Goal: Information Seeking & Learning: Compare options

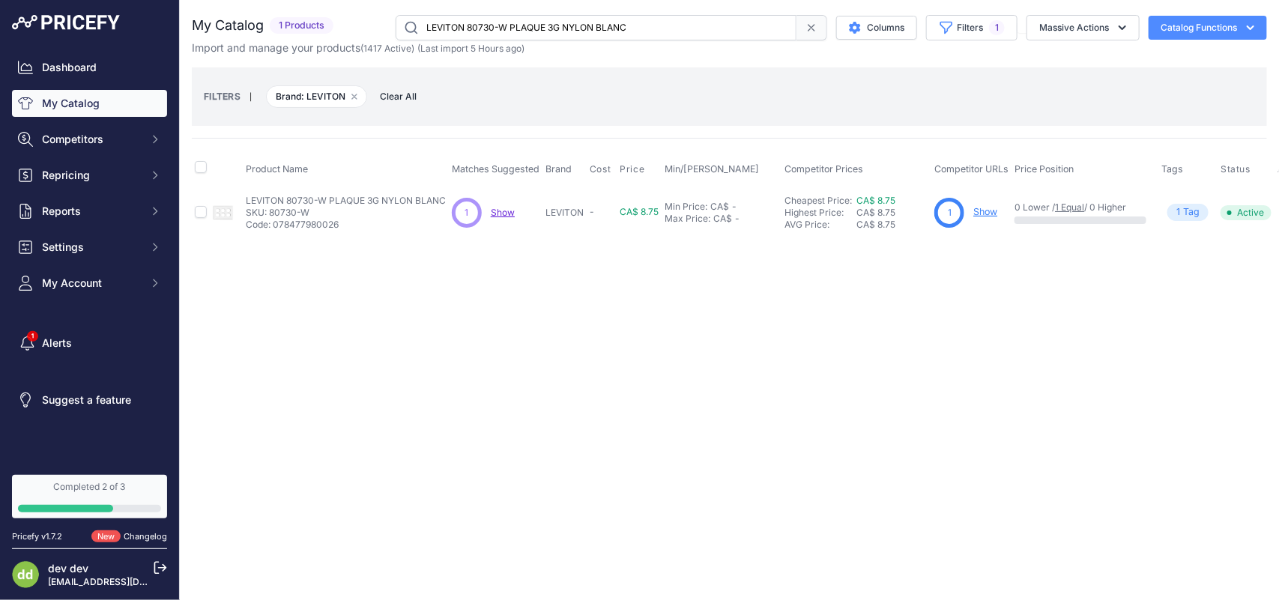
click at [491, 27] on input "LEVITON 80730-W PLAQUE 3G NYLON BLANC" at bounding box center [596, 27] width 401 height 25
paste input "5-W PLAQUE 3G OBTURATEUR MONTE BOITE"
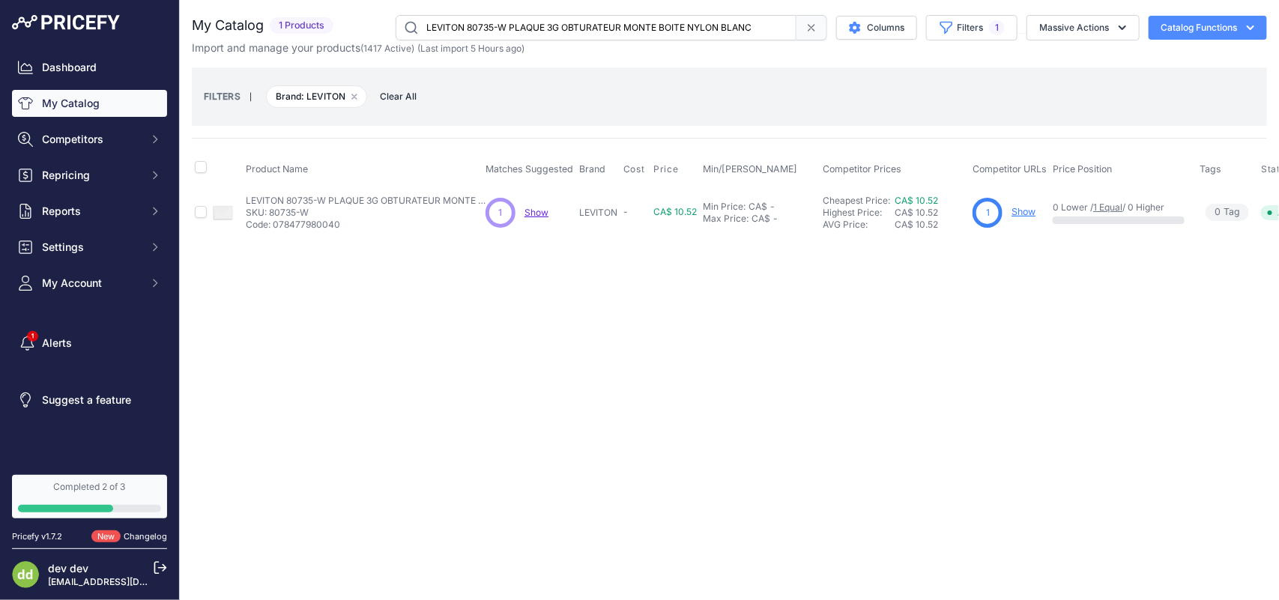
click at [528, 28] on input "LEVITON 80735-W PLAQUE 3G OBTURATEUR MONTE BOITE NYLON BLANC" at bounding box center [596, 27] width 401 height 25
click at [498, 32] on input "LEVITON 80736-W PLAQUE 6G A BASCULE NYLON BLANC" at bounding box center [596, 27] width 401 height 25
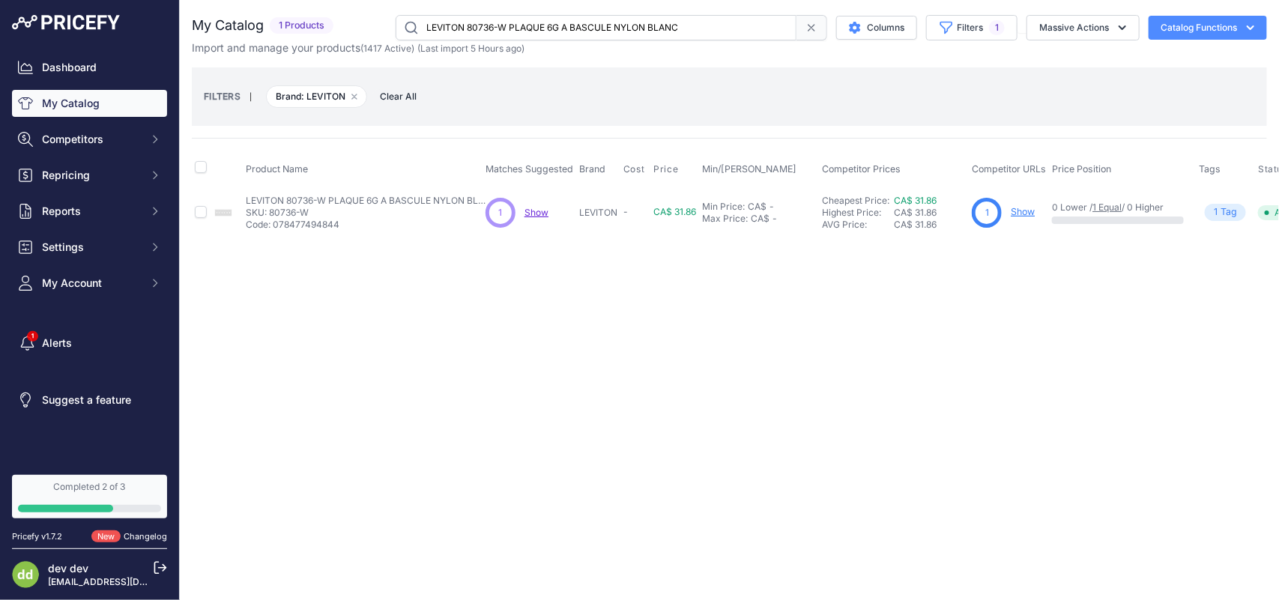
click at [498, 32] on input "LEVITON 80736-W PLAQUE 6G A BASCULE NYLON BLANC" at bounding box center [596, 27] width 401 height 25
click at [497, 31] on input "LEVITON 80736-W PLAQUE 6G A BASCULE NYLON BLANC" at bounding box center [596, 27] width 401 height 25
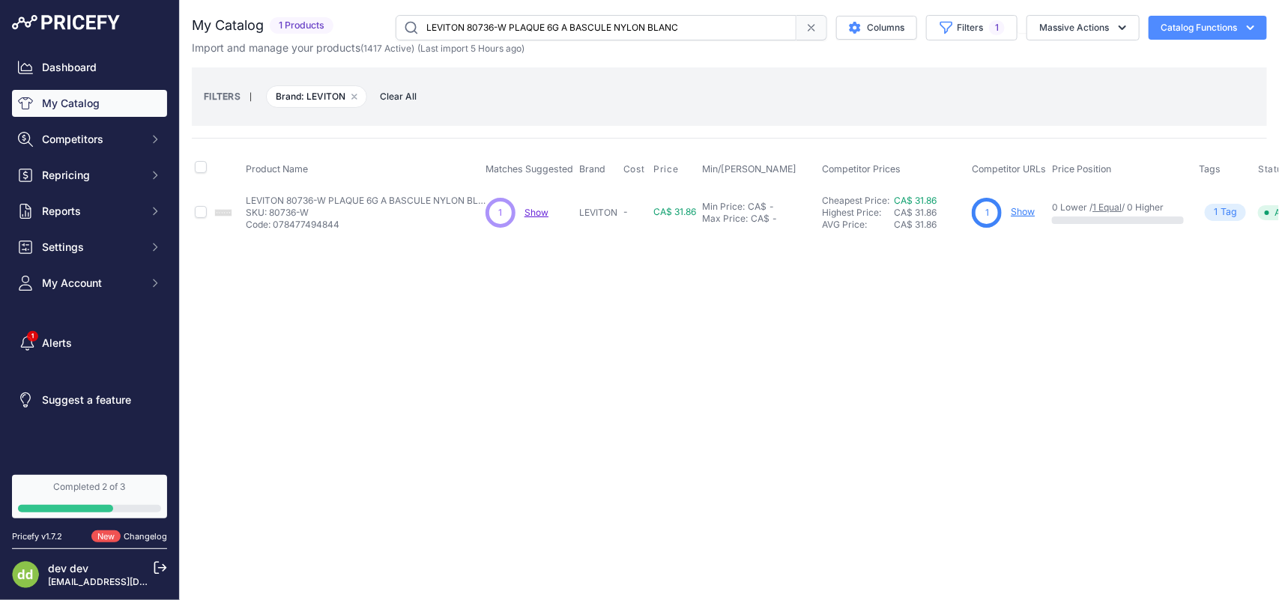
click at [483, 30] on input "LEVITON 80736-W PLAQUE 6G A BASCULE NYLON BLANC" at bounding box center [596, 27] width 401 height 25
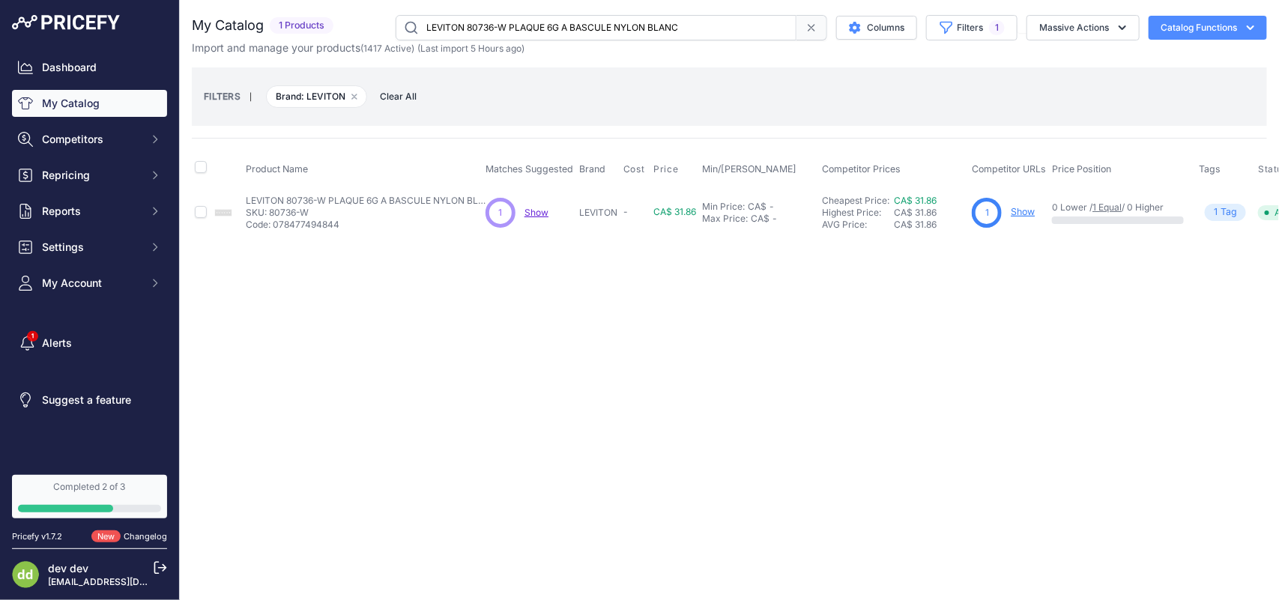
click at [483, 30] on input "LEVITON 80736-W PLAQUE 6G A BASCULE NYLON BLANC" at bounding box center [596, 27] width 401 height 25
click at [484, 26] on input "LEVITON 80736-W PLAQUE 6G A BASCULE NYLON BLANC" at bounding box center [596, 27] width 401 height 25
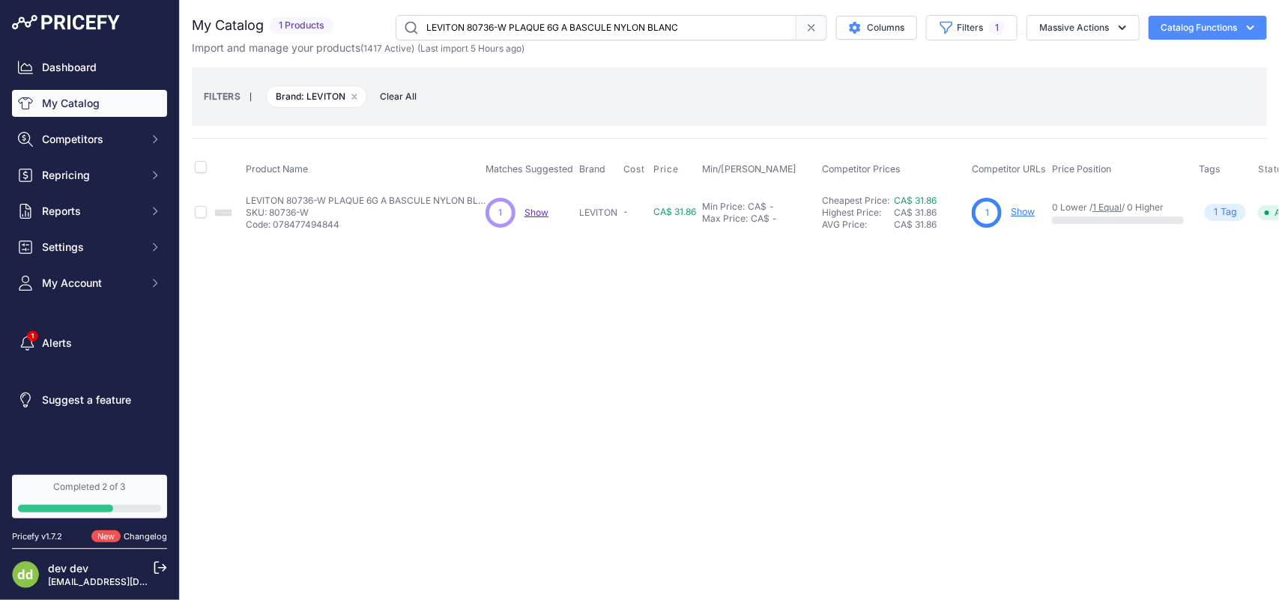
click at [484, 26] on input "LEVITON 80736-W PLAQUE 6G A BASCULE NYLON BLANC" at bounding box center [596, 27] width 401 height 25
click at [514, 28] on input "LEVITON 80736-W PLAQUE 6G A BASCULE NYLON BLANC" at bounding box center [596, 27] width 401 height 25
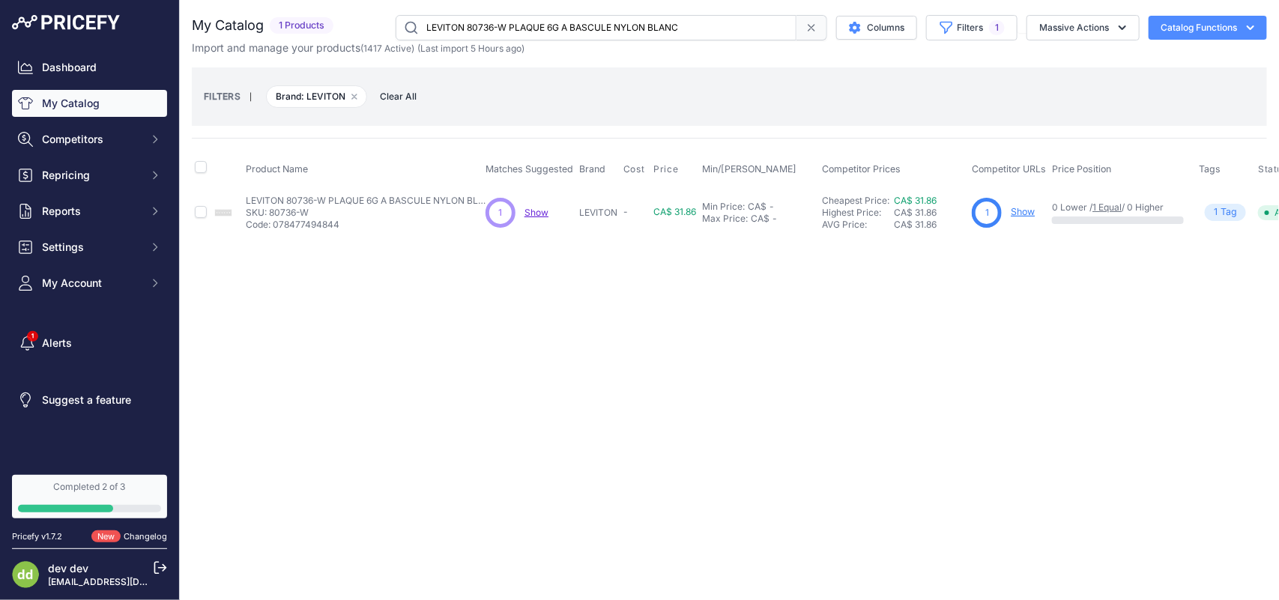
click at [514, 28] on input "LEVITON 80736-W PLAQUE 6G A BASCULE NYLON BLANC" at bounding box center [596, 27] width 401 height 25
click at [514, 24] on input "LEVITON 80746-W PLAQUE 2G 1 DUP [DATE] NYLON BLANC" at bounding box center [596, 27] width 401 height 25
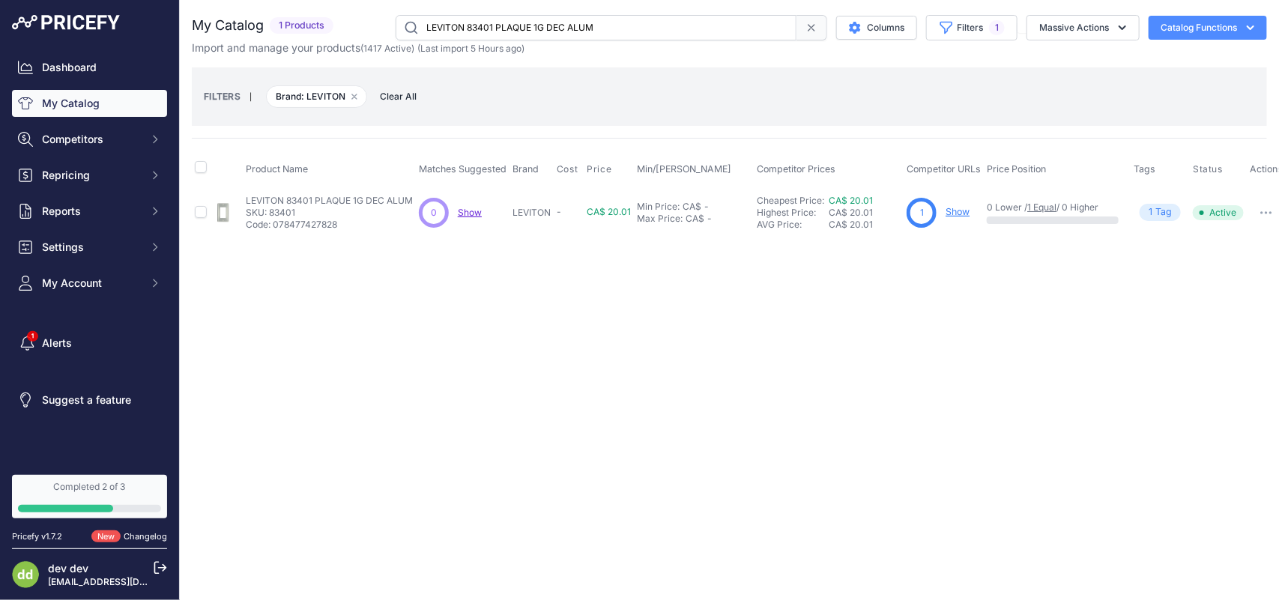
click at [488, 24] on input "LEVITON 83401 PLAQUE 1G DEC ALUM" at bounding box center [596, 27] width 401 height 25
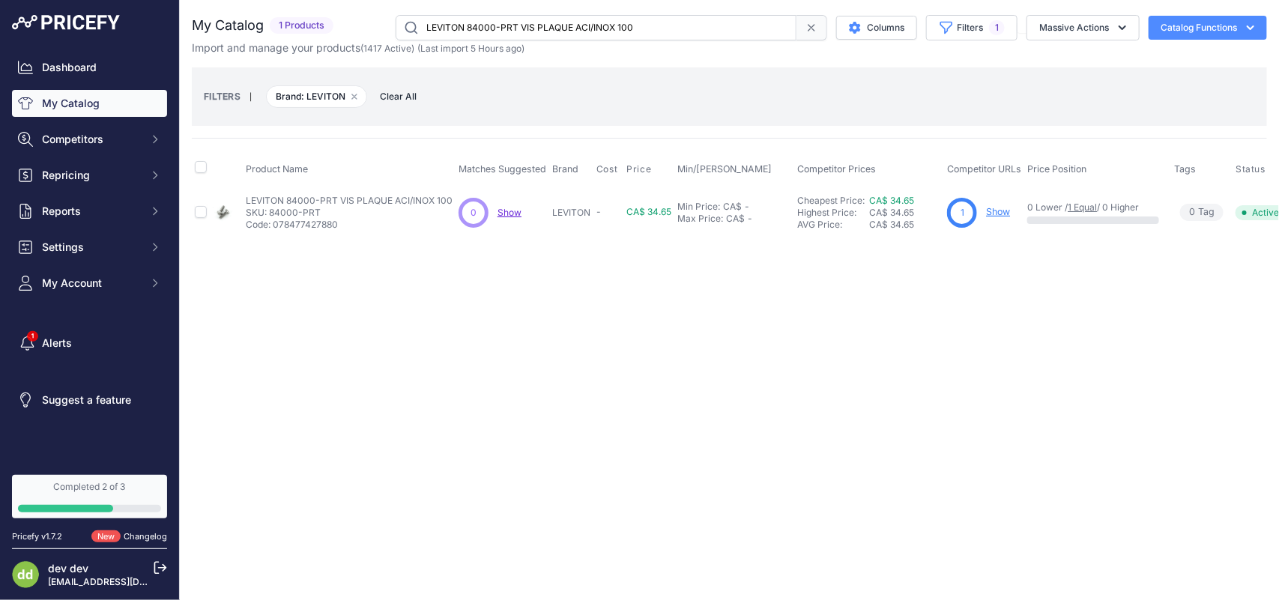
click at [499, 24] on input "LEVITON 84000-PRT VIS PLAQUE ACI/INOX 100" at bounding box center [596, 27] width 401 height 25
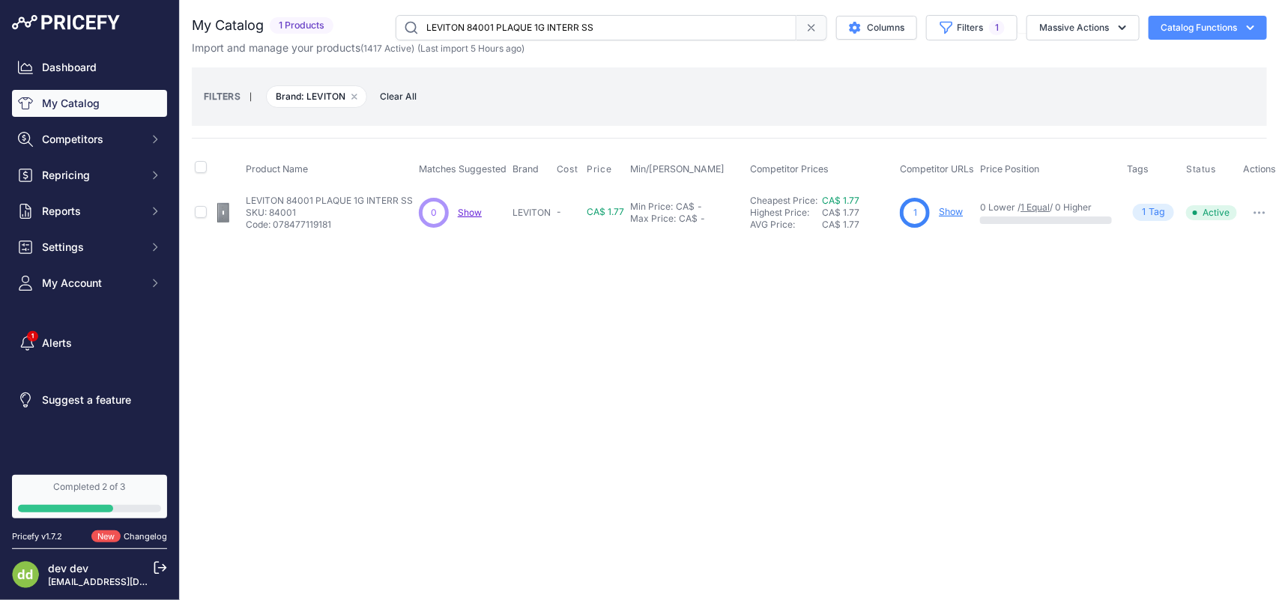
click at [519, 26] on input "LEVITON 84001 PLAQUE 1G INTERR SS" at bounding box center [596, 27] width 401 height 25
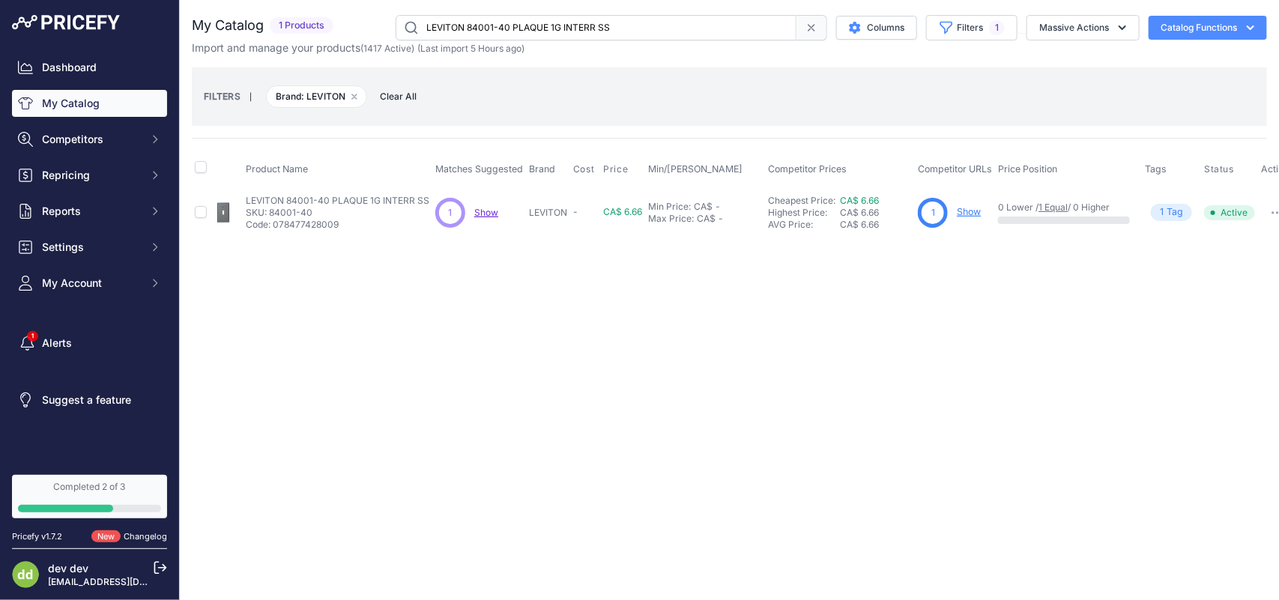
click at [514, 22] on input "LEVITON 84001-40 PLAQUE 1G INTERR SS" at bounding box center [596, 27] width 401 height 25
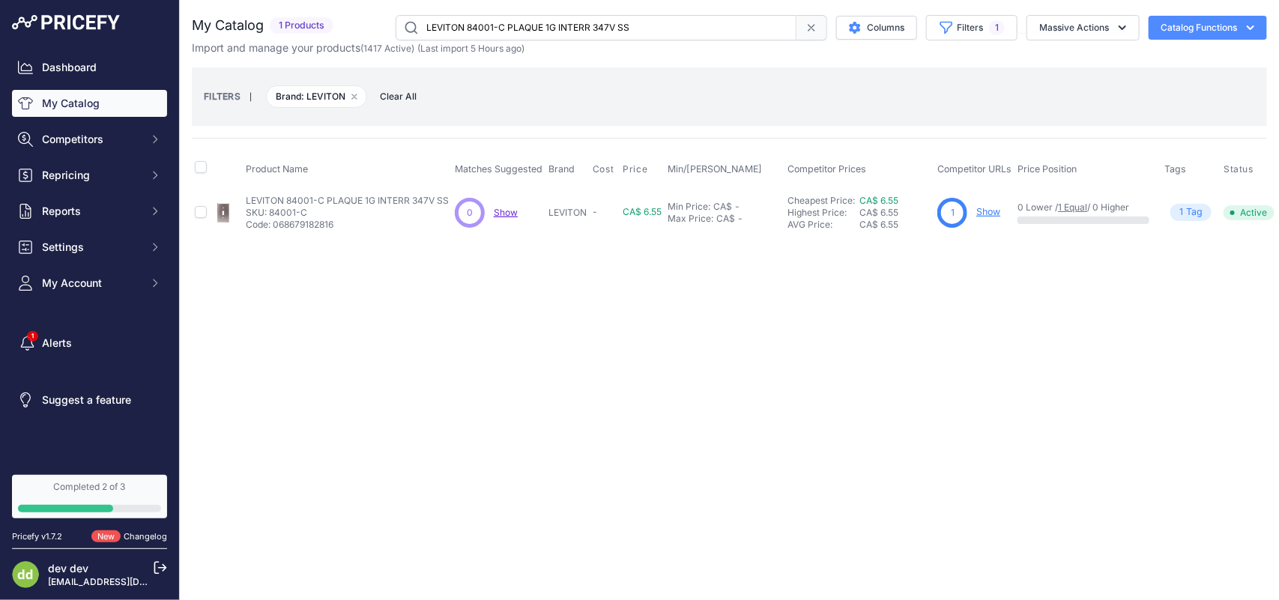
click at [499, 23] on input "LEVITON 84001-C PLAQUE 1G INTERR 347V SS" at bounding box center [596, 27] width 401 height 25
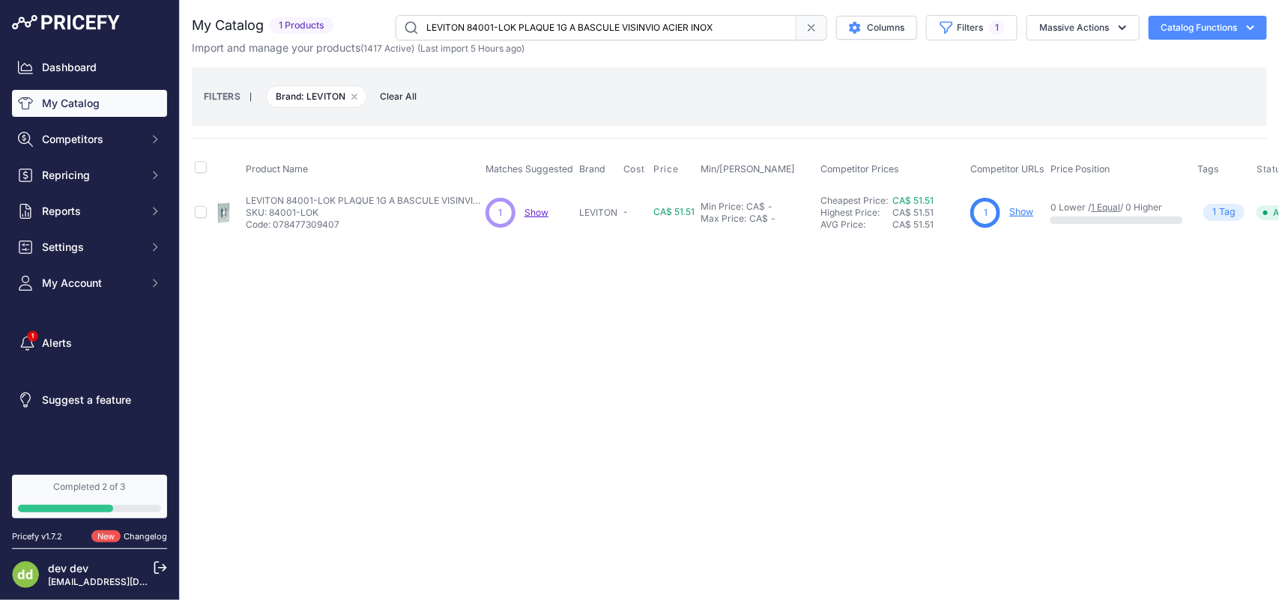
click at [536, 19] on input "LEVITON 84001-LOK PLAQUE 1G A BASCULE VISINVIO ACIER INOX" at bounding box center [596, 27] width 401 height 25
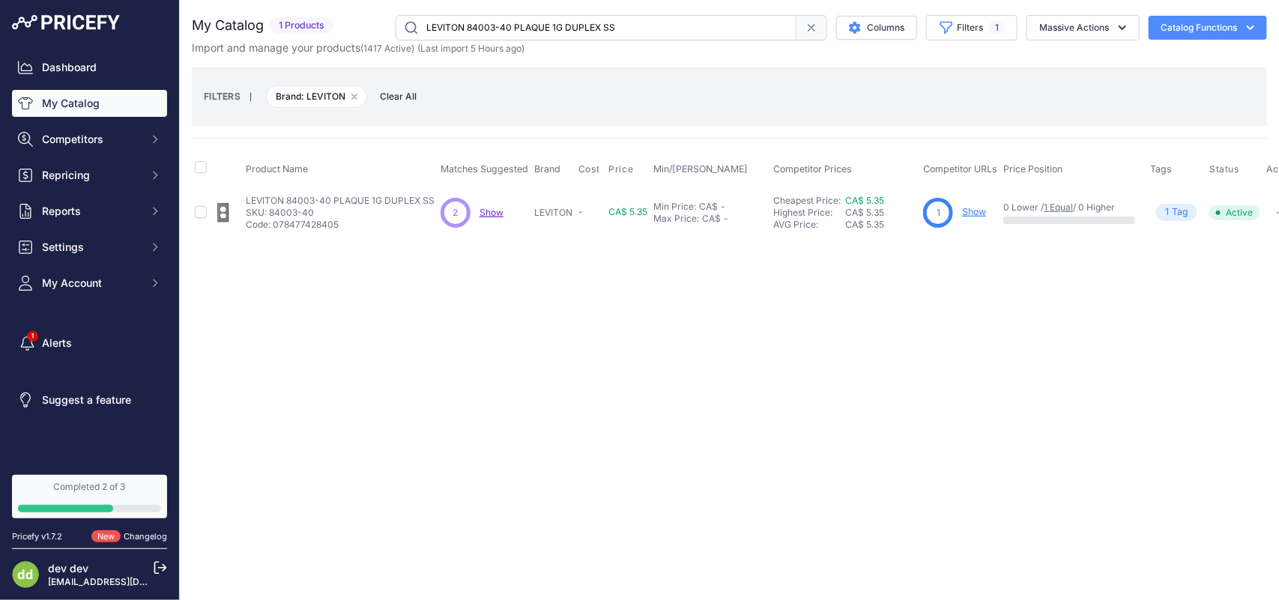
click at [515, 20] on input "LEVITON 84003-40 PLAQUE 1G DUPLEX SS" at bounding box center [596, 27] width 401 height 25
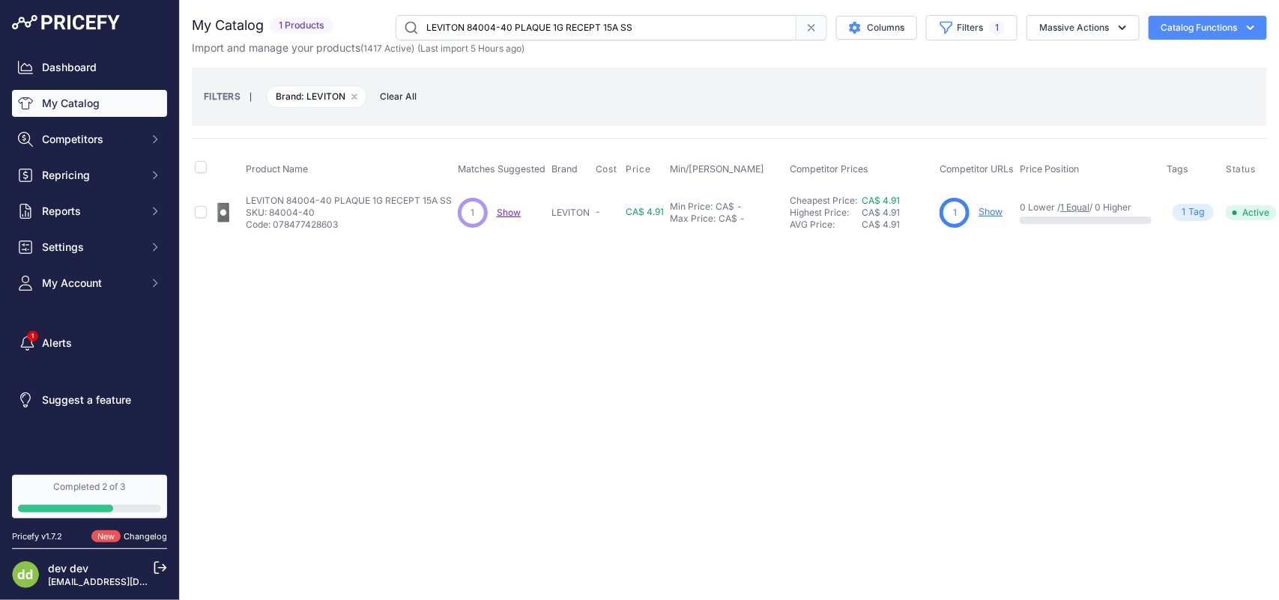
click at [509, 20] on input "LEVITON 84004-40 PLAQUE 1G RECEPT 15A SS" at bounding box center [596, 27] width 401 height 25
click at [496, 24] on input "LEVITON 84005 PLAQUE 2G INTERR DUPLEXSS" at bounding box center [596, 27] width 401 height 25
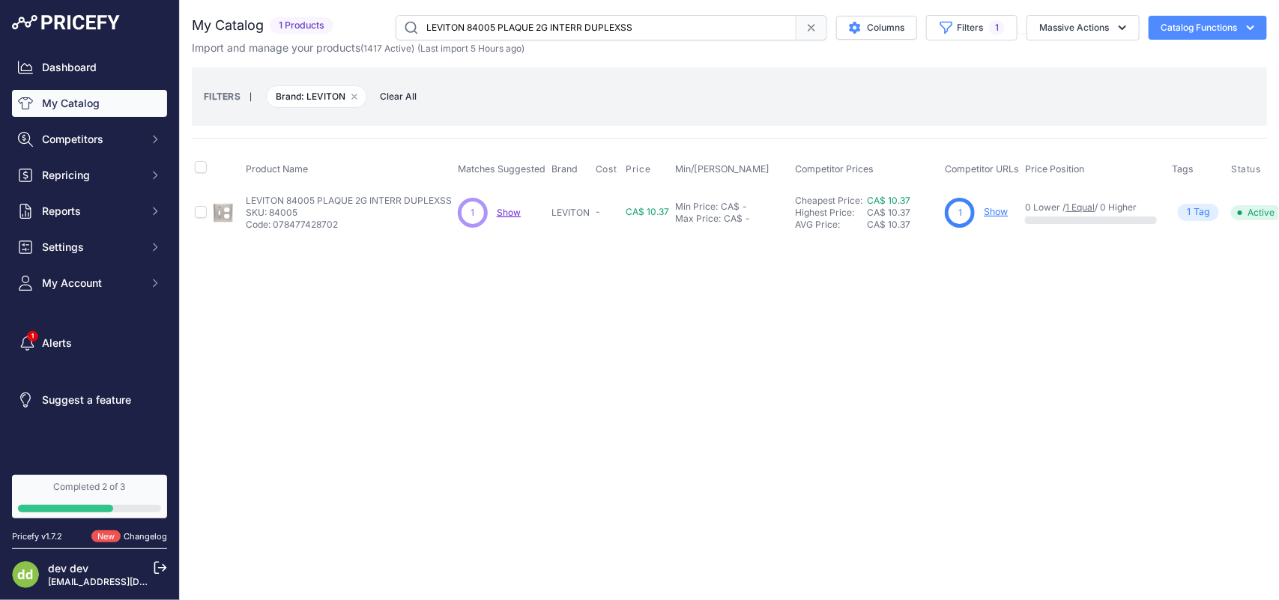
click at [496, 24] on input "LEVITON 84005 PLAQUE 2G INTERR DUPLEXSS" at bounding box center [596, 27] width 401 height 25
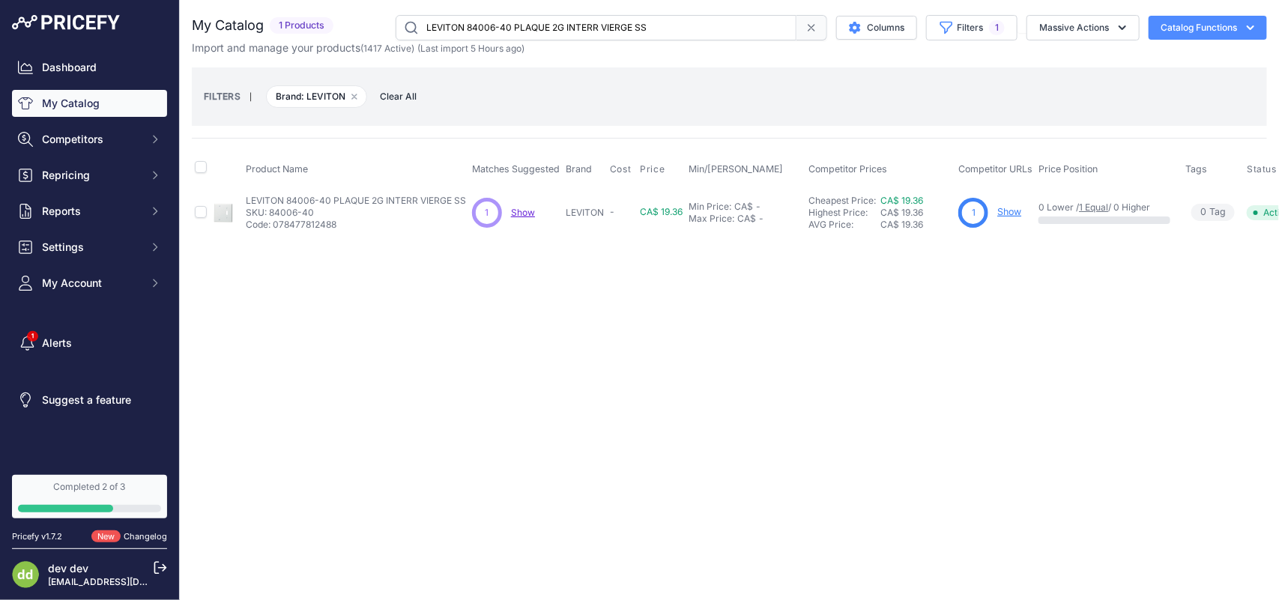
click at [489, 26] on input "LEVITON 84006-40 PLAQUE 2G INTERR VIERGE SS" at bounding box center [596, 27] width 401 height 25
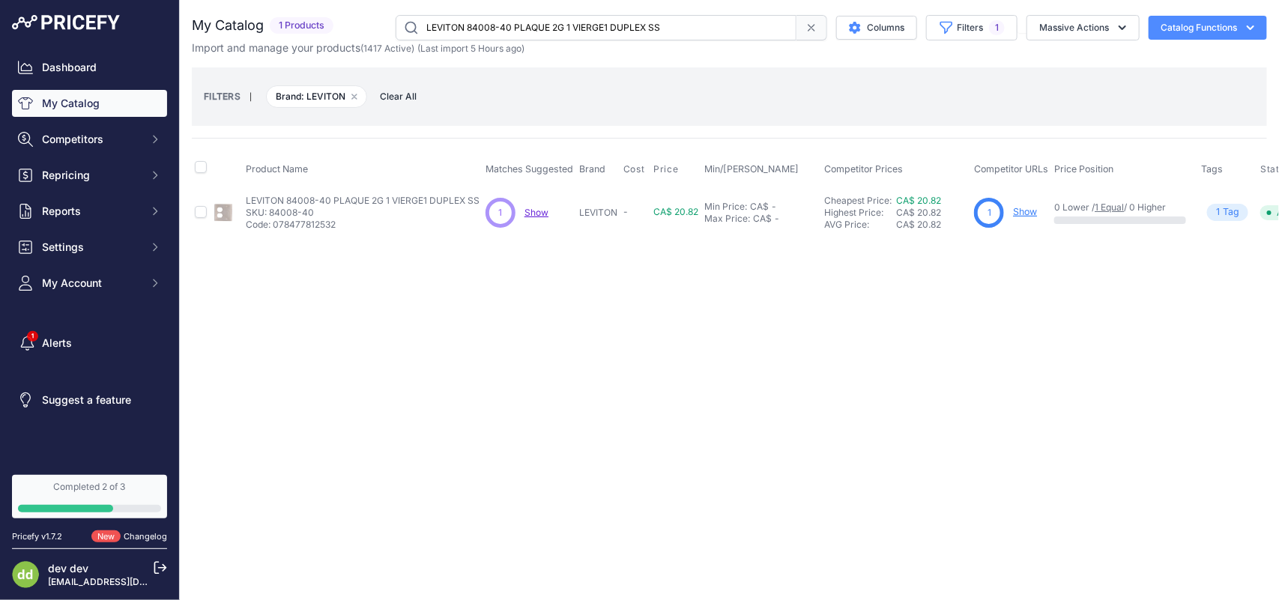
click at [477, 23] on input "LEVITON 84008-40 PLAQUE 2G 1 VIERGE1 DUPLEX SS" at bounding box center [596, 27] width 401 height 25
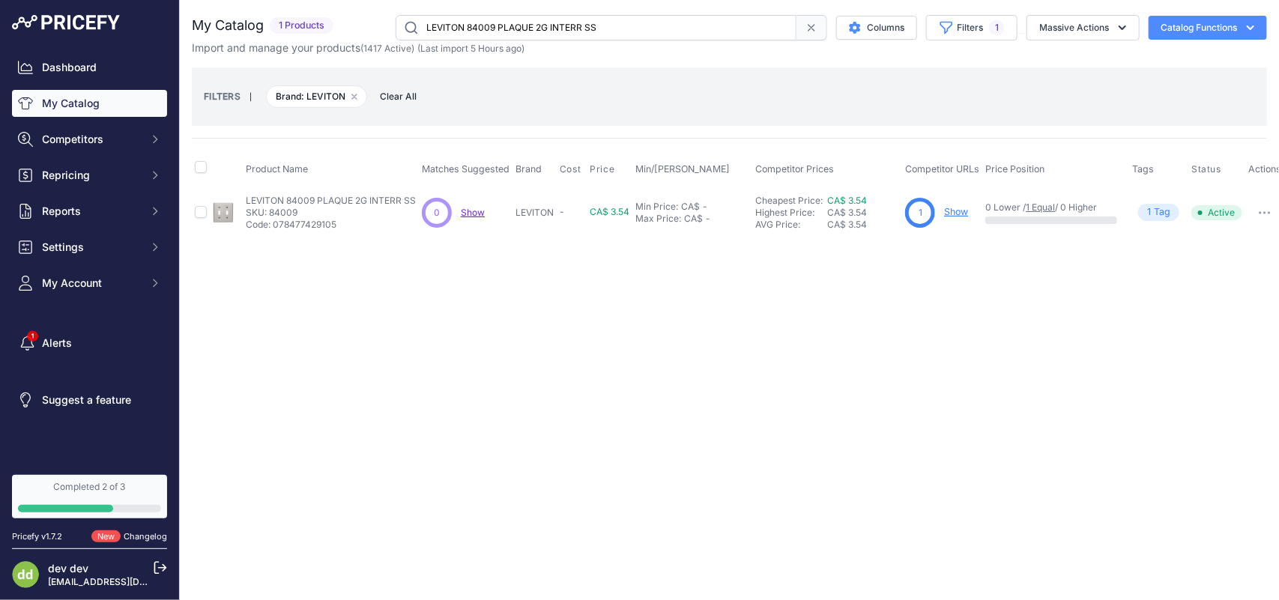
click at [446, 17] on input "LEVITON 84009 PLAQUE 2G INTERR SS" at bounding box center [596, 27] width 401 height 25
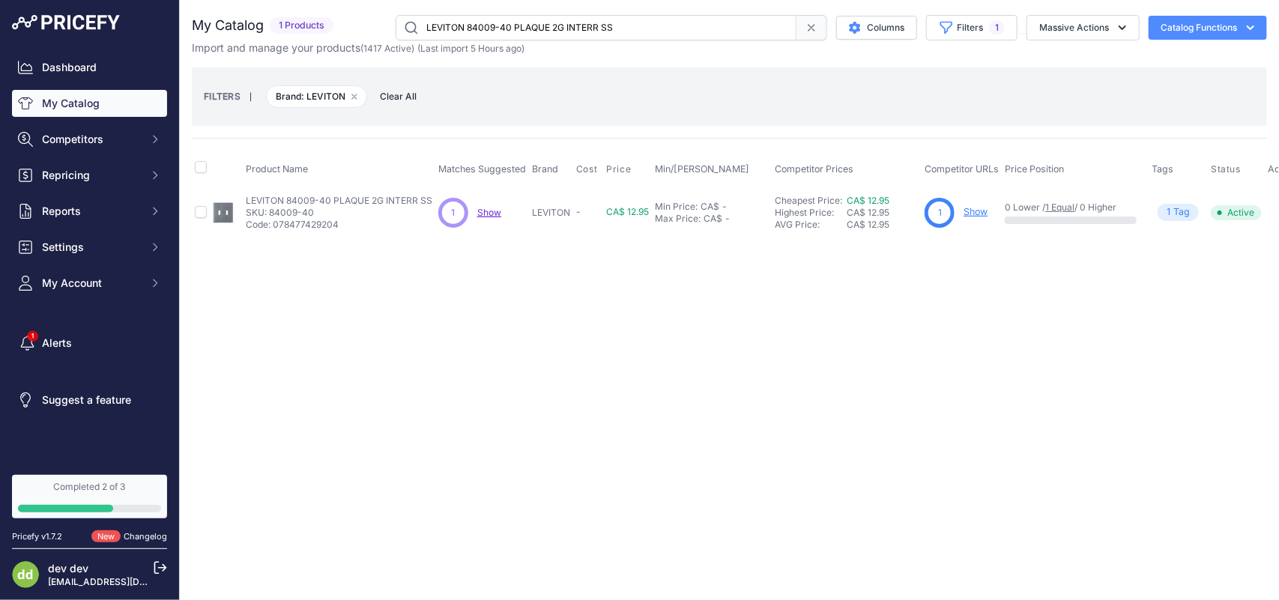
click at [521, 26] on input "LEVITON 84009-40 PLAQUE 2G INTERR SS" at bounding box center [596, 27] width 401 height 25
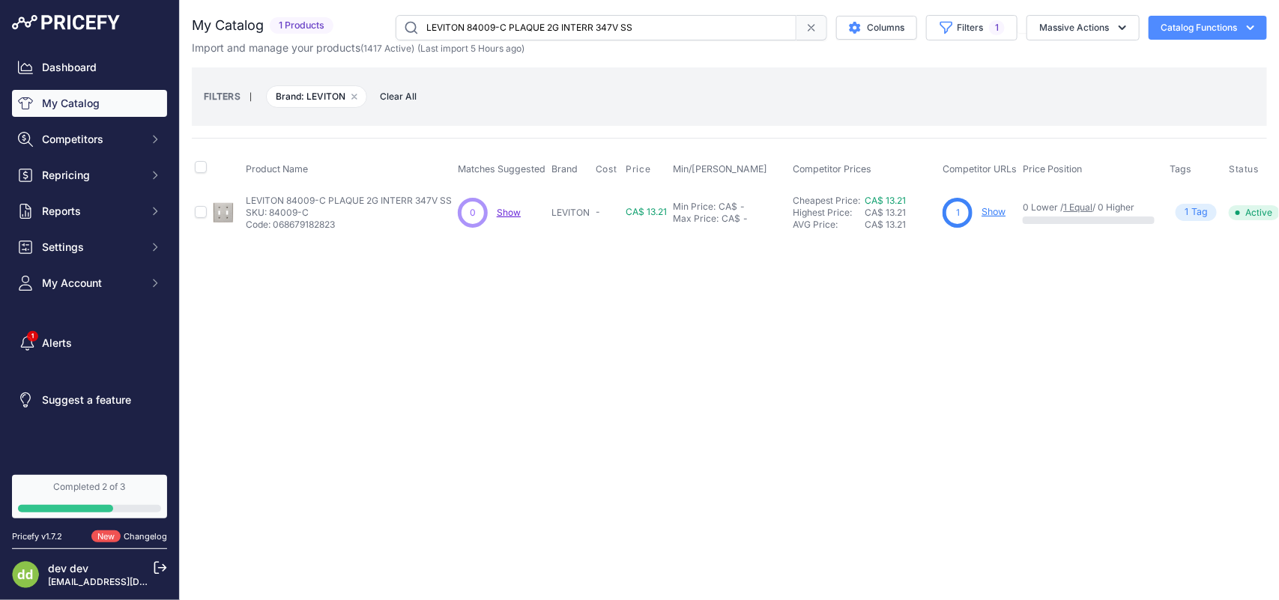
click at [512, 27] on input "LEVITON 84009-C PLAQUE 2G INTERR 347V SS" at bounding box center [596, 27] width 401 height 25
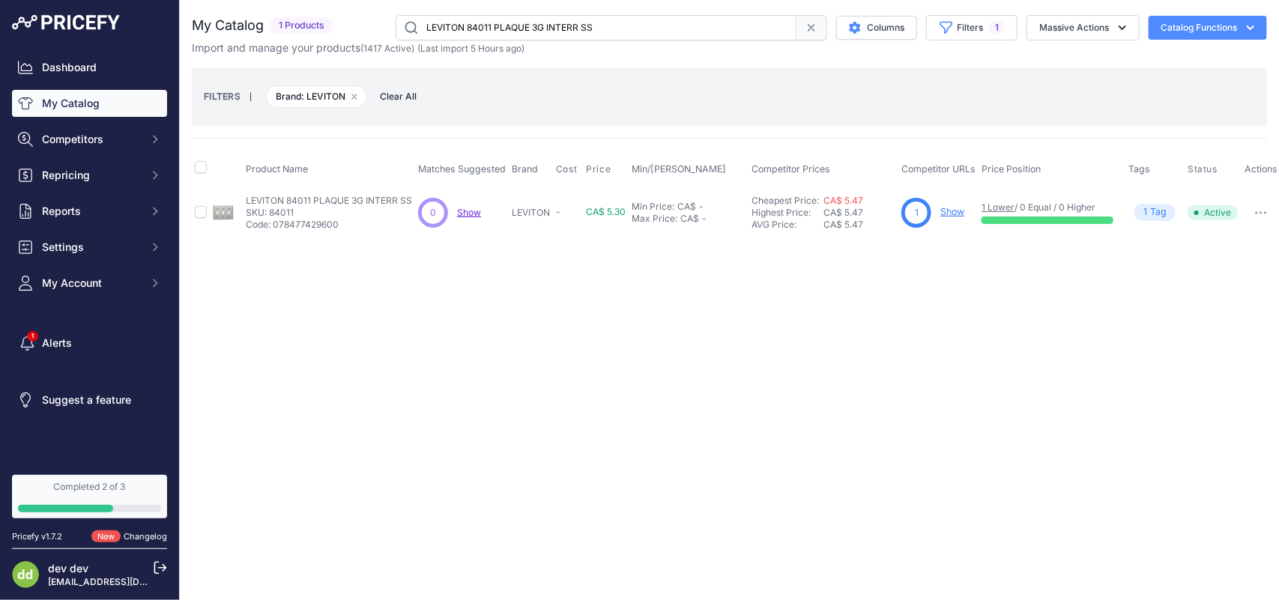
click at [500, 32] on input "LEVITON 84011 PLAQUE 3G INTERR SS" at bounding box center [596, 27] width 401 height 25
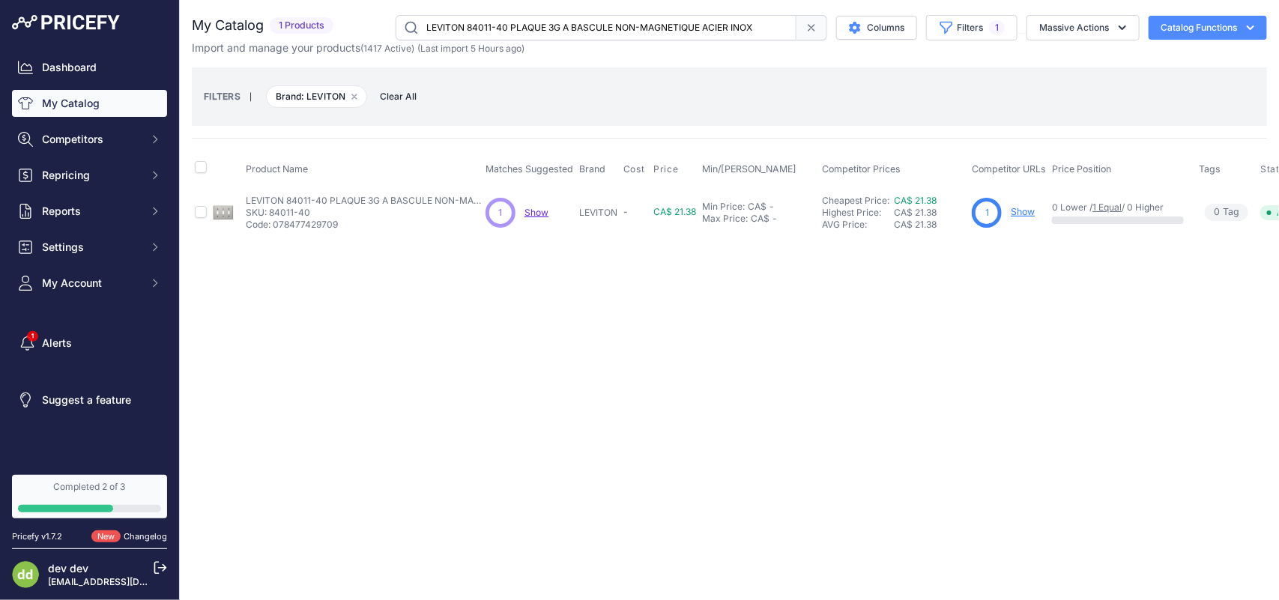
click at [506, 34] on input "LEVITON 84011-40 PLAQUE 3G A BASCULE NON-MAGNETIQUE ACIER INOX" at bounding box center [596, 27] width 401 height 25
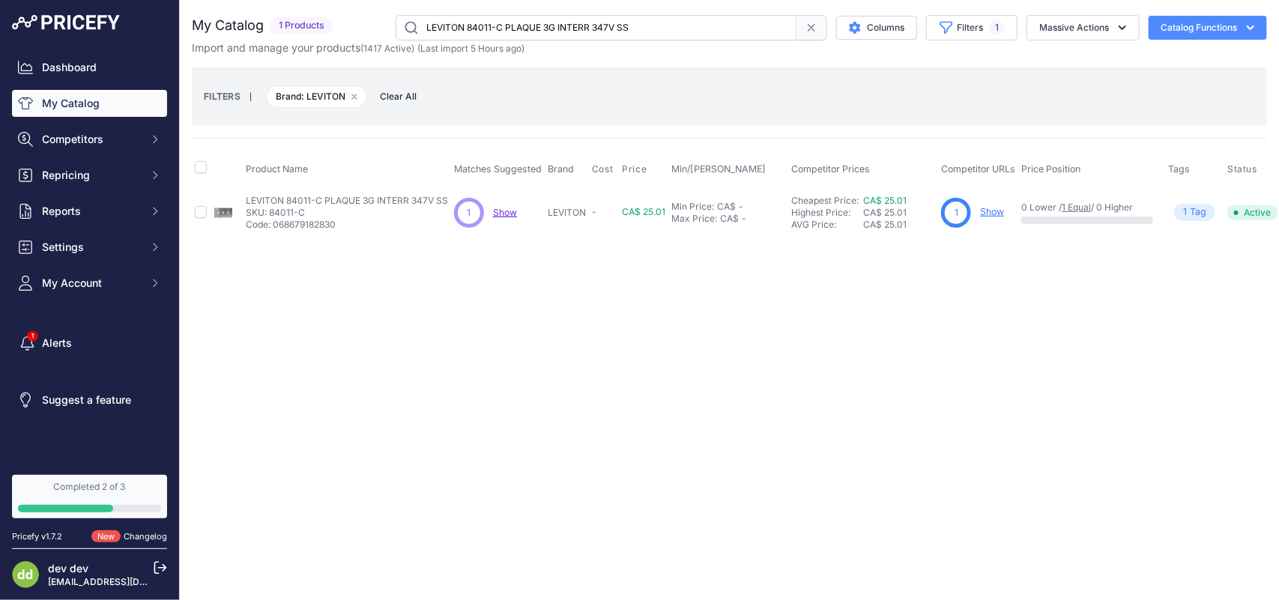
click at [473, 31] on input "LEVITON 84011-C PLAQUE 3G INTERR 347V SS" at bounding box center [596, 27] width 401 height 25
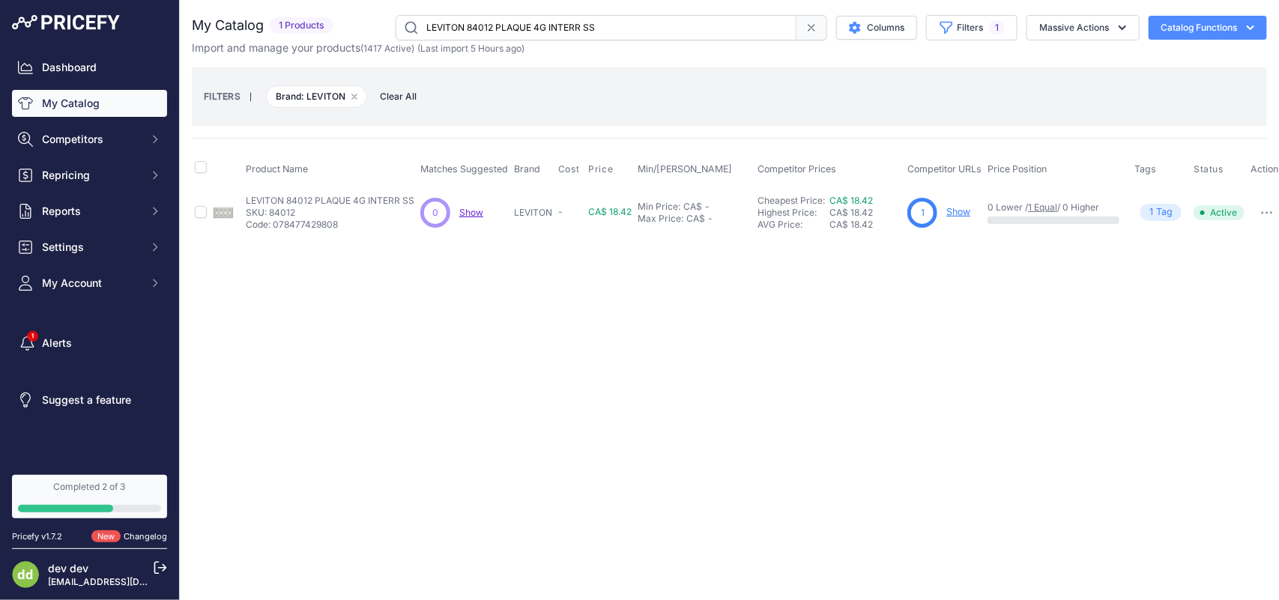
click at [539, 28] on input "LEVITON 84012 PLAQUE 4G INTERR SS" at bounding box center [596, 27] width 401 height 25
click at [562, 31] on input "LEVITON 84012-C PLAQUE 4G INTERR 347V SS" at bounding box center [596, 27] width 401 height 25
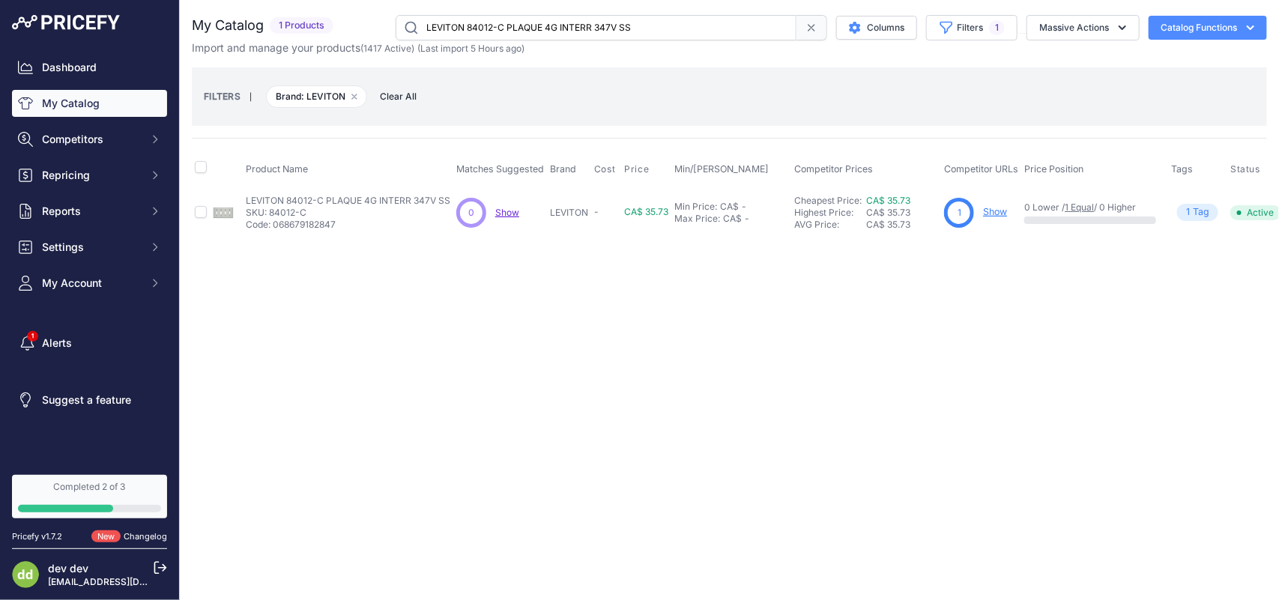
click at [500, 25] on input "LEVITON 84012-C PLAQUE 4G INTERR 347V SS" at bounding box center [596, 27] width 401 height 25
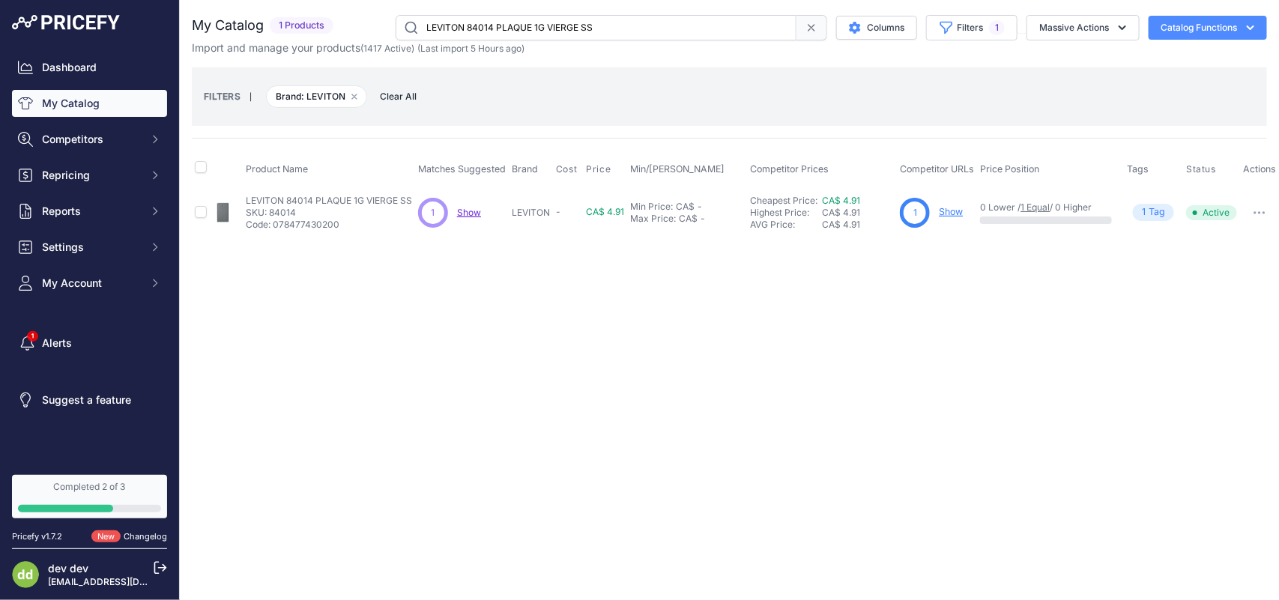
click at [523, 24] on input "LEVITON 84014 PLAQUE 1G VIERGE SS" at bounding box center [596, 27] width 401 height 25
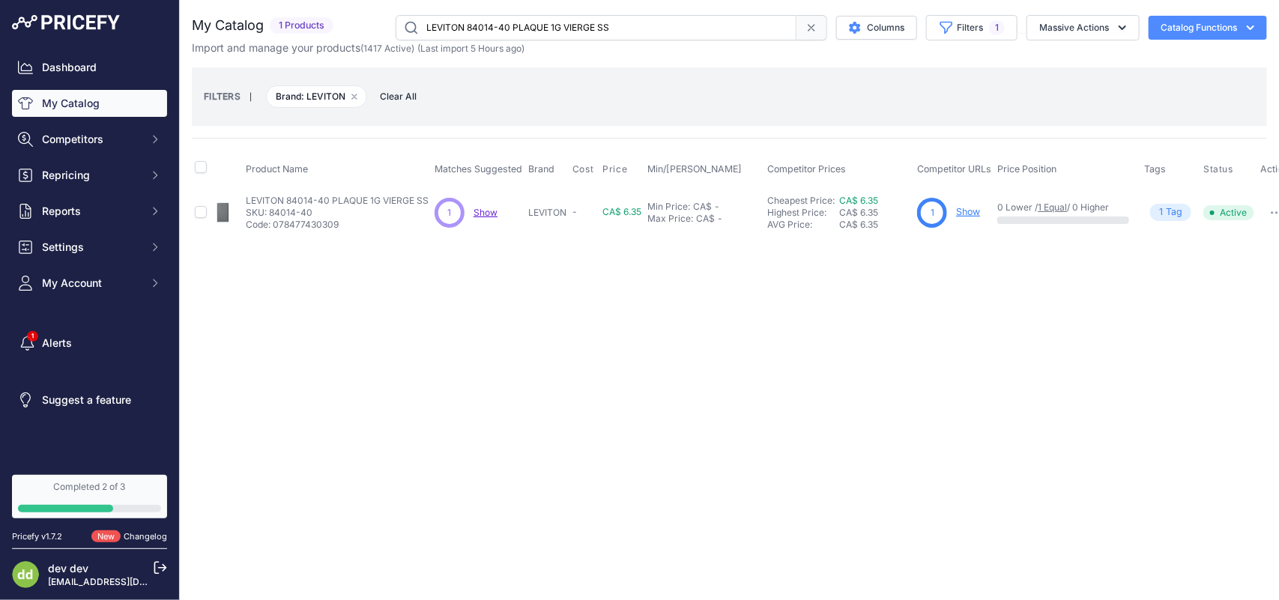
click at [493, 28] on input "LEVITON 84014-40 PLAQUE 1G VIERGE SS" at bounding box center [596, 27] width 401 height 25
click at [528, 23] on input "LEVITON 84016 PLAQUE 2G DUPLEX SS" at bounding box center [596, 27] width 401 height 25
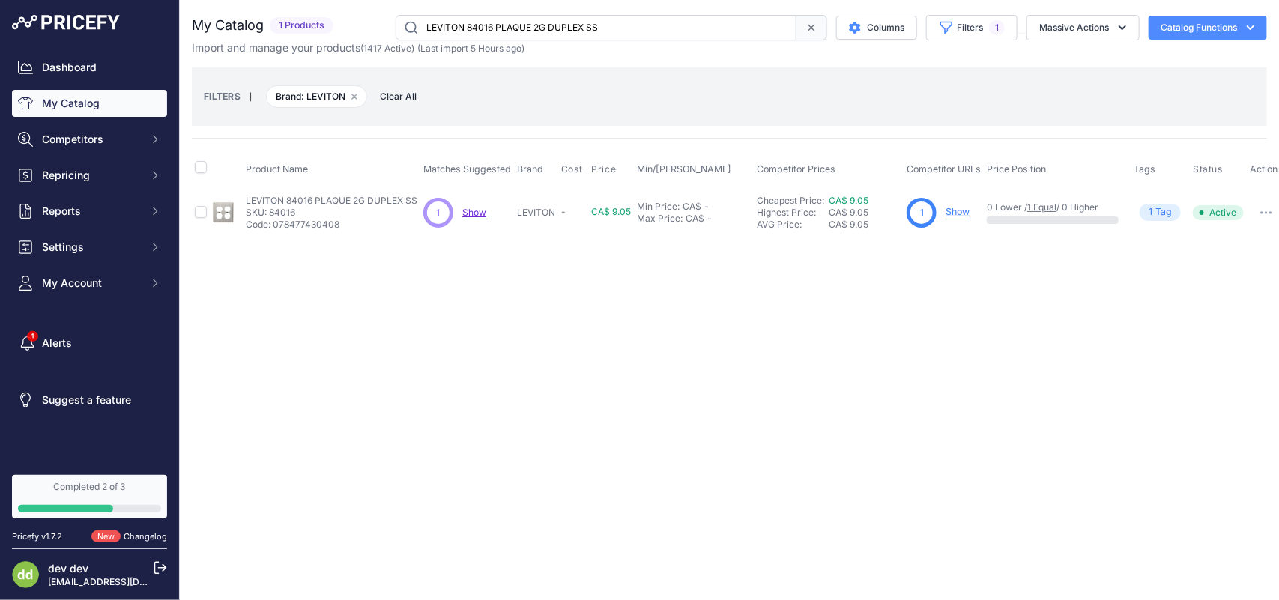
click at [528, 23] on input "LEVITON 84016 PLAQUE 2G DUPLEX SS" at bounding box center [596, 27] width 401 height 25
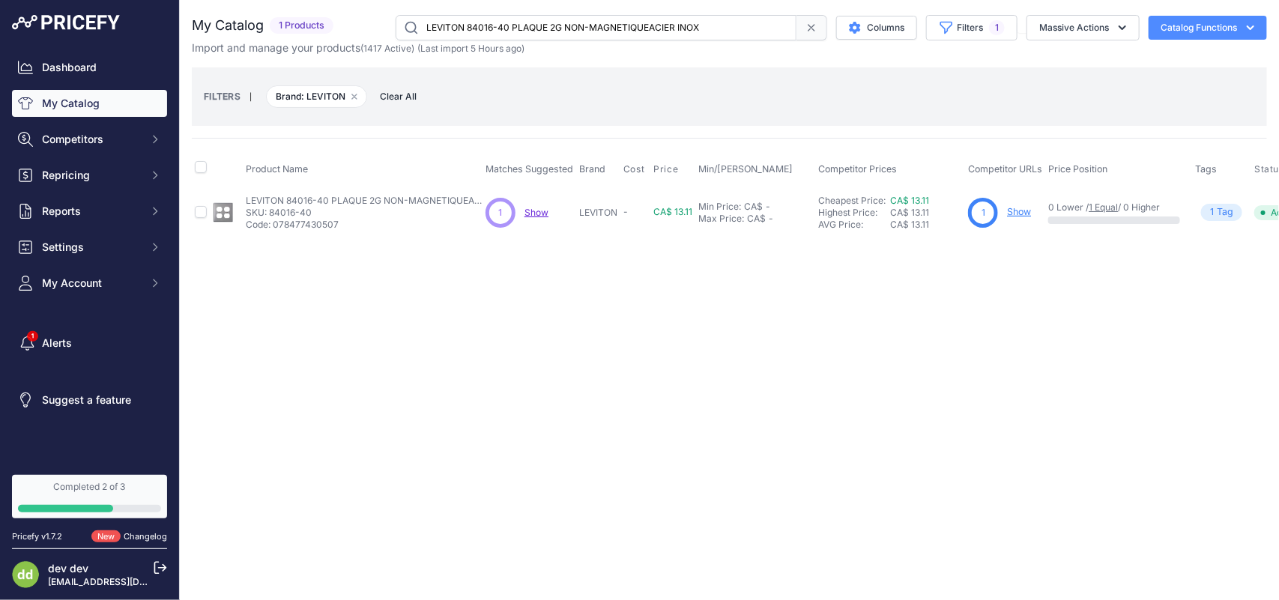
click at [554, 25] on input "LEVITON 84016-40 PLAQUE 2G NON-MAGNETIQUEACIER INOX" at bounding box center [596, 27] width 401 height 25
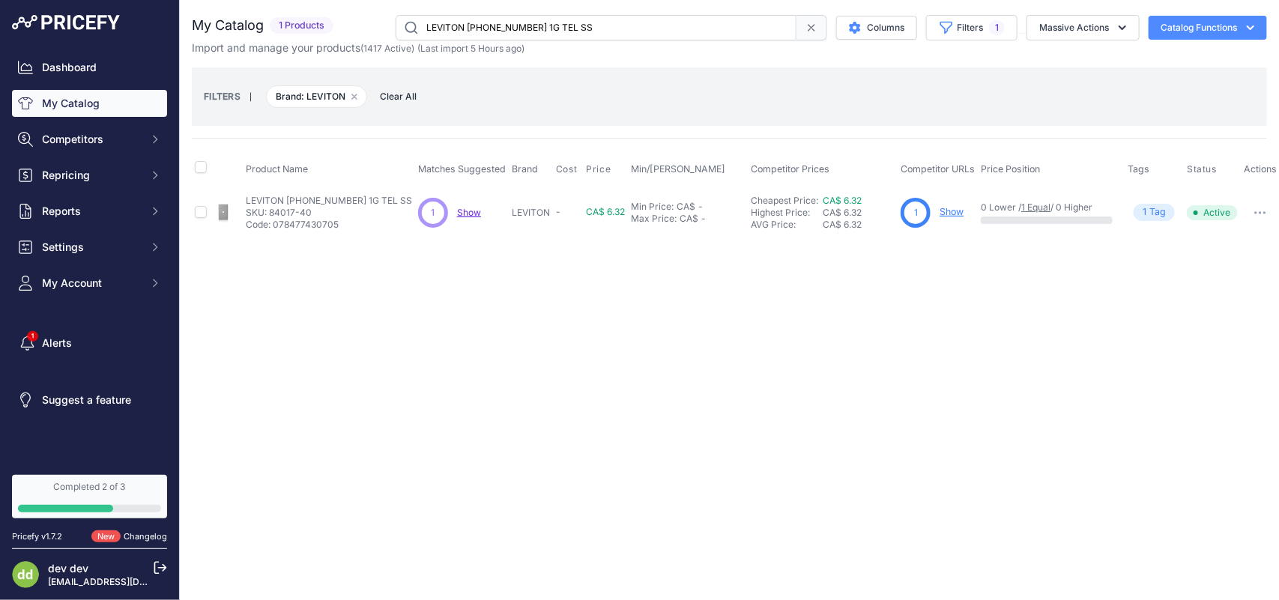
click at [470, 23] on input "LEVITON [PHONE_NUMBER] 1G TEL SS" at bounding box center [596, 27] width 401 height 25
click at [533, 31] on input "LEVITON 84019 PLAQUE 1G VIERGE SS" at bounding box center [596, 27] width 401 height 25
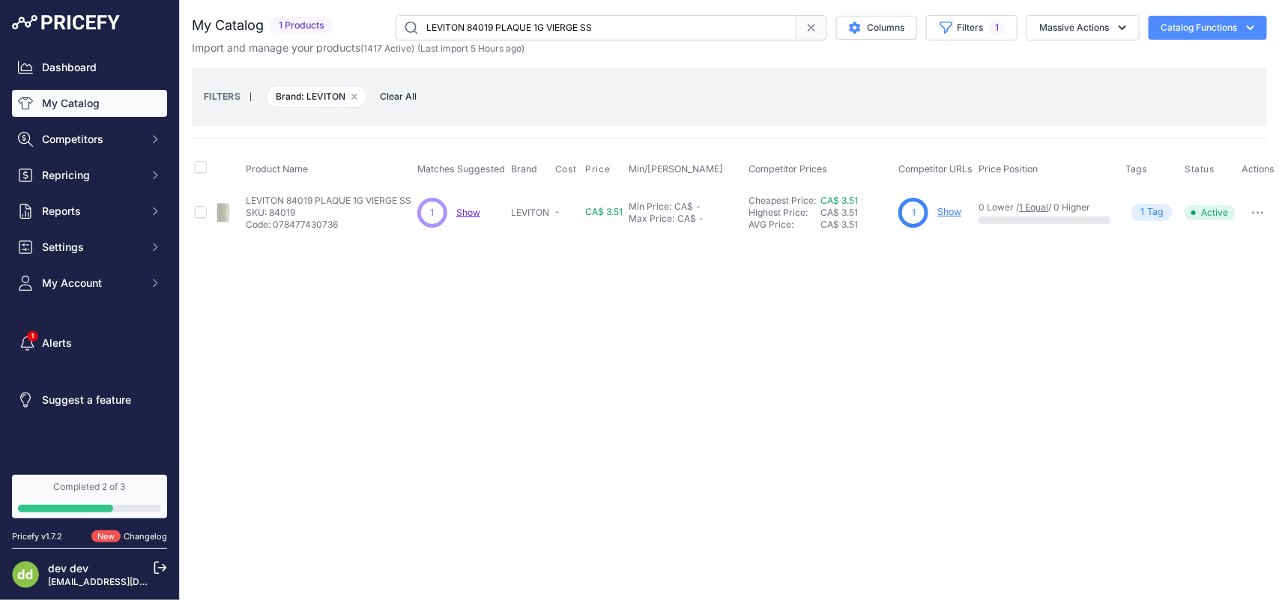
click at [533, 31] on input "LEVITON 84019 PLAQUE 1G VIERGE SS" at bounding box center [596, 27] width 401 height 25
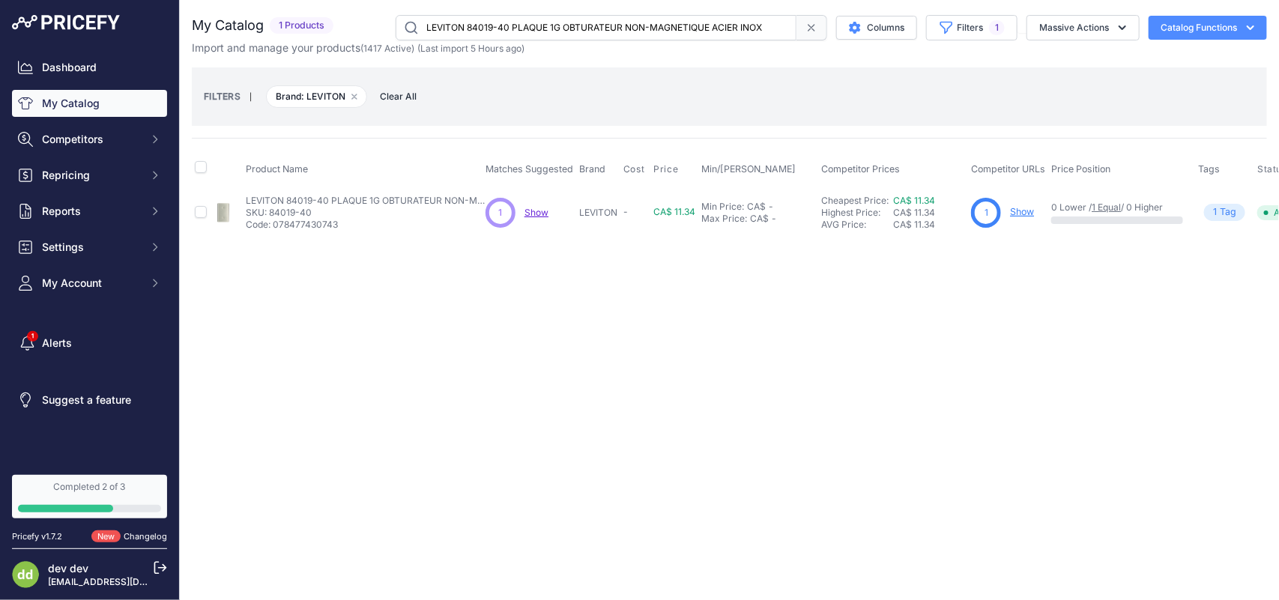
click at [511, 28] on input "LEVITON 84019-40 PLAQUE 1G OBTURATEUR NON-MAGNETIQUE ACIER INOX" at bounding box center [596, 27] width 401 height 25
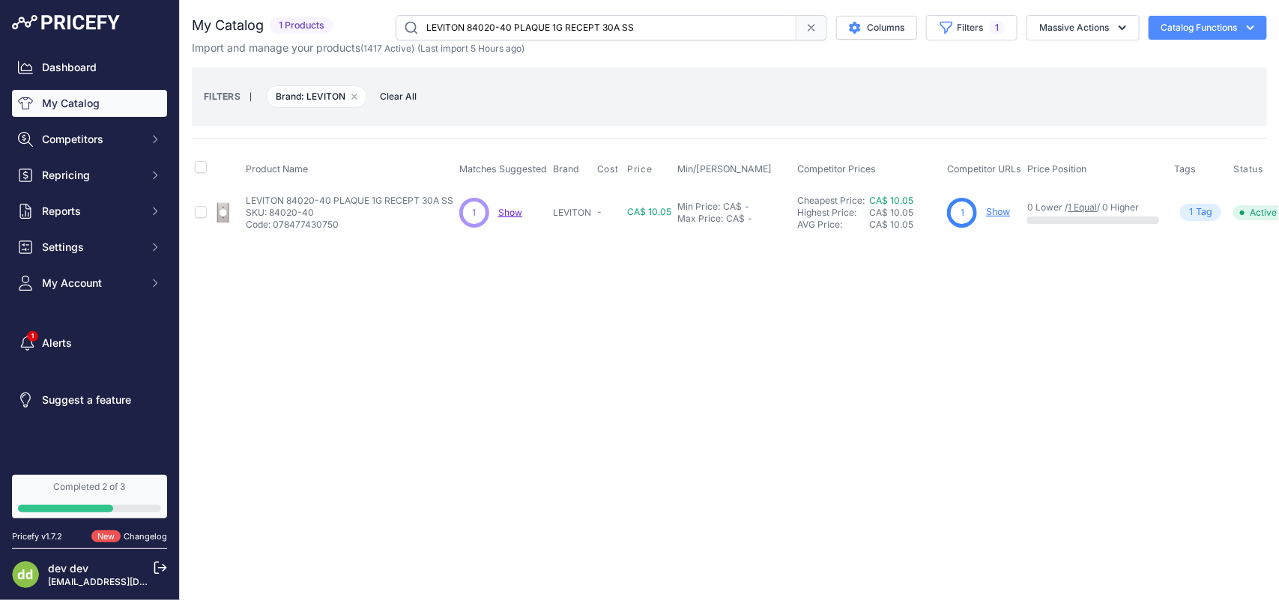
click at [539, 26] on input "LEVITON 84020-40 PLAQUE 1G RECEPT 30A SS" at bounding box center [596, 27] width 401 height 25
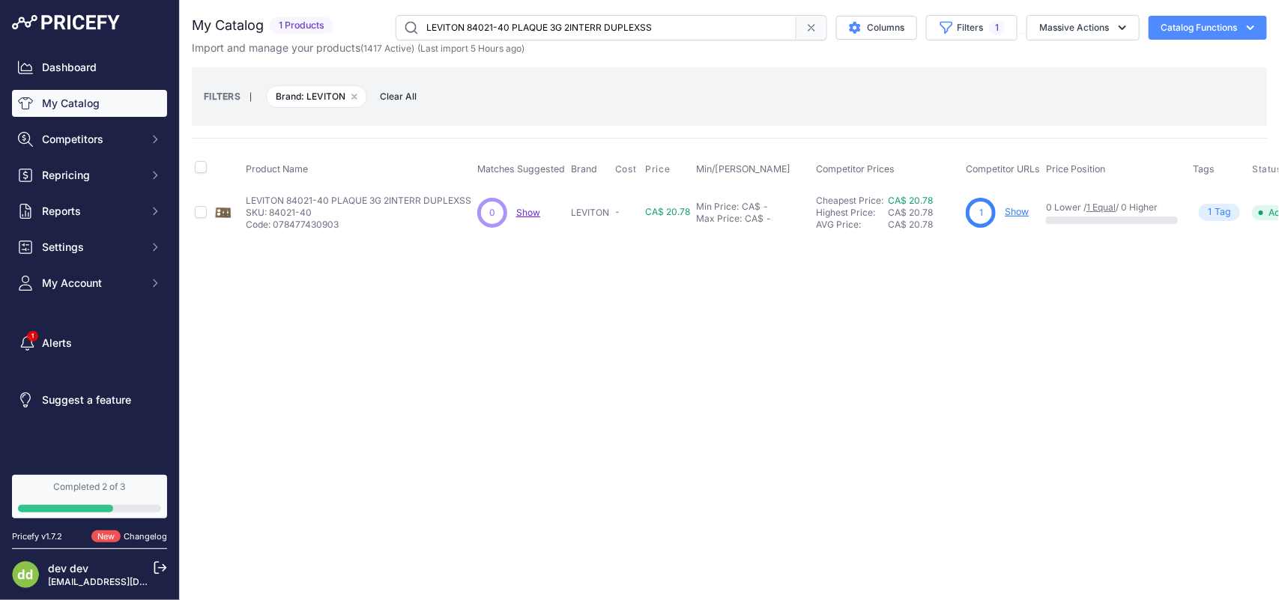
click at [484, 23] on input "LEVITON 84021-40 PLAQUE 3G 2INTERR DUPLEXSS" at bounding box center [596, 27] width 401 height 25
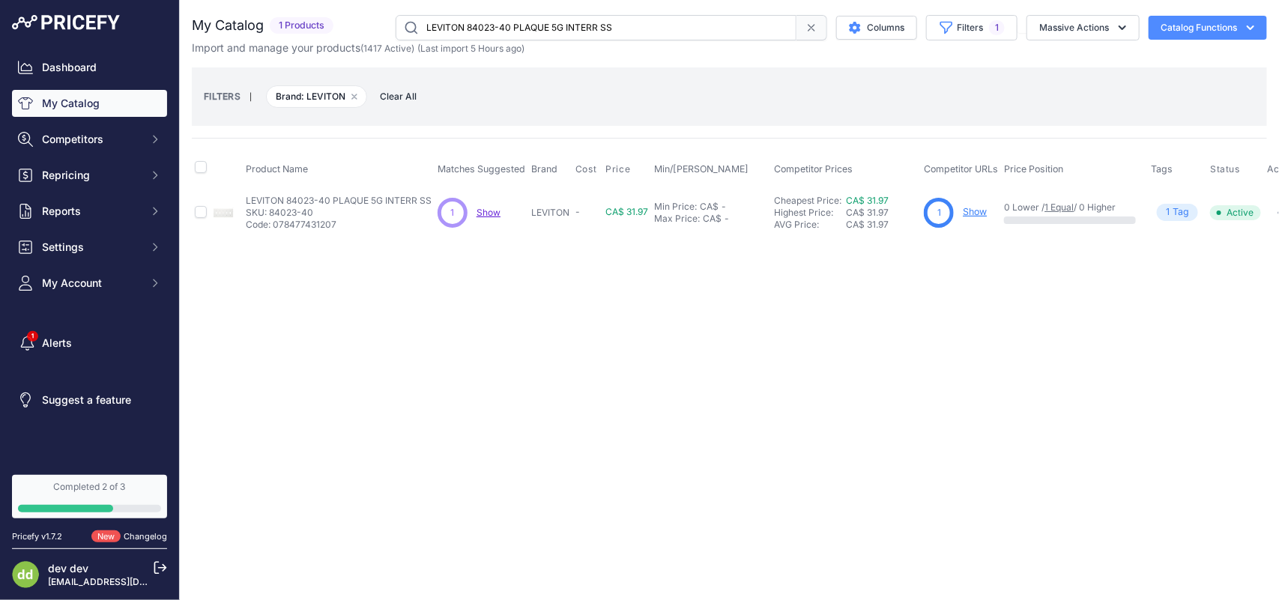
click at [514, 34] on input "LEVITON 84023-40 PLAQUE 5G INTERR SS" at bounding box center [596, 27] width 401 height 25
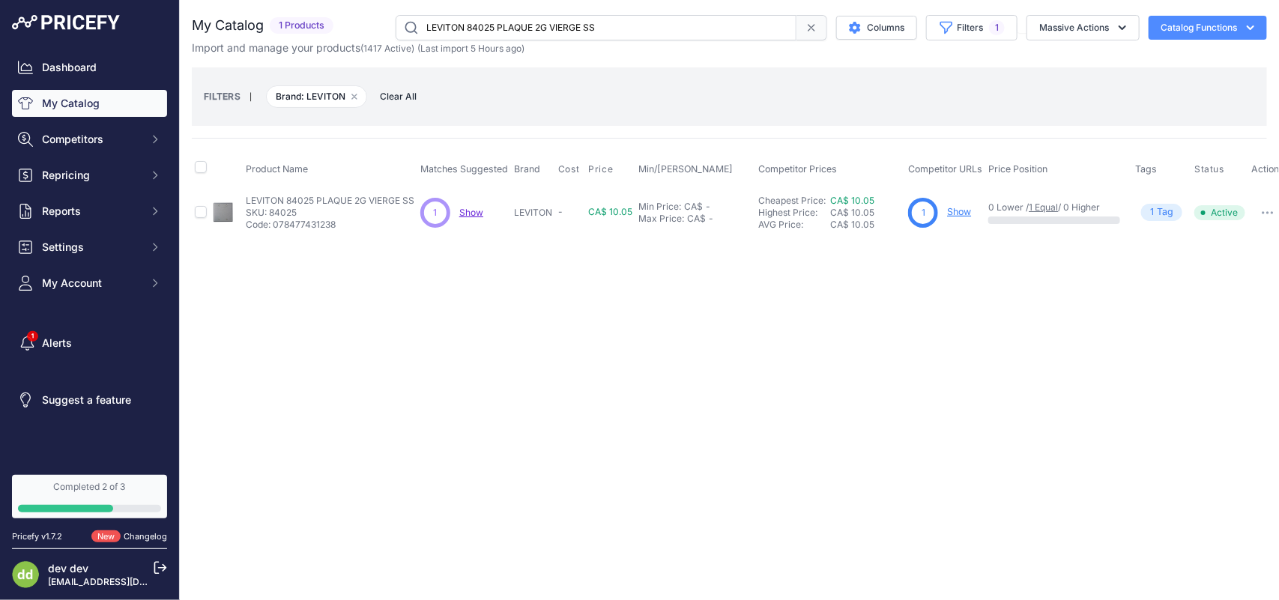
click at [537, 31] on input "LEVITON 84025 PLAQUE 2G VIERGE SS" at bounding box center [596, 27] width 401 height 25
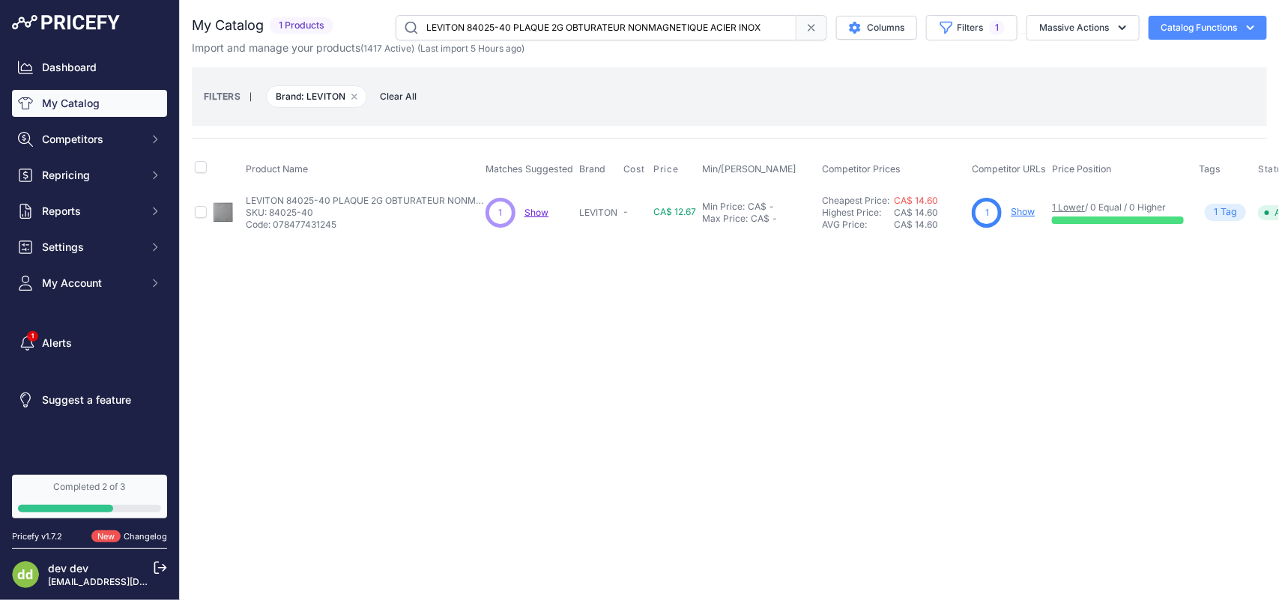
click at [525, 26] on input "LEVITON 84025-40 PLAQUE 2G OBTURATEUR NONMAGNETIQUE ACIER INOX" at bounding box center [596, 27] width 401 height 25
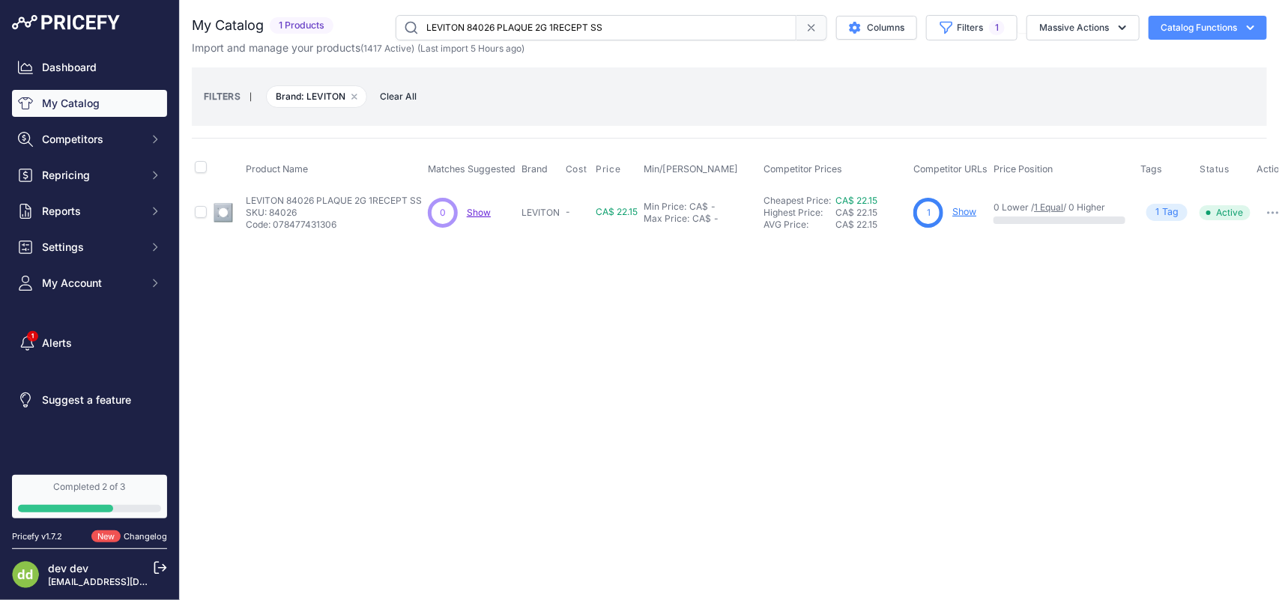
click at [488, 27] on input "LEVITON 84026 PLAQUE 2G 1RECEPT SS" at bounding box center [596, 27] width 401 height 25
click at [503, 24] on input "LEVITON 84028 PLAQUE 1G RECEPT 50A SS" at bounding box center [596, 27] width 401 height 25
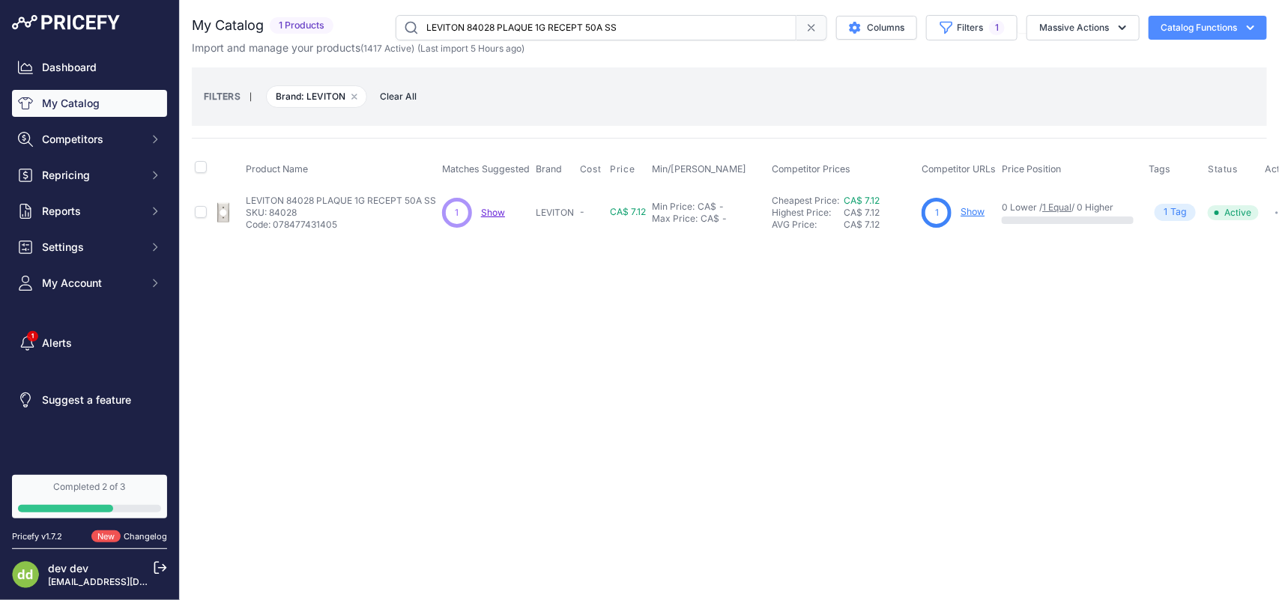
click at [503, 24] on input "LEVITON 84028 PLAQUE 1G RECEPT 50A SS" at bounding box center [596, 27] width 401 height 25
click at [547, 27] on input "LEVITON 84030-40 PLAQUE 3G 3DUPLEX SS" at bounding box center [596, 27] width 401 height 25
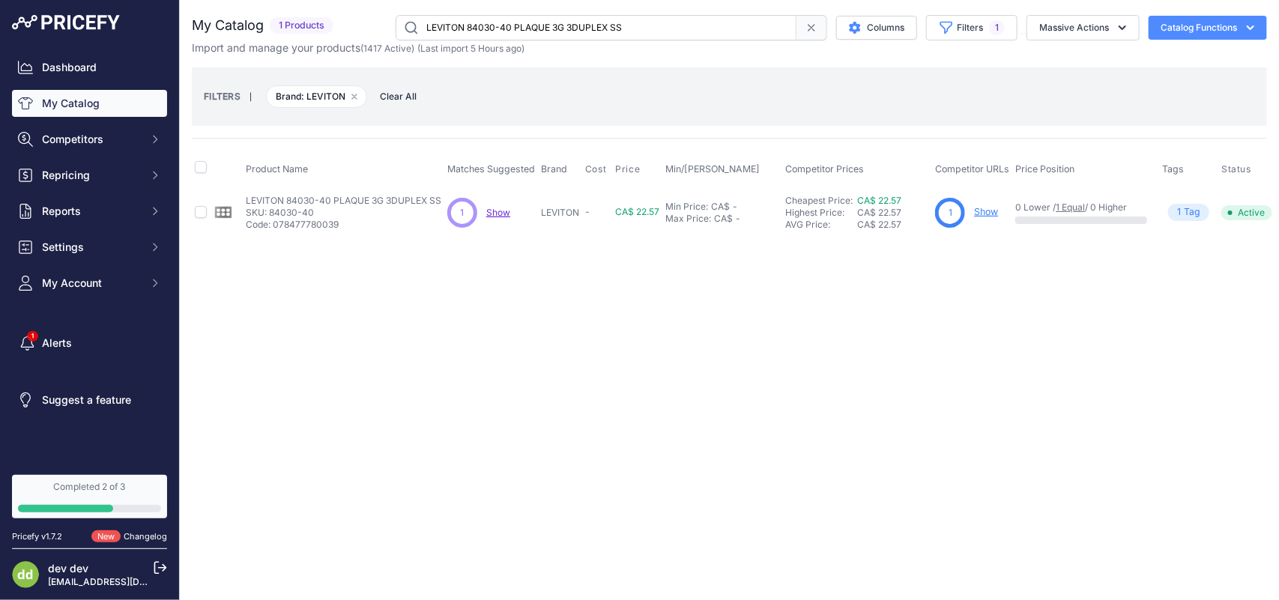
click at [547, 27] on input "LEVITON 84030-40 PLAQUE 3G 3DUPLEX SS" at bounding box center [596, 27] width 401 height 25
click at [551, 26] on input "LEVITON 84030-40 PLAQUE 3G 3DUPLEX SS" at bounding box center [596, 27] width 401 height 25
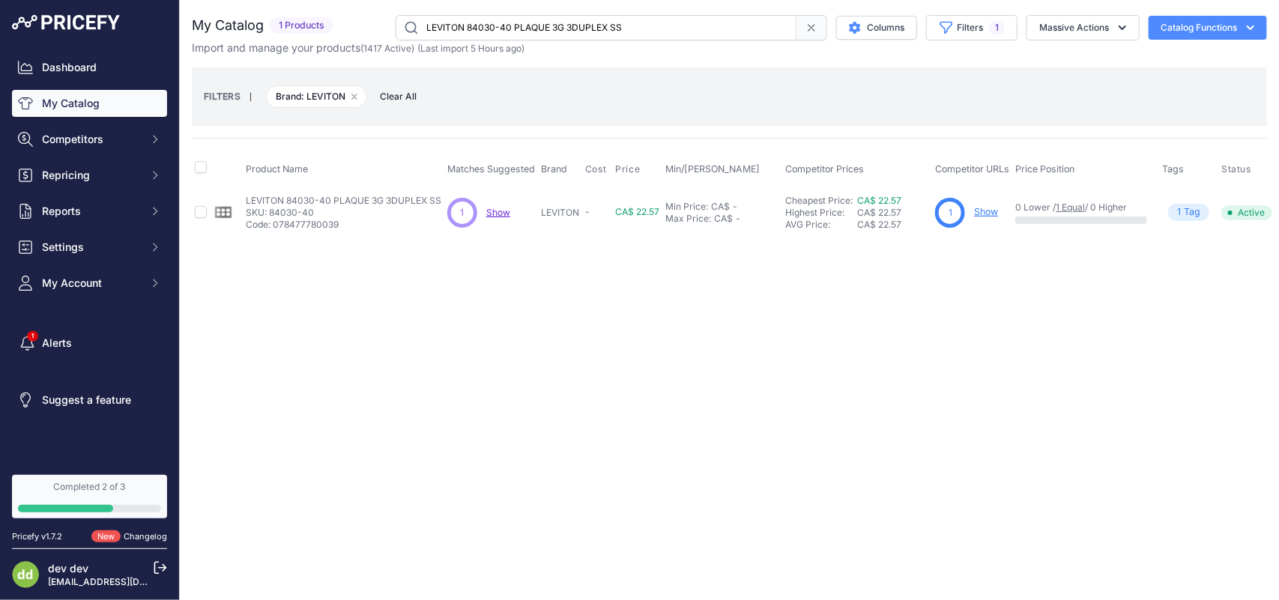
click at [551, 26] on input "LEVITON 84030-40 PLAQUE 3G 3DUPLEX SS" at bounding box center [596, 27] width 401 height 25
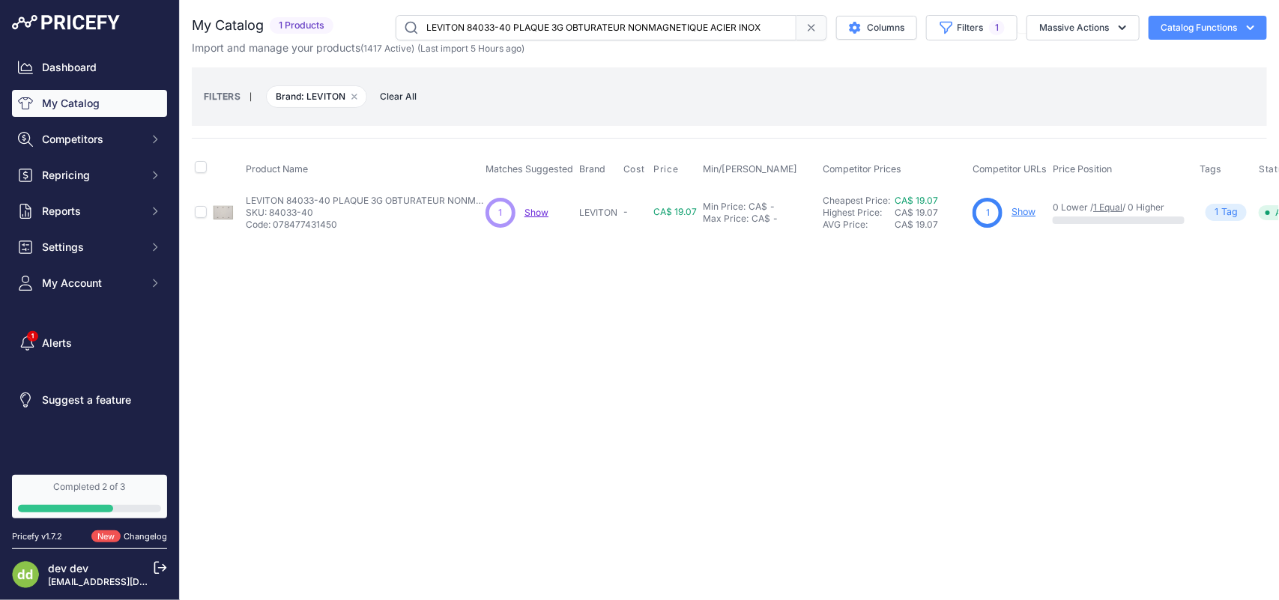
click at [522, 21] on input "LEVITON 84033-40 PLAQUE 3G OBTURATEUR NONMAGNETIQUE ACIER INOX" at bounding box center [596, 27] width 401 height 25
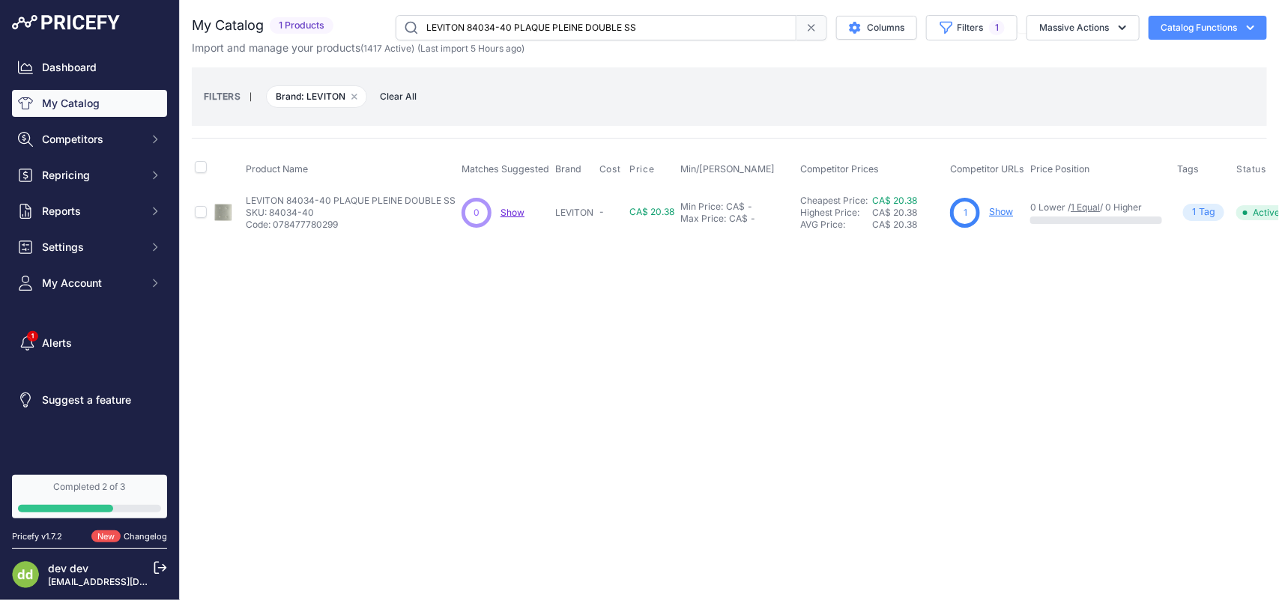
click at [495, 25] on input "LEVITON 84034-40 PLAQUE PLEINE DOUBLE SS" at bounding box center [596, 27] width 401 height 25
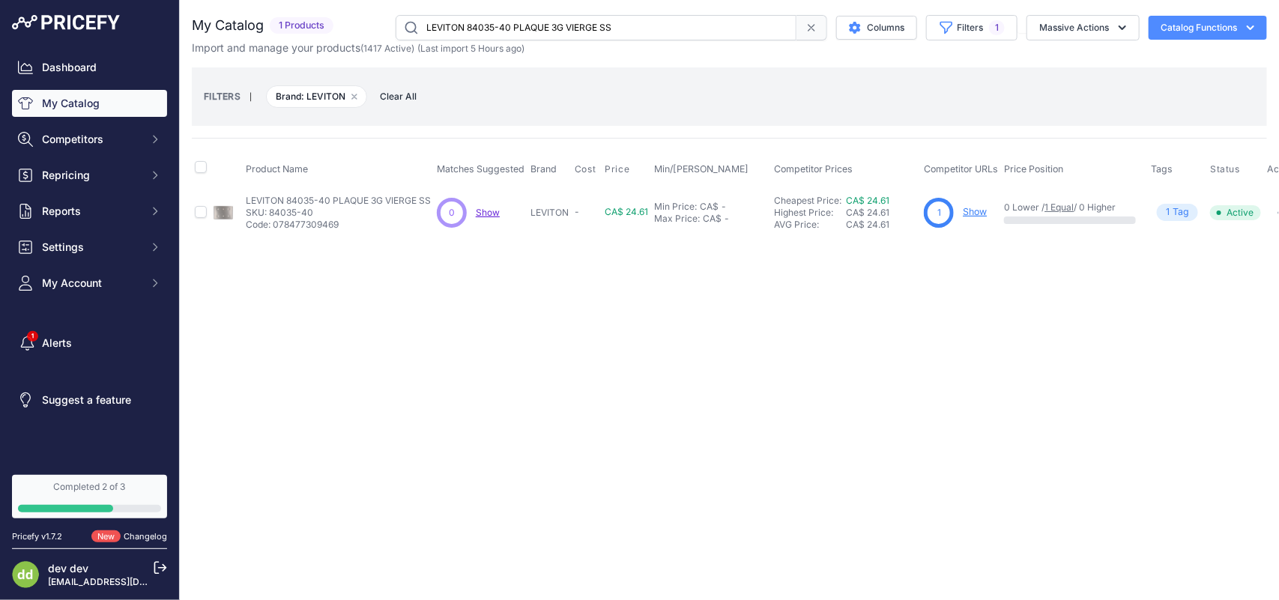
click at [473, 25] on input "LEVITON 84035-40 PLAQUE 3G VIERGE SS" at bounding box center [596, 27] width 401 height 25
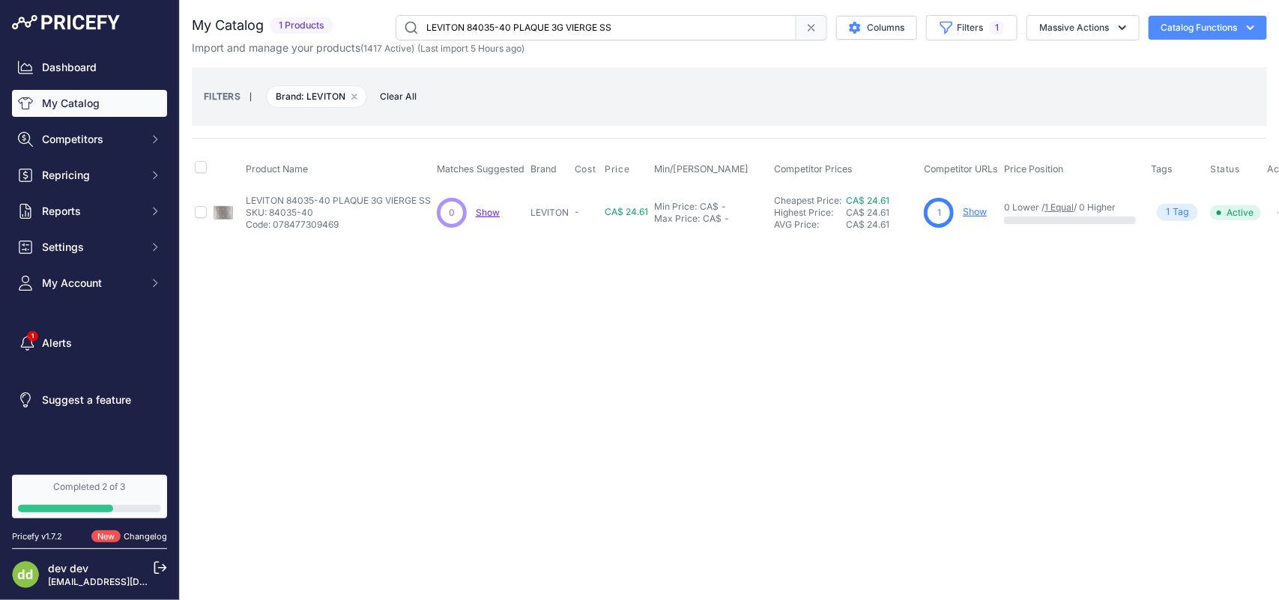
click at [473, 25] on input "LEVITON 84035-40 PLAQUE 3G VIERGE SS" at bounding box center [596, 27] width 401 height 25
click at [474, 25] on input "LEVITON 84035-40 PLAQUE 3G VIERGE SS" at bounding box center [596, 27] width 401 height 25
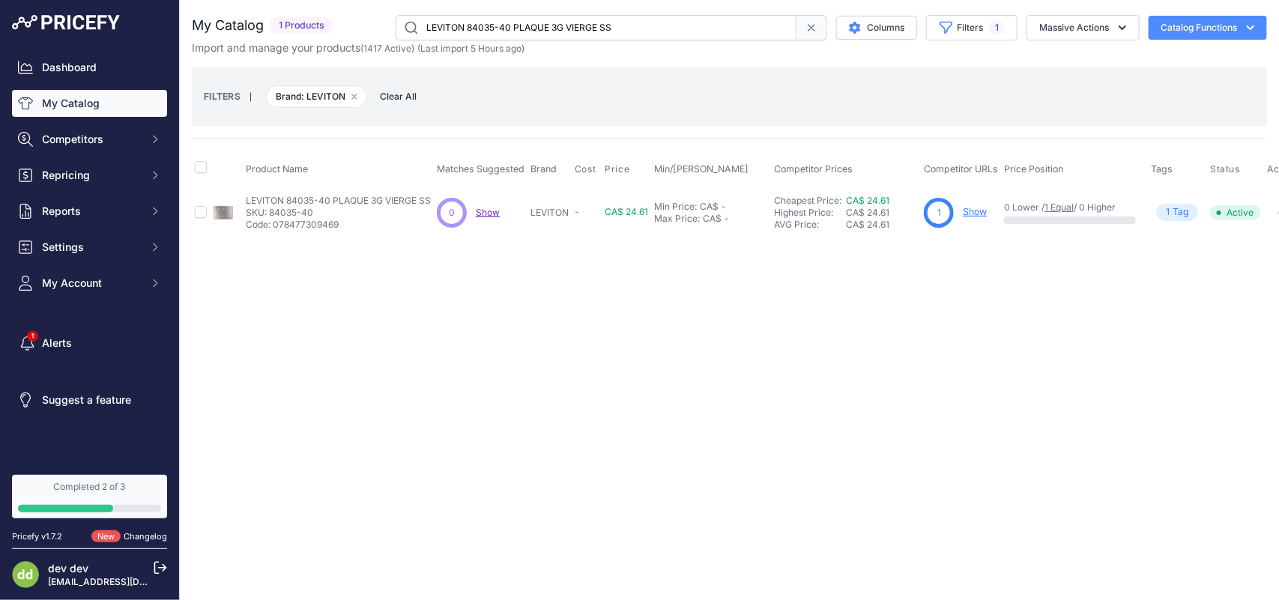
click at [474, 25] on input "LEVITON 84035-40 PLAQUE 3G VIERGE SS" at bounding box center [596, 27] width 401 height 25
click at [508, 30] on input "LEVITON 84036-40 PLAQUE 6G INTERR SS" at bounding box center [596, 27] width 401 height 25
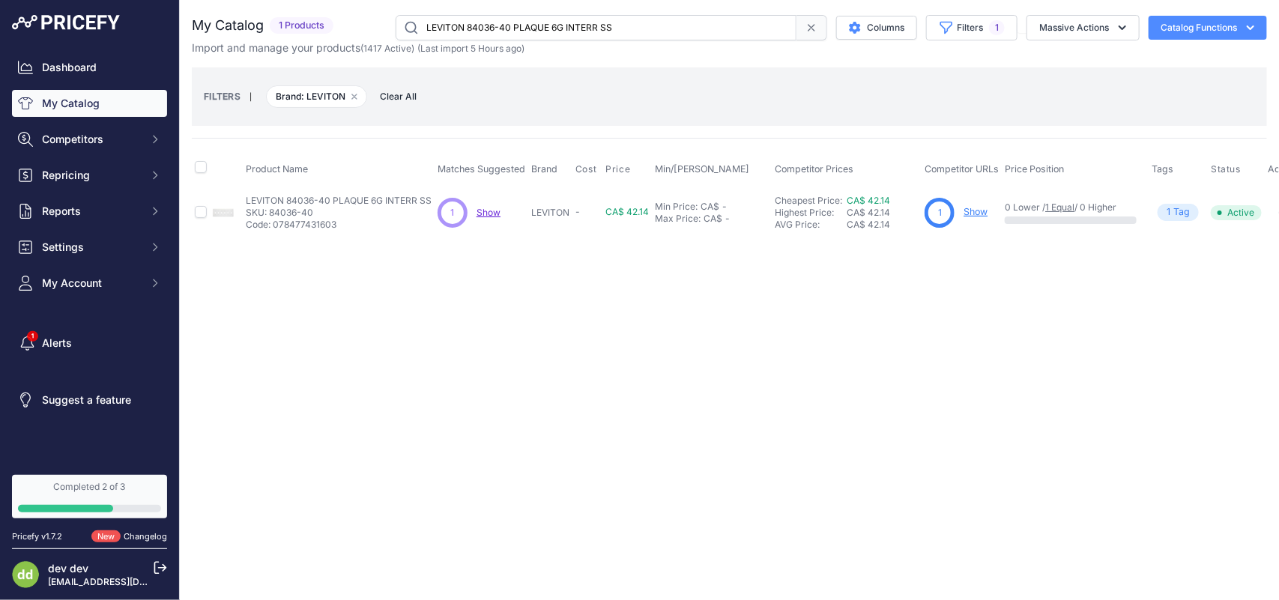
click at [508, 30] on input "LEVITON 84036-40 PLAQUE 6G INTERR SS" at bounding box center [596, 27] width 401 height 25
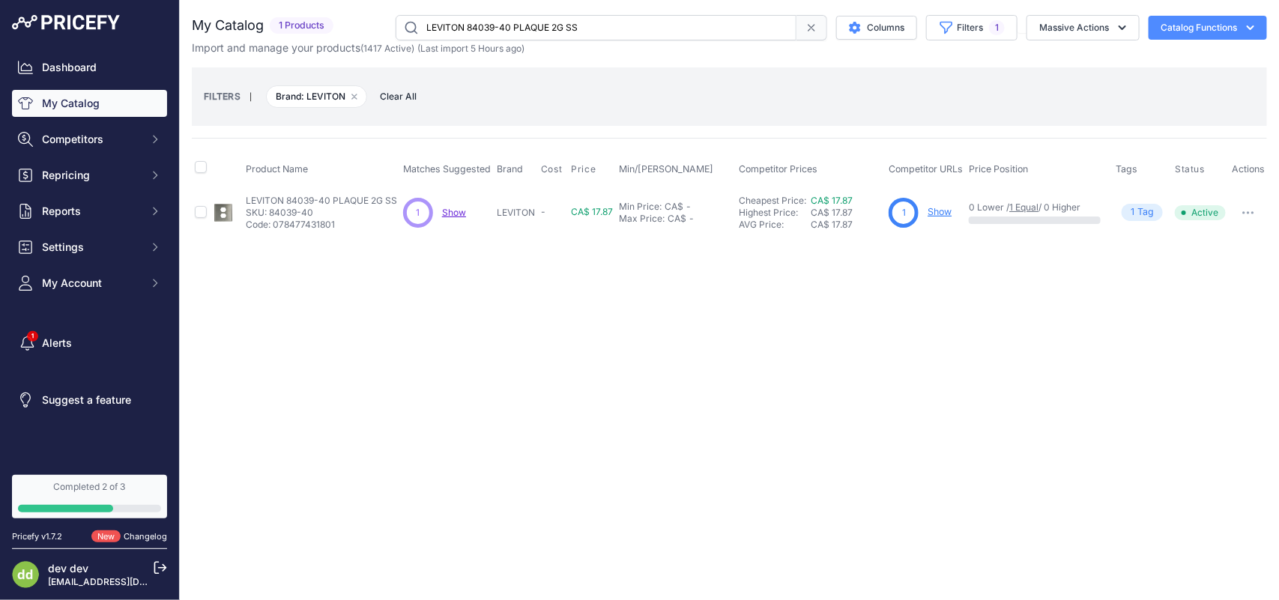
click at [518, 20] on input "LEVITON 84039-40 PLAQUE 2G SS" at bounding box center [596, 27] width 401 height 25
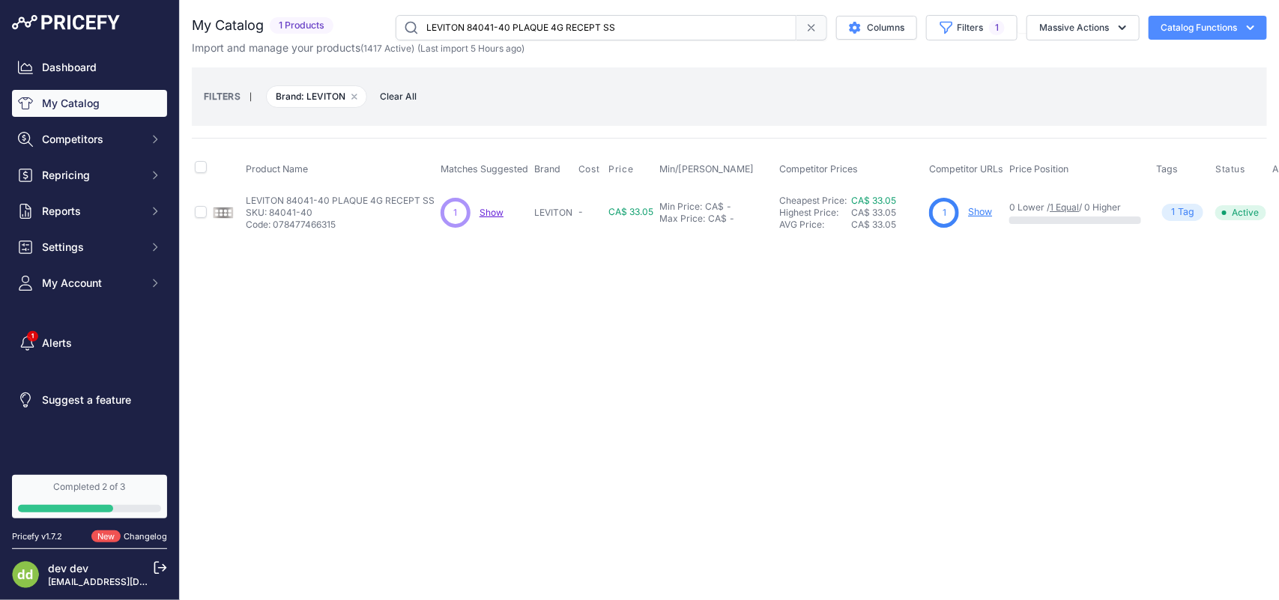
click at [500, 31] on input "LEVITON 84041-40 PLAQUE 4G RECEPT SS" at bounding box center [596, 27] width 401 height 25
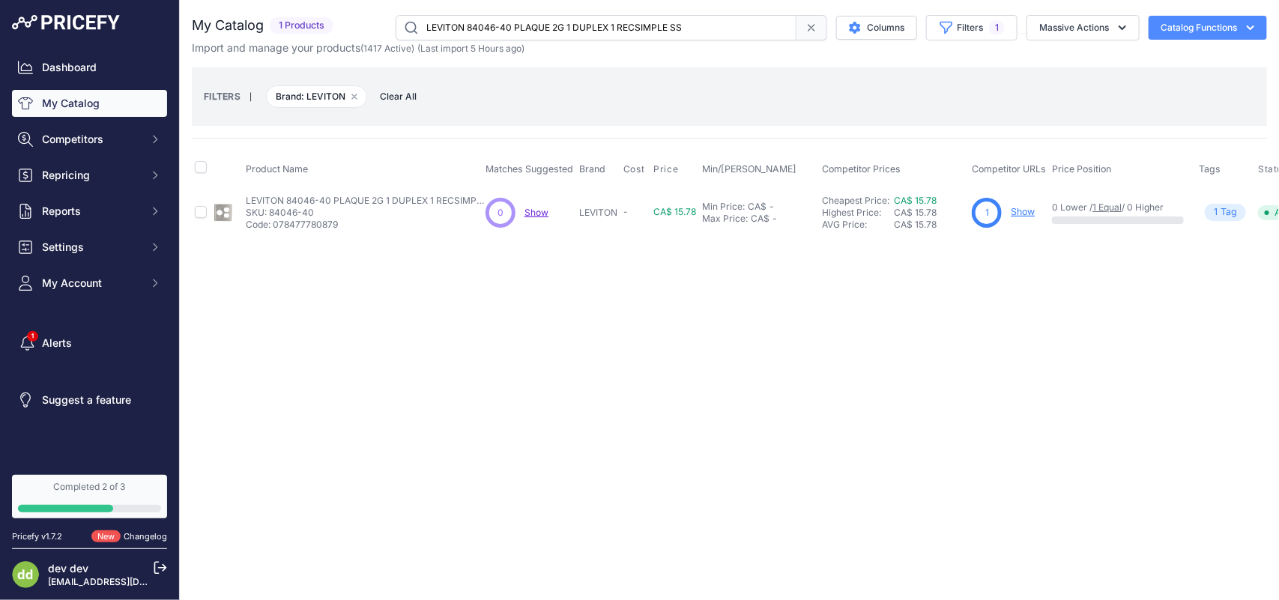
click at [530, 25] on input "LEVITON 84046-40 PLAQUE 2G 1 DUPLEX 1 RECSIMPLE SS" at bounding box center [596, 27] width 401 height 25
click at [465, 20] on input "LEVITON 84047-40 PLAQUE 3G INTERR DUPLEXSS" at bounding box center [596, 27] width 401 height 25
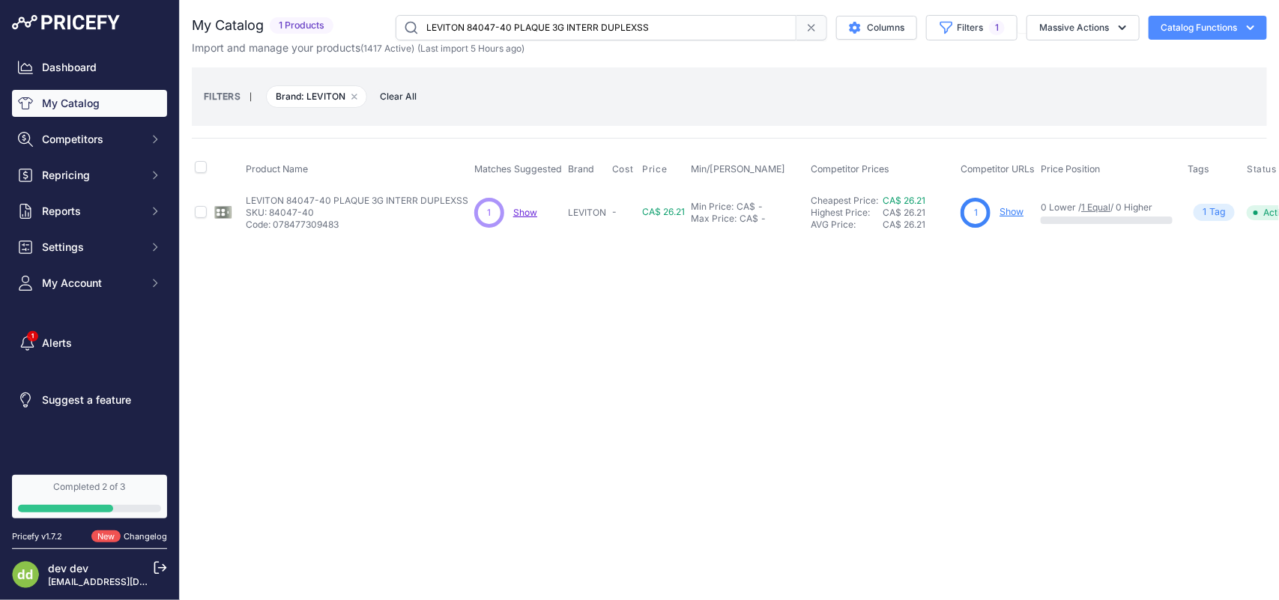
click at [465, 20] on input "LEVITON 84047-40 PLAQUE 3G INTERR DUPLEXSS" at bounding box center [596, 27] width 401 height 25
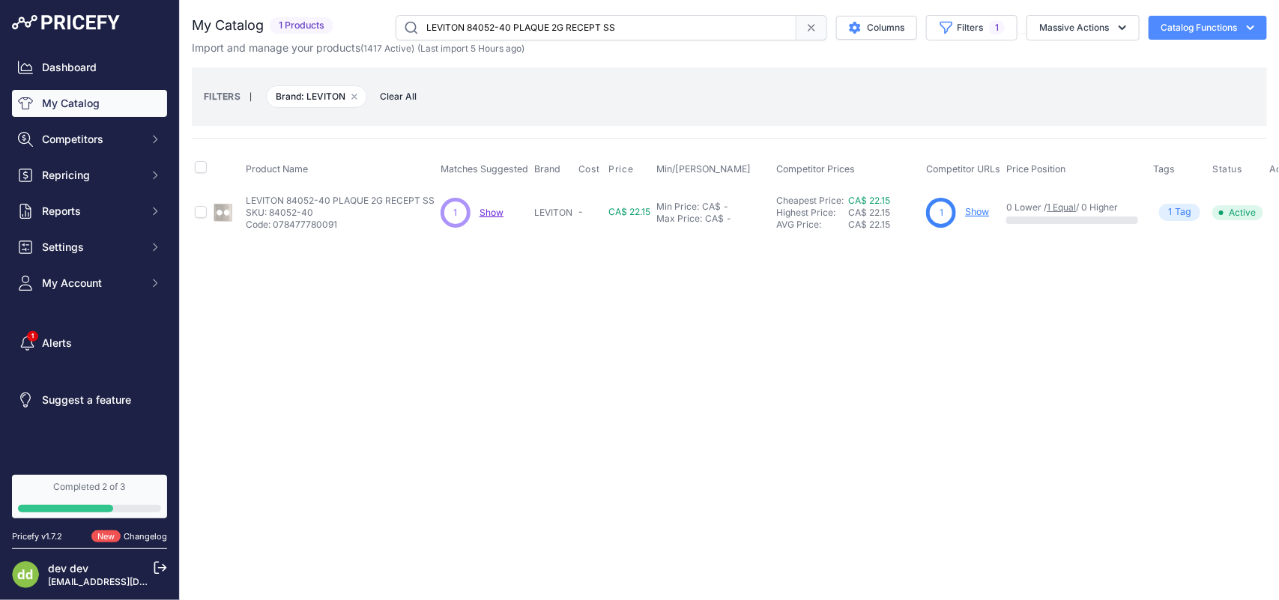
click at [494, 23] on input "LEVITON 84052-40 PLAQUE 2G RECEPT SS" at bounding box center [596, 27] width 401 height 25
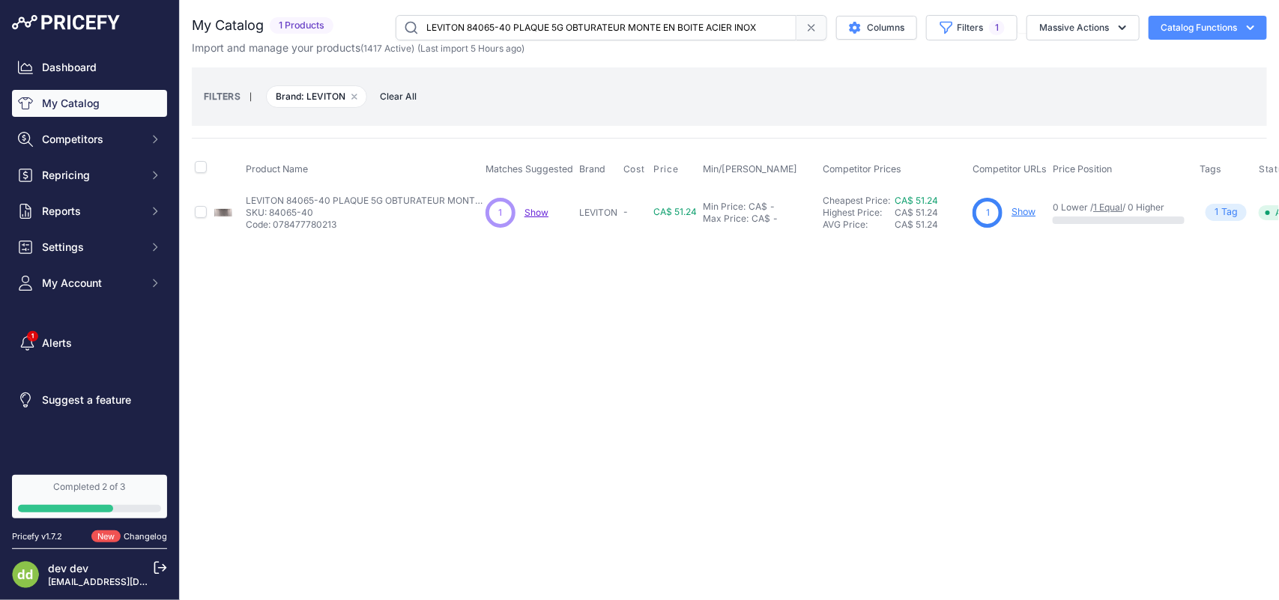
click at [493, 27] on input "LEVITON 84065-40 PLAQUE 5G OBTURATEUR MONTE EN BOITE ACIER INOX" at bounding box center [596, 27] width 401 height 25
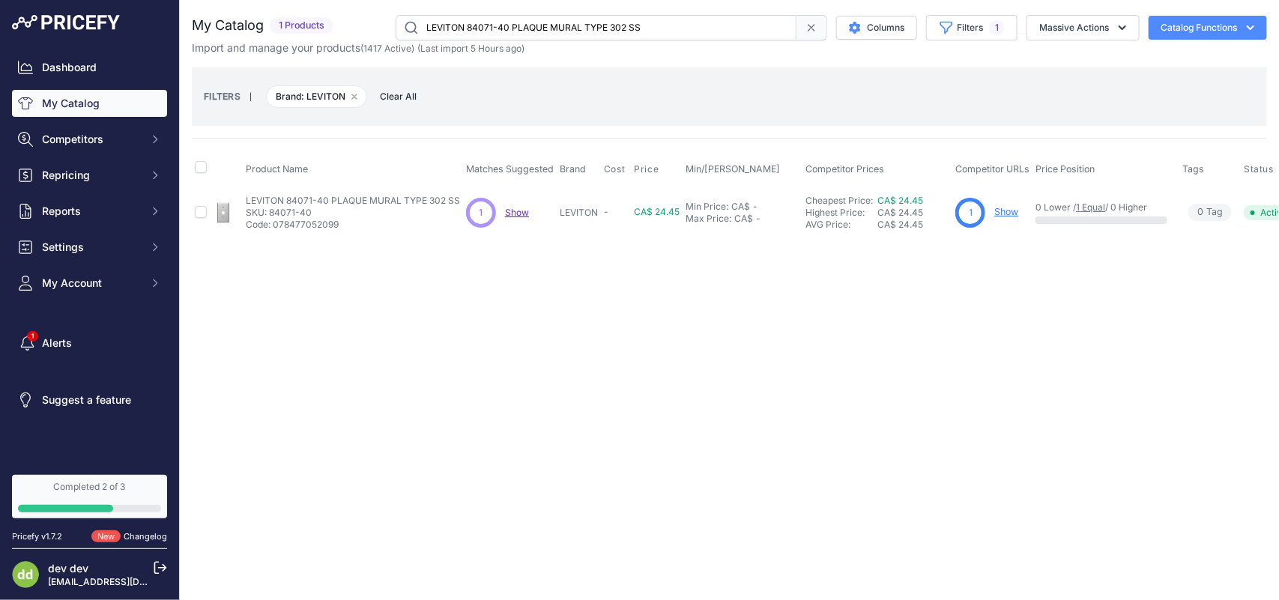
click at [518, 32] on input "LEVITON 84071-40 PLAQUE MURAL TYPE 302 SS" at bounding box center [596, 27] width 401 height 25
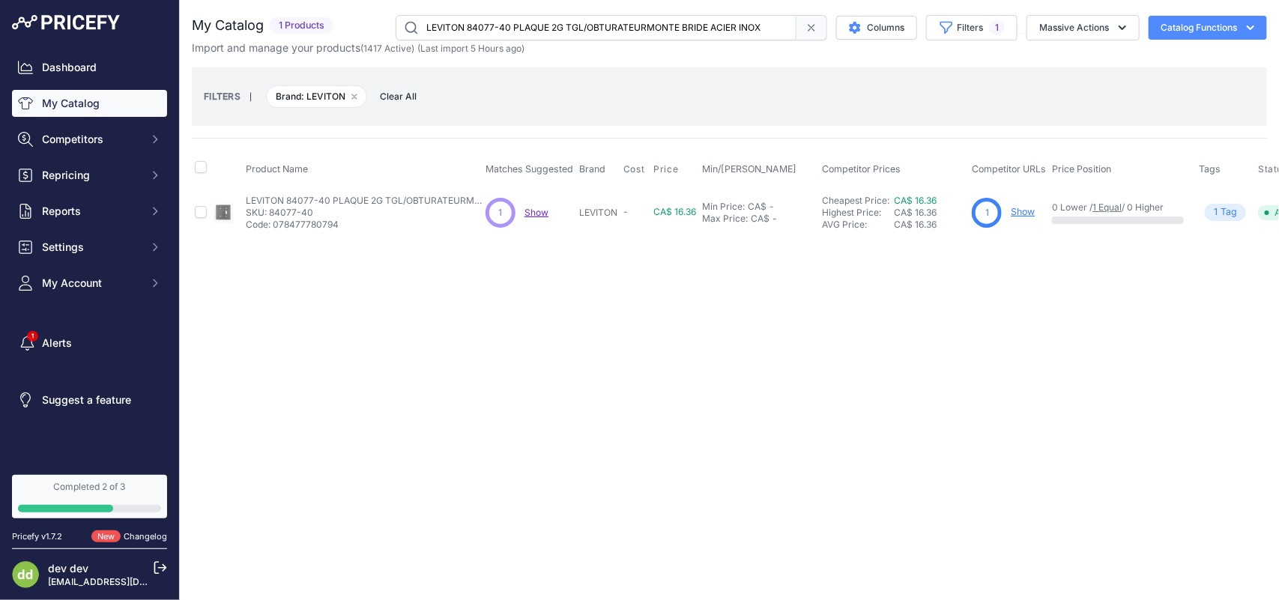
click at [503, 31] on input "LEVITON 84077-40 PLAQUE 2G TGL/OBTURATEURMONTE BRIDE ACIER INOX" at bounding box center [596, 27] width 401 height 25
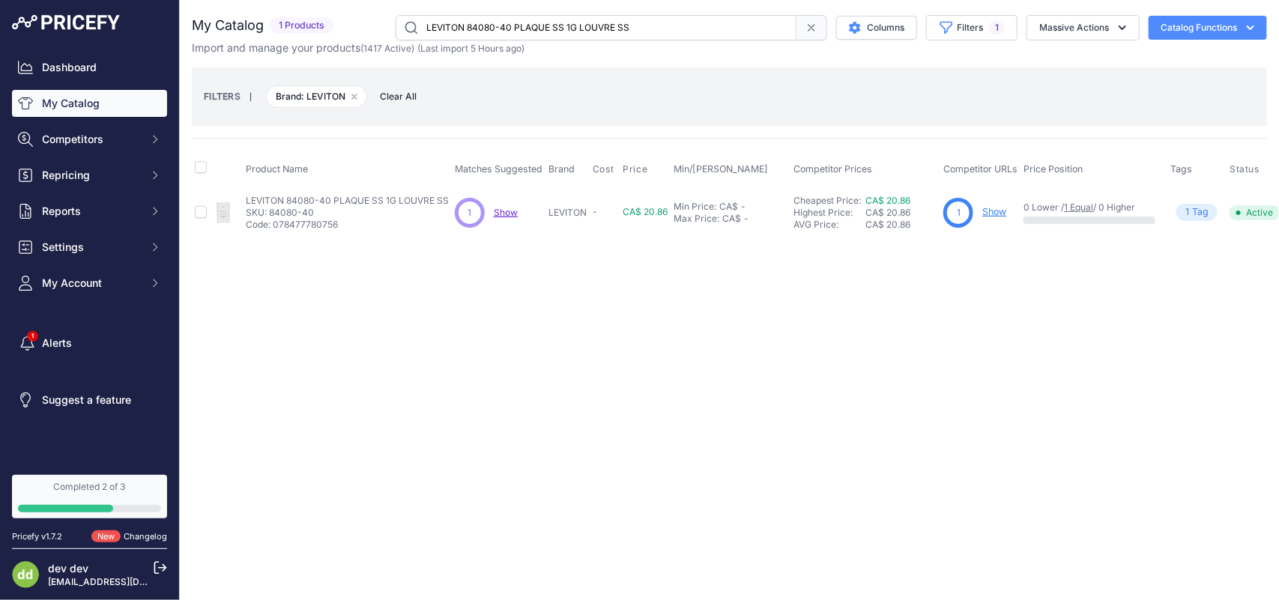
click at [519, 23] on input "LEVITON 84080-40 PLAQUE SS 1G LOUVRE SS" at bounding box center [596, 27] width 401 height 25
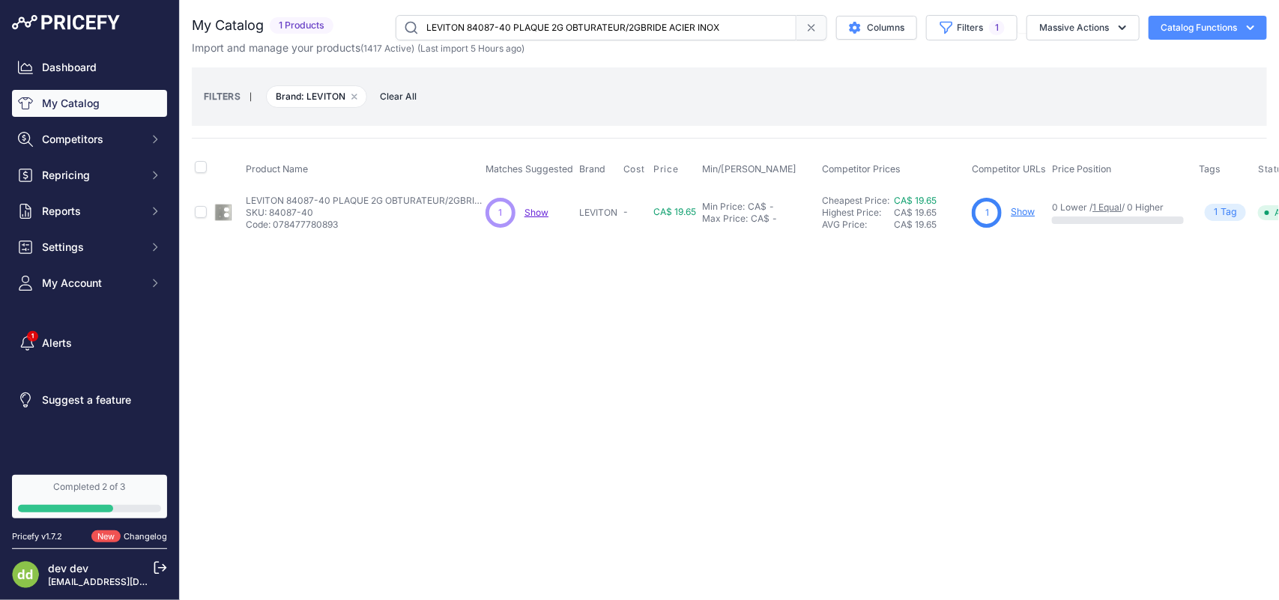
click at [521, 19] on input "LEVITON 84087-40 PLAQUE 2G OBTURATEUR/2GBRIDE ACIER INOX" at bounding box center [596, 27] width 401 height 25
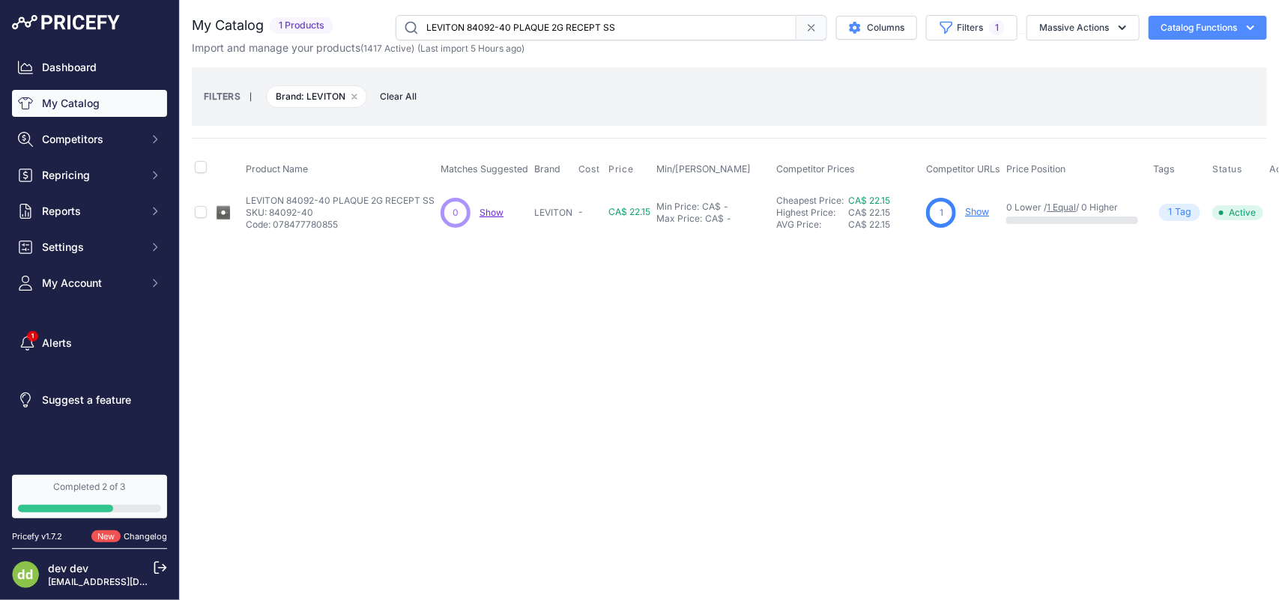
click at [545, 31] on input "LEVITON 84092-40 PLAQUE 2G RECEPT SS" at bounding box center [596, 27] width 401 height 25
click at [545, 30] on input "LEVITON 84092-40 PLAQUE 2G RECEPT SS" at bounding box center [596, 27] width 401 height 25
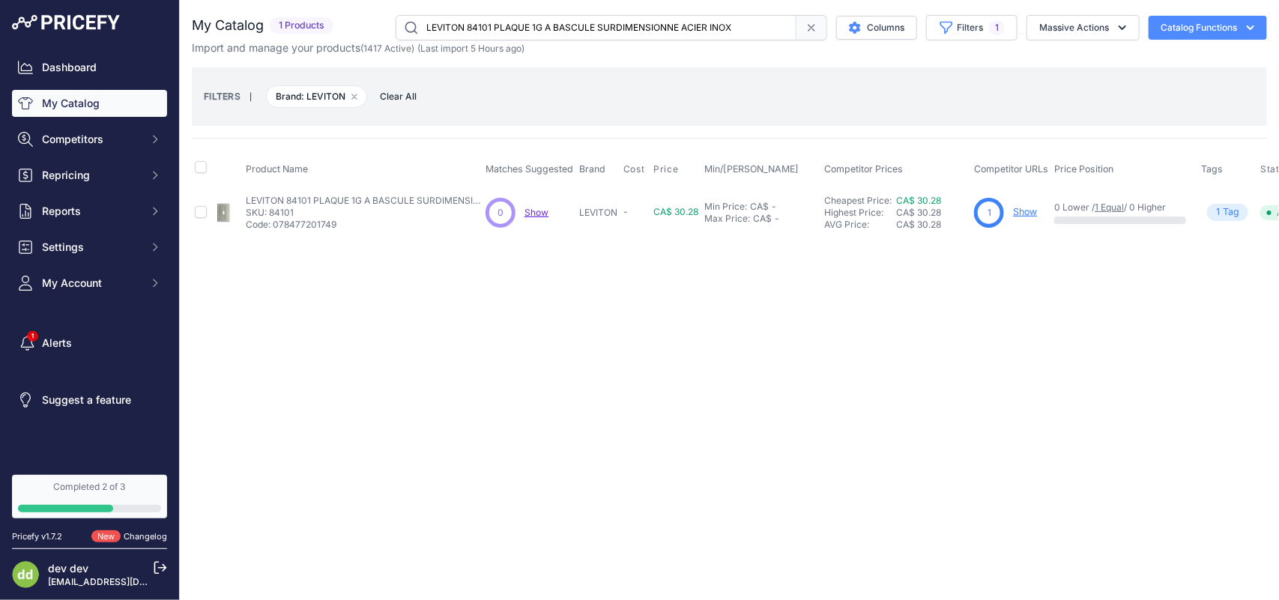
click at [489, 25] on input "LEVITON 84101 PLAQUE 1G A BASCULE SURDIMENSIONNE ACIER INOX" at bounding box center [596, 27] width 401 height 25
click at [515, 22] on input "LEVITON 84101 PLAQUE 1G A BASCULE SURDIMENSIONNE ACIER INOX" at bounding box center [596, 27] width 401 height 25
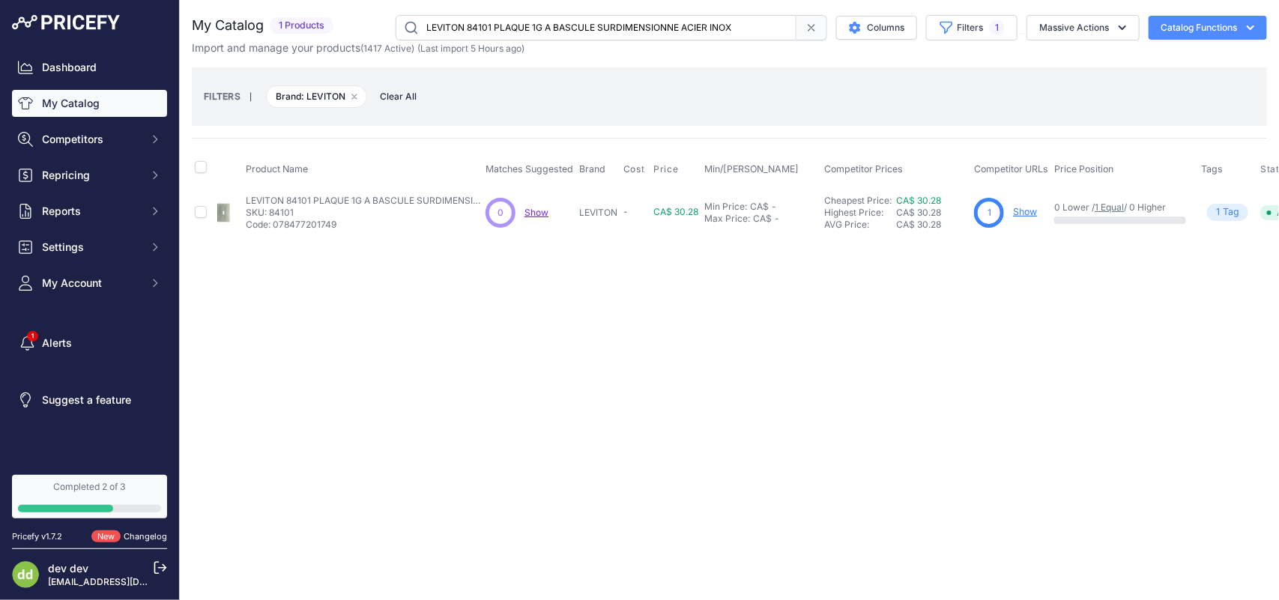
click at [515, 22] on input "LEVITON 84101 PLAQUE 1G A BASCULE SURDIMENSIONNE ACIER INOX" at bounding box center [596, 27] width 401 height 25
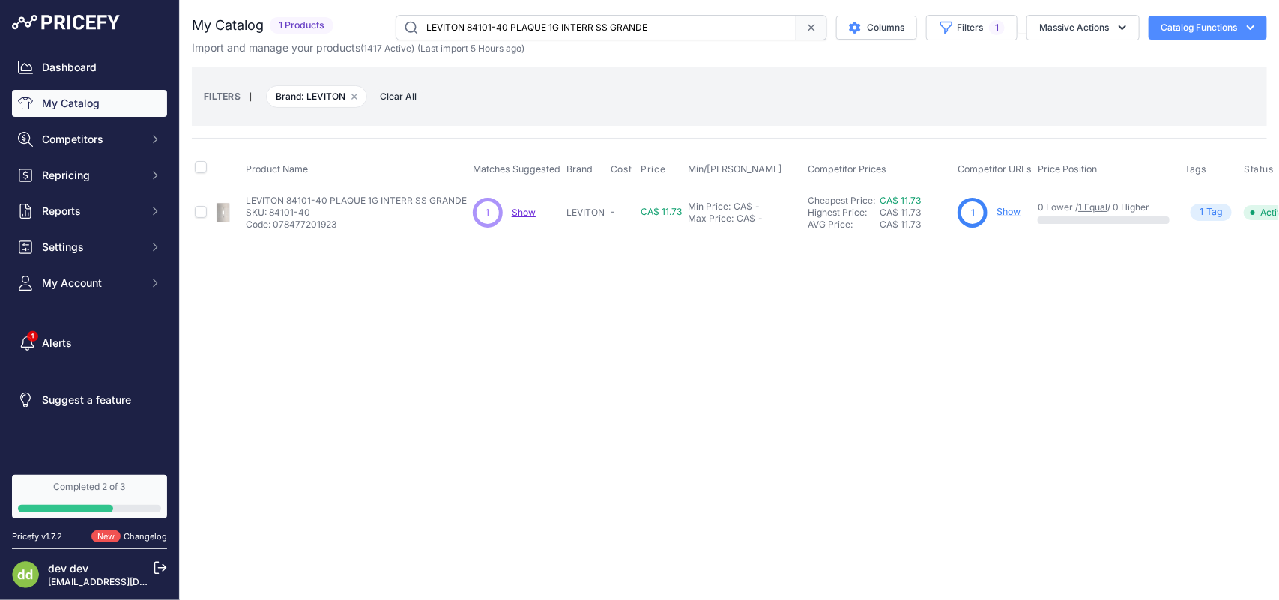
click at [473, 25] on input "LEVITON 84101-40 PLAQUE 1G INTERR SS GRANDE" at bounding box center [596, 27] width 401 height 25
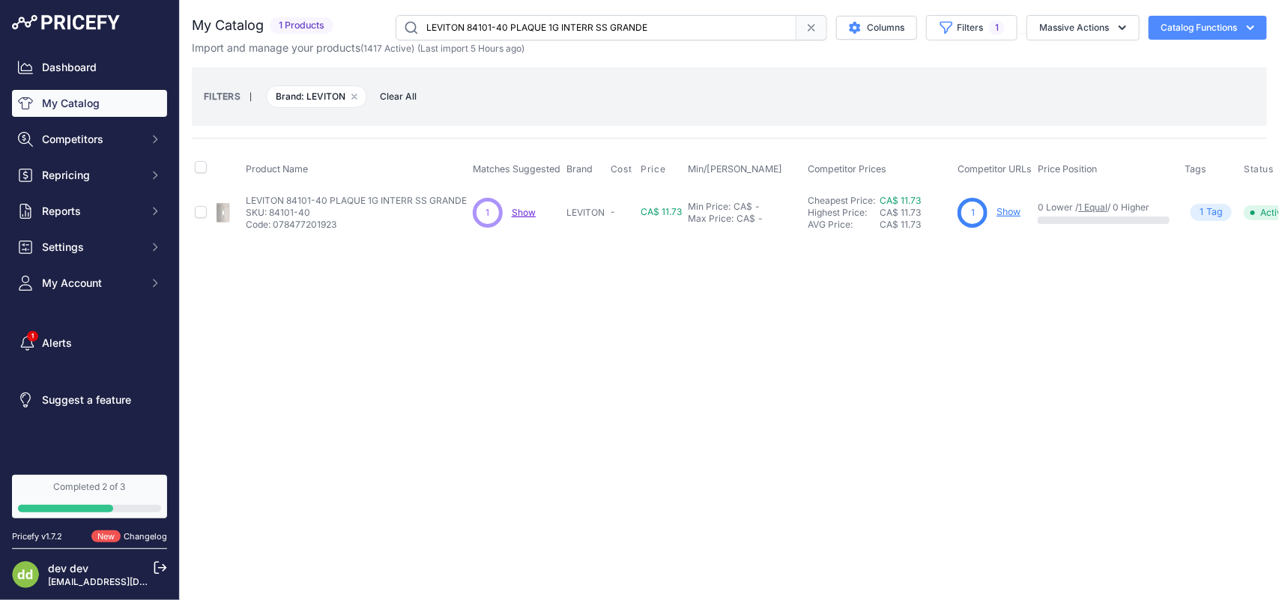
click at [473, 25] on input "LEVITON 84101-40 PLAQUE 1G INTERR SS GRANDE" at bounding box center [596, 27] width 401 height 25
click at [522, 28] on input "LEVITON 84103-40 PLAQUE 1G SURDUMENSIONNEACIER INOX" at bounding box center [596, 27] width 401 height 25
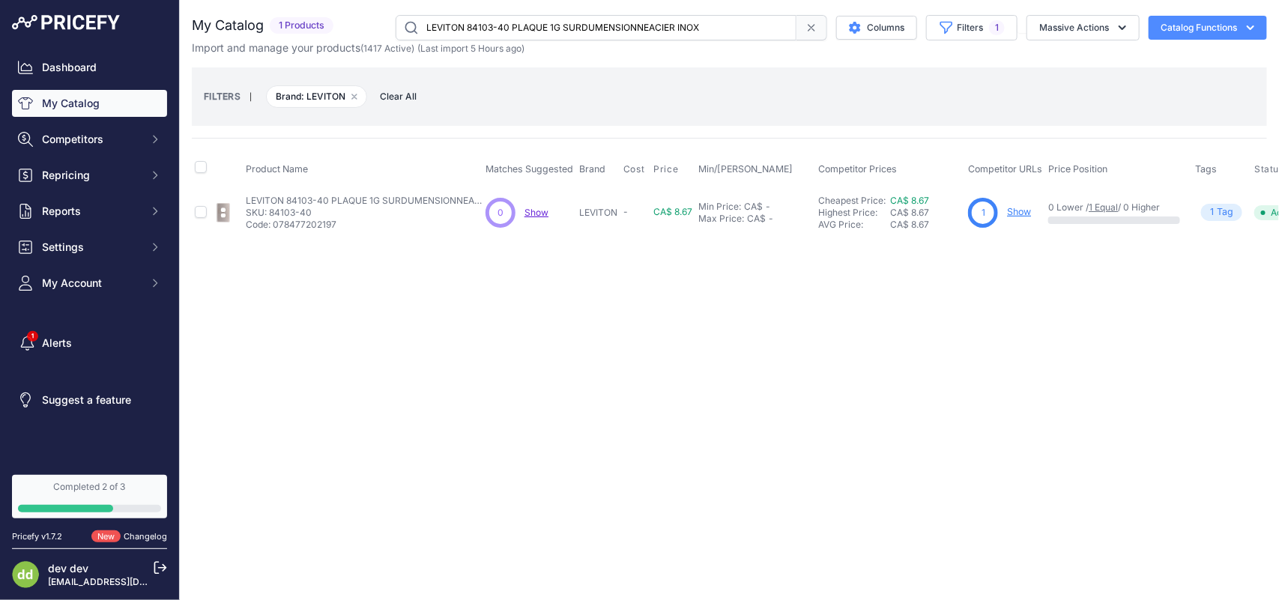
click at [522, 28] on input "LEVITON 84103-40 PLAQUE 1G SURDUMENSIONNEACIER INOX" at bounding box center [596, 27] width 401 height 25
click at [478, 27] on input "LEVITON 84114 PLAQUE 1G OBTURATEUR MAGNETIQUE ACIER INOX" at bounding box center [596, 27] width 401 height 25
click at [479, 27] on input "LEVITON 84114 PLAQUE 1G OBTURATEUR MAGNETIQUE ACIER INOX" at bounding box center [596, 27] width 401 height 25
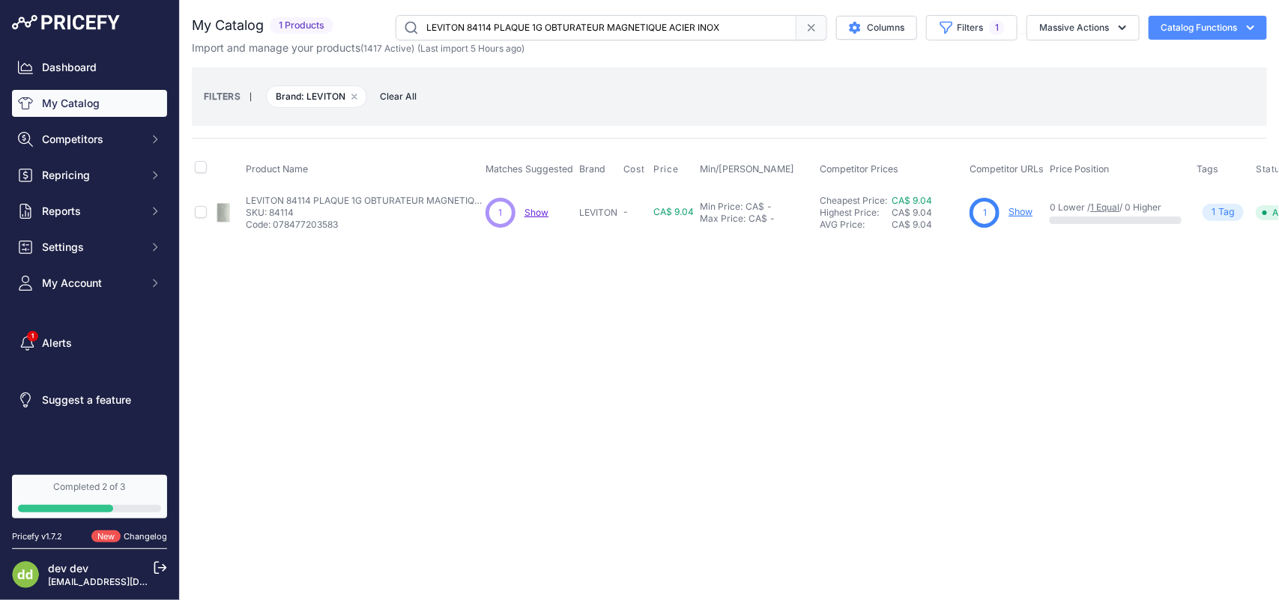
click at [479, 27] on input "LEVITON 84114 PLAQUE 1G OBTURATEUR MAGNETIQUE ACIER INOX" at bounding box center [596, 27] width 401 height 25
click at [491, 26] on input "LEVITON 84114-40 PLAQUE 1G OBTURATEUR NONMAGNETIQUE ACIER INOX" at bounding box center [596, 27] width 401 height 25
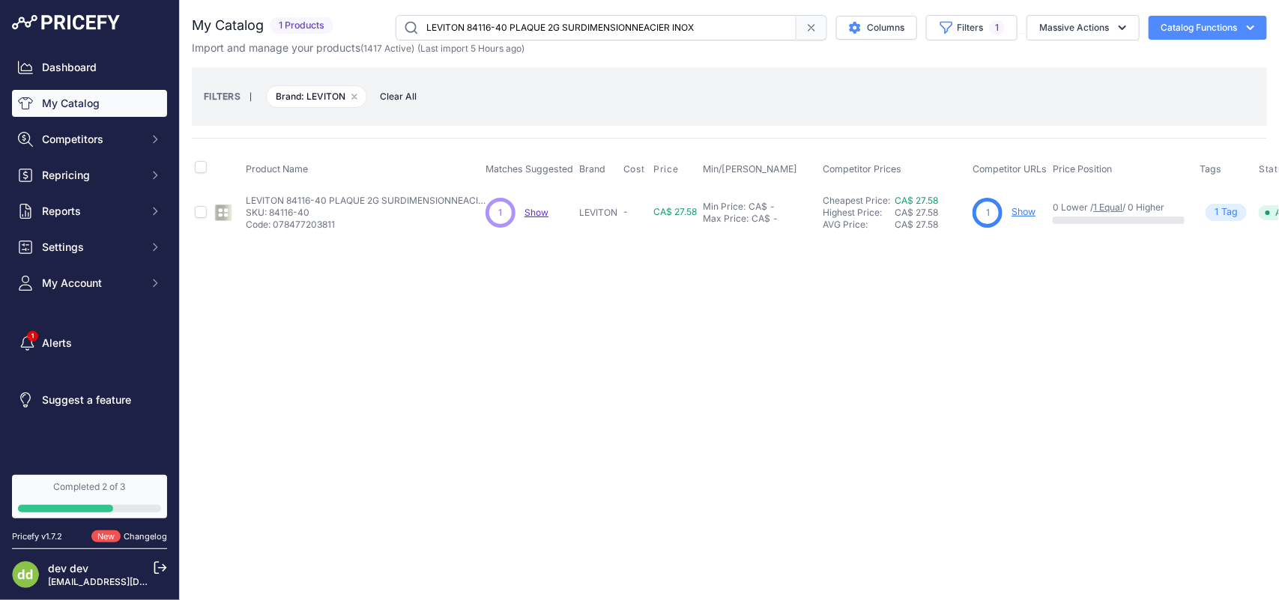
click at [537, 21] on input "LEVITON 84116-40 PLAQUE 2G SURDIMENSIONNEACIER INOX" at bounding box center [596, 27] width 401 height 25
click at [476, 22] on input "LEVITON 84125-40 PLAQUE 2G OBTURATEUR MONTE BRIDE ACIER INOX" at bounding box center [596, 27] width 401 height 25
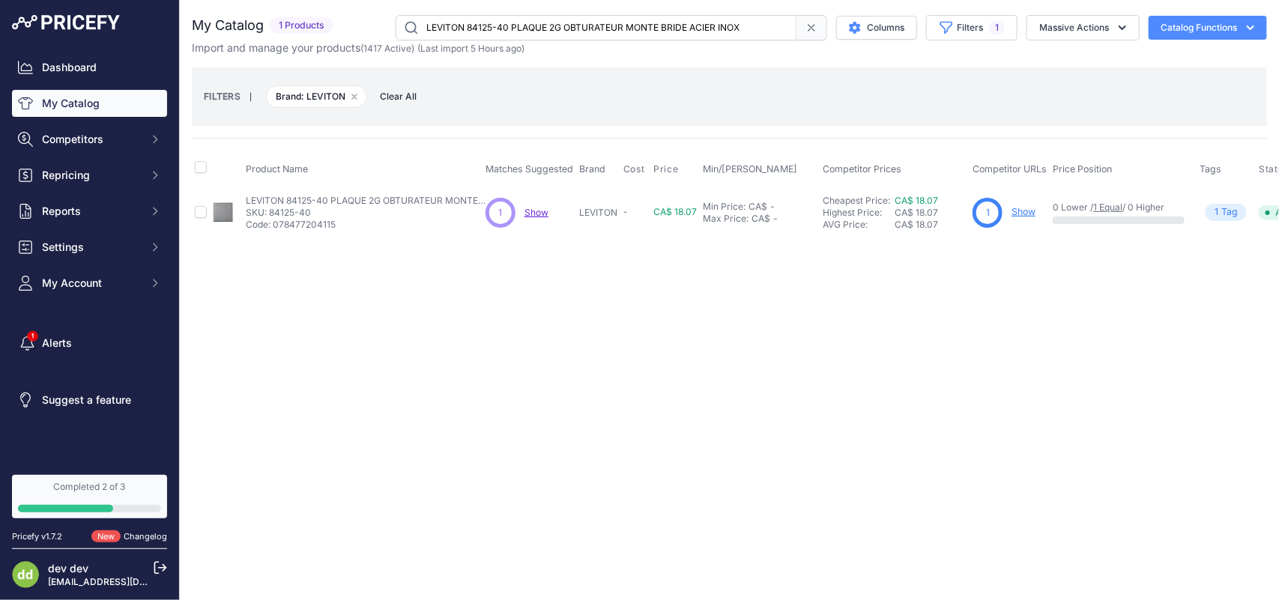
click at [476, 22] on input "LEVITON 84125-40 PLAQUE 2G OBTURATEUR MONTE BRIDE ACIER INOX" at bounding box center [596, 27] width 401 height 25
click at [525, 19] on input "LEVITON 84130-40 PLAQUE 3G SURDIMENSIONNEACIER INOX" at bounding box center [596, 27] width 401 height 25
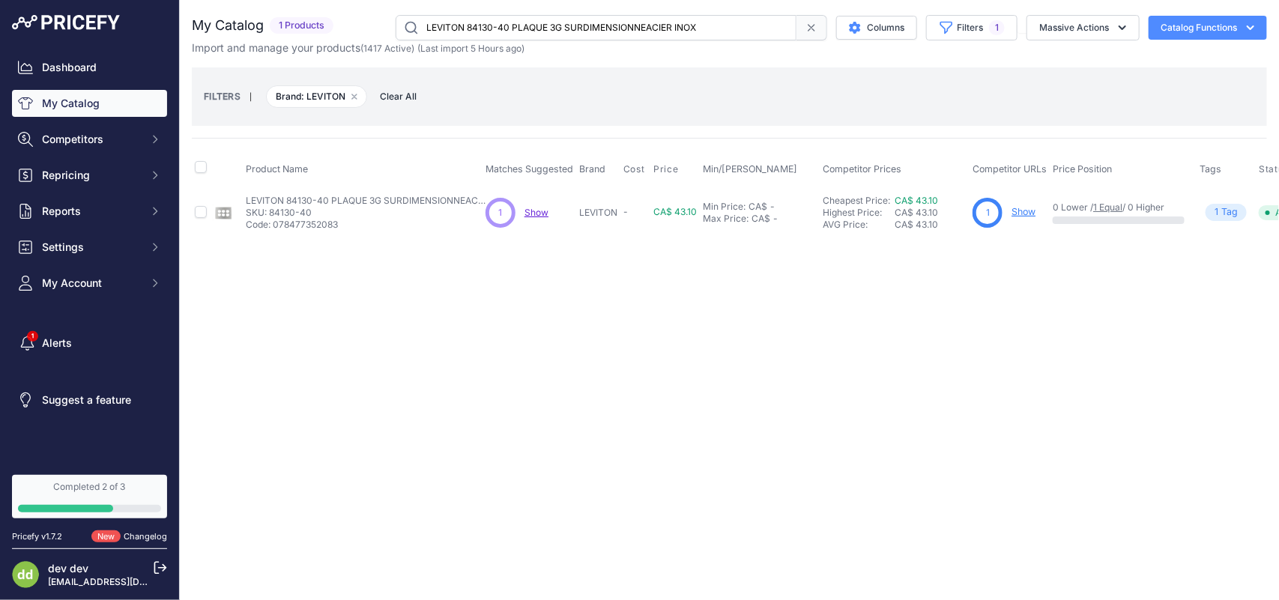
click at [525, 19] on input "LEVITON 84130-40 PLAQUE 3G SURDIMENSIONNEACIER INOX" at bounding box center [596, 27] width 401 height 25
click at [518, 27] on input "LEVITON 84146-40 PLAQUE 2G 1PRISE 1,406ORIFICE ACIER INOX" at bounding box center [596, 27] width 401 height 25
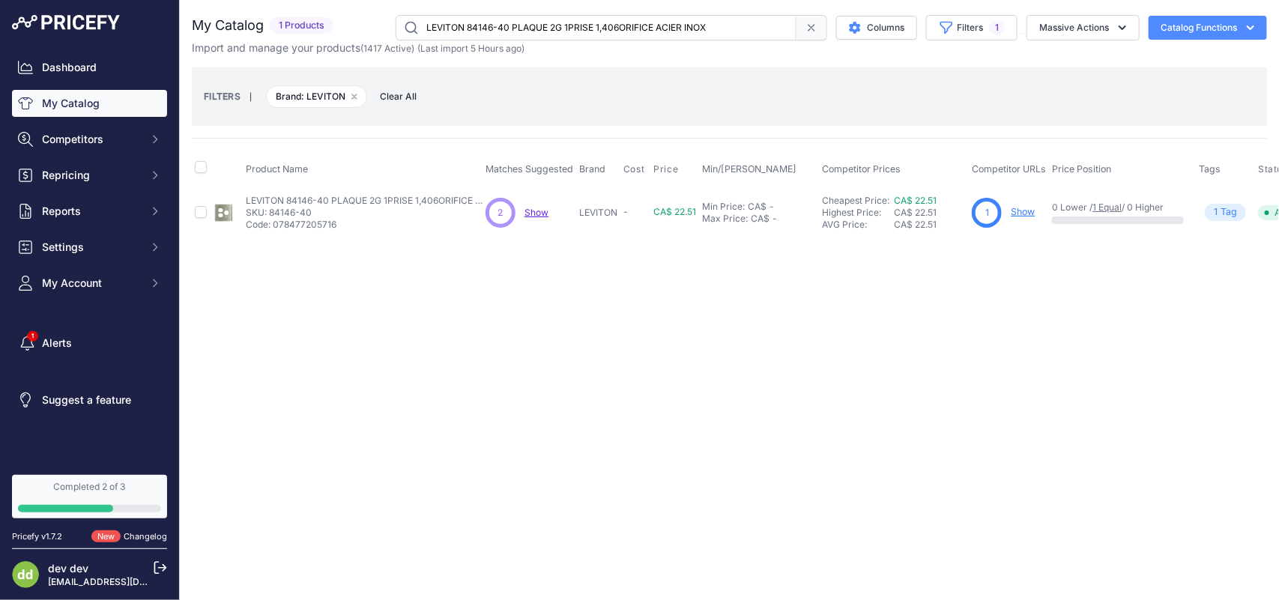
click at [518, 27] on input "LEVITON 84146-40 PLAQUE 2G 1PRISE 1,406ORIFICE ACIER INOX" at bounding box center [596, 27] width 401 height 25
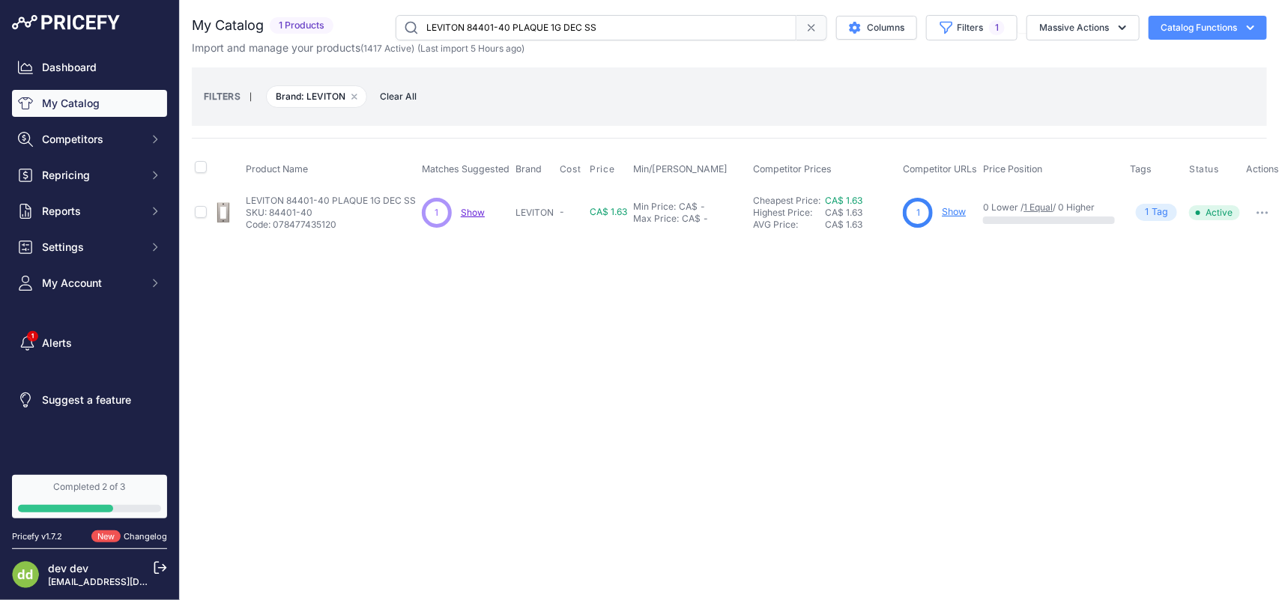
click at [506, 25] on input "LEVITON 84401-40 PLAQUE 1G DEC SS" at bounding box center [596, 27] width 401 height 25
click at [506, 25] on input "LEVITON 84401-C PLAQUE DECORA 1G 347V ACIER INOX" at bounding box center [596, 27] width 401 height 25
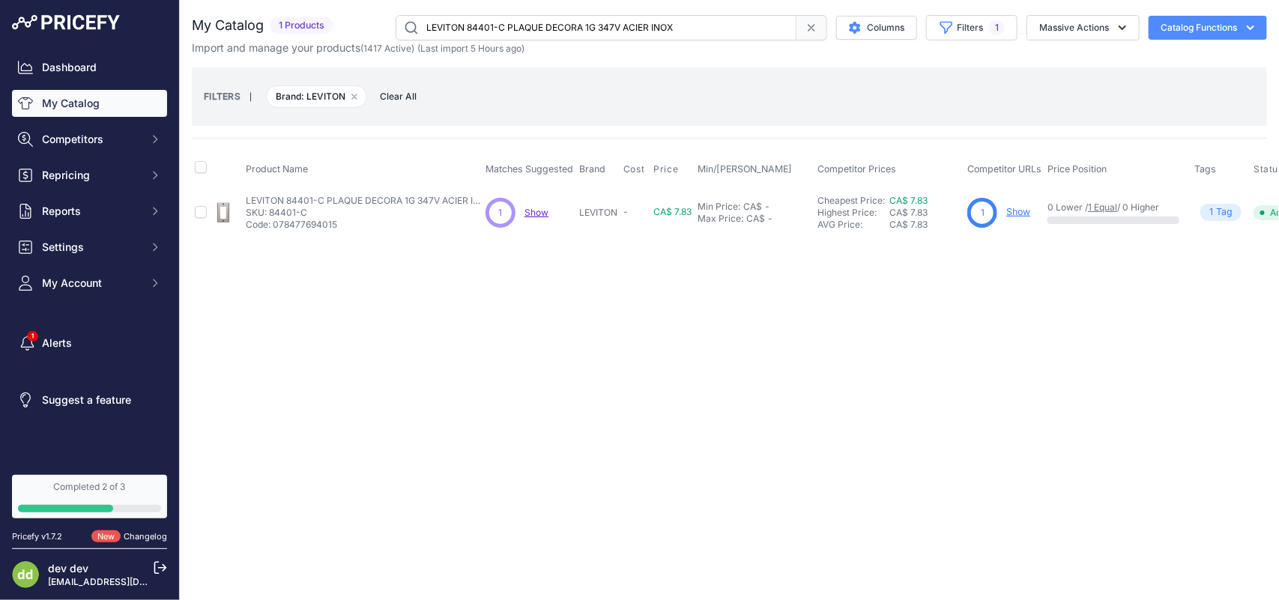
click at [526, 25] on input "LEVITON 84401-C PLAQUE DECORA 1G 347V ACIER INOX" at bounding box center [596, 27] width 401 height 25
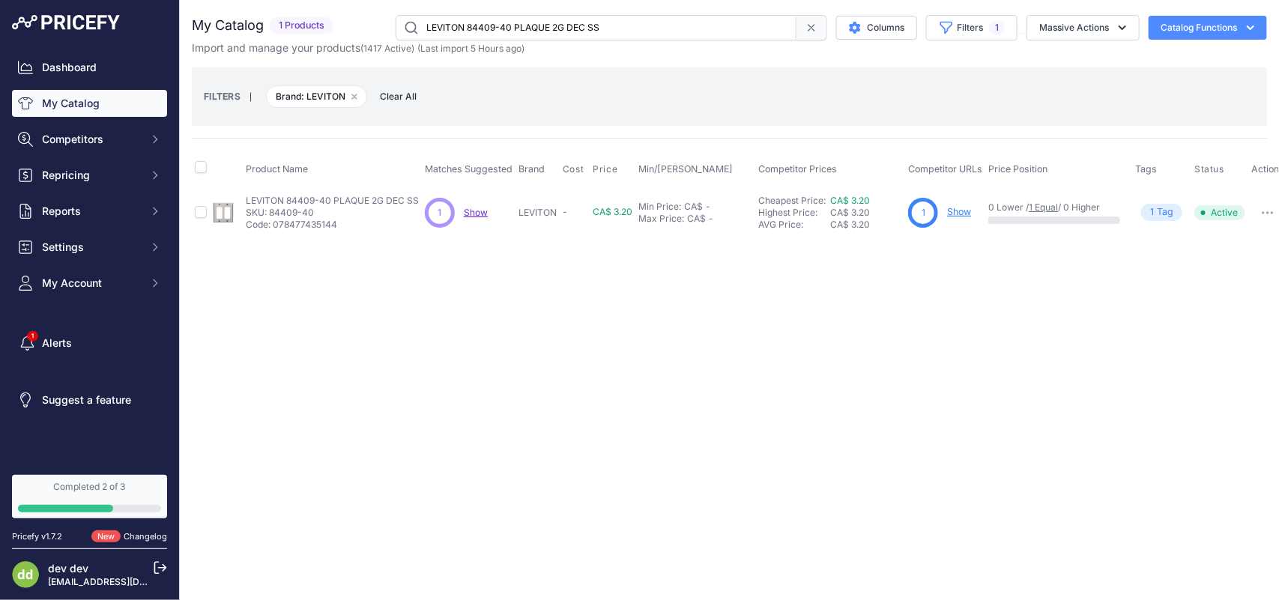
click at [523, 26] on input "LEVITON 84409-40 PLAQUE 2G DEC SS" at bounding box center [596, 27] width 401 height 25
click at [510, 32] on input "LEVITON 84409-40 PLAQUE 2G DEC SS" at bounding box center [596, 27] width 401 height 25
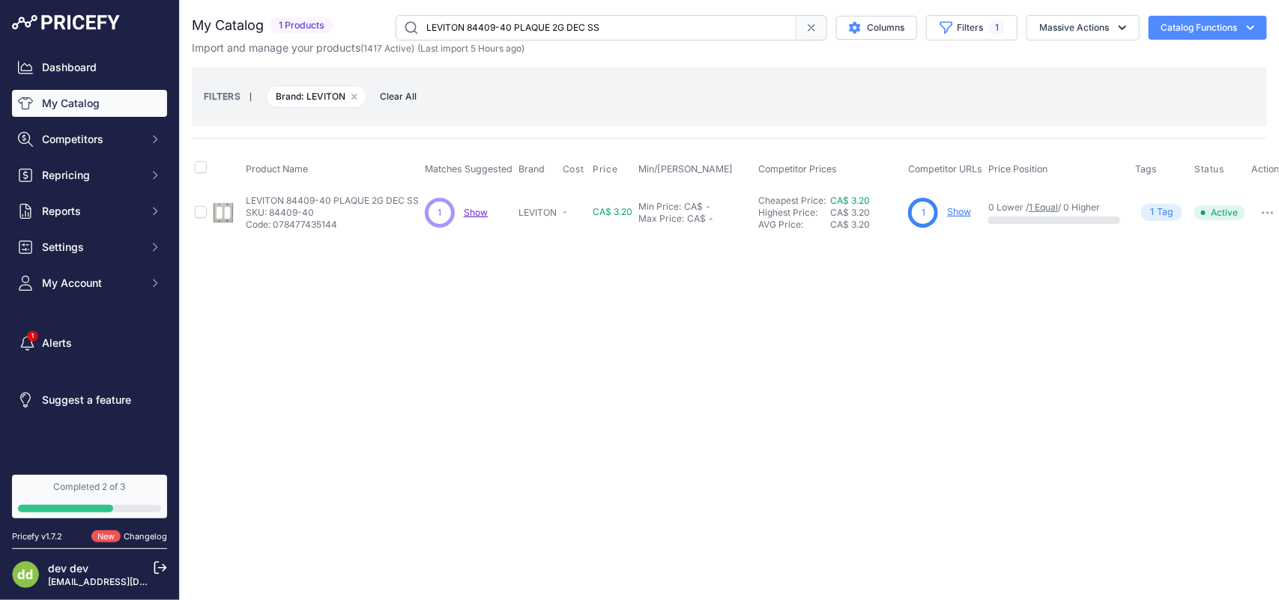
click at [510, 31] on input "LEVITON 84409-40 PLAQUE 2G DEC SS" at bounding box center [596, 27] width 401 height 25
click at [467, 23] on input "LEVITON 84411-40 PLAQUE 3G DEC SS" at bounding box center [596, 27] width 401 height 25
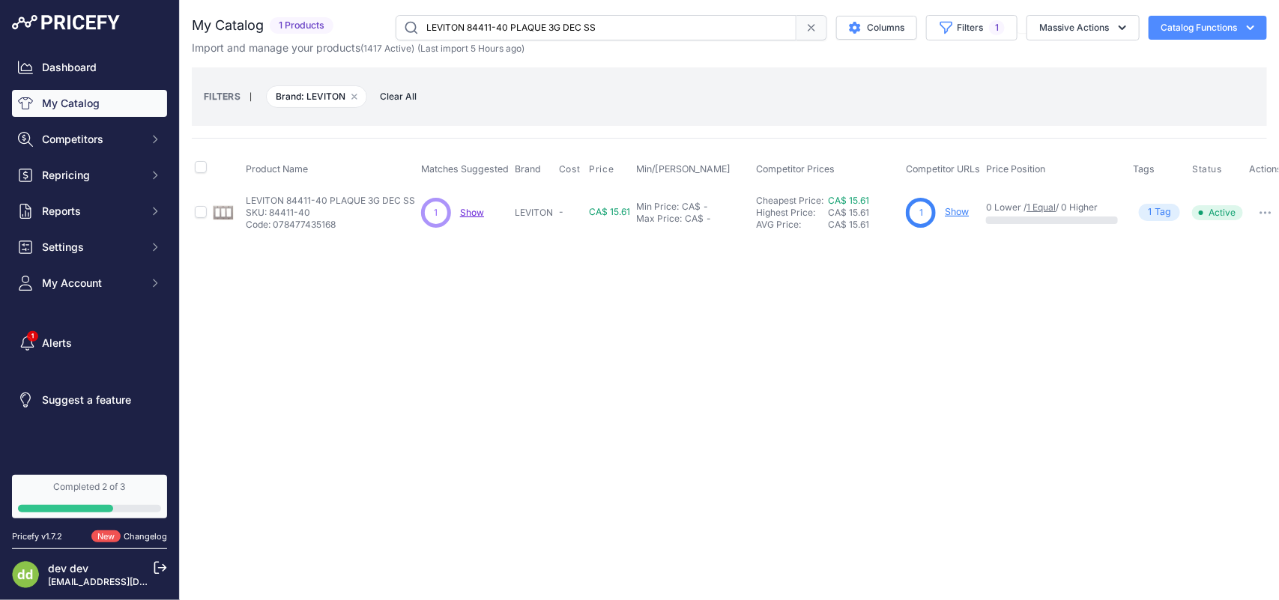
click at [467, 23] on input "LEVITON 84411-40 PLAQUE 3G DEC SS" at bounding box center [596, 27] width 401 height 25
click at [523, 26] on input "LEVITON 84412-40 PLAQUE 4G DEC SS" at bounding box center [596, 27] width 401 height 25
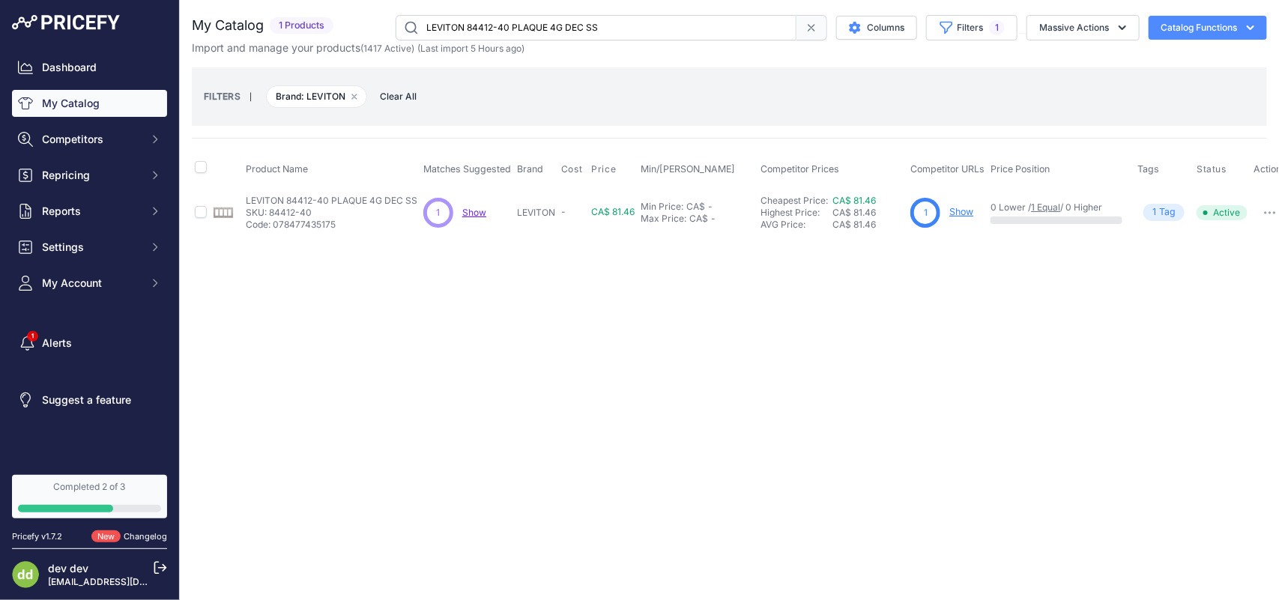
click at [523, 26] on input "LEVITON 84412-40 PLAQUE 4G DEC SS" at bounding box center [596, 27] width 401 height 25
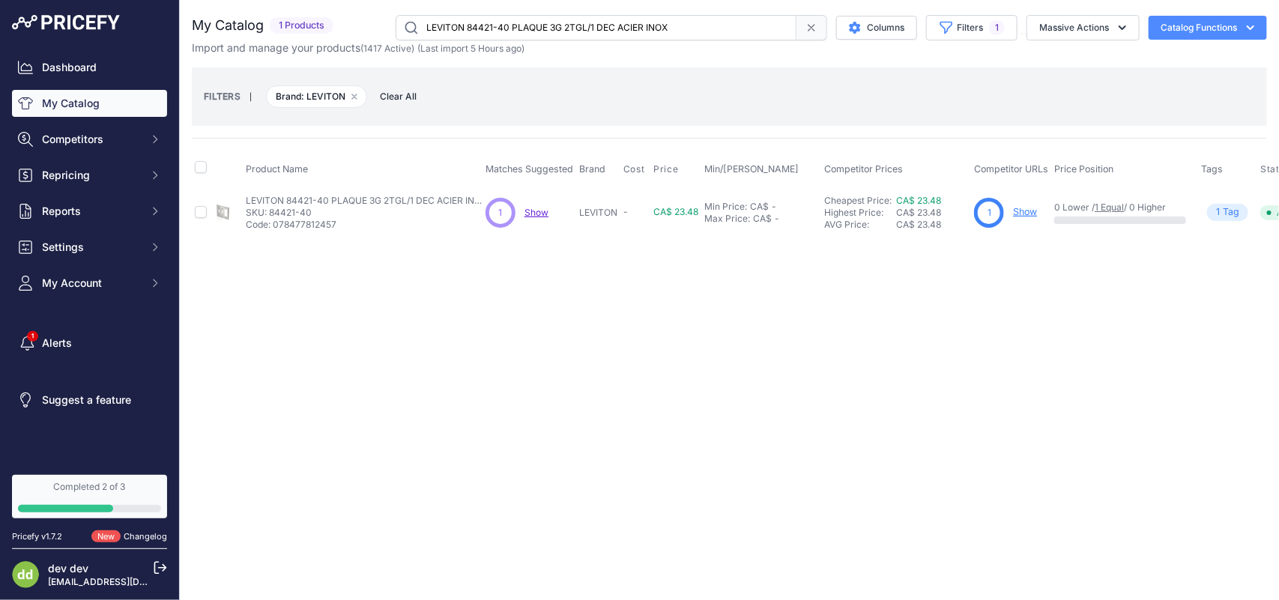
click at [513, 20] on input "LEVITON 84421-40 PLAQUE 3G 2TGL/1 DEC ACIER INOX" at bounding box center [596, 27] width 401 height 25
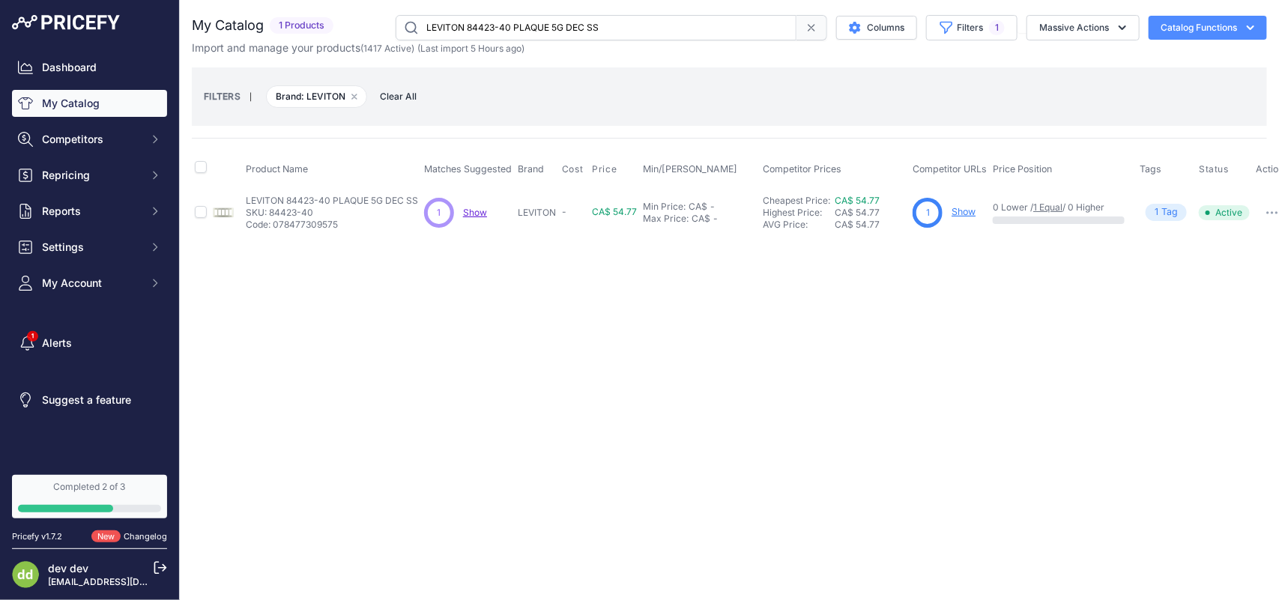
click at [479, 17] on input "LEVITON 84423-40 PLAQUE 5G DEC SS" at bounding box center [596, 27] width 401 height 25
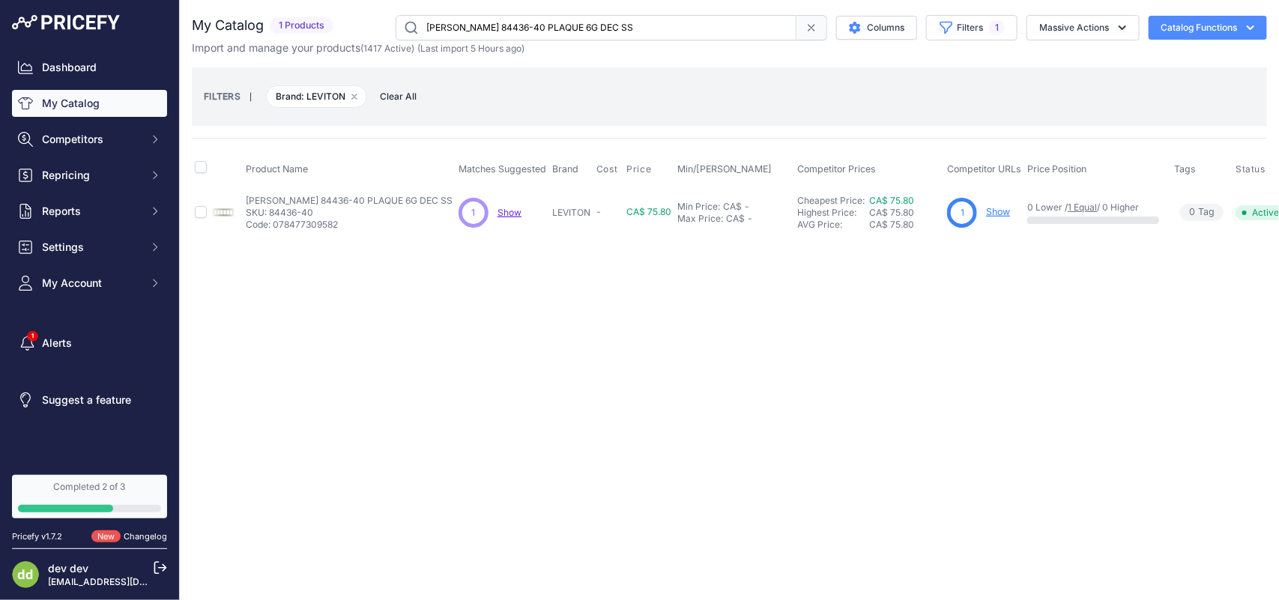
click at [472, 25] on input "[PERSON_NAME] 84436-40 PLAQUE 6G DEC SS" at bounding box center [596, 27] width 401 height 25
click at [532, 21] on input "LEVITON 85001 PLAQUE 1G INTERR PLASTBRUN" at bounding box center [596, 27] width 401 height 25
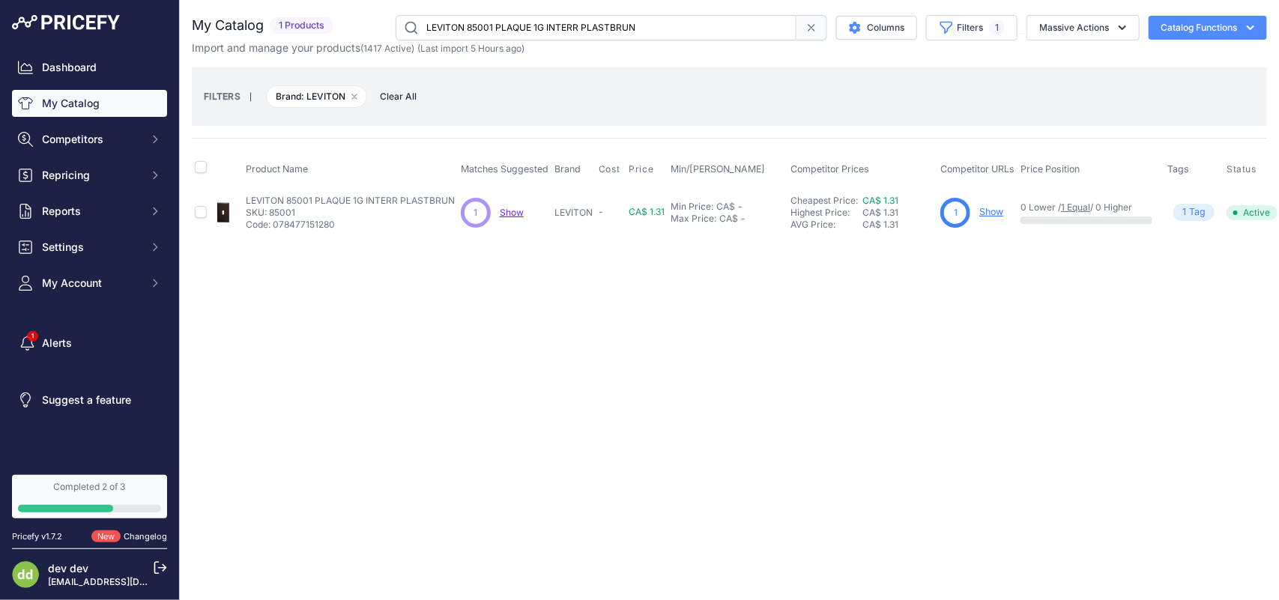
click at [532, 21] on input "LEVITON 85001 PLAQUE 1G INTERR PLASTBRUN" at bounding box center [596, 27] width 401 height 25
click at [500, 28] on input "LEVITON 85003 PLAQUE 1G DUPLEX PLASTBRUN" at bounding box center [596, 27] width 401 height 25
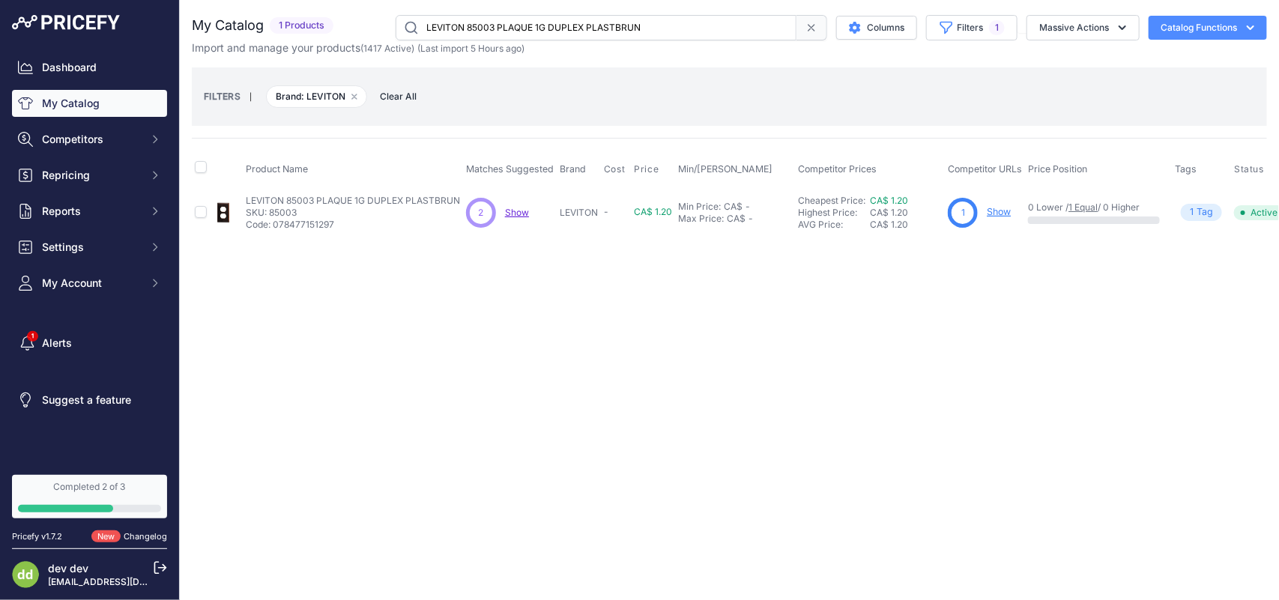
click at [500, 28] on input "LEVITON 85003 PLAQUE 1G DUPLEX PLASTBRUN" at bounding box center [596, 27] width 401 height 25
click at [502, 34] on input "LEVITON 85004 PLAQUE 1G RECEPT 15/20ABRUN" at bounding box center [596, 27] width 401 height 25
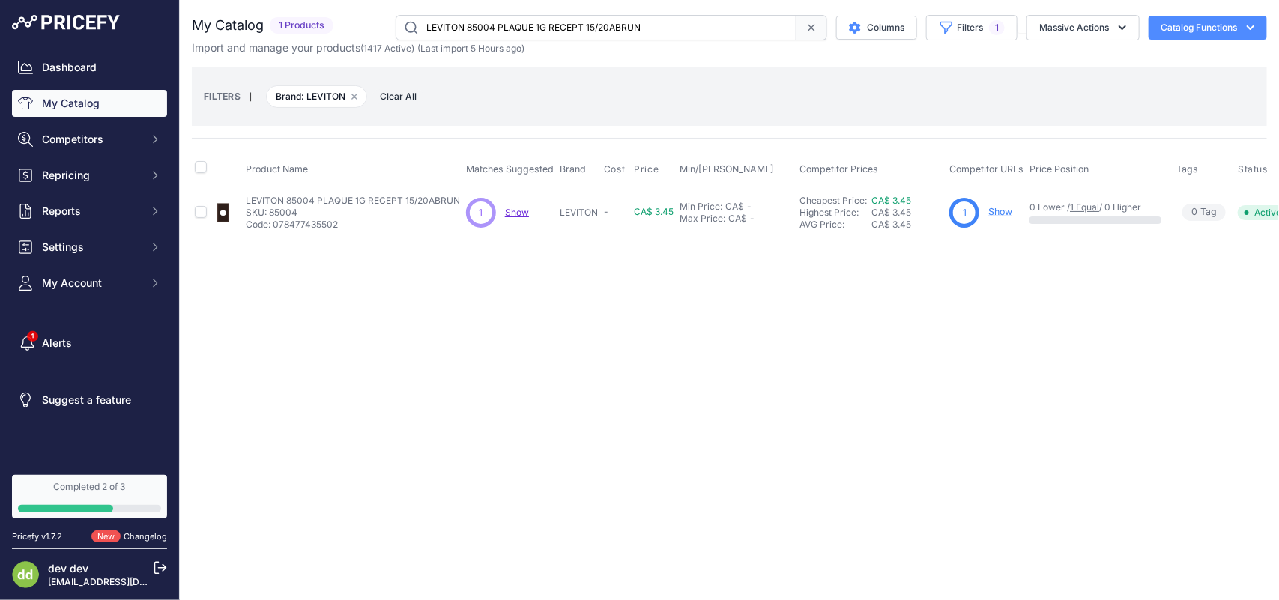
click at [502, 34] on input "LEVITON 85004 PLAQUE 1G RECEPT 15/20ABRUN" at bounding box center [596, 27] width 401 height 25
click at [467, 21] on input "LEVITON 85012 PLAQUE 4G INTERR PLASTBRUN" at bounding box center [596, 27] width 401 height 25
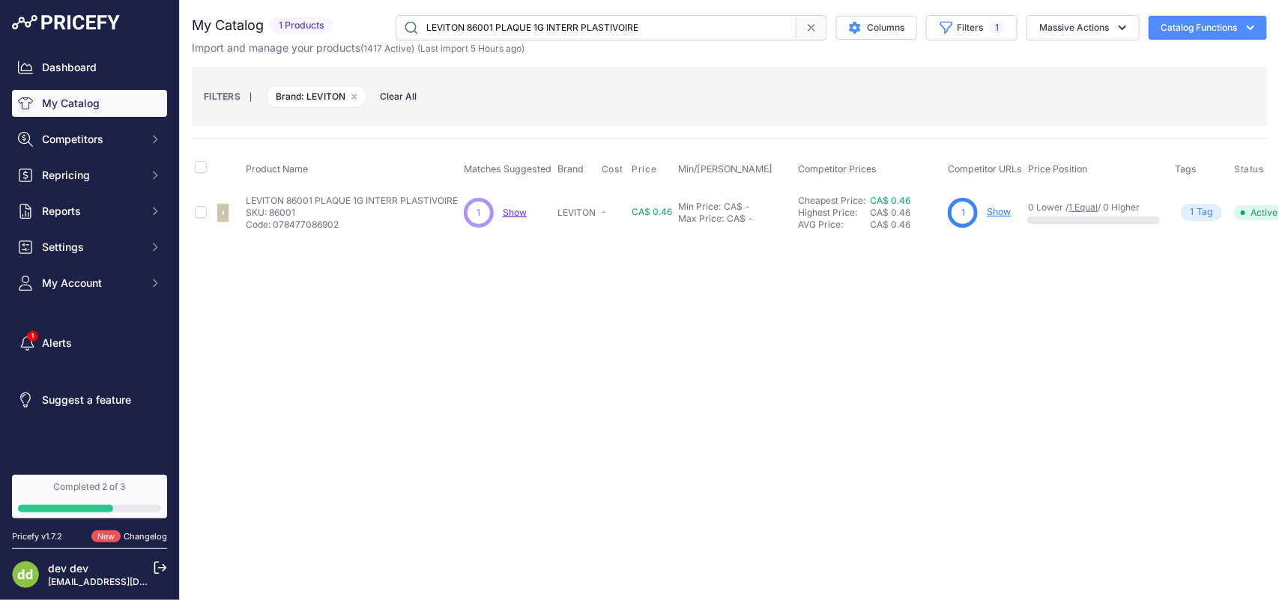
click at [538, 17] on input "LEVITON 86001 PLAQUE 1G INTERR PLASTIVOIRE" at bounding box center [596, 27] width 401 height 25
click at [517, 30] on input "LEVITON 86003 PLAQUE 1G DUPLEX PLASTIVOIRE" at bounding box center [596, 27] width 401 height 25
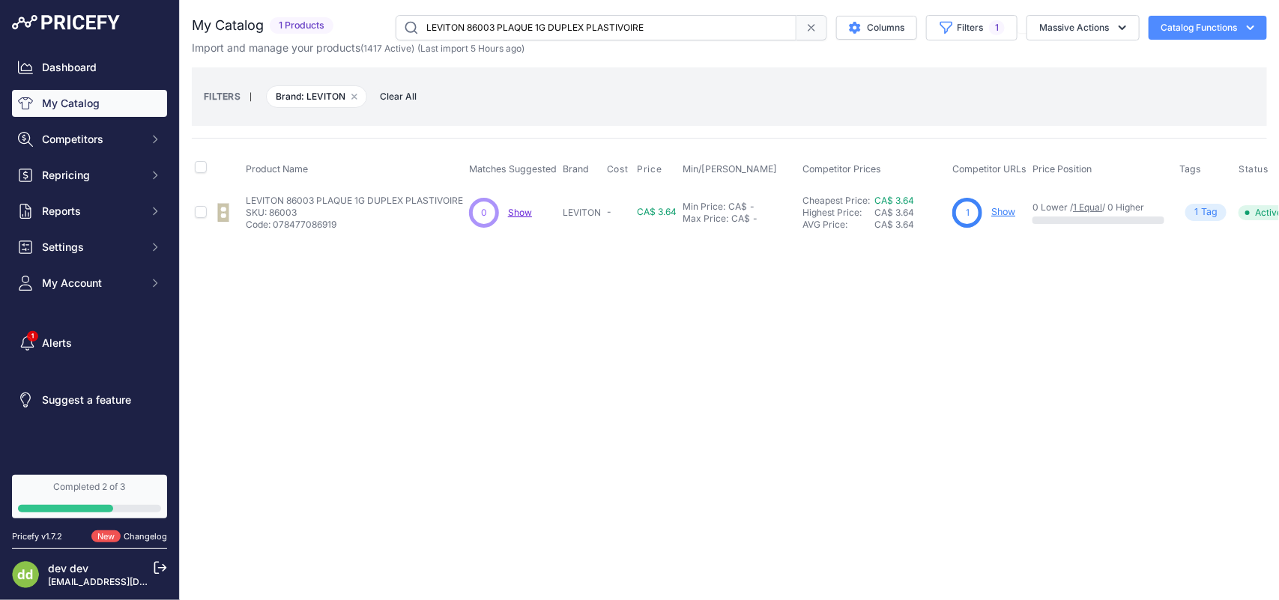
click at [517, 30] on input "LEVITON 86003 PLAQUE 1G DUPLEX PLASTIVOIRE" at bounding box center [596, 27] width 401 height 25
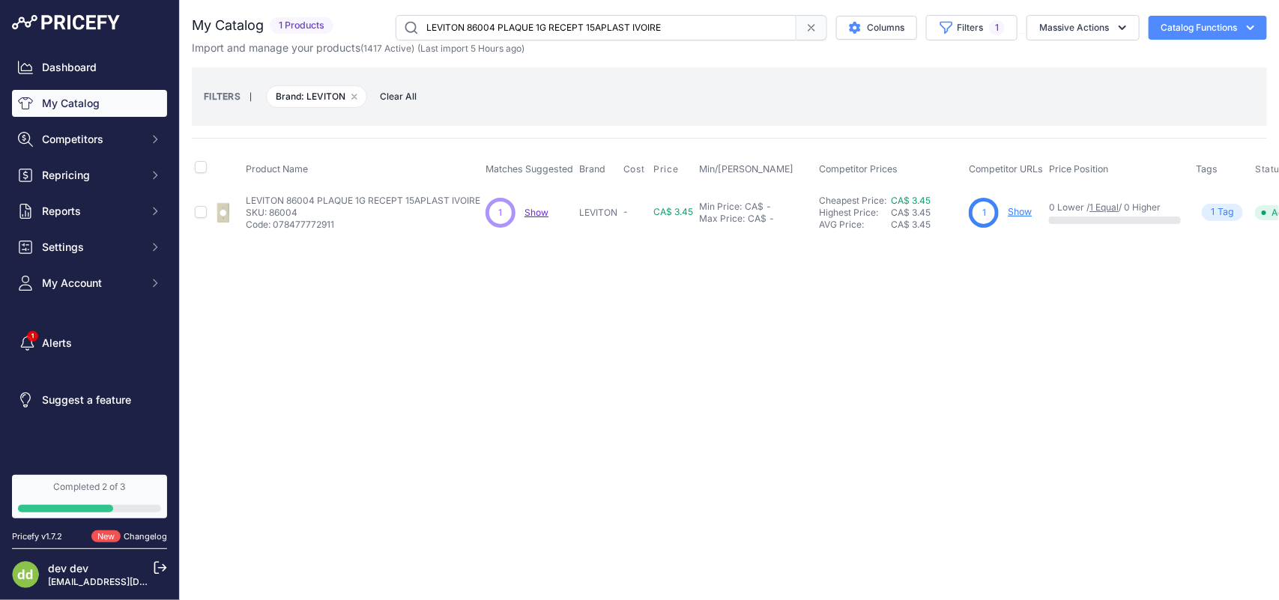
click at [491, 28] on input "LEVITON 86004 PLAQUE 1G RECEPT 15APLAST IVOIRE" at bounding box center [596, 27] width 401 height 25
click at [498, 34] on input "LEVITON 86005 PLAQUE 2G INTERR DUPLEXPLAST IVOIRE" at bounding box center [596, 27] width 401 height 25
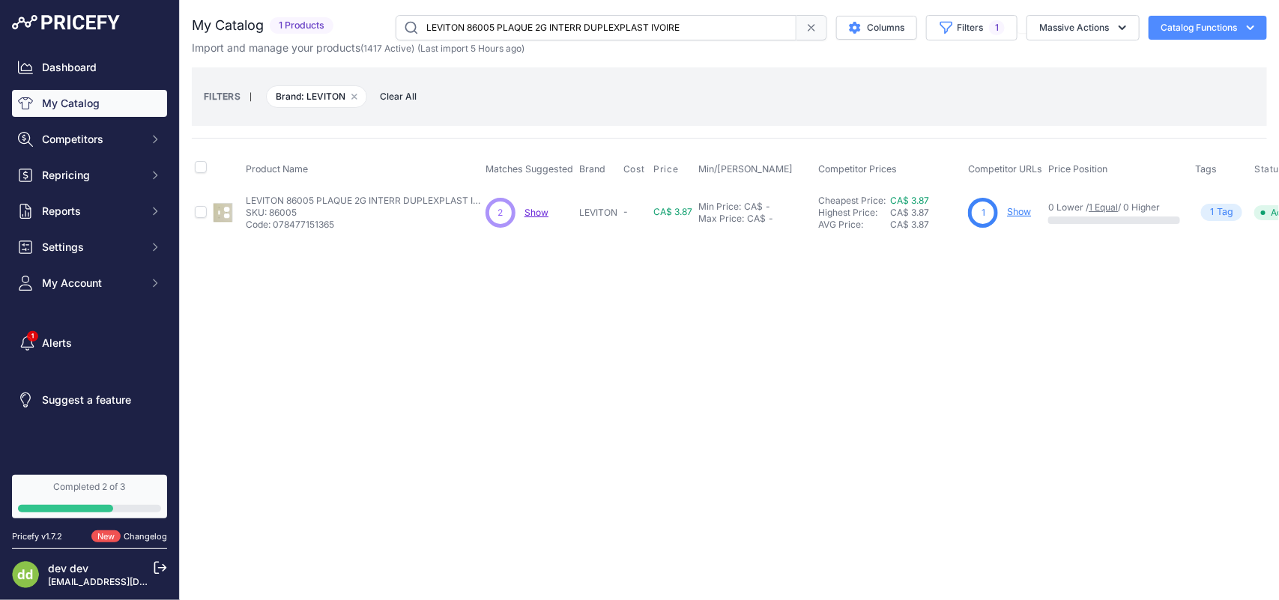
click at [503, 30] on input "LEVITON 86005 PLAQUE 2G INTERR DUPLEXPLAST IVOIRE" at bounding box center [596, 27] width 401 height 25
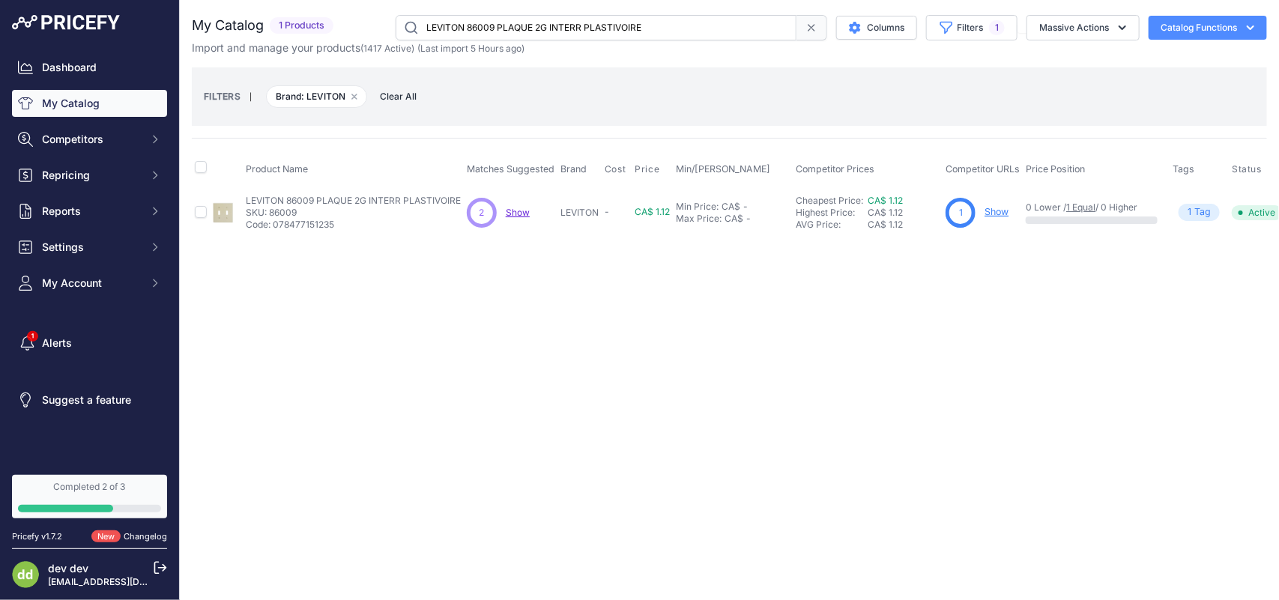
click at [483, 30] on input "LEVITON 86009 PLAQUE 2G INTERR PLASTIVOIRE" at bounding box center [596, 27] width 401 height 25
click at [534, 25] on input "LEVITON 86011 PLAQUE 3G INTERR PLASTIVOIRE" at bounding box center [596, 27] width 401 height 25
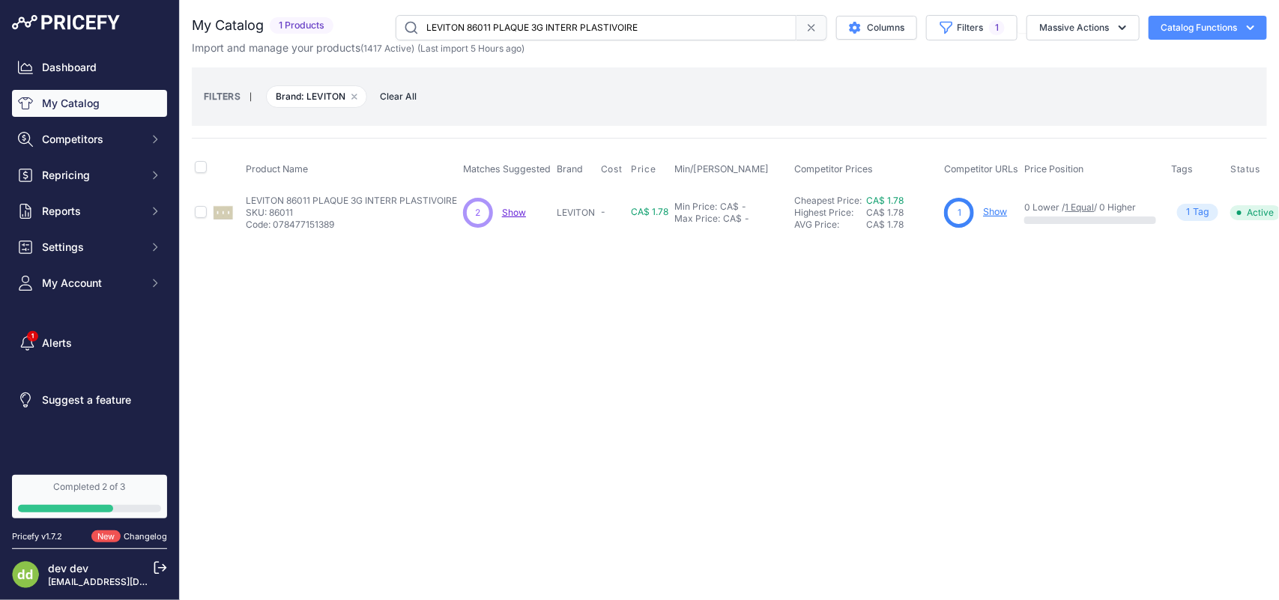
click at [534, 25] on input "LEVITON 86011 PLAQUE 3G INTERR PLASTIVOIRE" at bounding box center [596, 27] width 401 height 25
click at [530, 31] on input "LEVITON 86014 PLAQUE 1G VIERGE PLASTIVOIRE" at bounding box center [596, 27] width 401 height 25
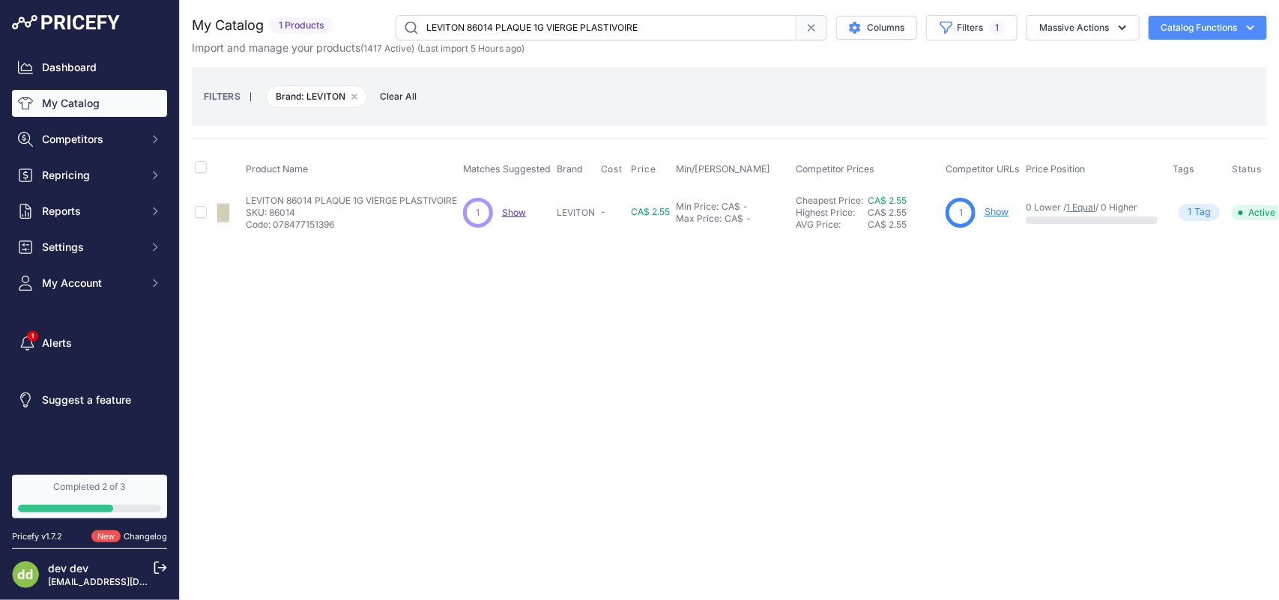
click at [530, 31] on input "LEVITON 86014 PLAQUE 1G VIERGE PLASTIVOIRE" at bounding box center [596, 27] width 401 height 25
click at [518, 19] on input "LEVITON 86016 PLAQUE 2G DUPLEX PLASTIVOIRE" at bounding box center [596, 27] width 401 height 25
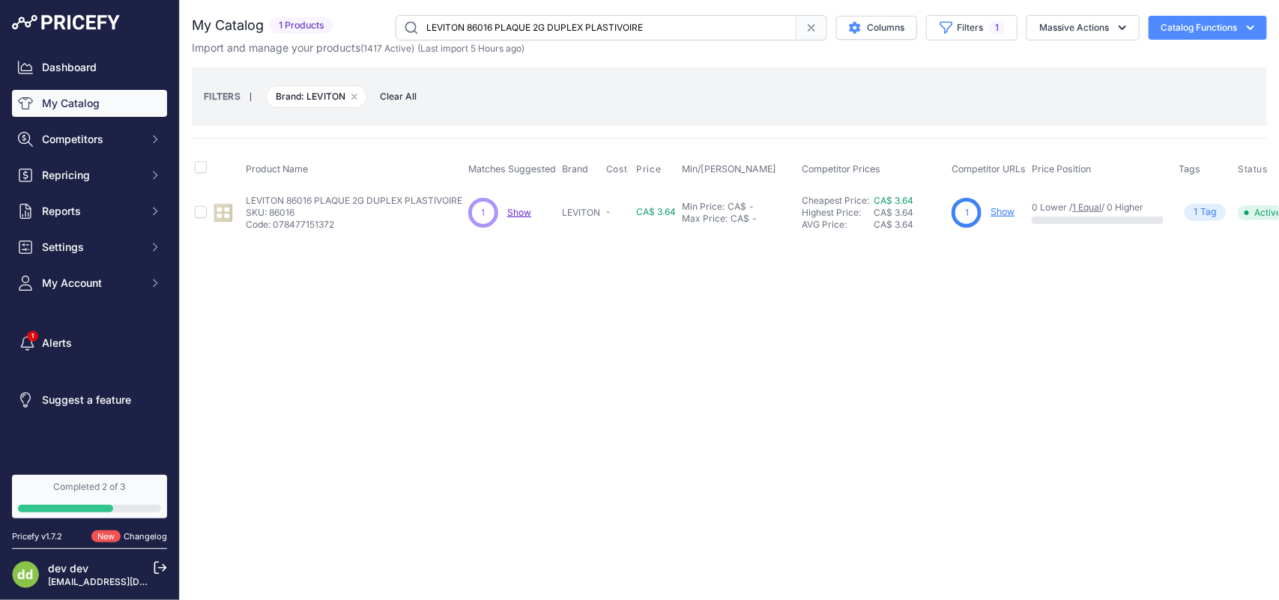
click at [518, 19] on input "LEVITON 86016 PLAQUE 2G DUPLEX PLASTIVOIRE" at bounding box center [596, 27] width 401 height 25
click at [503, 31] on input "LEVITON 86025 PLAQUE 2G VIERGE PLASTIVOIRE" at bounding box center [596, 27] width 401 height 25
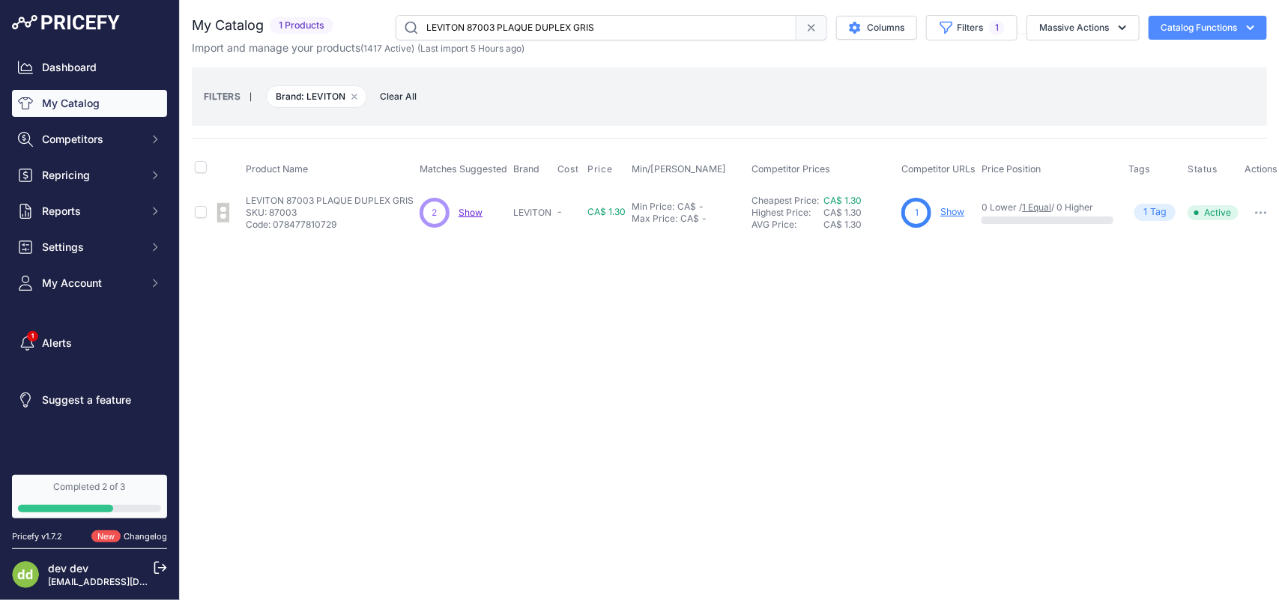
click at [508, 28] on input "LEVITON 87003 PLAQUE DUPLEX GRIS" at bounding box center [596, 27] width 401 height 25
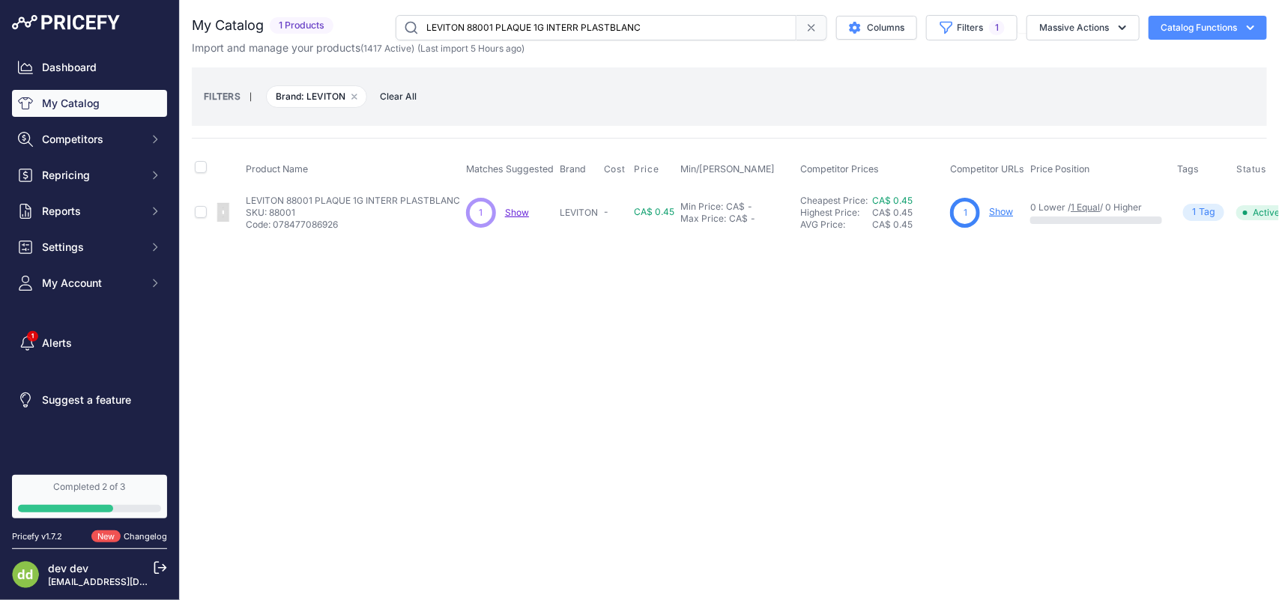
click at [497, 20] on input "LEVITON 88001 PLAQUE 1G INTERR PLASTBLANC" at bounding box center [596, 27] width 401 height 25
click at [527, 16] on input "LEVITON 88003 PLAQUE 1G DUPLEX PLASTBLANC" at bounding box center [596, 27] width 401 height 25
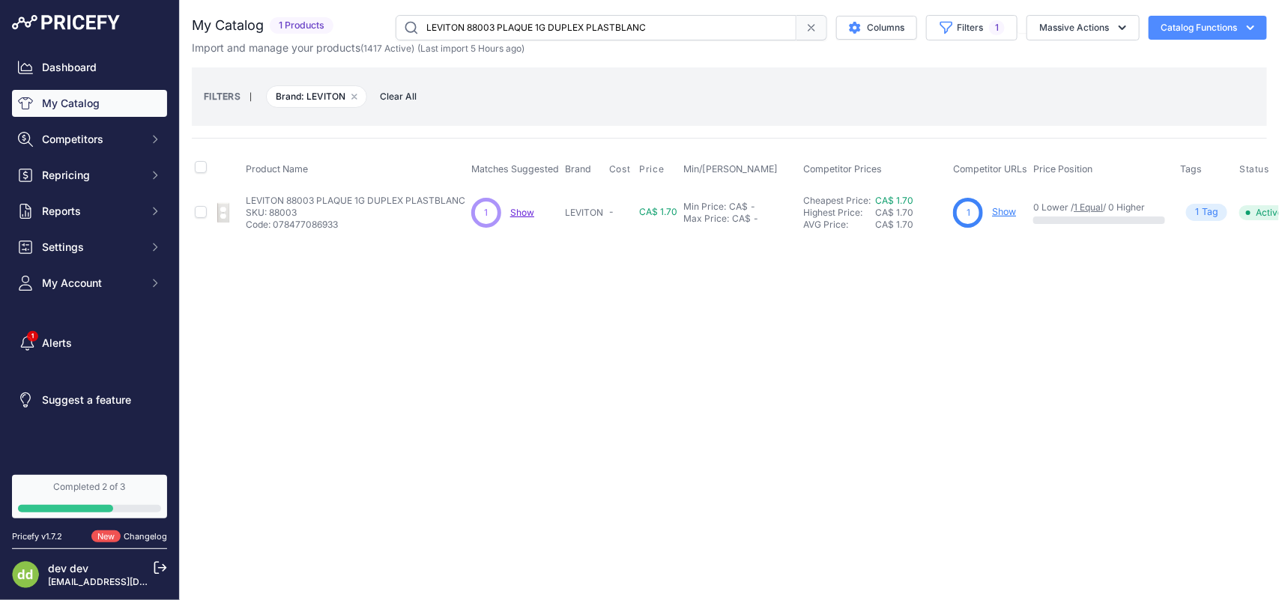
click at [527, 16] on input "LEVITON 88003 PLAQUE 1G DUPLEX PLASTBLANC" at bounding box center [596, 27] width 401 height 25
click at [500, 20] on input "LEVITON 88004 PLAQUE 1G RECEPT PLASTBLANC" at bounding box center [596, 27] width 401 height 25
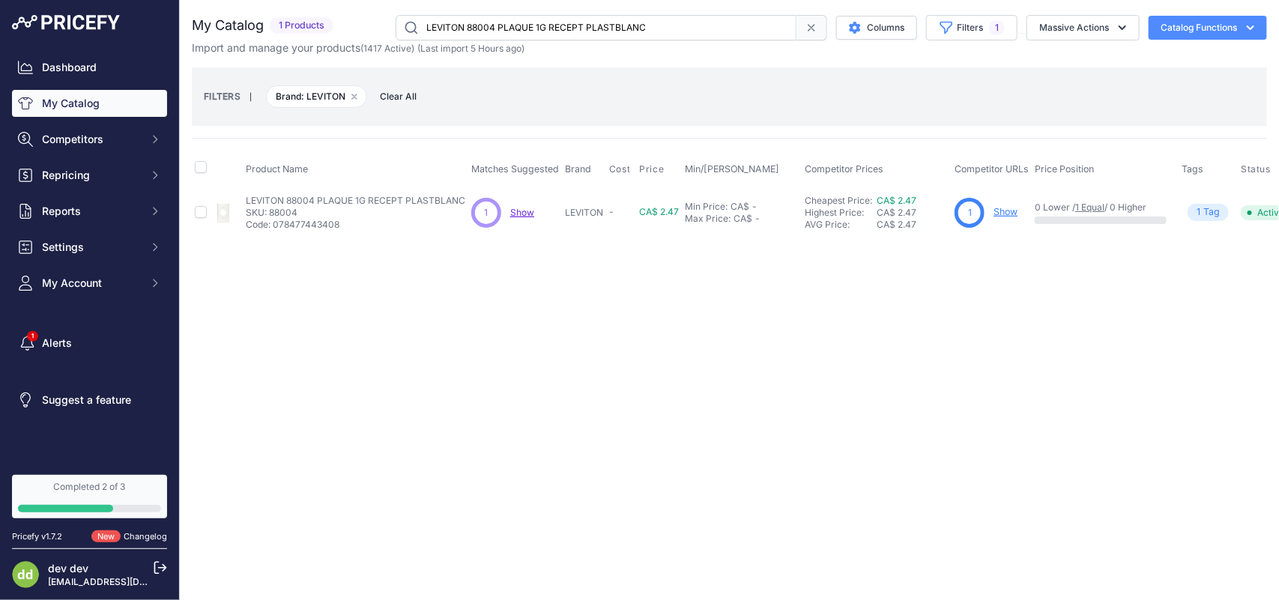
click at [500, 20] on input "LEVITON 88004 PLAQUE 1G RECEPT PLASTBLANC" at bounding box center [596, 27] width 401 height 25
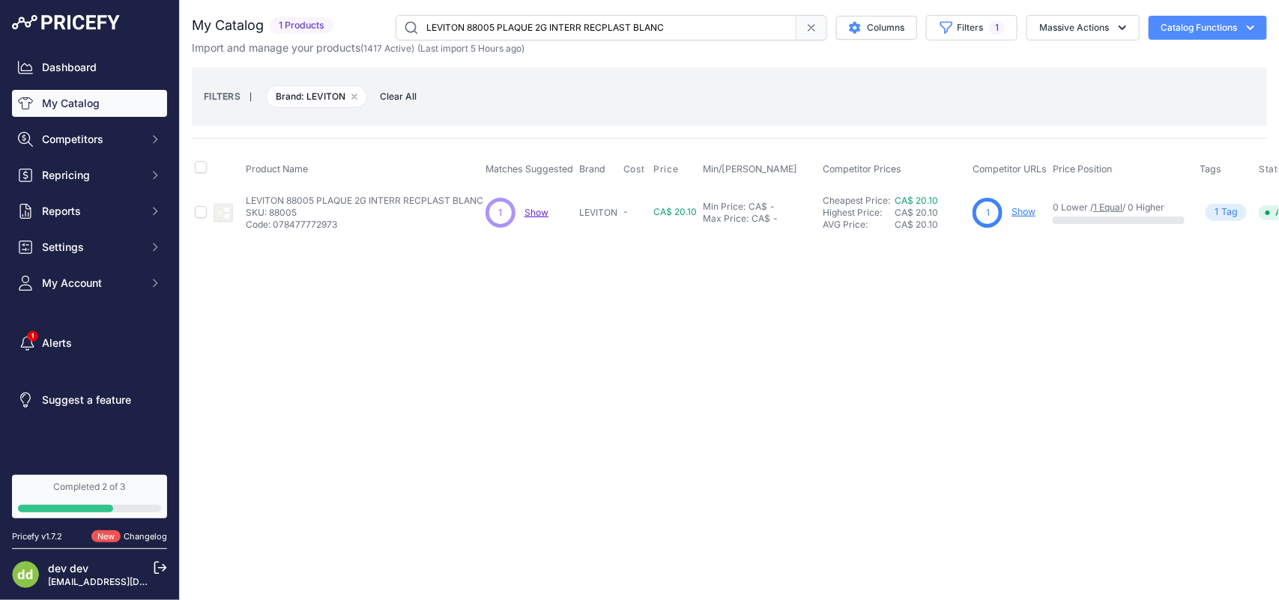
click at [512, 34] on input "LEVITON 88005 PLAQUE 2G INTERR RECPLAST BLANC" at bounding box center [596, 27] width 401 height 25
click at [451, 26] on input "LEVITON 88006 PLAQUE 2G INTERR VIERGEPLAST BLANC" at bounding box center [596, 27] width 401 height 25
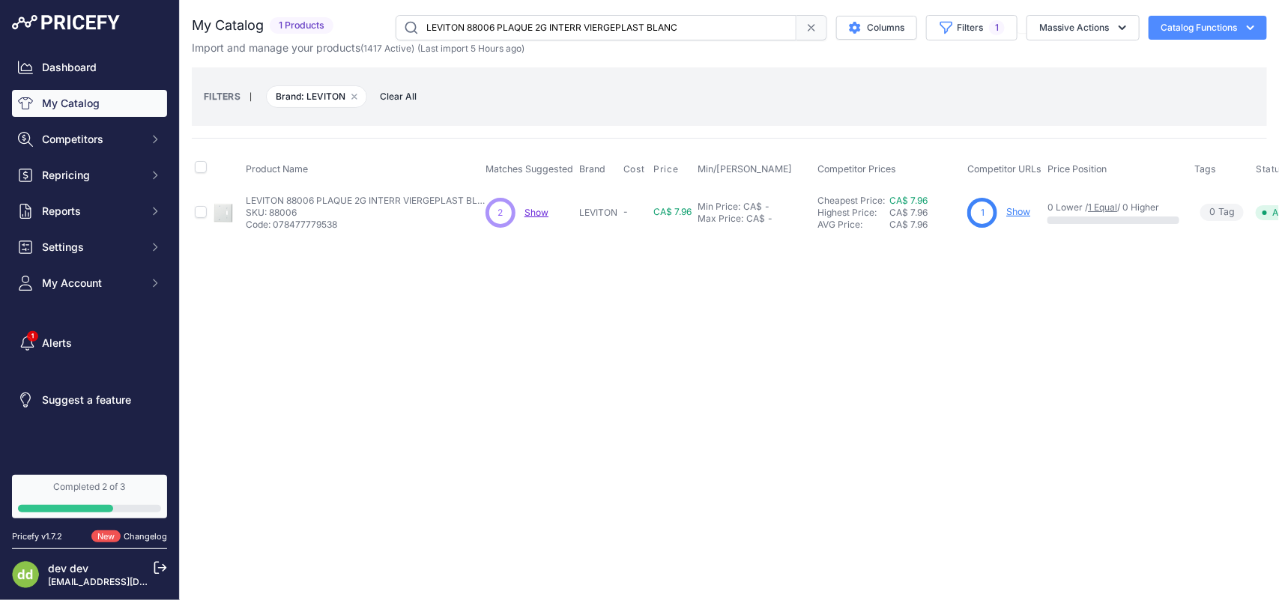
click at [451, 26] on input "LEVITON 88006 PLAQUE 2G INTERR VIERGEPLAST BLANC" at bounding box center [596, 27] width 401 height 25
click at [503, 25] on input "LEVITON 88008 PLAQUE 2G DUPLEX VIERGEBLANC" at bounding box center [596, 27] width 401 height 25
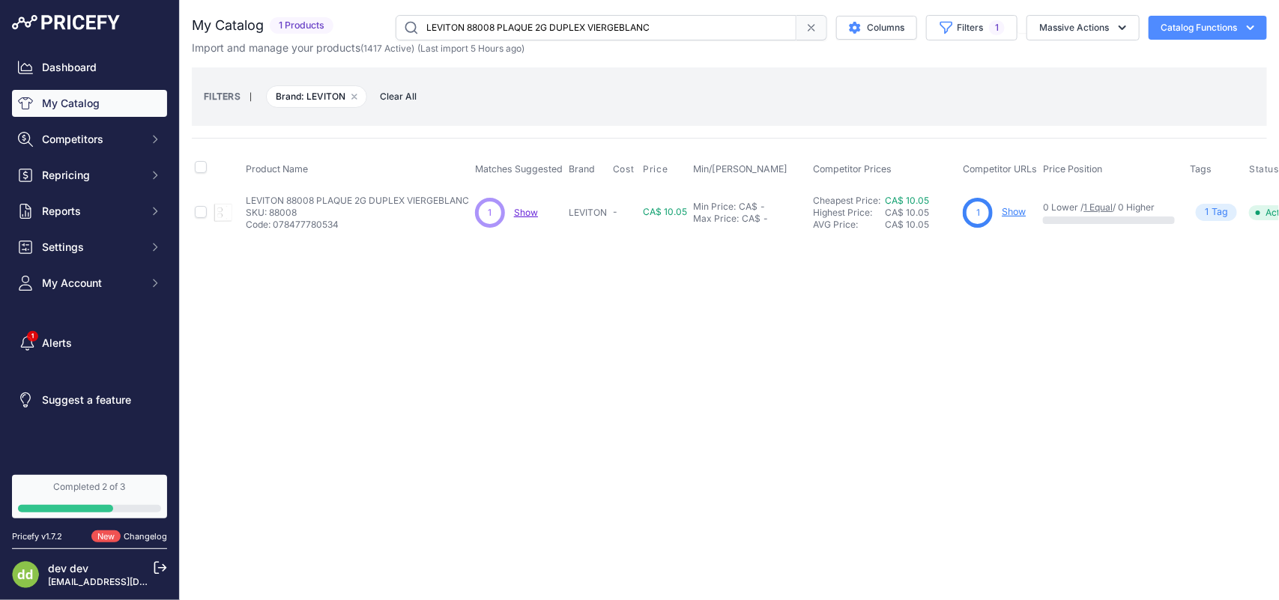
click at [503, 25] on input "LEVITON 88008 PLAQUE 2G DUPLEX VIERGEBLANC" at bounding box center [596, 27] width 401 height 25
click at [536, 31] on input "LEVITON 88009 PLAQUE 2G INTERR PLASTBLANC" at bounding box center [596, 27] width 401 height 25
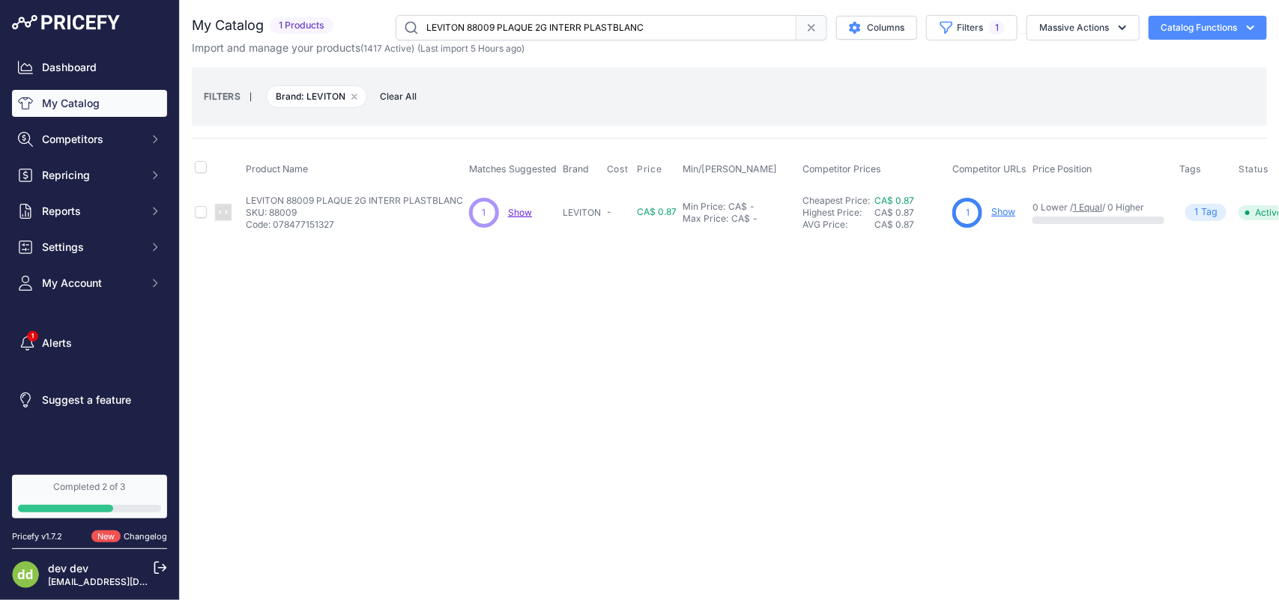
click at [536, 31] on input "LEVITON 88009 PLAQUE 2G INTERR PLASTBLANC" at bounding box center [596, 27] width 401 height 25
click at [511, 25] on input "LEVITON 88011 PLAQUE 3G INTERR PLASTBLANC" at bounding box center [596, 27] width 401 height 25
click at [510, 26] on input "LEVITON 88011 PLAQUE 3G INTERR PLASTBLANC" at bounding box center [596, 27] width 401 height 25
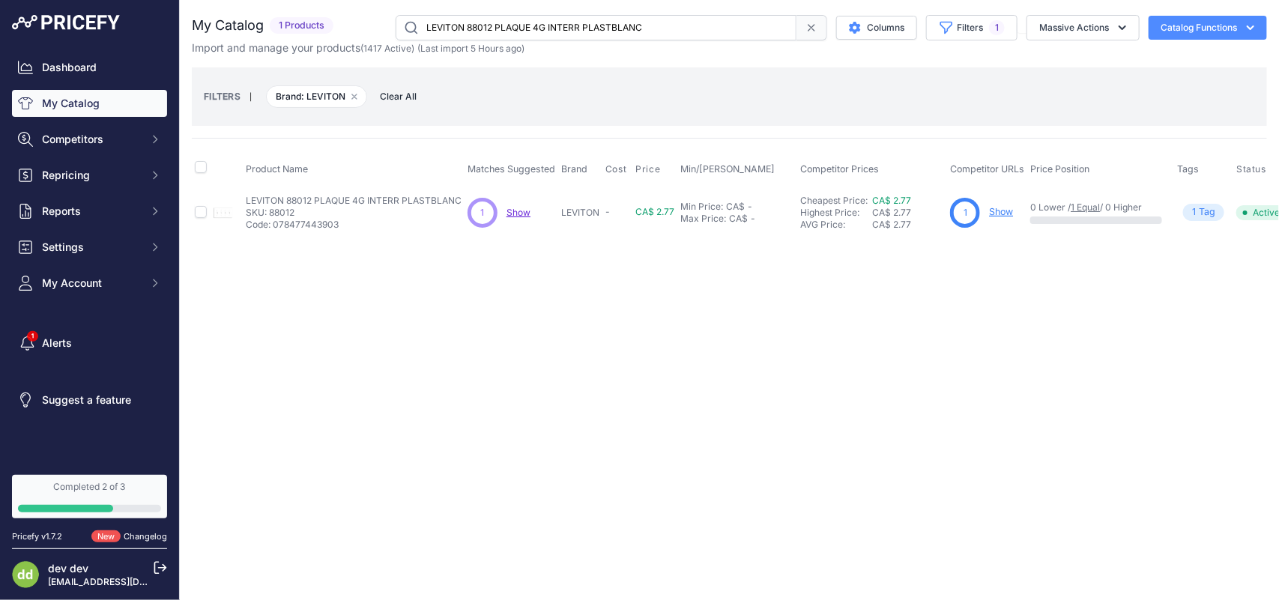
click at [480, 31] on input "LEVITON 88012 PLAQUE 4G INTERR PLASTBLANC" at bounding box center [596, 27] width 401 height 25
click at [545, 31] on input "LEVITON 88016 PLAQUE 2G DUPLEX PLASTBLANC" at bounding box center [596, 27] width 401 height 25
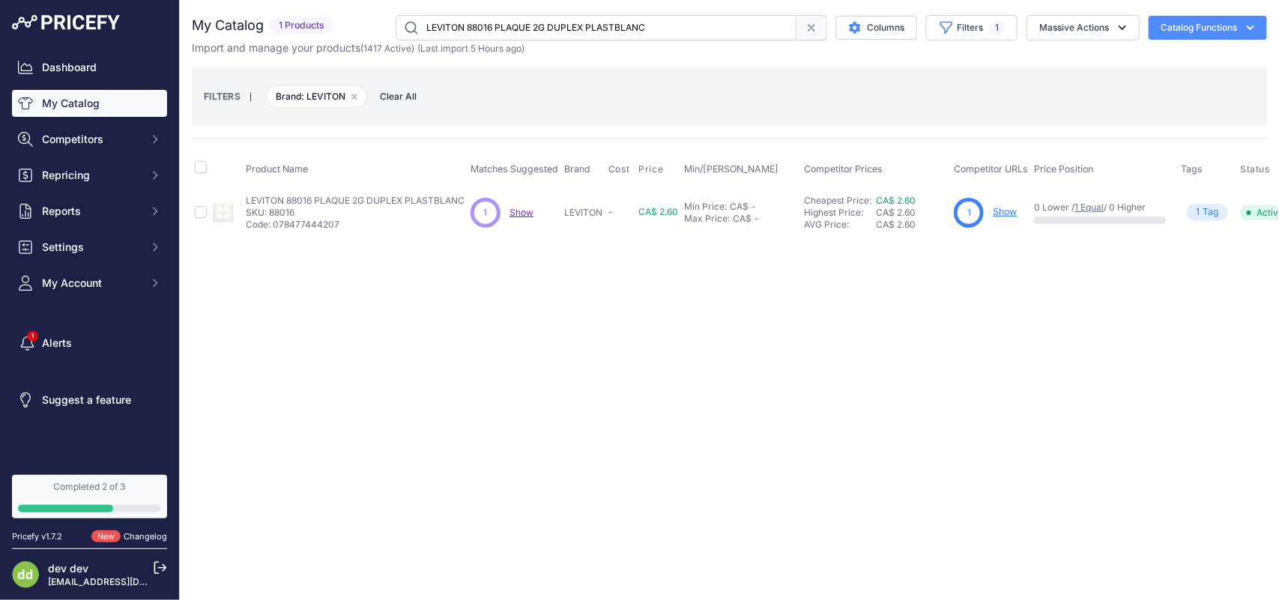
click at [545, 31] on input "LEVITON 88016 PLAQUE 2G DUPLEX PLASTBLANC" at bounding box center [596, 27] width 401 height 25
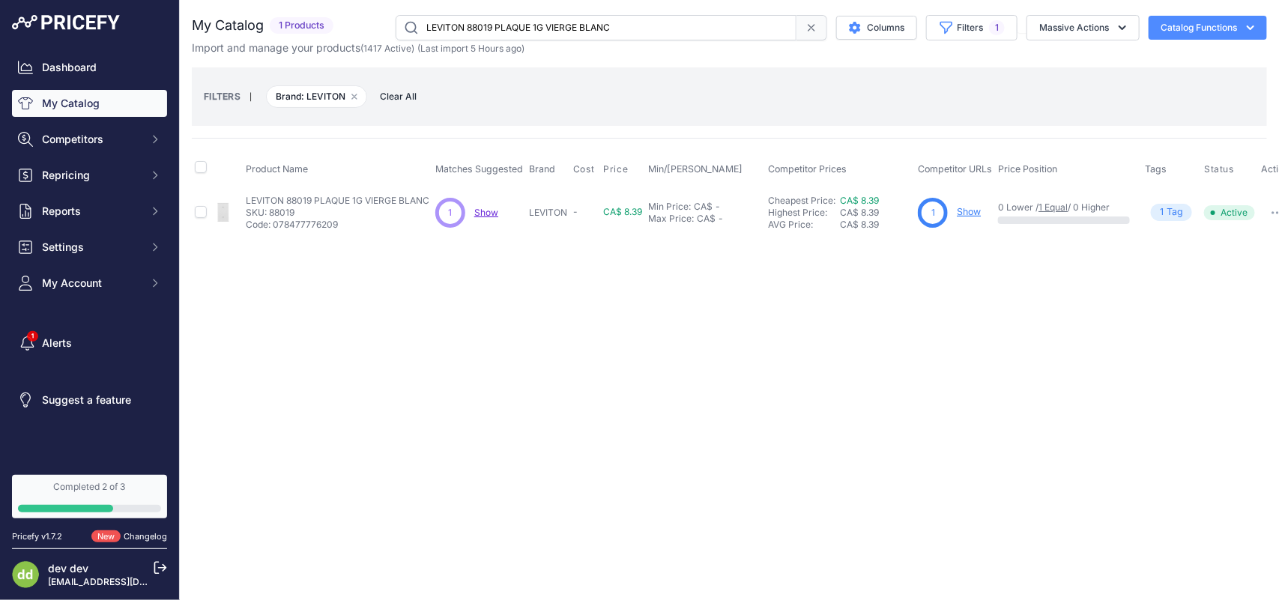
click at [530, 31] on input "LEVITON 88019 PLAQUE 1G VIERGE BLANC" at bounding box center [596, 27] width 401 height 25
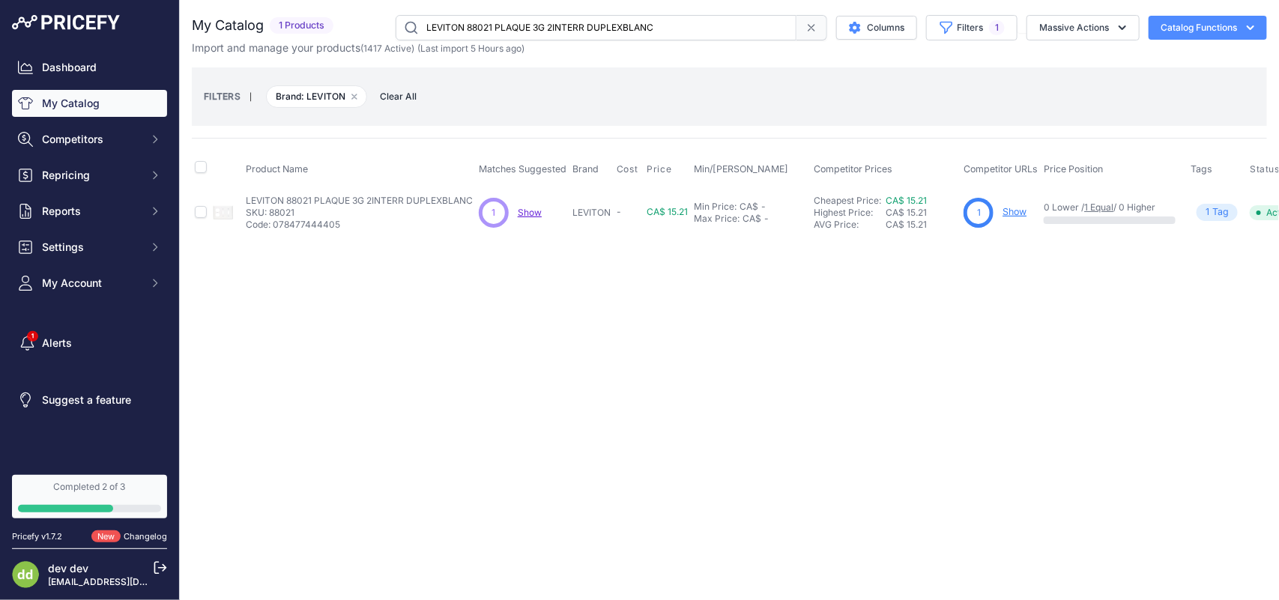
click at [527, 25] on input "LEVITON 88021 PLAQUE 3G 2INTERR DUPLEXBLANC" at bounding box center [596, 27] width 401 height 25
click at [498, 28] on input "LEVITON 88021 PLAQUE 3G 2INTERR DUPLEXBLANC" at bounding box center [596, 27] width 401 height 25
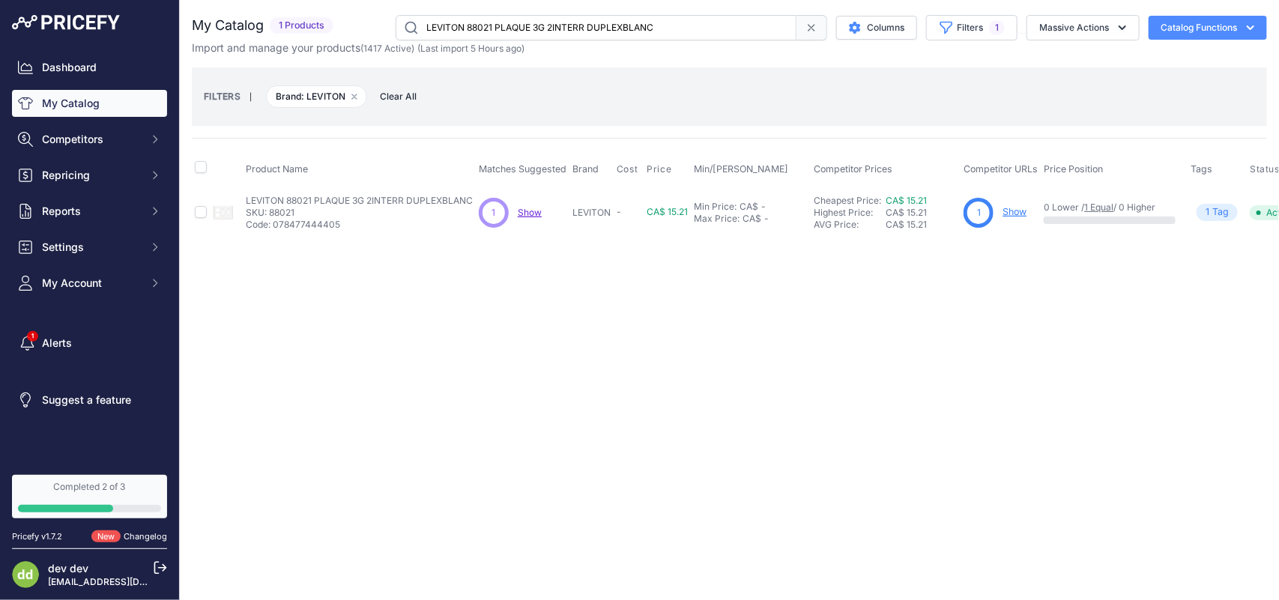
click at [498, 28] on input "LEVITON 88021 PLAQUE 3G 2INTERR DUPLEXBLANC" at bounding box center [596, 27] width 401 height 25
click at [524, 27] on input "LEVITON 88023 PLAQUE 5G INTERR PLASTBLANC" at bounding box center [596, 27] width 401 height 25
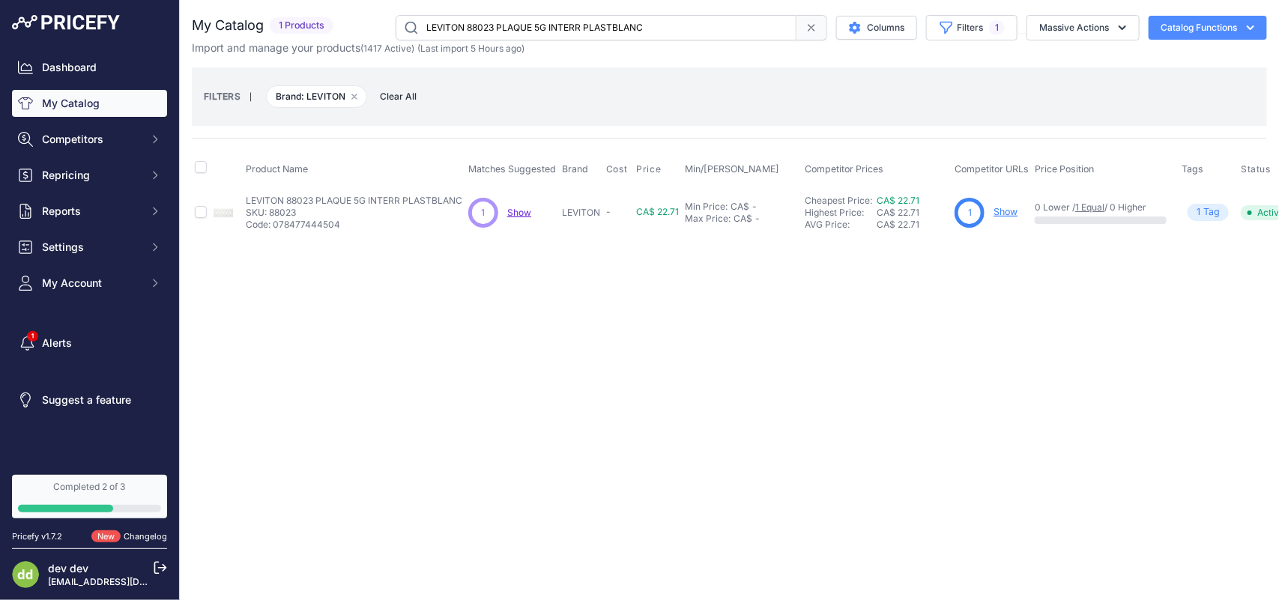
click at [524, 27] on input "LEVITON 88023 PLAQUE 5G INTERR PLASTBLANC" at bounding box center [596, 27] width 401 height 25
click at [500, 23] on input "LEVITON 88025 PLAQUE 2G VIERGE PLASTBLANC" at bounding box center [596, 27] width 401 height 25
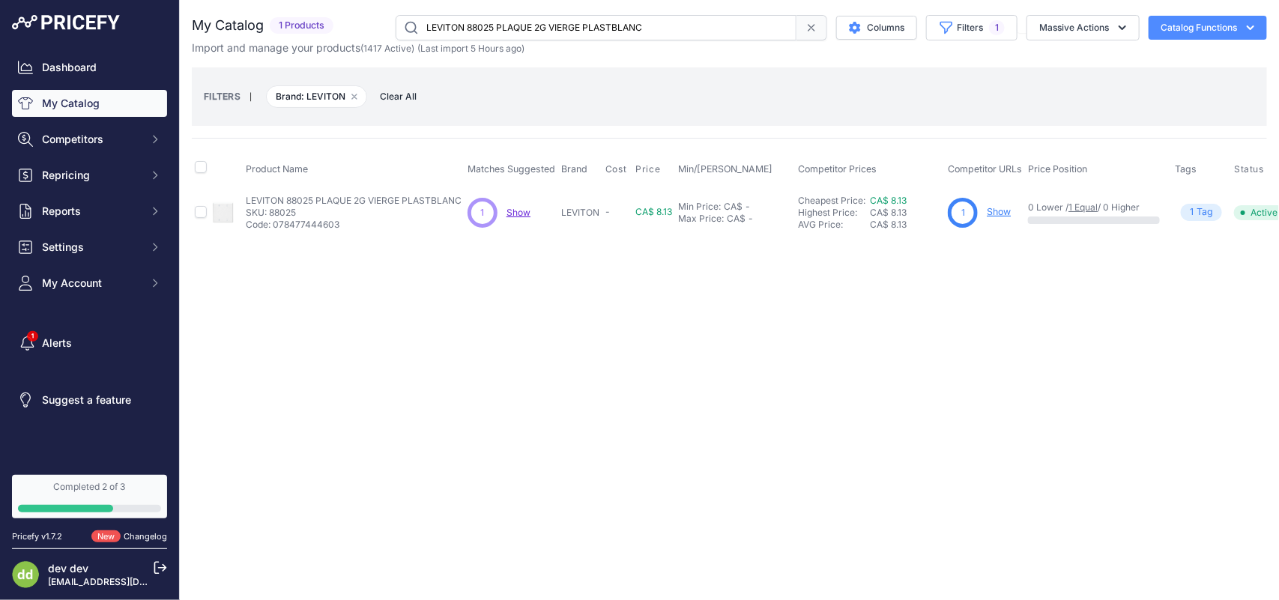
click at [500, 23] on input "LEVITON 88025 PLAQUE 2G VIERGE PLASTBLANC" at bounding box center [596, 27] width 401 height 25
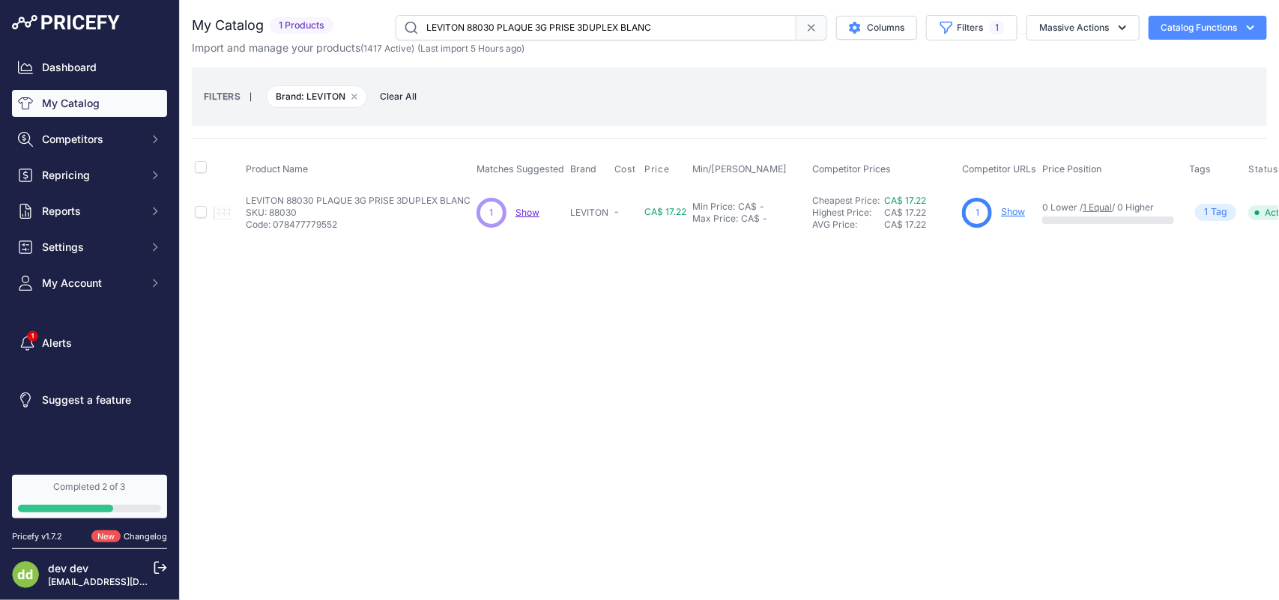
click at [529, 27] on input "LEVITON 88030 PLAQUE 3G PRISE 3DUPLEX BLANC" at bounding box center [596, 27] width 401 height 25
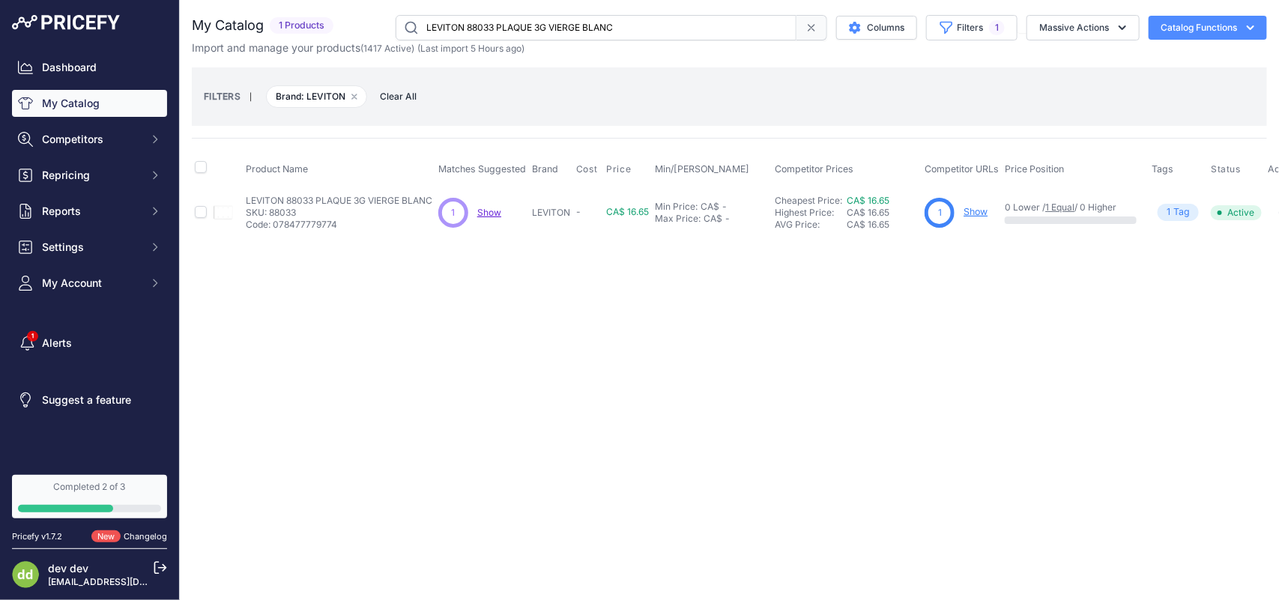
click at [517, 28] on input "LEVITON 88033 PLAQUE 3G VIERGE BLANC" at bounding box center [596, 27] width 401 height 25
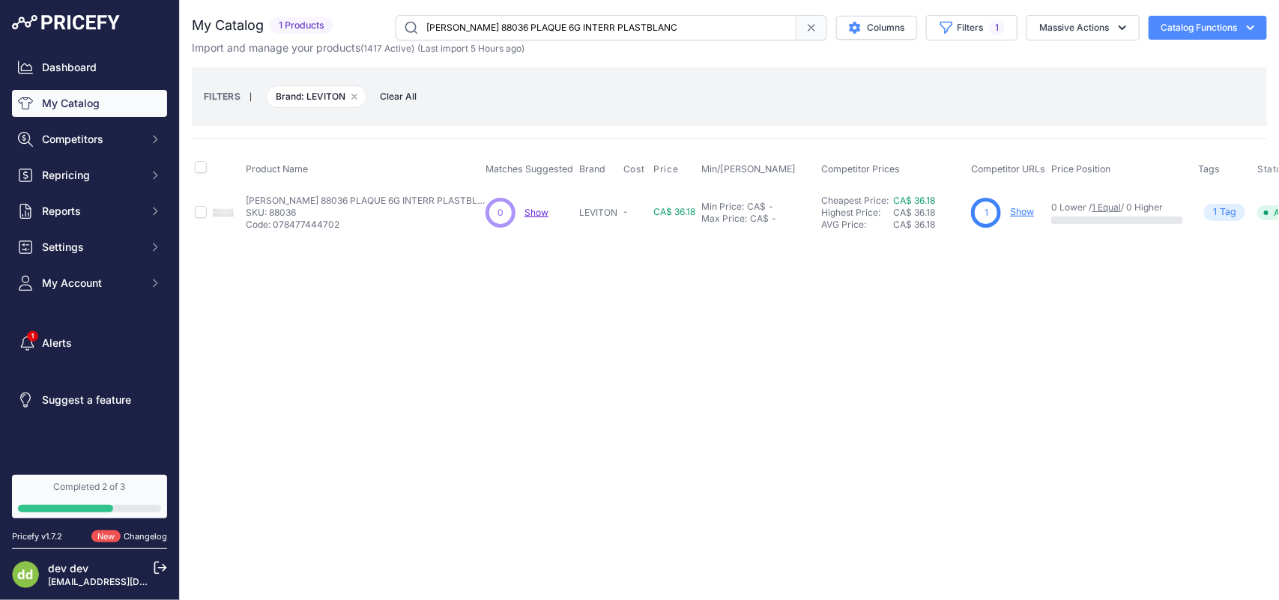
click at [511, 21] on input "[PERSON_NAME] 88036 PLAQUE 6G INTERR PLASTBLANC" at bounding box center [596, 27] width 401 height 25
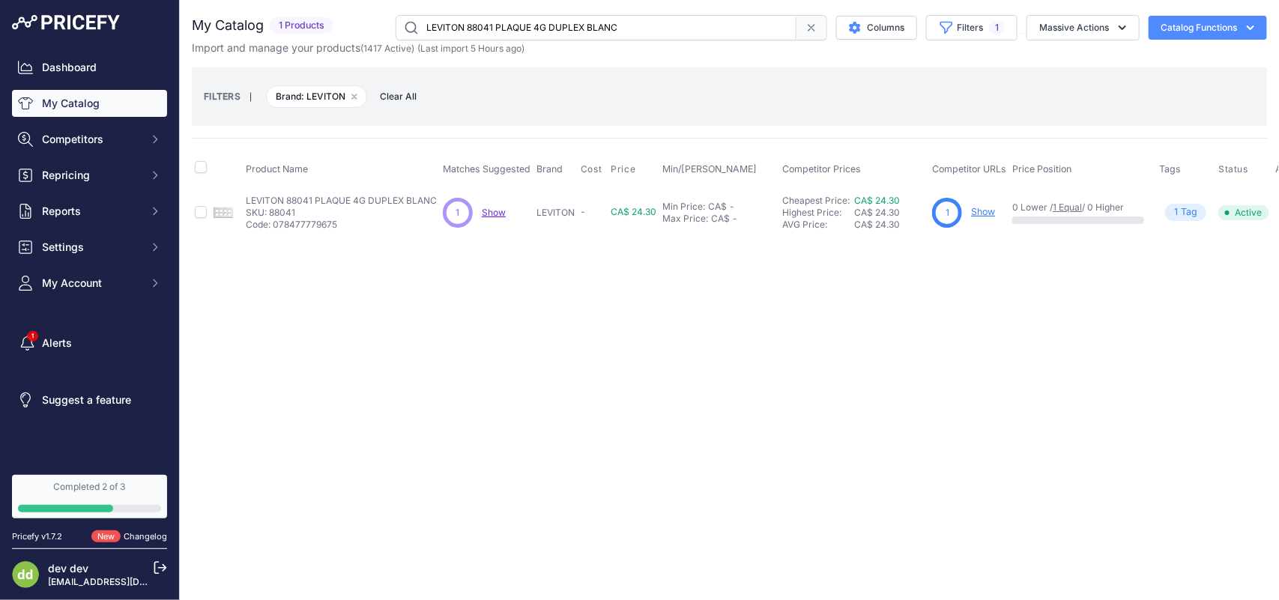
click at [482, 16] on input "LEVITON 88041 PLAQUE 4G DUPLEX BLANC" at bounding box center [596, 27] width 401 height 25
click at [483, 17] on input "LEVITON 88041 PLAQUE 4G DUPLEX BLANC" at bounding box center [596, 27] width 401 height 25
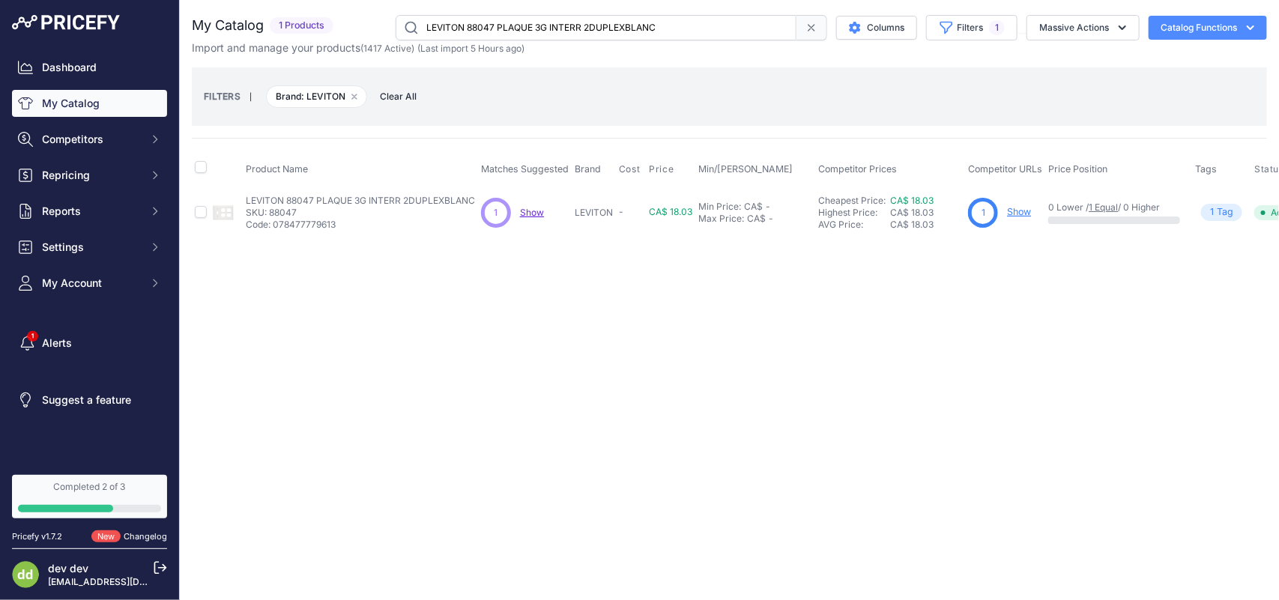
click at [499, 26] on input "LEVITON 88047 PLAQUE 3G INTERR 2DUPLEXBLANC" at bounding box center [596, 27] width 401 height 25
click at [527, 19] on input "LEVITON 88052 PLAQUE MURALE 2G 2 RECEPT 1.406 ORIFICE STD BL" at bounding box center [596, 27] width 401 height 25
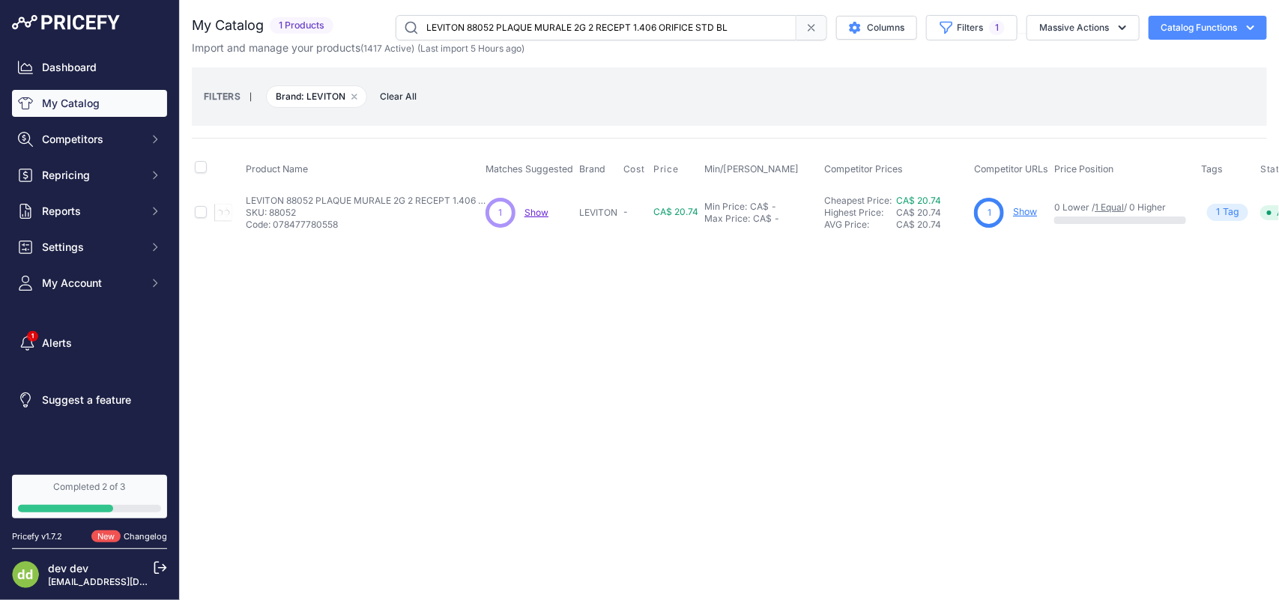
click at [527, 19] on input "LEVITON 88052 PLAQUE MURALE 2G 2 RECEPT 1.406 ORIFICE STD BL" at bounding box center [596, 27] width 401 height 25
click at [500, 26] on input "LEVITON 88057 PLAQUE MURALE 4G 4 OBTURATEURS STD BL" at bounding box center [596, 27] width 401 height 25
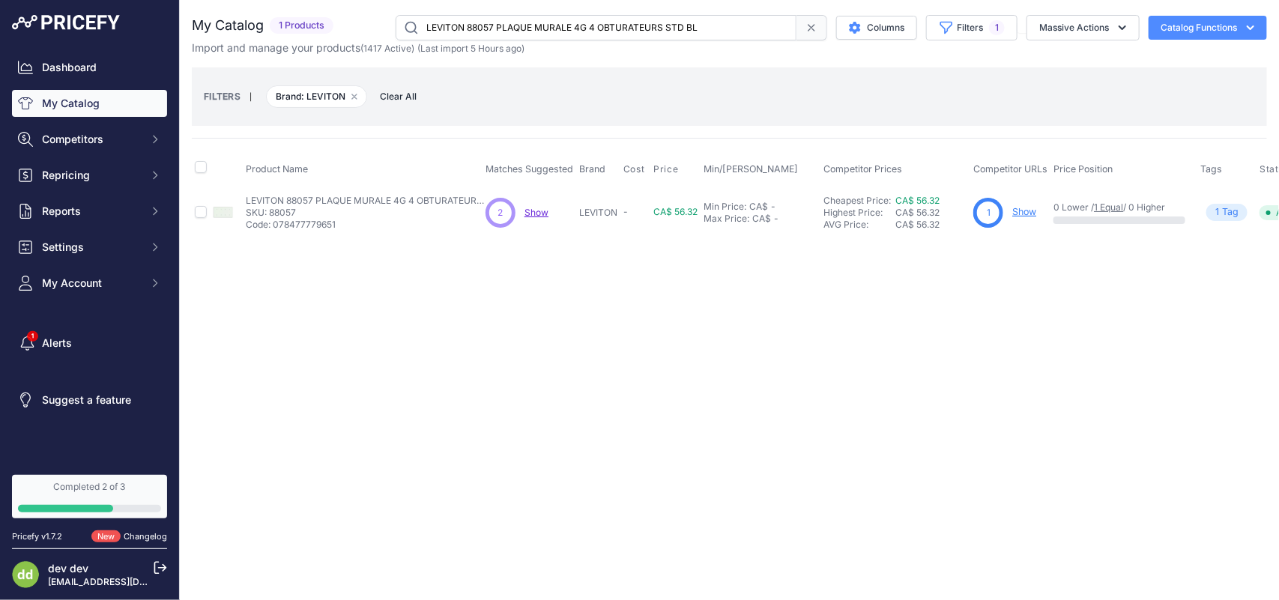
click at [500, 26] on input "LEVITON 88057 PLAQUE MURALE 4G 4 OBTURATEURS STD BL" at bounding box center [596, 27] width 401 height 25
click at [463, 19] on input "LEVITON 88064 PLAQUE MURALE 4G 4 OBTURATEURS STD BL" at bounding box center [596, 27] width 401 height 25
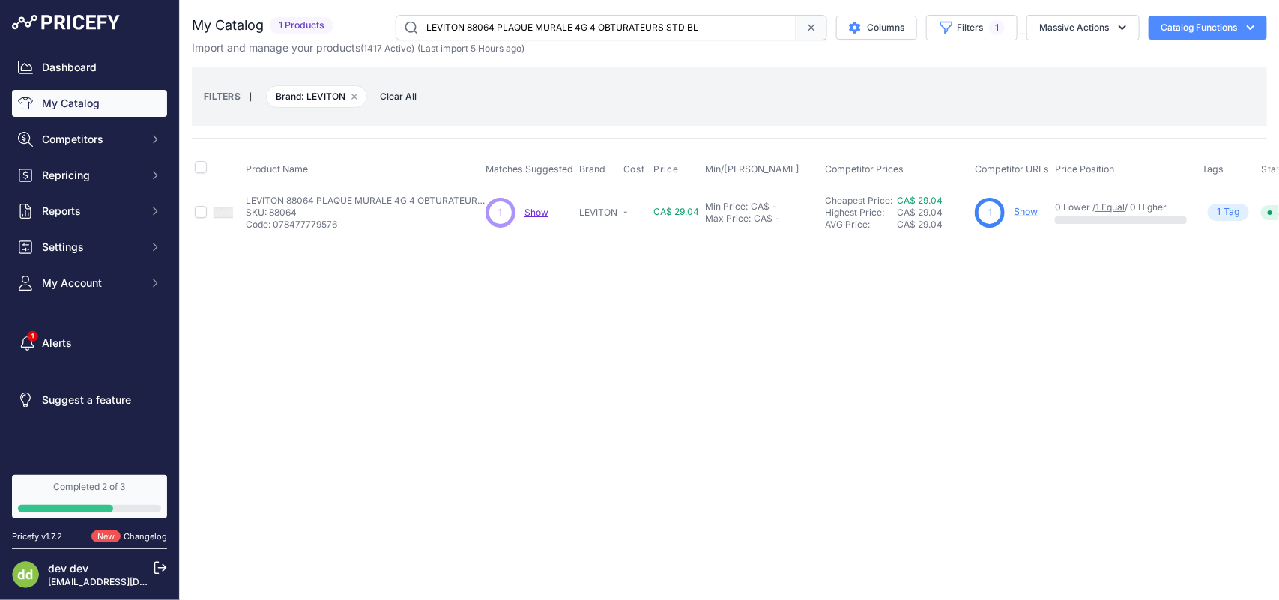
click at [463, 19] on input "LEVITON 88064 PLAQUE MURALE 4G 4 OBTURATEURS STD BL" at bounding box center [596, 27] width 401 height 25
click at [503, 26] on input "LEVITON 88101 PLAQUE 1G INTERR LARGEPLAST BLANC" at bounding box center [596, 27] width 401 height 25
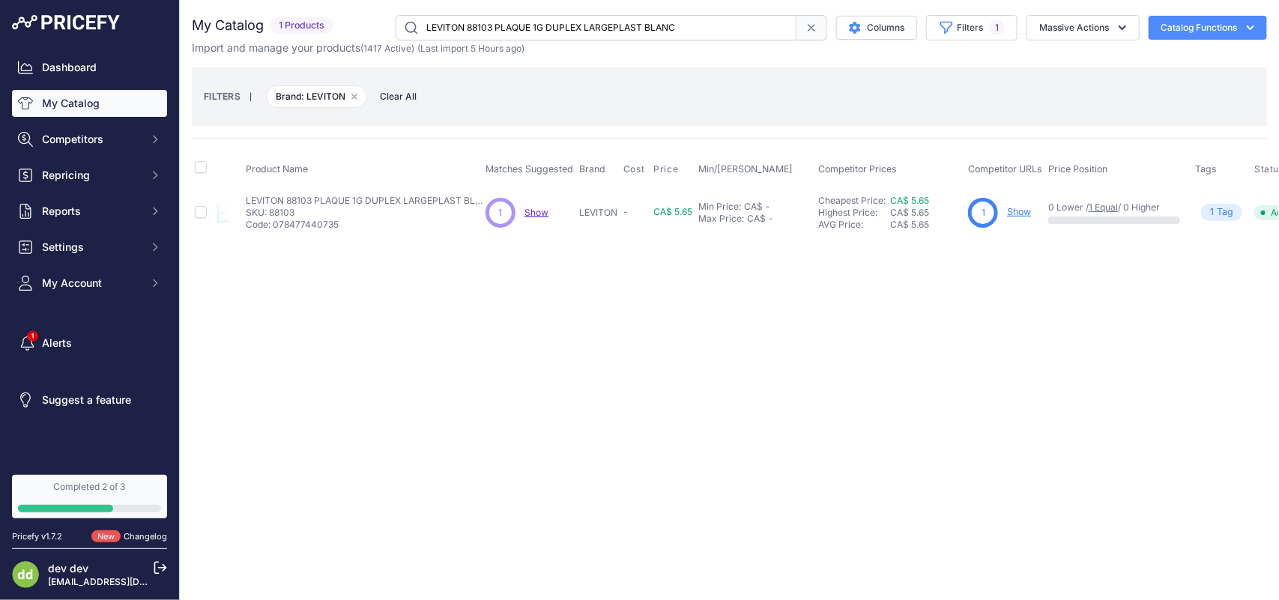
click at [526, 16] on input "LEVITON 88103 PLAQUE 1G DUPLEX LARGEPLAST BLANC" at bounding box center [596, 27] width 401 height 25
click at [525, 16] on input "LEVITON 88103 PLAQUE 1G DUPLEX LARGEPLAST BLANC" at bounding box center [596, 27] width 401 height 25
click at [506, 31] on input "LEVITON 88109 PLAQUE 2G INTERR LARGEPLAST BLANC" at bounding box center [596, 27] width 401 height 25
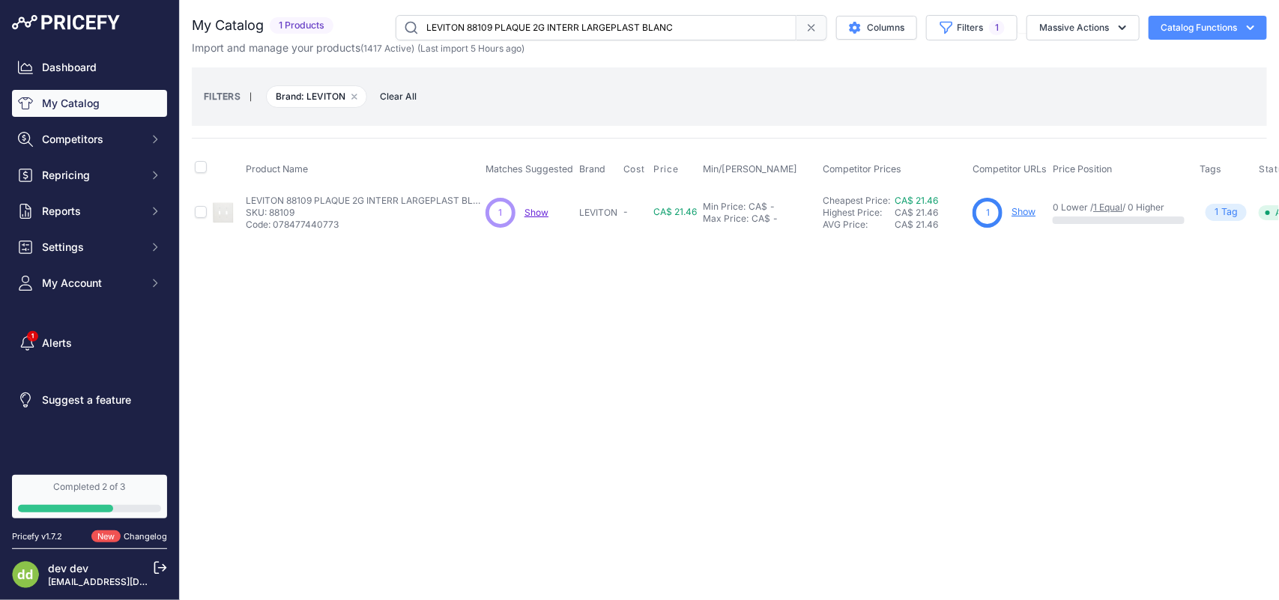
click at [506, 31] on input "LEVITON 88109 PLAQUE 2G INTERR LARGEPLAST BLANC" at bounding box center [596, 27] width 401 height 25
click at [513, 21] on input "LEVITON 88109 PLAQUE 2G INTERR LARGEPLAST BLANC" at bounding box center [596, 27] width 401 height 25
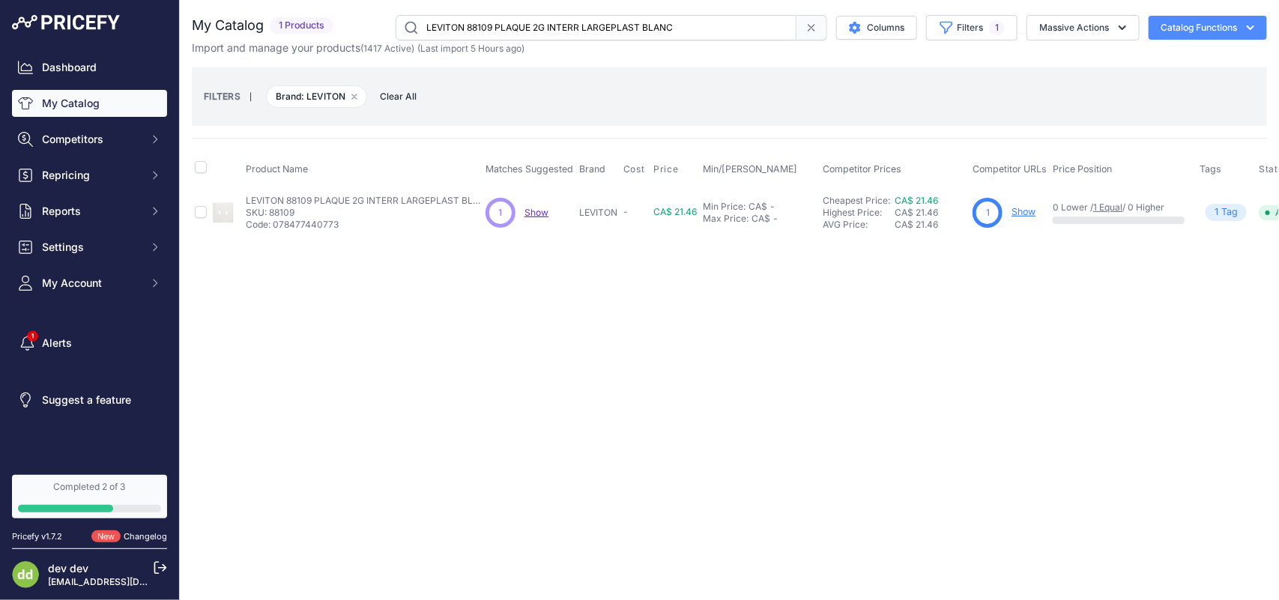
click at [513, 21] on input "LEVITON 88109 PLAQUE 2G INTERR LARGEPLAST BLANC" at bounding box center [596, 27] width 401 height 25
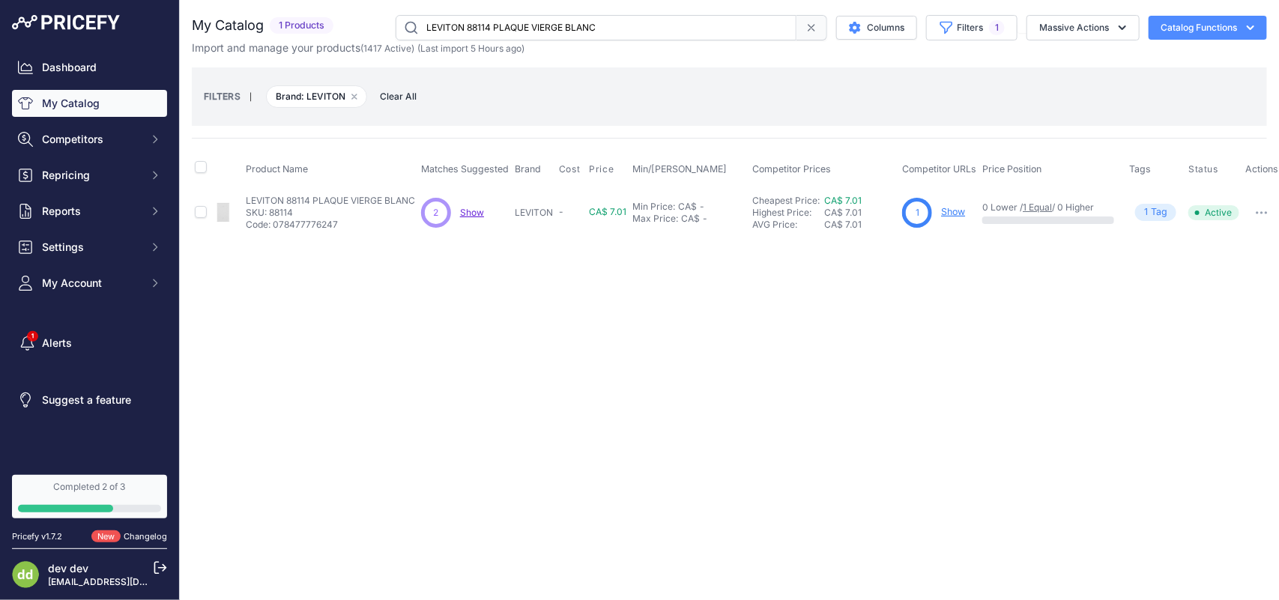
click at [506, 31] on input "LEVITON 88114 PLAQUE VIERGE BLANC" at bounding box center [596, 27] width 401 height 25
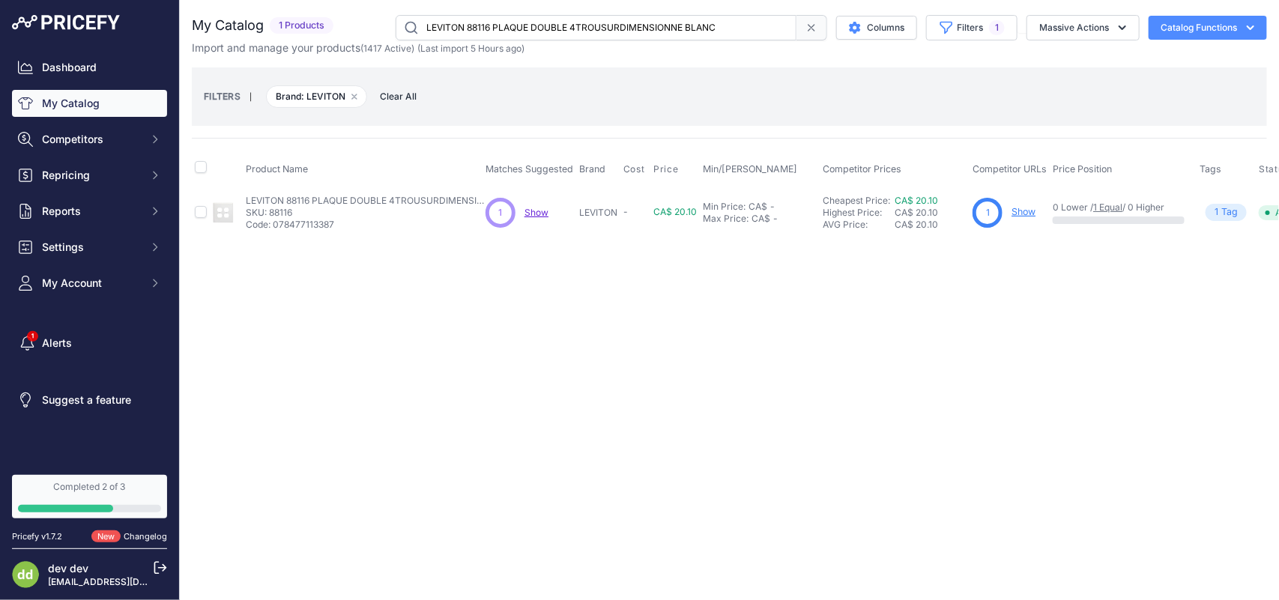
click at [548, 28] on input "LEVITON 88116 PLAQUE DOUBLE 4TROUSURDIMENSIONNE BLANC" at bounding box center [596, 27] width 401 height 25
click at [548, 28] on input "LEVITON 88601 PLAQUE 1G DEC SURDIMENSIONNE BLANC" at bounding box center [596, 27] width 401 height 25
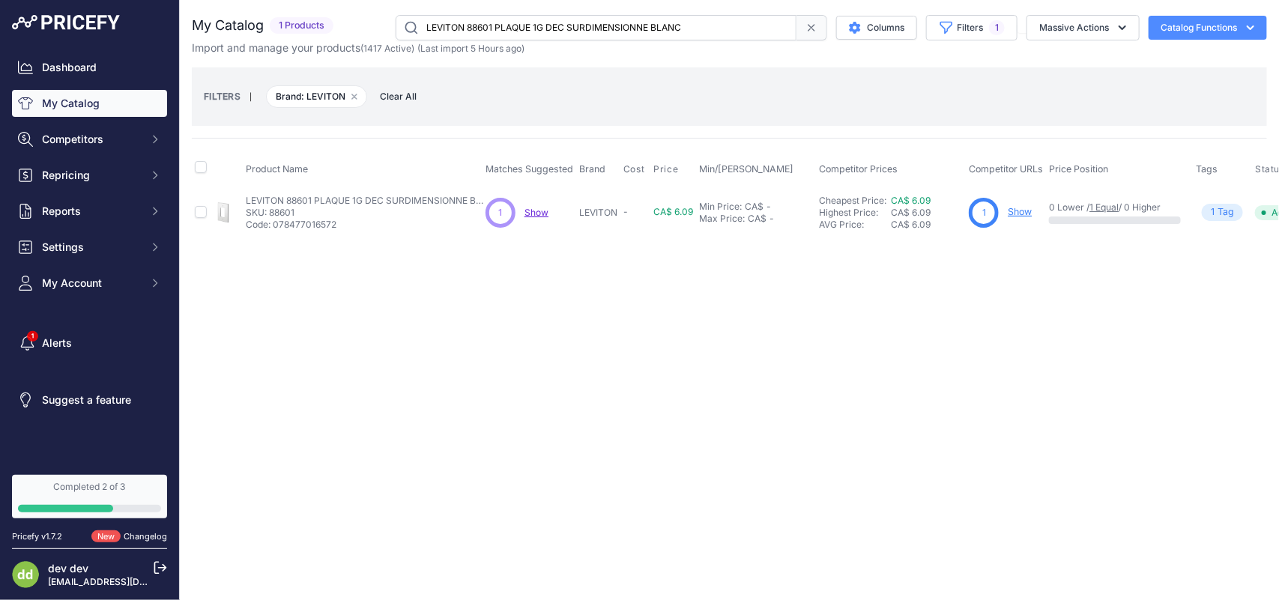
click at [548, 28] on input "LEVITON 88601 PLAQUE 1G DEC SURDIMENSIONNE BLANC" at bounding box center [596, 27] width 401 height 25
click at [548, 20] on input "LEVITON 88602 PLAQUE 2G DEC SURDIMENSIONNE BLANC" at bounding box center [596, 27] width 401 height 25
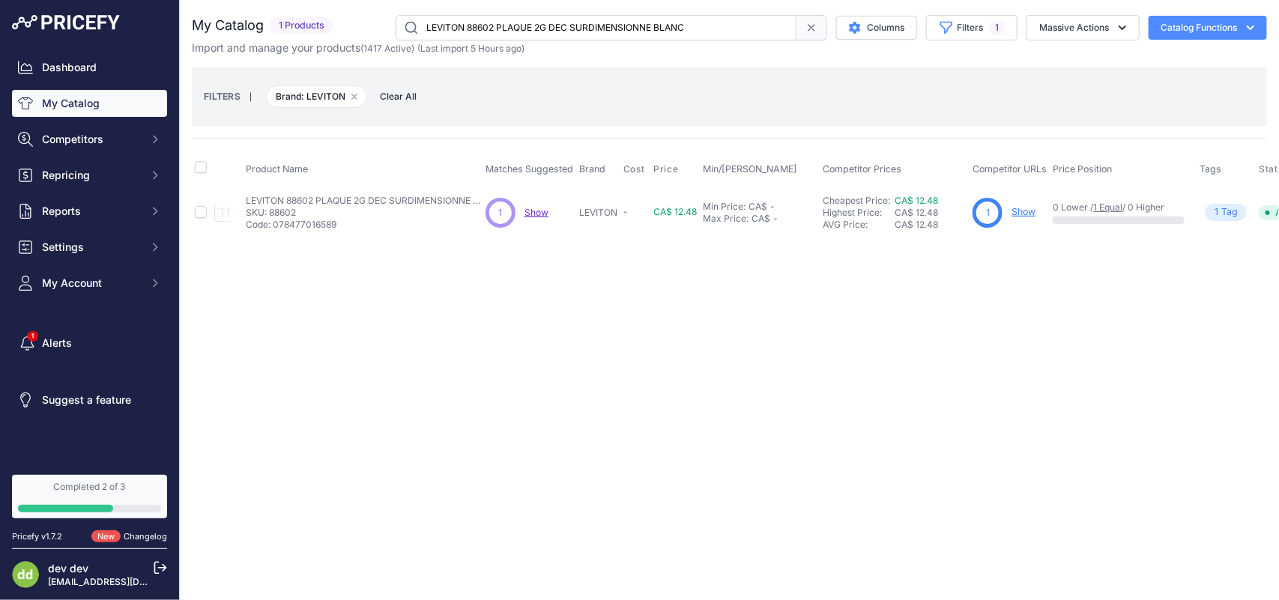
click at [548, 20] on input "LEVITON 88602 PLAQUE 2G DEC SURDIMENSIONNE BLANC" at bounding box center [596, 27] width 401 height 25
click at [499, 24] on input "LEVITON 9866-B0W PLAFONIER DEL 8PO DETECTEUR OCCUPATION 18W 120V" at bounding box center [596, 27] width 401 height 25
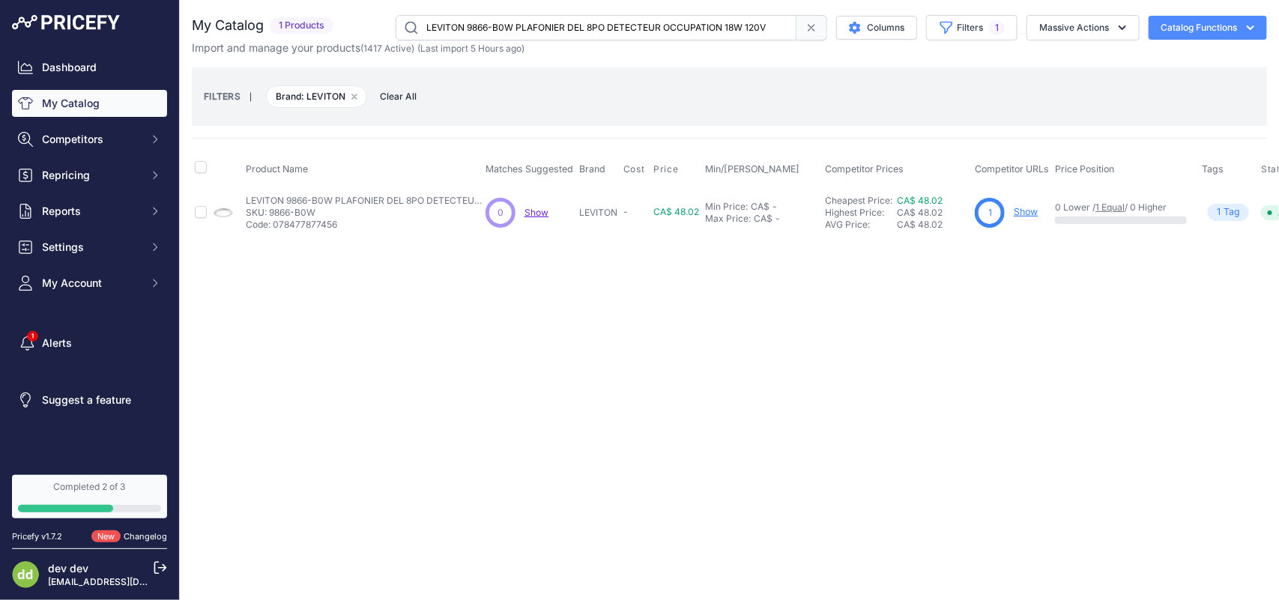
click at [499, 24] on input "LEVITON 9866-B0W PLAFONIER DEL 8PO DETECTEUR OCCUPATION 18W 120V" at bounding box center [596, 27] width 401 height 25
click at [512, 27] on input "LEVITON CS115-2 INTERR BASCULE STD 1P 15A120/277V BRUN" at bounding box center [596, 27] width 401 height 25
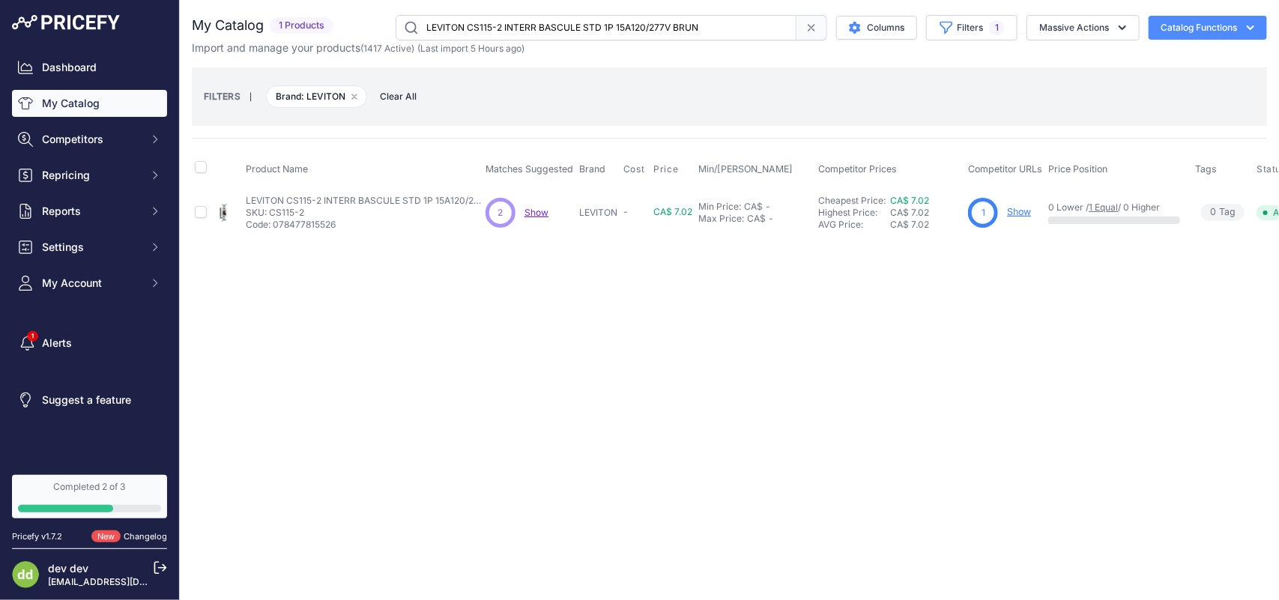
click at [526, 28] on input "LEVITON CS115-2 INTERR BASCULE STD 1P 15A120/277V BRUN" at bounding box center [596, 27] width 401 height 25
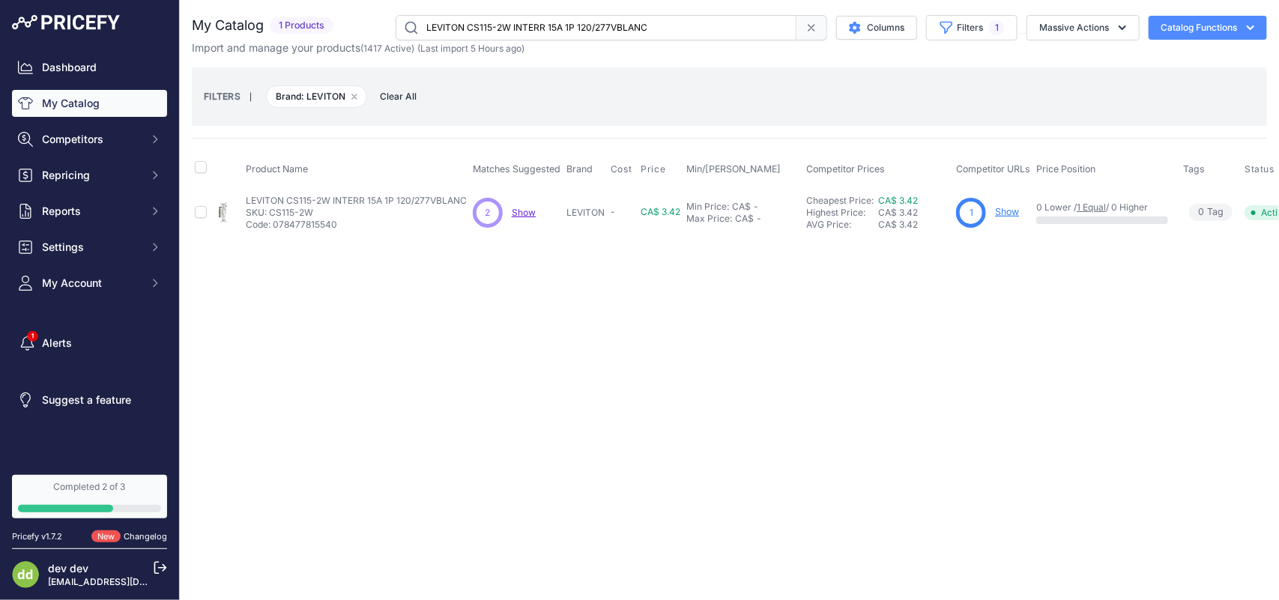
click at [513, 23] on input "LEVITON CS115-2W INTERR 15A 1P 120/277VBLANC" at bounding box center [596, 27] width 401 height 25
click at [504, 20] on input "LEVITON CS120-2W INTERR 1P 20A 120V BLANC" at bounding box center [596, 27] width 401 height 25
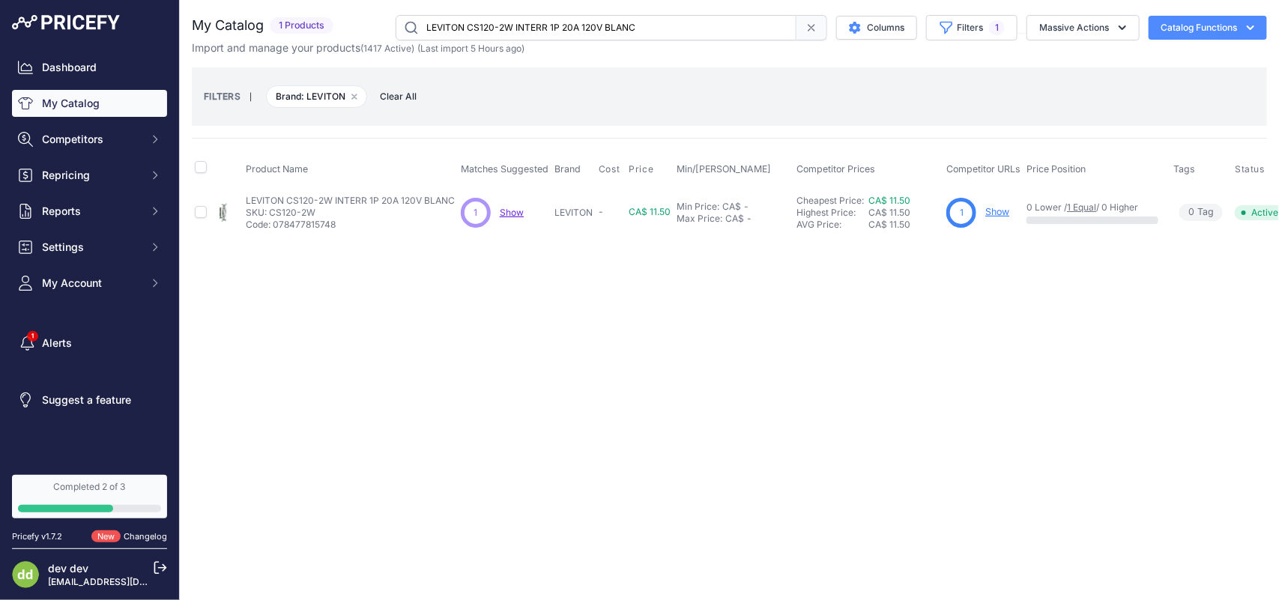
click at [504, 20] on input "LEVITON CS120-2W INTERR 1P 20A 120V BLANC" at bounding box center [596, 27] width 401 height 25
click at [545, 25] on input "LEVITON CS120-2W INTERR 1P 20A 120V BLANC" at bounding box center [596, 27] width 401 height 25
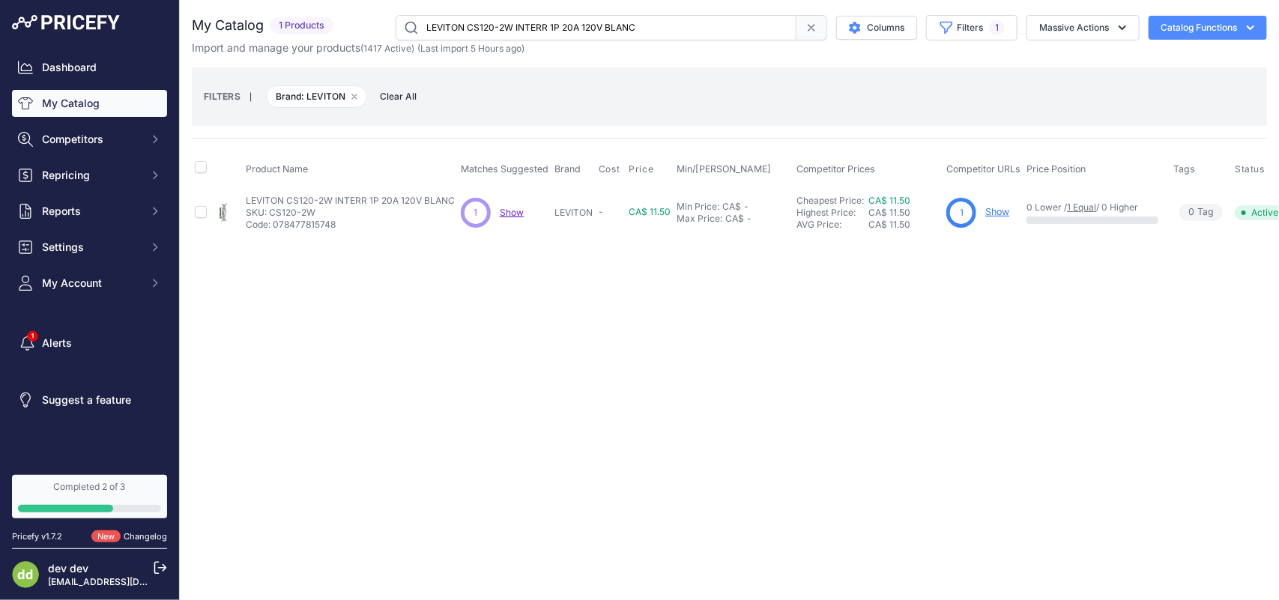
click at [545, 25] on input "LEVITON CS120-2W INTERR 1P 20A 120V BLANC" at bounding box center [596, 27] width 401 height 25
click at [493, 19] on input "LEVITON CS315-2W INTERR.15A 3V 120/277V B" at bounding box center [596, 27] width 401 height 25
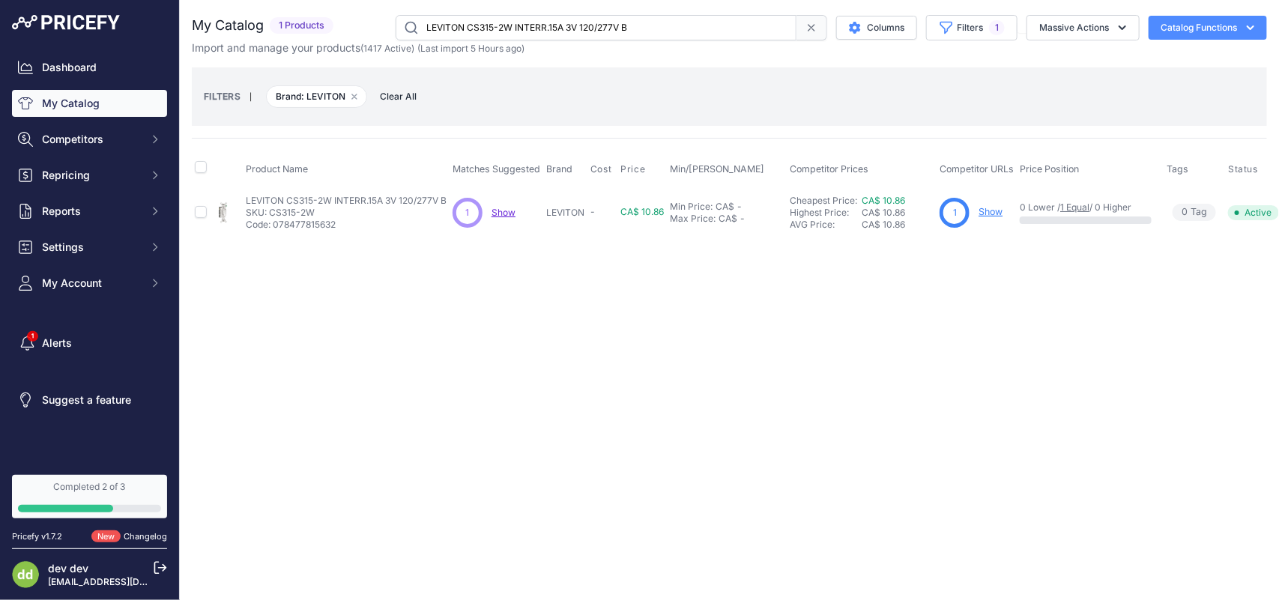
click at [493, 19] on input "LEVITON CS315-2W INTERR.15A 3V 120/277V B" at bounding box center [596, 27] width 401 height 25
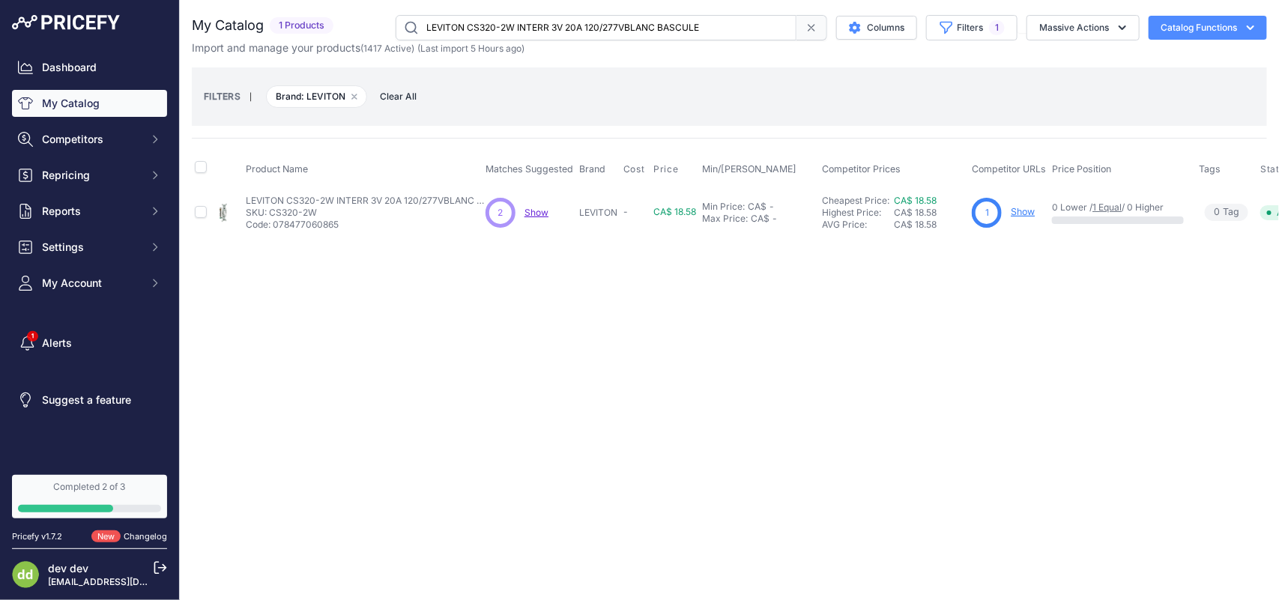
click at [551, 31] on input "LEVITON CS320-2W INTERR 3V 20A 120/277VBLANC BASCULE" at bounding box center [596, 27] width 401 height 25
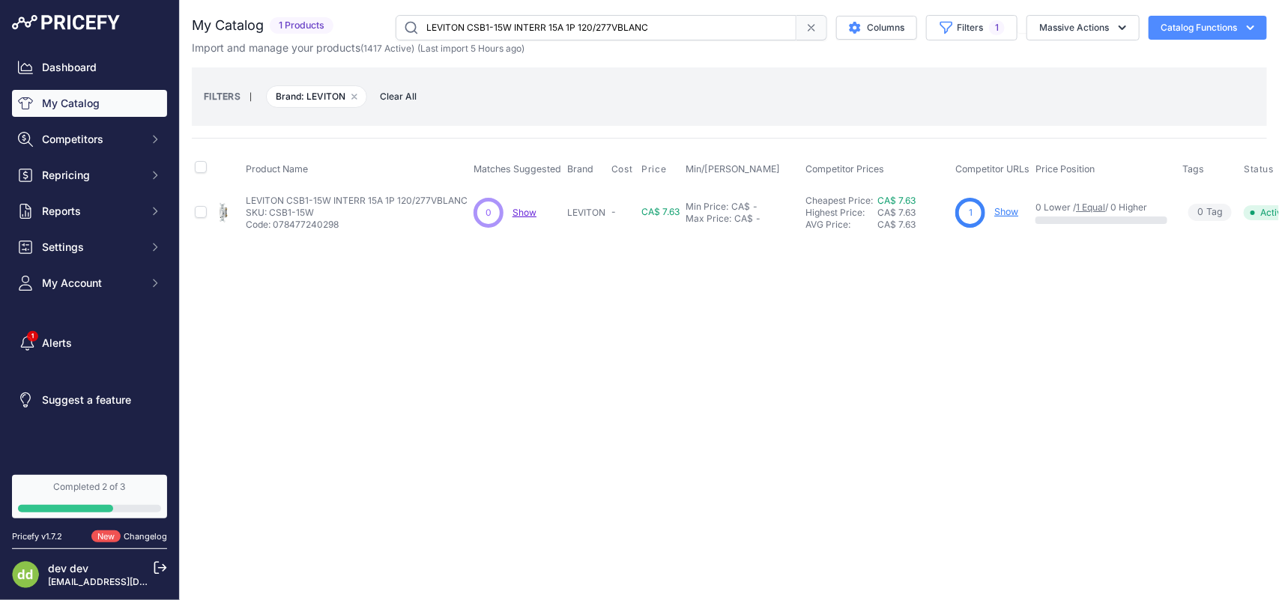
click at [514, 22] on input "LEVITON CSB1-15W INTERR 15A 1P 120/277VBLANC" at bounding box center [596, 27] width 401 height 25
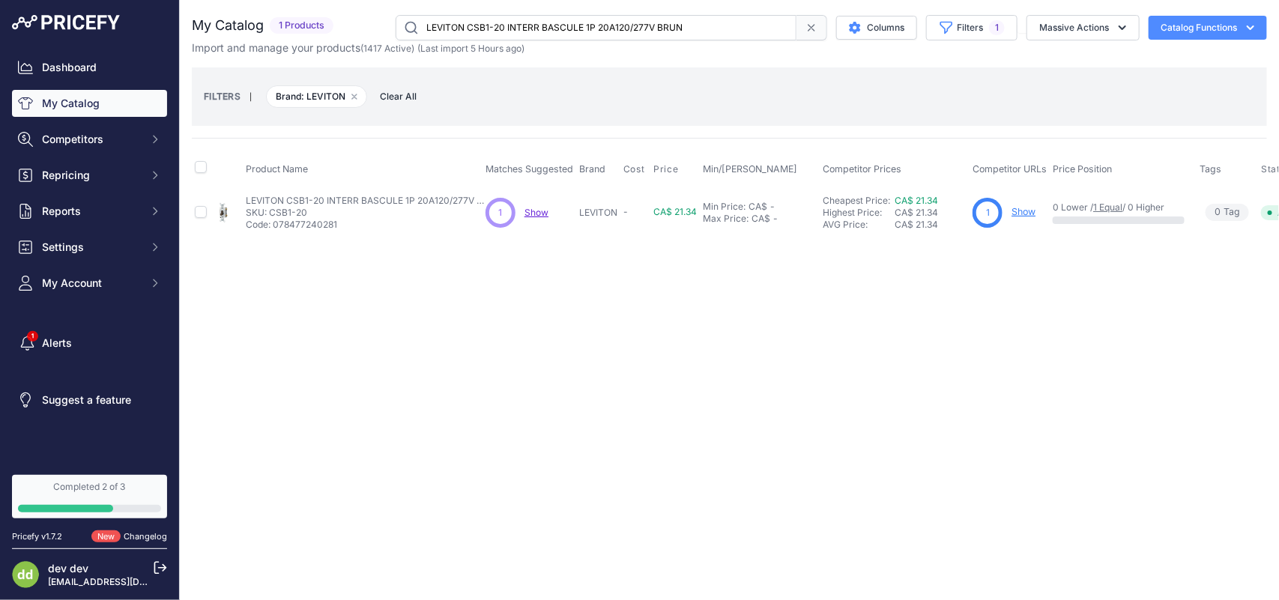
click at [506, 31] on input "LEVITON CSB1-20 INTERR BASCULE 1P 20A120/277V BRUN" at bounding box center [596, 27] width 401 height 25
click at [496, 15] on input "LEVITON CSB3-15W INTERR 15A 3V 120/277VBLANC" at bounding box center [596, 27] width 401 height 25
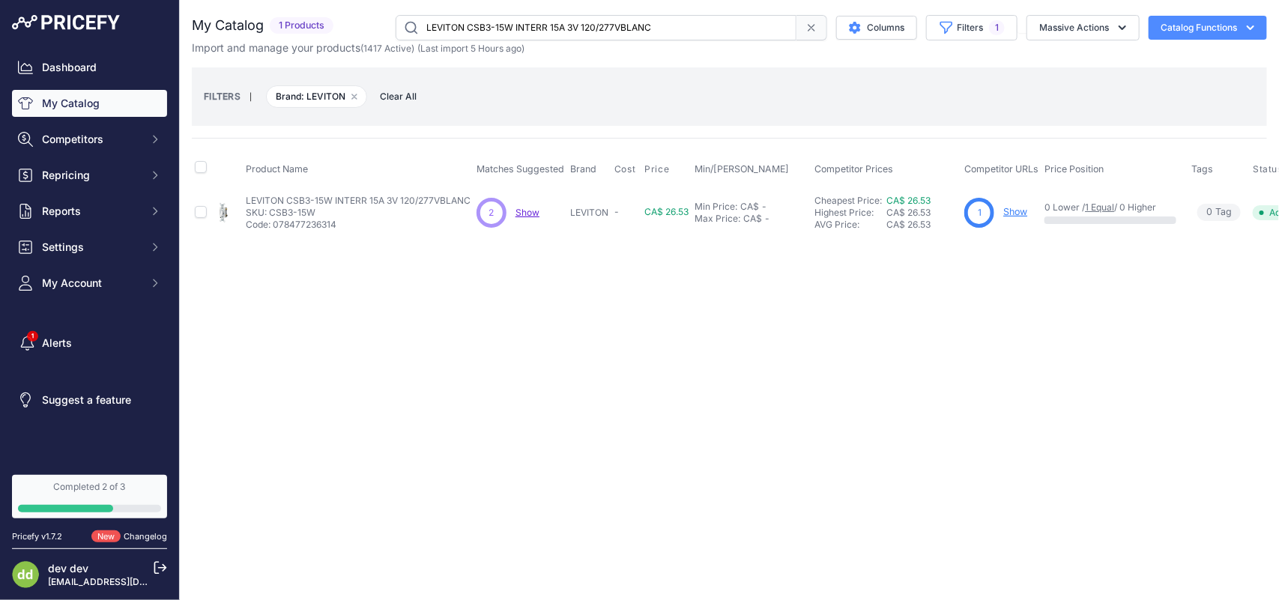
click at [496, 16] on input "LEVITON CSB3-15W INTERR 15A 3V 120/277VBLANC" at bounding box center [596, 27] width 401 height 25
click at [492, 16] on input "LEVITON D26HD-1BW 2E GEN GRADATEUR DECORAWI-FI" at bounding box center [596, 27] width 401 height 25
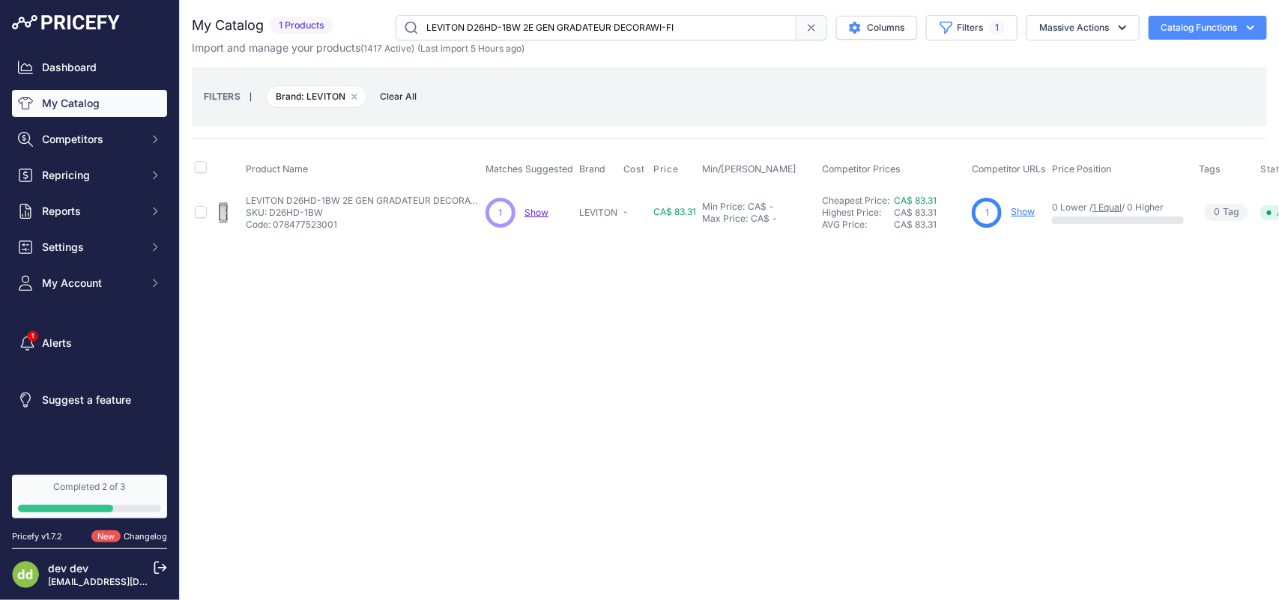
click at [492, 16] on input "LEVITON D26HD-1BW 2E GEN GRADATEUR DECORAWI-FI" at bounding box center [596, 27] width 401 height 25
click at [499, 26] on input "LEVITON DD00R-DLZ GRADATEUR ASSERVI ASSORTI NUM DECORA 120/277V" at bounding box center [596, 27] width 401 height 25
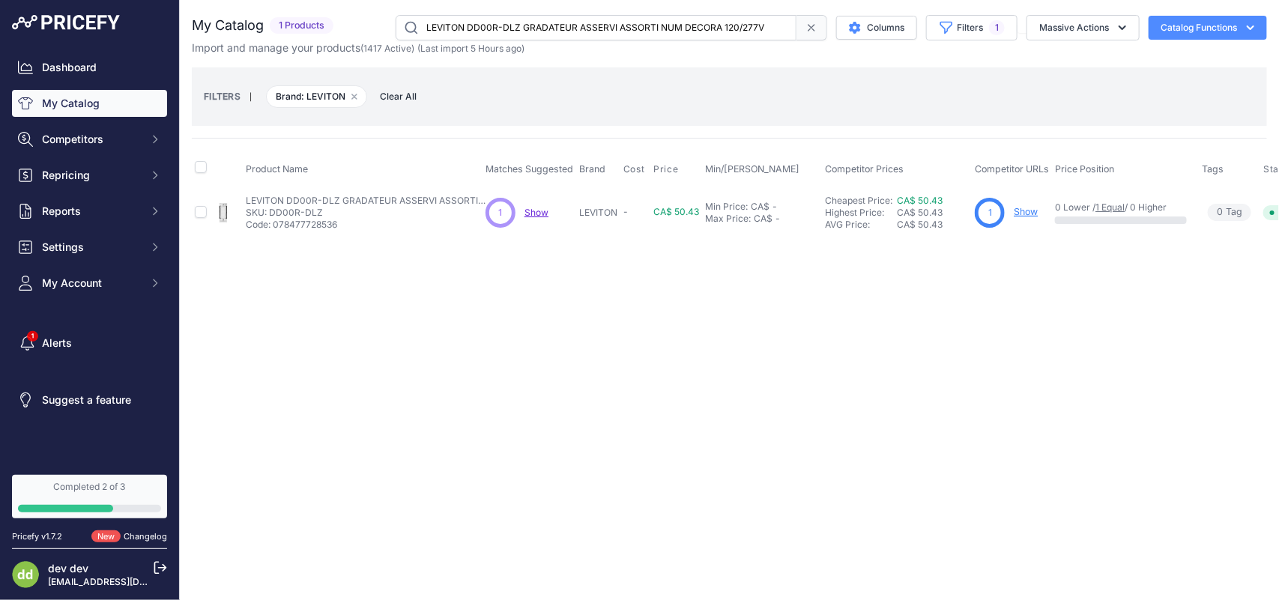
click at [499, 26] on input "LEVITON DD00R-DLZ GRADATEUR ASSERVI ASSORTI NUM DECORA 120/277V" at bounding box center [596, 27] width 401 height 25
click at [528, 28] on input "LEVITON DDM06-1LZ GRAD DECORA MAGNETIQUE 300W DEL/CFL 600W INC/HAL" at bounding box center [596, 27] width 401 height 25
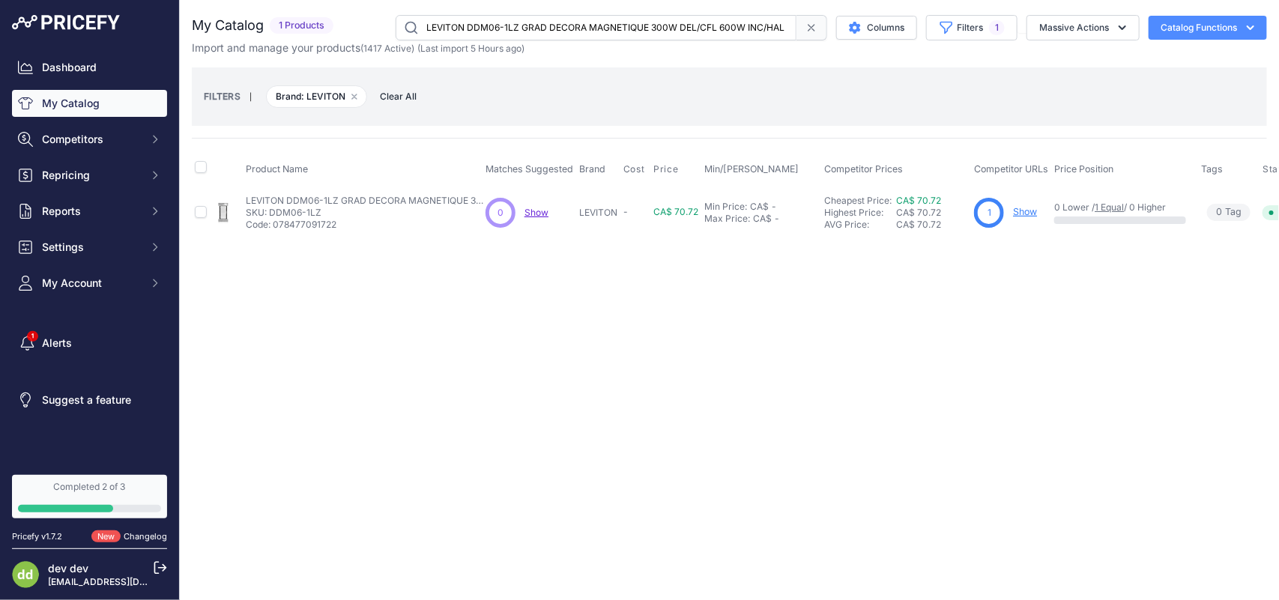
click at [528, 28] on input "LEVITON DDM06-1LZ GRAD DECORA MAGNETIQUE 300W DEL/CFL 600W INC/HAL" at bounding box center [596, 27] width 401 height 25
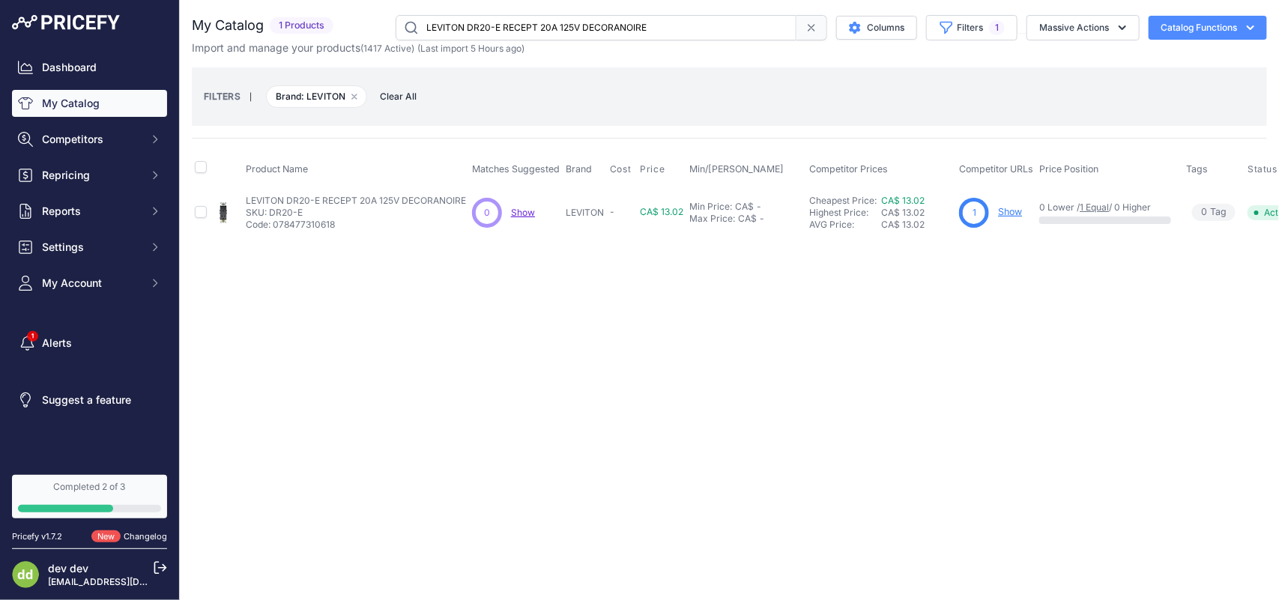
click at [458, 17] on input "LEVITON DR20-E RECEPT 20A 125V DECORANOIRE" at bounding box center [596, 27] width 401 height 25
click at [542, 19] on input "LEVITON DR20-W RECEPT 20A 125V DECORABLANC" at bounding box center [596, 27] width 401 height 25
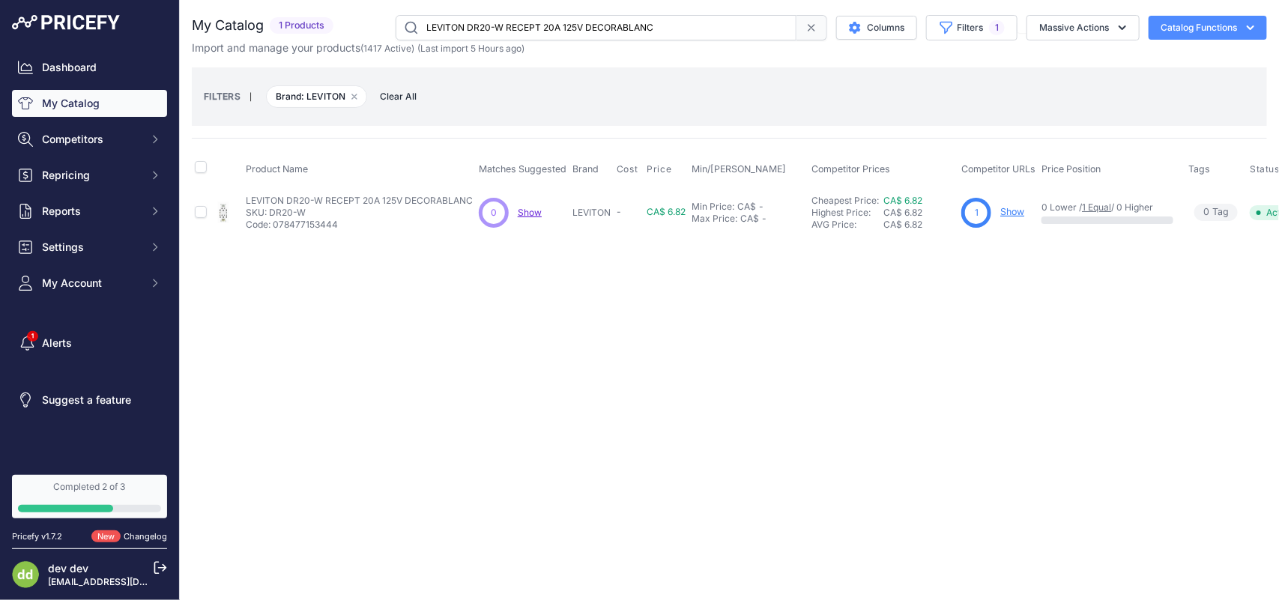
click at [542, 19] on input "LEVITON DR20-W RECEPT 20A 125V DECORABLANC" at bounding box center [596, 27] width 401 height 25
click at [470, 30] on input "LEVITON DS710-10Z GRADATEUR DEC 1200VA-120VBL IV AM CLAIR" at bounding box center [596, 27] width 401 height 25
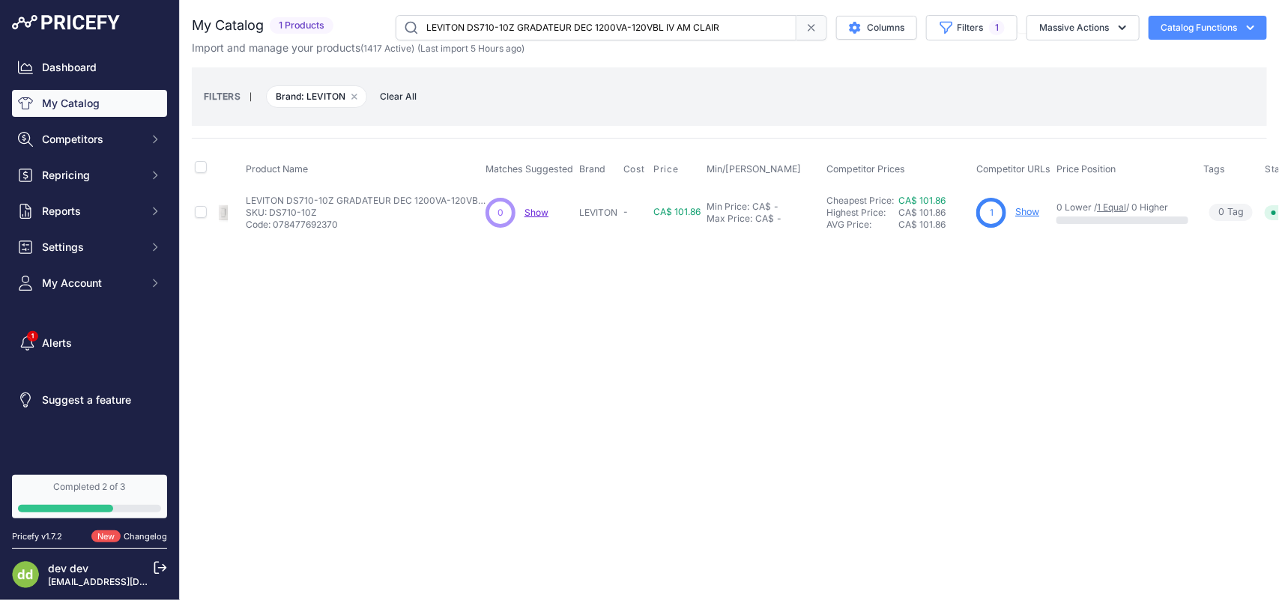
click at [470, 30] on input "LEVITON DS710-10Z GRADATEUR DEC 1200VA-120VBL IV AM CLAIR" at bounding box center [596, 27] width 401 height 25
click at [499, 22] on input "LEVITON DSL06-1LZ GRAD DEC 3V 600W INC 300W DEL/LFC [PERSON_NAME] AM CL" at bounding box center [596, 27] width 401 height 25
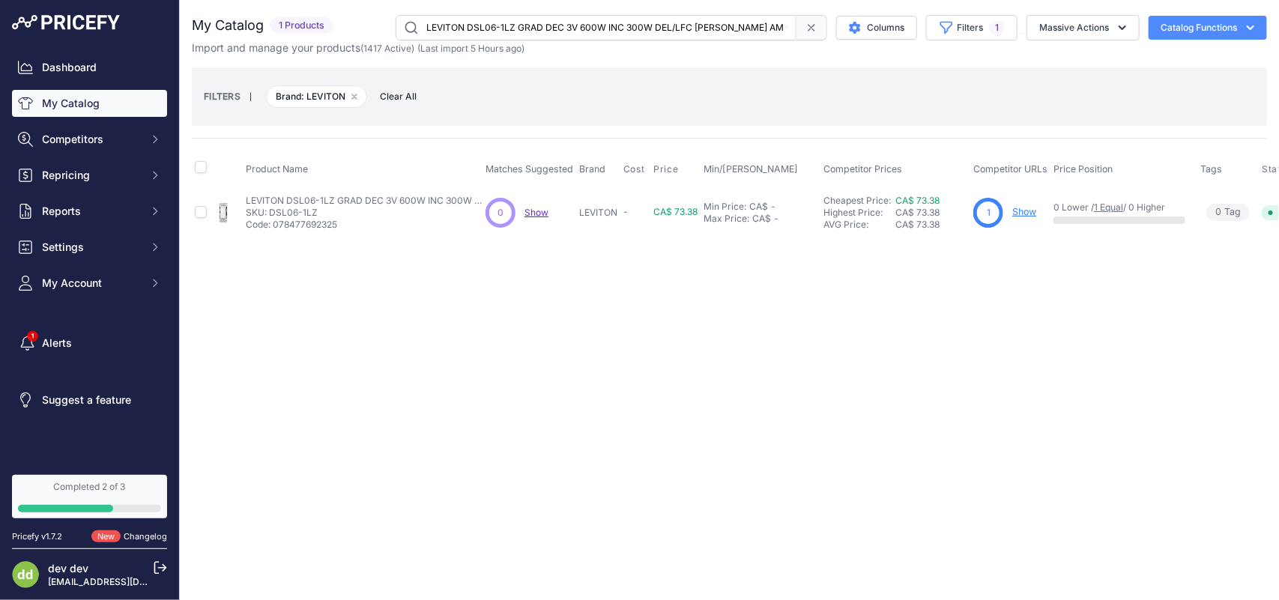
click at [499, 22] on input "LEVITON DSL06-1LZ GRAD DEC 3V 600W INC 300W DEL/LFC [PERSON_NAME] AM CL" at bounding box center [596, 27] width 401 height 25
click at [530, 20] on input "LEVITON DT102-1LW MINUTERIE A REBOURS DECORA 2HRS 15A BLANC" at bounding box center [596, 27] width 401 height 25
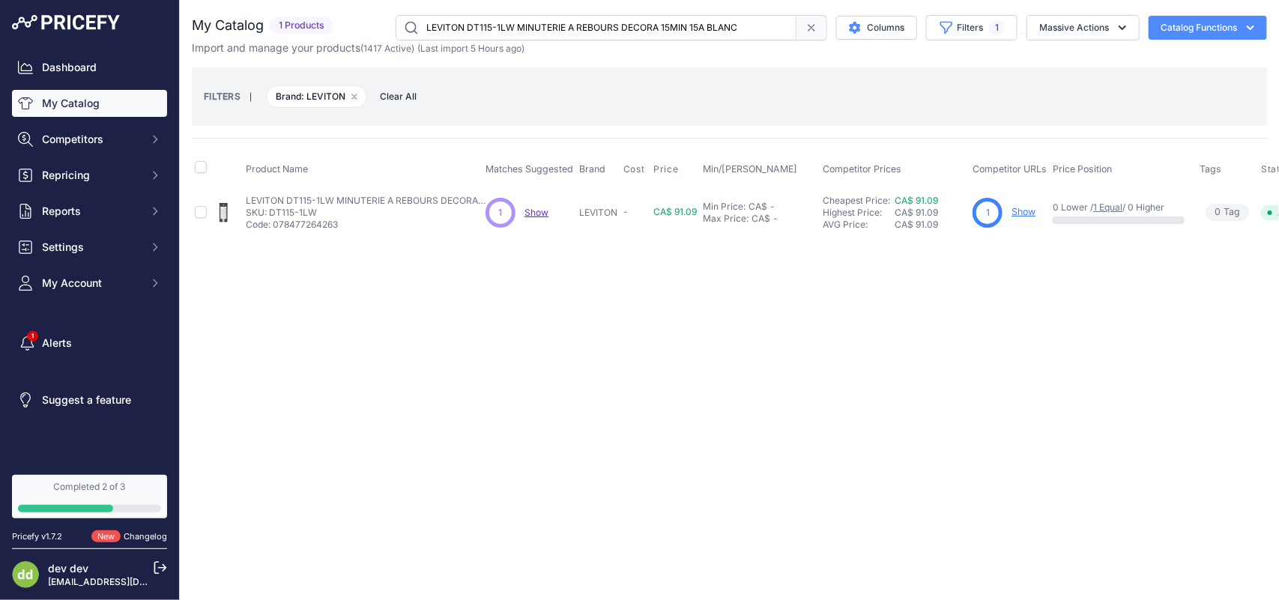
click at [491, 21] on input "LEVITON DT115-1LW MINUTERIE A REBOURS DECORA 15MIN 15A BLANC" at bounding box center [596, 27] width 401 height 25
click at [485, 19] on input "LEVITON DT130-1LW MINUTERIE A REBOURS DECORA 30MIN 15A BLANC" at bounding box center [596, 27] width 401 height 25
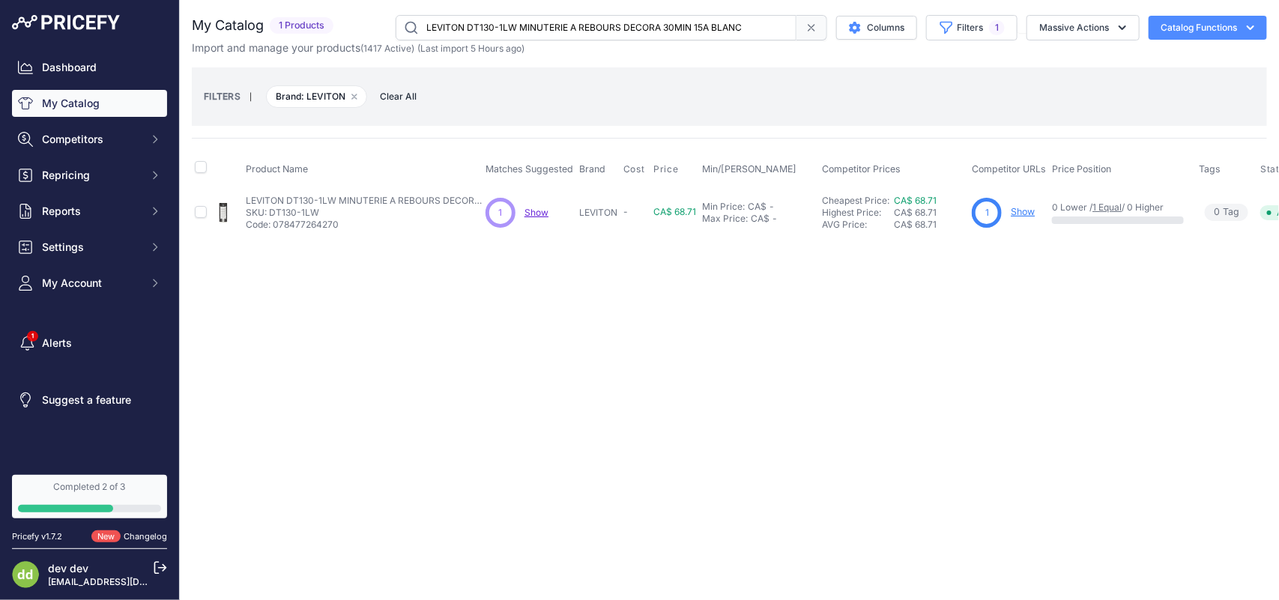
click at [485, 19] on input "LEVITON DT130-1LW MINUTERIE A REBOURS DECORA 30MIN 15A BLANC" at bounding box center [596, 27] width 401 height 25
click at [487, 30] on input "LEVITON DT160-1LW MINUTERIE A REBOURS DECORA 60MIN 15A BLANC" at bounding box center [596, 27] width 401 height 25
click at [488, 30] on input "LEVITON DT160-1LW MINUTERIE A REBOURS DECORA 60MIN 15A BLANC" at bounding box center [596, 27] width 401 height 25
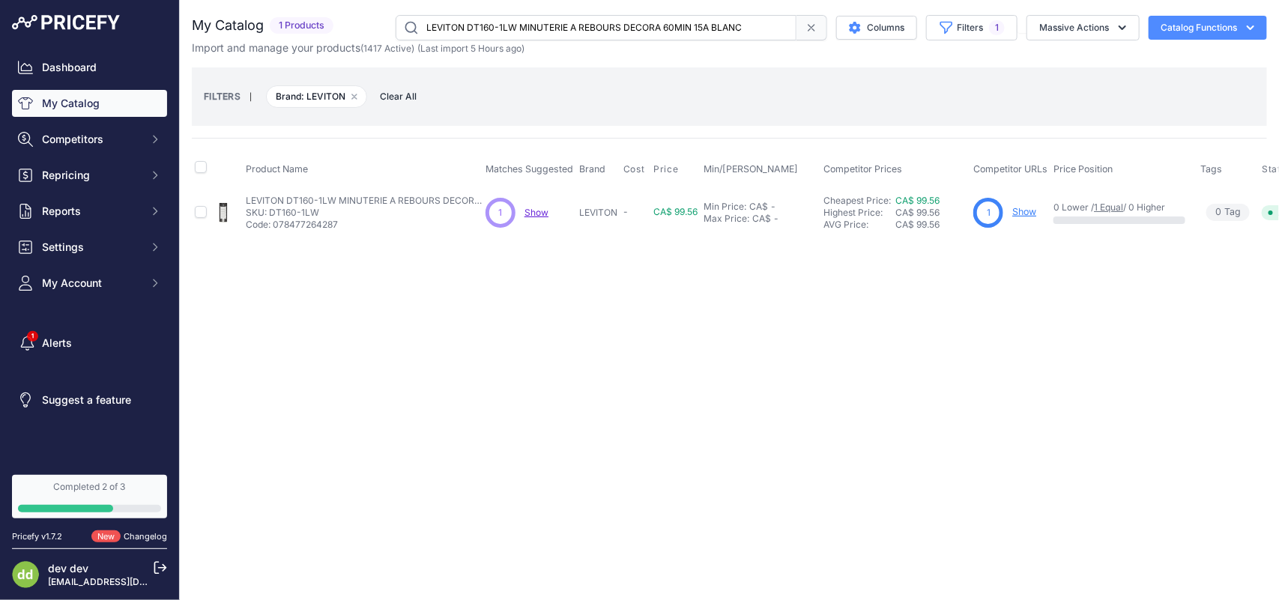
click at [488, 30] on input "LEVITON DT160-1LW MINUTERIE A REBOURS DECORA 60MIN 15A BLANC" at bounding box center [596, 27] width 401 height 25
click at [491, 25] on input "LEVITON DT202-1LW MINUTERIE A REBOURS DECORA 2HRS 20A BLANC" at bounding box center [596, 27] width 401 height 25
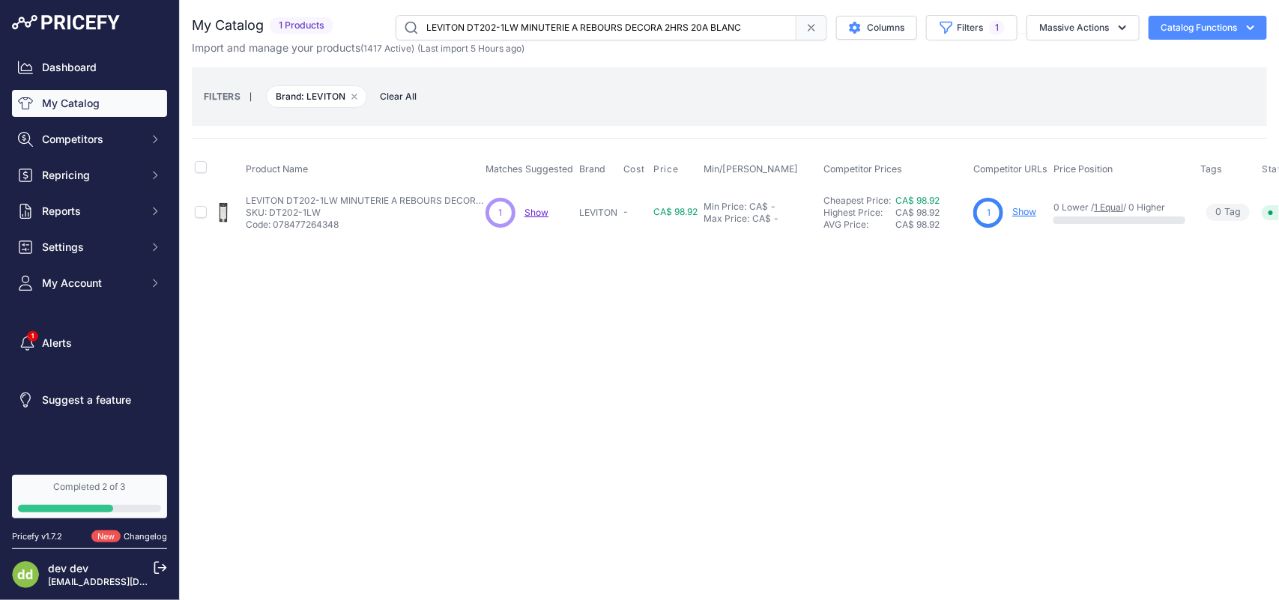
click at [491, 25] on input "LEVITON DT202-1LW MINUTERIE A REBOURS DECORA 2HRS 20A BLANC" at bounding box center [596, 27] width 401 height 25
click at [514, 27] on input "LEVITON DTKIT-E PLAQUE REMPL. MINUTERIEDECORA NOIRE" at bounding box center [596, 27] width 401 height 25
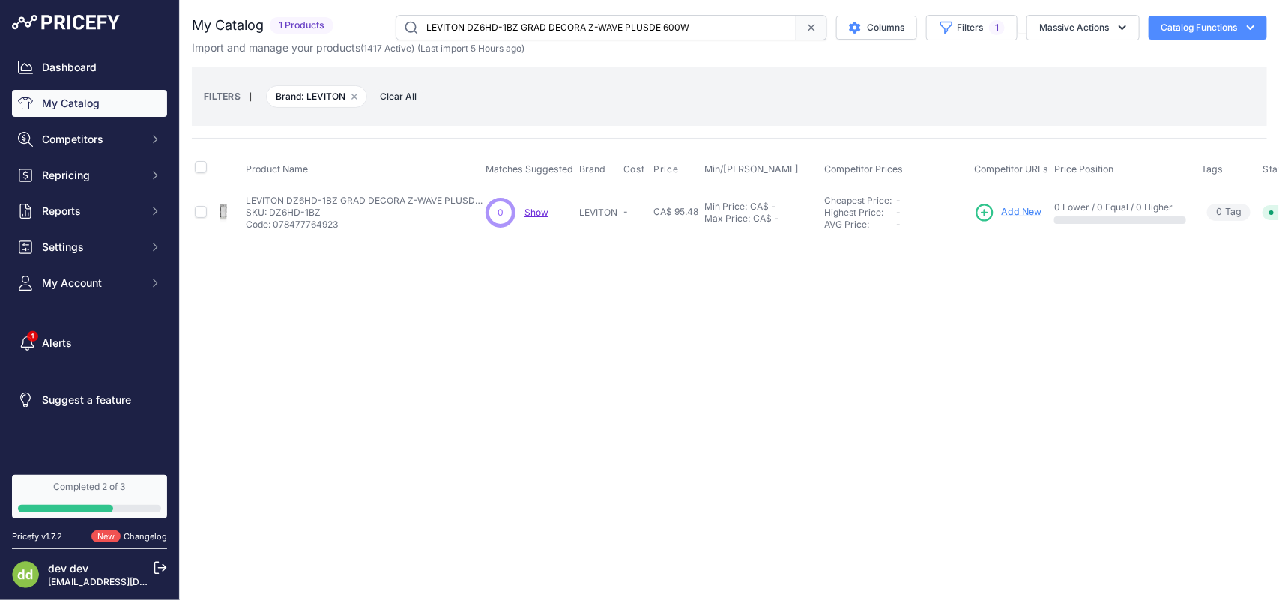
click at [551, 19] on input "LEVITON DZ6HD-1BZ GRAD DECORA Z-WAVE PLUSDE 600W" at bounding box center [596, 27] width 401 height 25
click at [464, 25] on input "LEVITON E5601-W INTERRUPTEUR 15A UNIPOLAIRE BASCULE DEC. EDGE BL" at bounding box center [596, 27] width 401 height 25
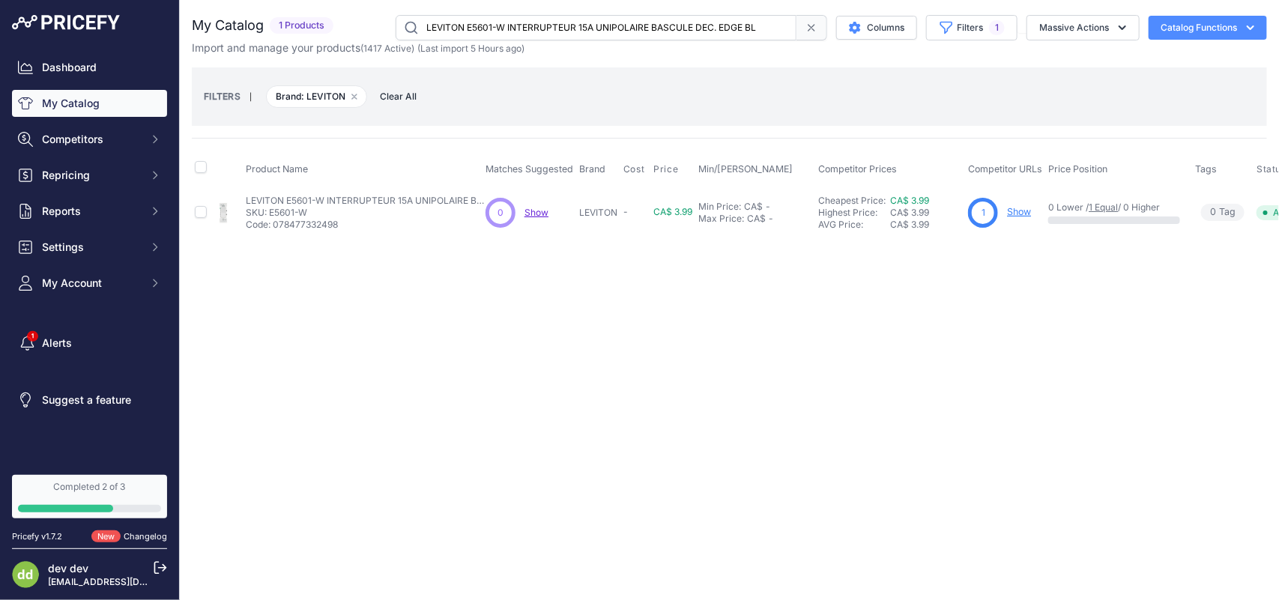
click at [464, 25] on input "LEVITON E5601-W INTERRUPTEUR 15A UNIPOLAIRE BASCULE DEC. EDGE BL" at bounding box center [596, 27] width 401 height 25
click at [506, 28] on input "LEVITON E5603-W INTERRUPTEUR 15A 3 VOIESA BACSULE DEC. EDGE BL" at bounding box center [596, 27] width 401 height 25
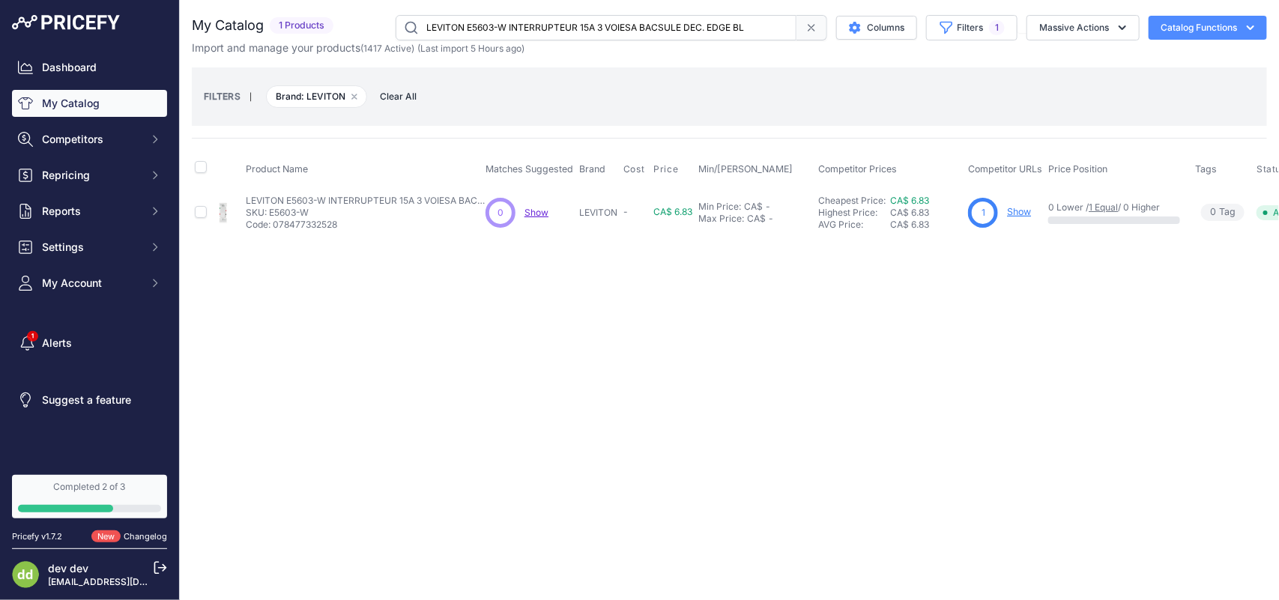
click at [506, 28] on input "LEVITON E5603-W INTERRUPTEUR 15A 3 VOIESA BACSULE DEC. EDGE BL" at bounding box center [596, 27] width 401 height 25
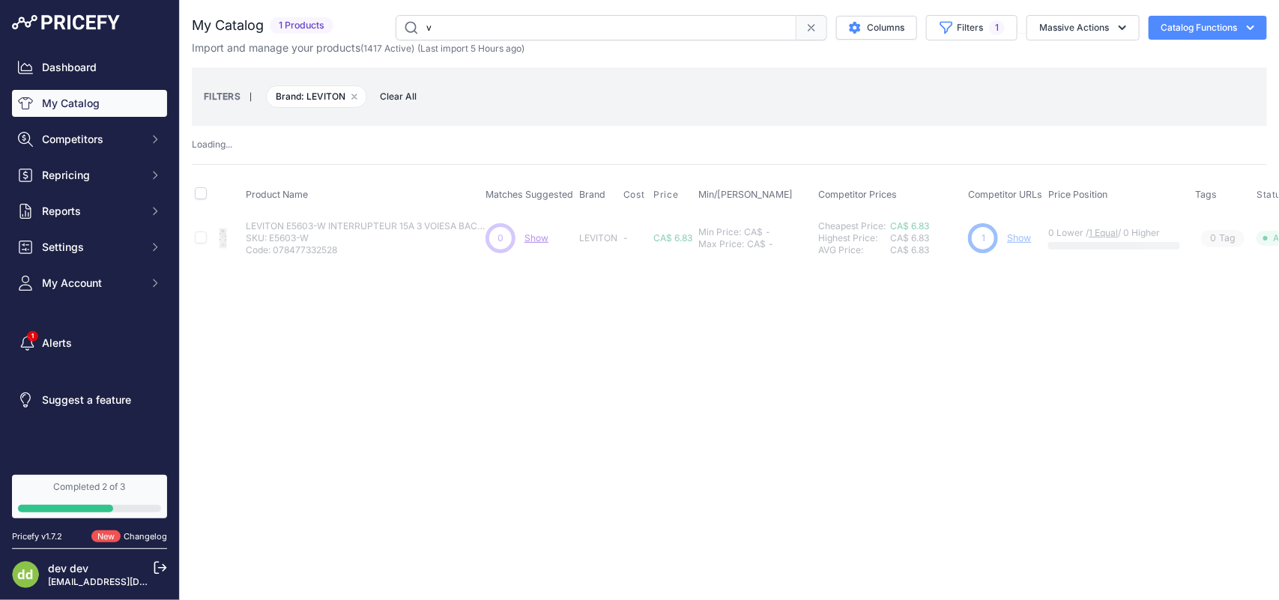
click at [506, 28] on input "v" at bounding box center [596, 27] width 401 height 25
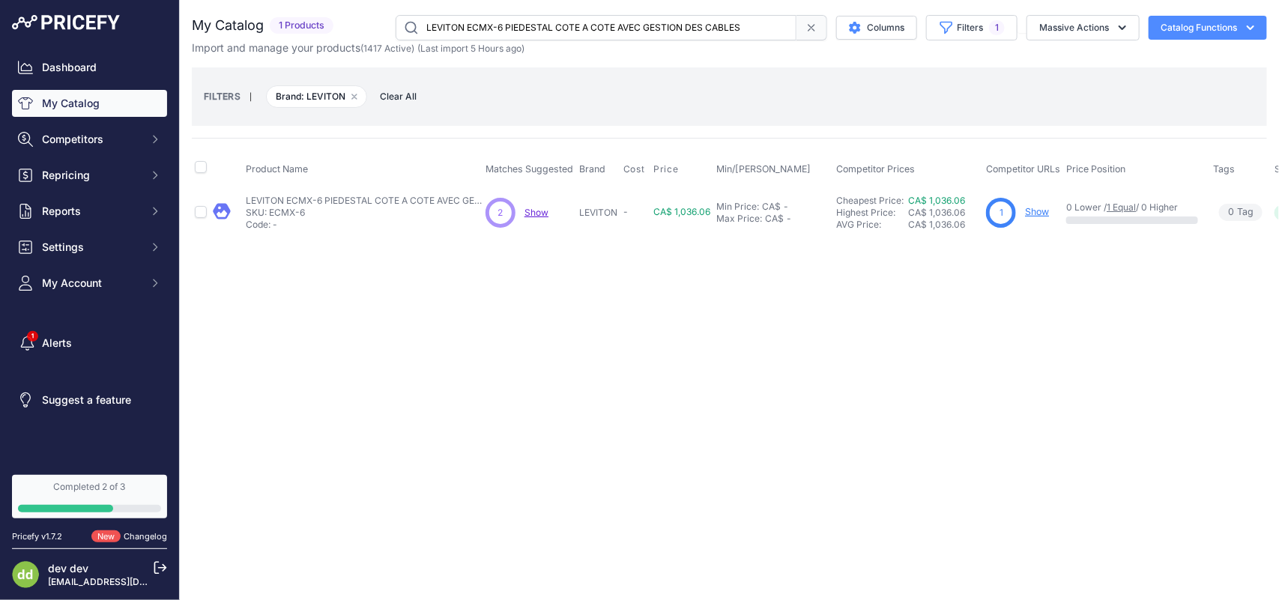
click at [482, 31] on input "LEVITON ECMX-6 PIEDESTAL COTE A COTE AVEC GESTION DES CABLES" at bounding box center [596, 27] width 401 height 25
click at [469, 23] on input "LEVITON ECMY-6 SYSTEME DE GESTION DES CABLES EB" at bounding box center [596, 27] width 401 height 25
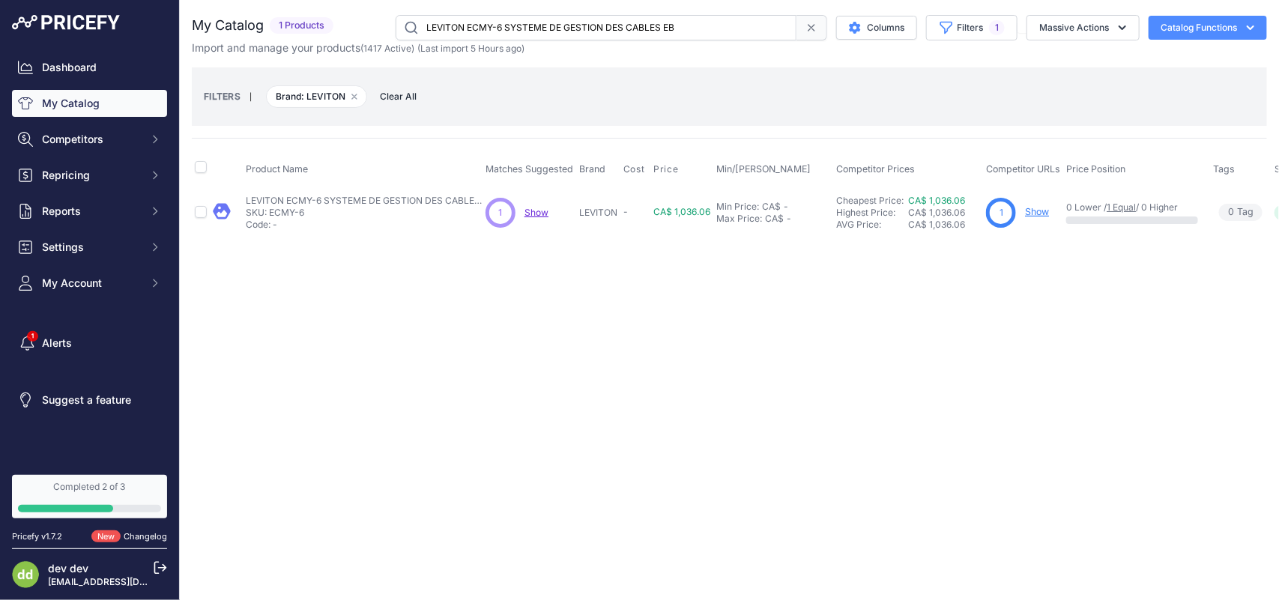
click at [469, 23] on input "LEVITON ECMY-6 SYSTEME DE GESTION DES CABLES EB" at bounding box center [596, 27] width 401 height 25
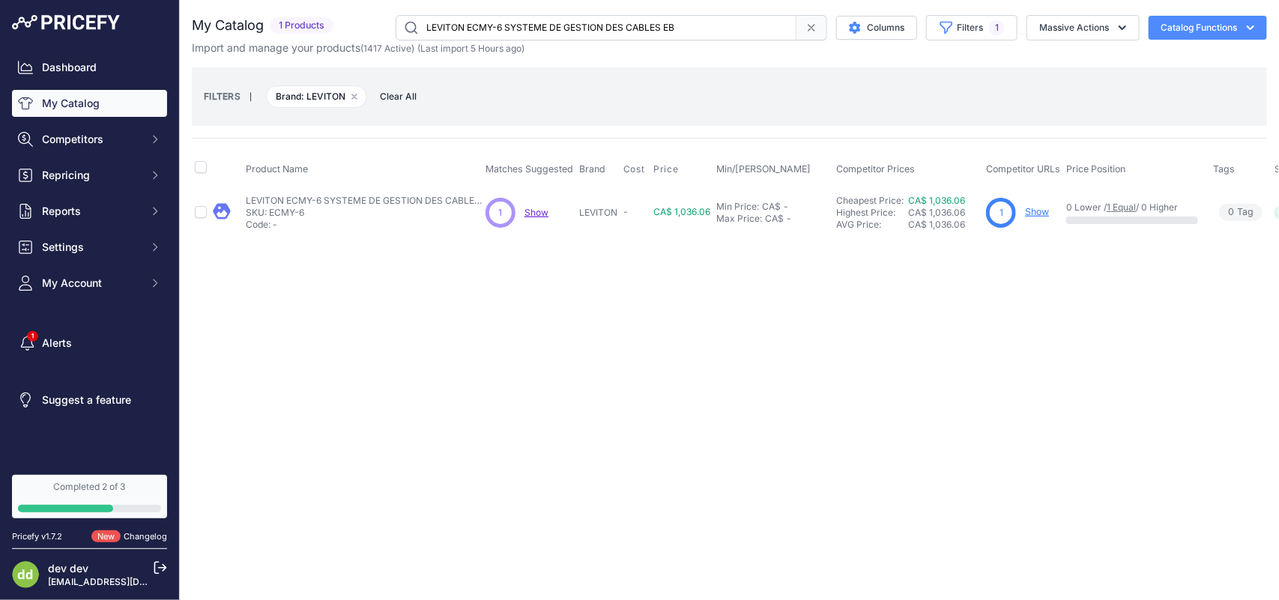
click at [469, 23] on input "LEVITON ECMY-6 SYSTEME DE GESTION DES CABLES EB" at bounding box center [596, 27] width 401 height 25
click at [525, 28] on input "LEVITON EV320 BORNE 32A EVSE NON RESEAU RECHARGE" at bounding box center [596, 27] width 401 height 25
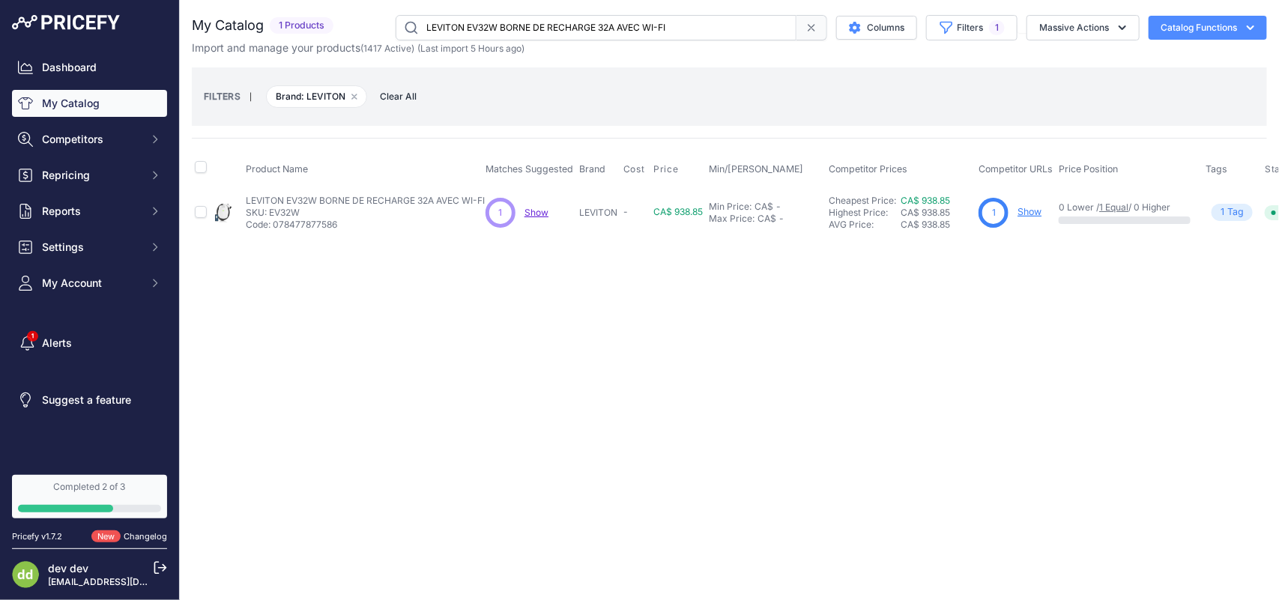
click at [521, 25] on input "LEVITON EV32W BORNE DE RECHARGE 32A AVEC WI-FI" at bounding box center [596, 27] width 401 height 25
click at [528, 22] on input "LEVITON EV32W BORNE DE RECHARGE 32A AVEC WI-FI" at bounding box center [596, 27] width 401 height 25
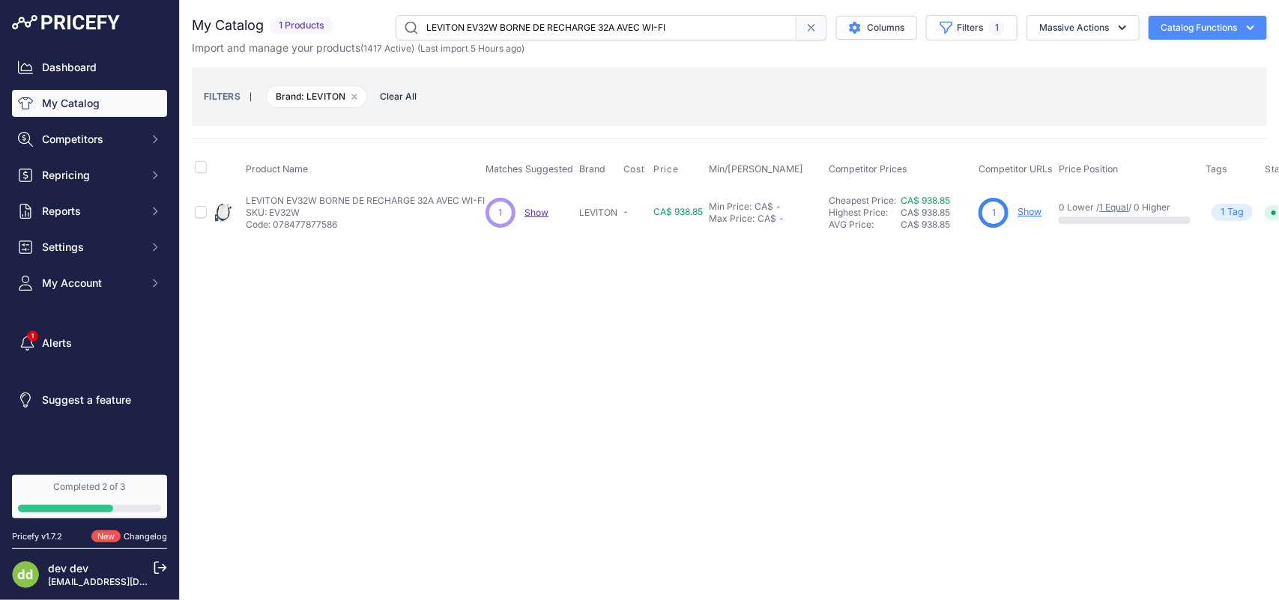
click at [528, 22] on input "LEVITON EV32W BORNE DE RECHARGE 32A AVEC WI-FI" at bounding box center [596, 27] width 401 height 25
click at [513, 25] on input "LEVITON EV40P CHARGEUR ERVE 40A WIFI/ENFICHABLE" at bounding box center [596, 27] width 401 height 25
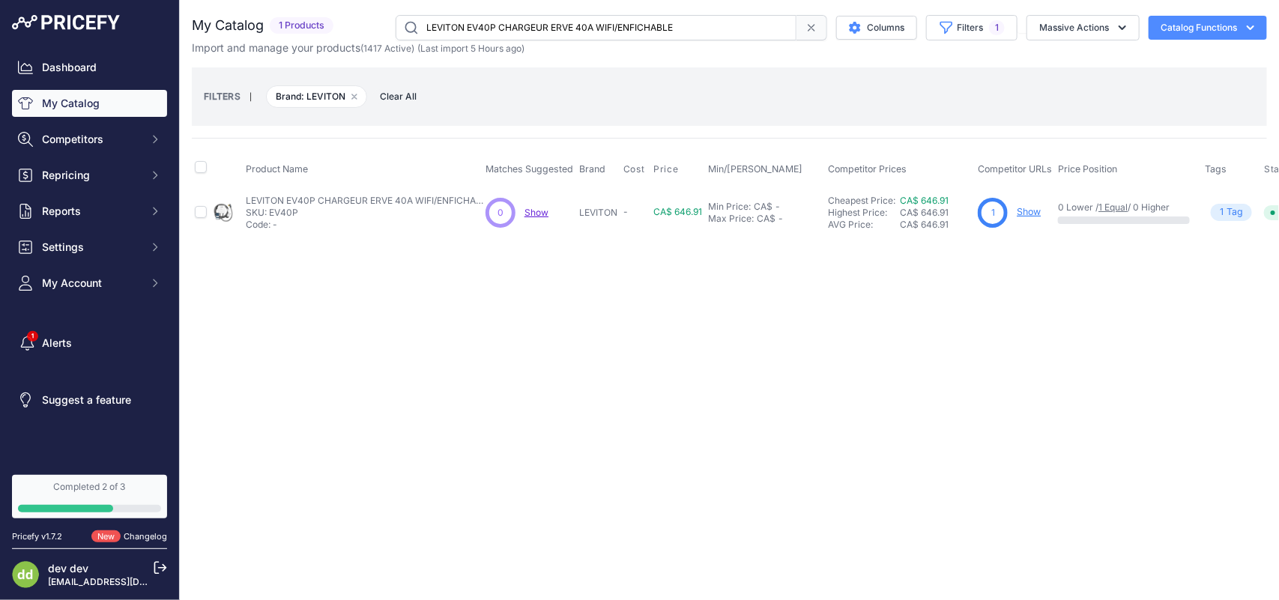
click at [513, 25] on input "LEVITON EV40P CHARGEUR ERVE 40A WIFI/ENFICHABLE" at bounding box center [596, 27] width 401 height 25
click at [538, 31] on input "LEVITON EV480 BORNE RECHARGE NIVEAU 2.48A 208/240V 11.6KW" at bounding box center [596, 27] width 401 height 25
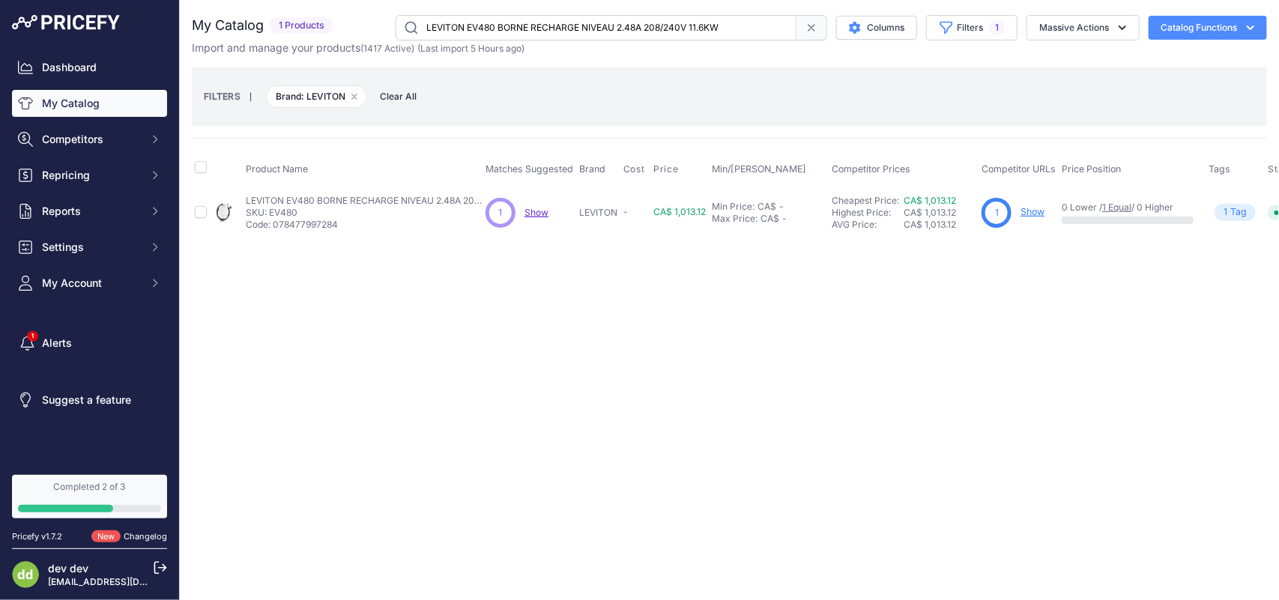
click at [538, 31] on input "LEVITON EV480 BORNE RECHARGE NIVEAU 2.48A 208/240V 11.6KW" at bounding box center [596, 27] width 401 height 25
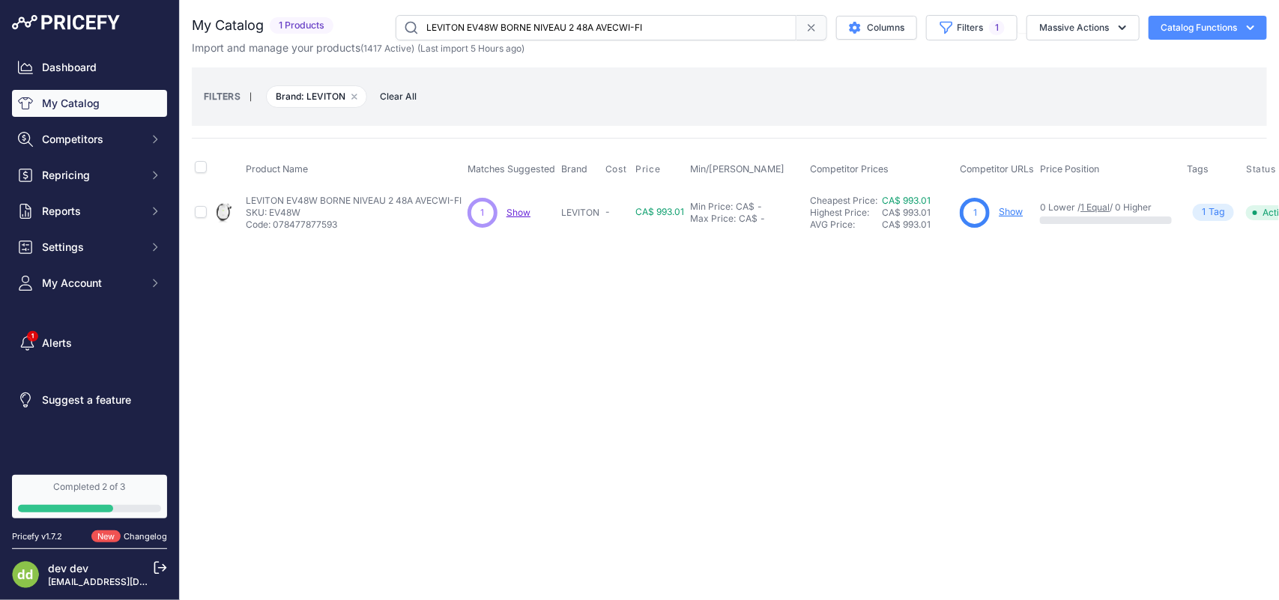
click at [493, 24] on input "LEVITON EV48W BORNE NIVEAU 2 48A AVECWI-FI" at bounding box center [596, 27] width 401 height 25
click at [542, 24] on input "LEVITON EV800 BORNE EV NIVEAU 2 80A 208/240V" at bounding box center [596, 27] width 401 height 25
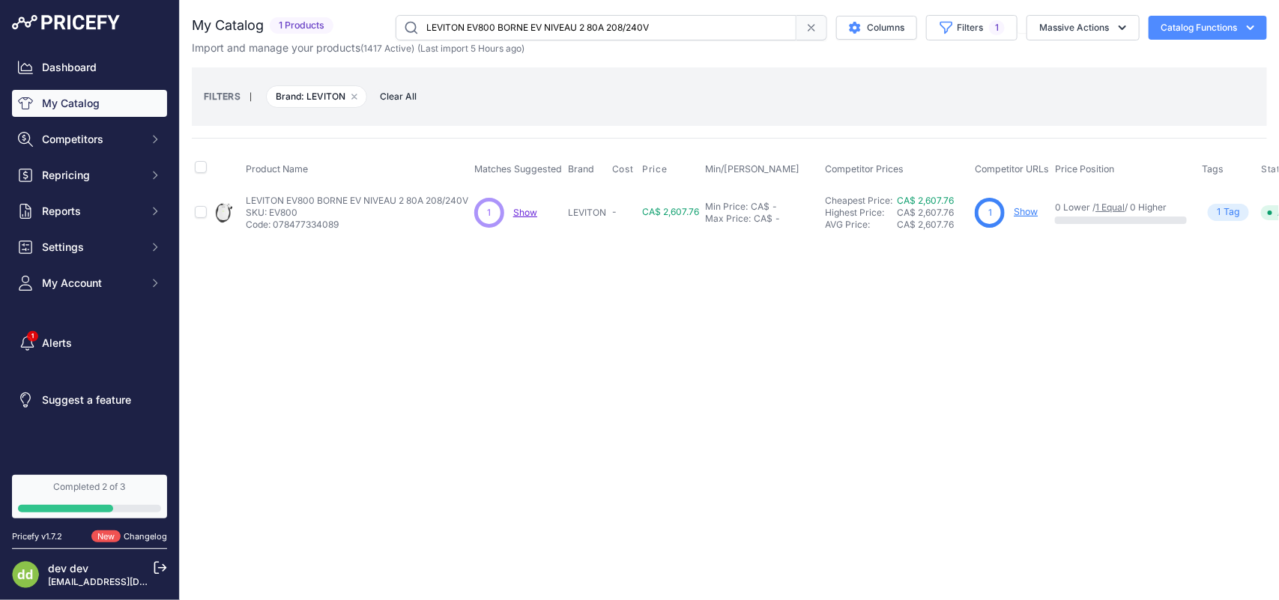
click at [542, 24] on input "LEVITON EV800 BORNE EV NIVEAU 2 80A 208/240V" at bounding box center [596, 27] width 401 height 25
click at [523, 23] on input "LEVITON EV80W BORNE EV NIVEAU 2 80A 208/240V WI-FI" at bounding box center [596, 27] width 401 height 25
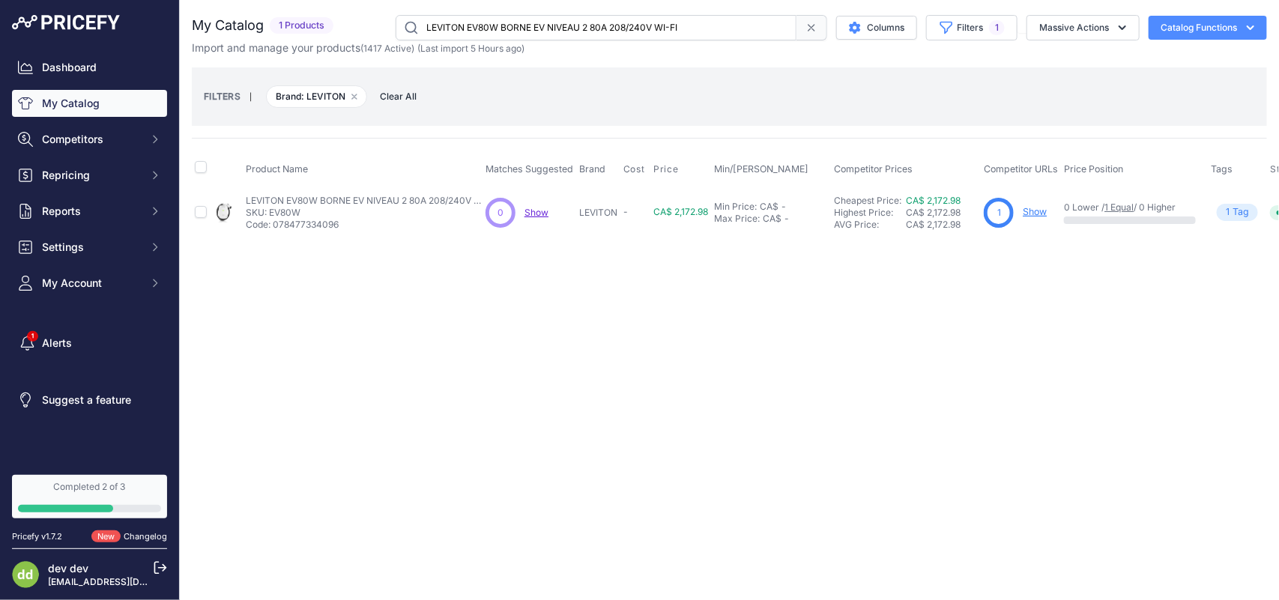
click at [523, 23] on input "LEVITON EV80W BORNE EV NIVEAU 2 80A 208/240V WI-FI" at bounding box center [596, 27] width 401 height 25
click at [479, 24] on input "LEVITON GFNT1-E RECEPT DDFT AUTO TEST 15A125V NOIR" at bounding box center [596, 27] width 401 height 25
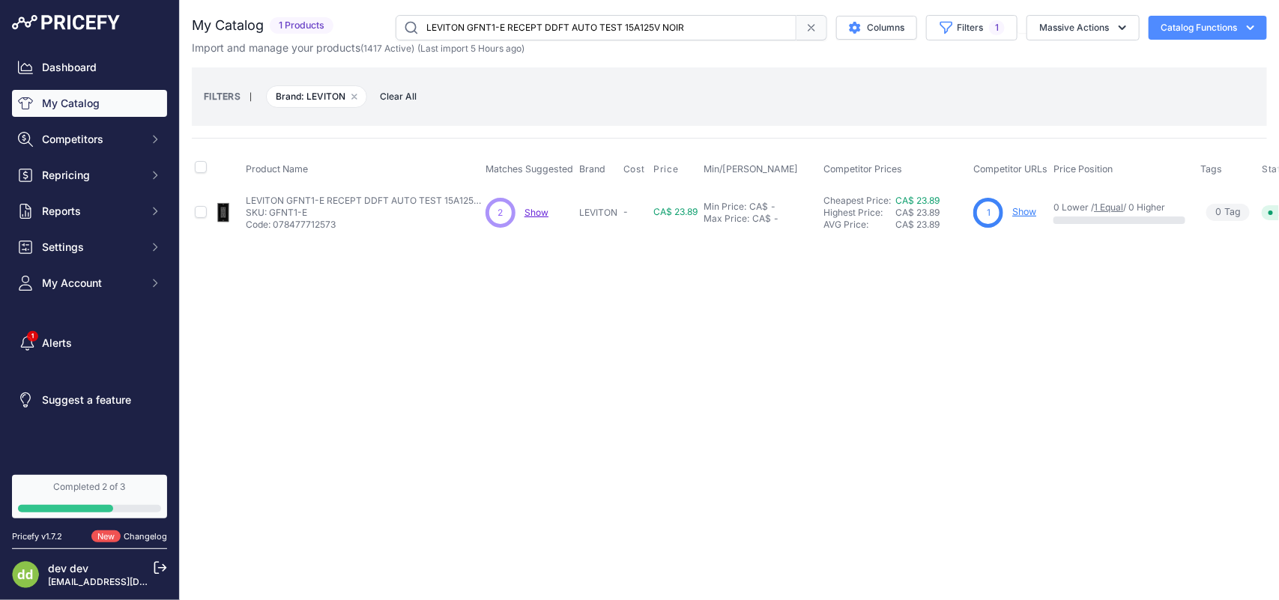
click at [479, 24] on input "LEVITON GFNT1-E RECEPT DDFT AUTO TEST 15A125V NOIR" at bounding box center [596, 27] width 401 height 25
click at [504, 32] on input "LEVITON GFNT1-I RECEPT DDFT AUTO TEST 15A125V IV" at bounding box center [596, 27] width 401 height 25
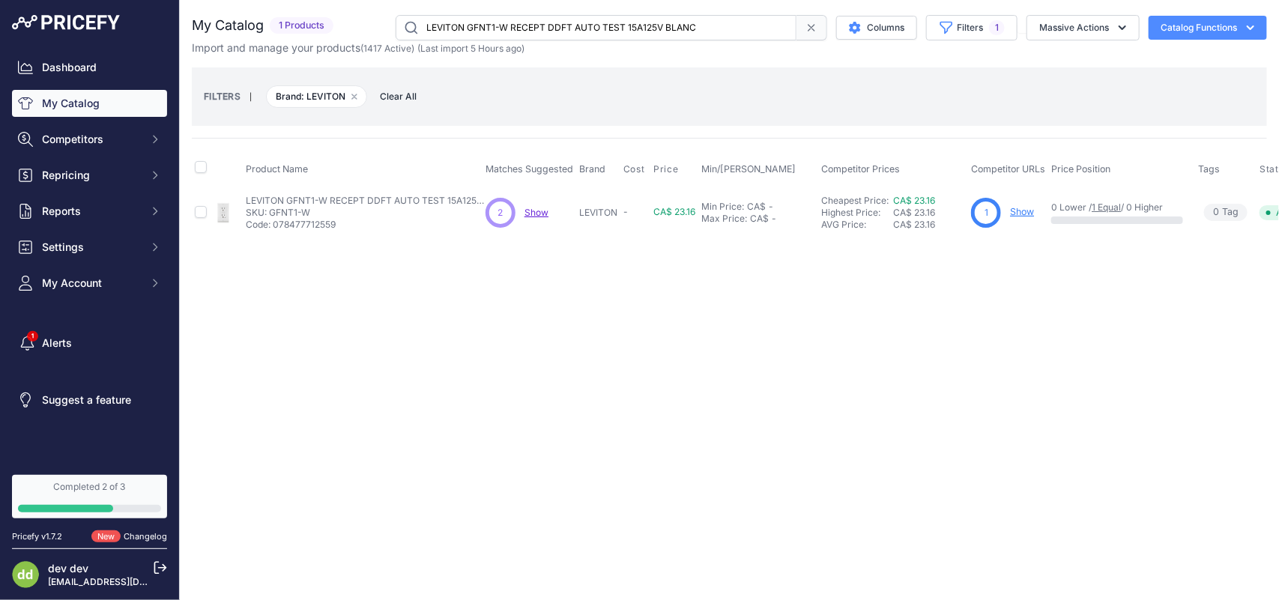
click at [537, 25] on input "LEVITON GFNT1-W RECEPT DDFT AUTO TEST 15A125V BLANC" at bounding box center [596, 27] width 401 height 25
click at [536, 30] on input "LEVITON GFNT2-E RECEPT DDFT HG AUTO TEST20A125V NOIR" at bounding box center [596, 27] width 401 height 25
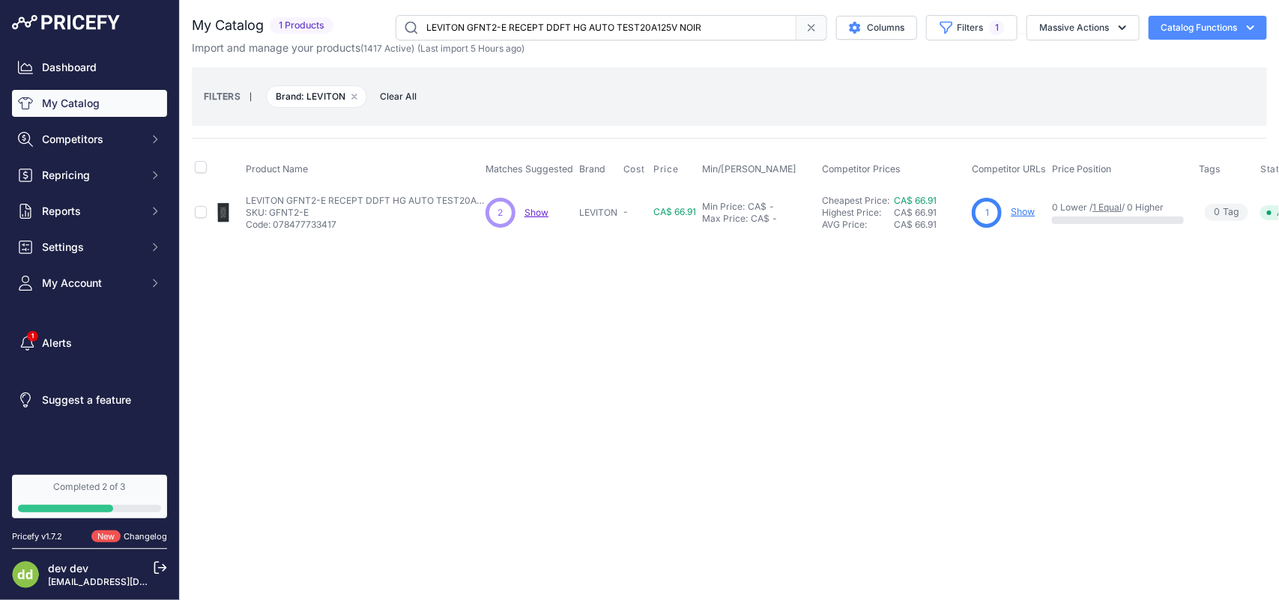
click at [536, 30] on input "LEVITON GFNT2-E RECEPT DDFT HG AUTO TEST20A125V NOIR" at bounding box center [596, 27] width 401 height 25
click at [509, 25] on input "LEVITON GFNT2-I RECEPT DDFT HG AUTO TEST20A125V IV" at bounding box center [596, 27] width 401 height 25
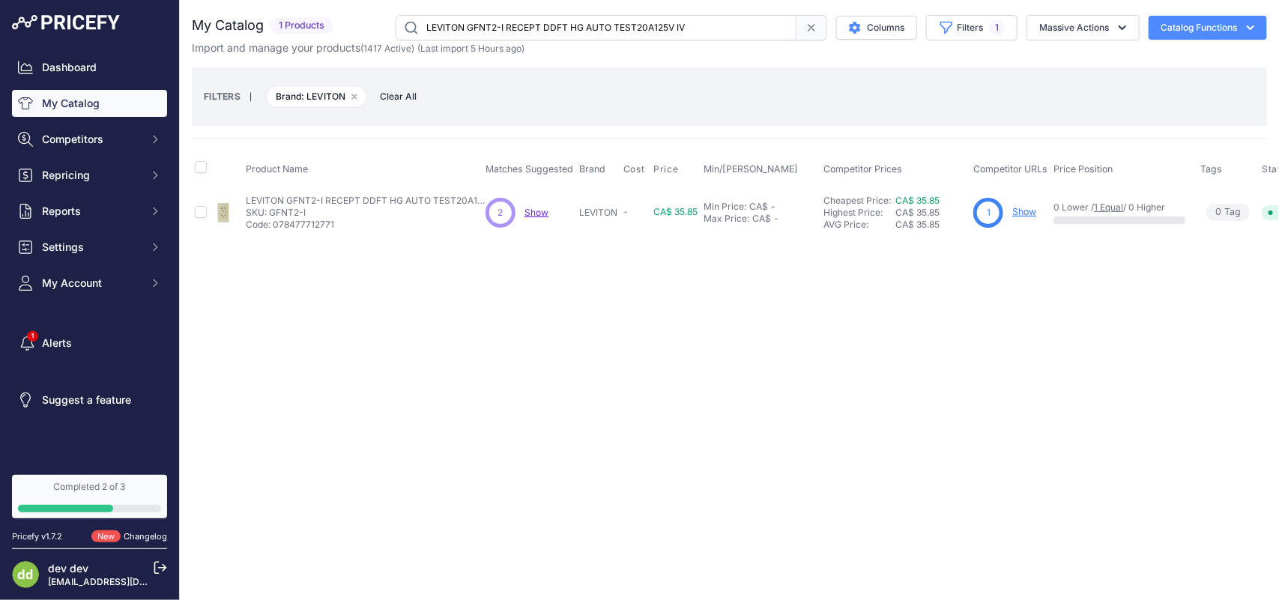
click at [509, 25] on input "LEVITON GFNT2-I RECEPT DDFT HG AUTO TEST20A125V IV" at bounding box center [596, 27] width 401 height 25
click at [500, 23] on input "LEVITON GFNT2-W RECEPT DDFT AUTO TEST20A125V BLANC" at bounding box center [596, 27] width 401 height 25
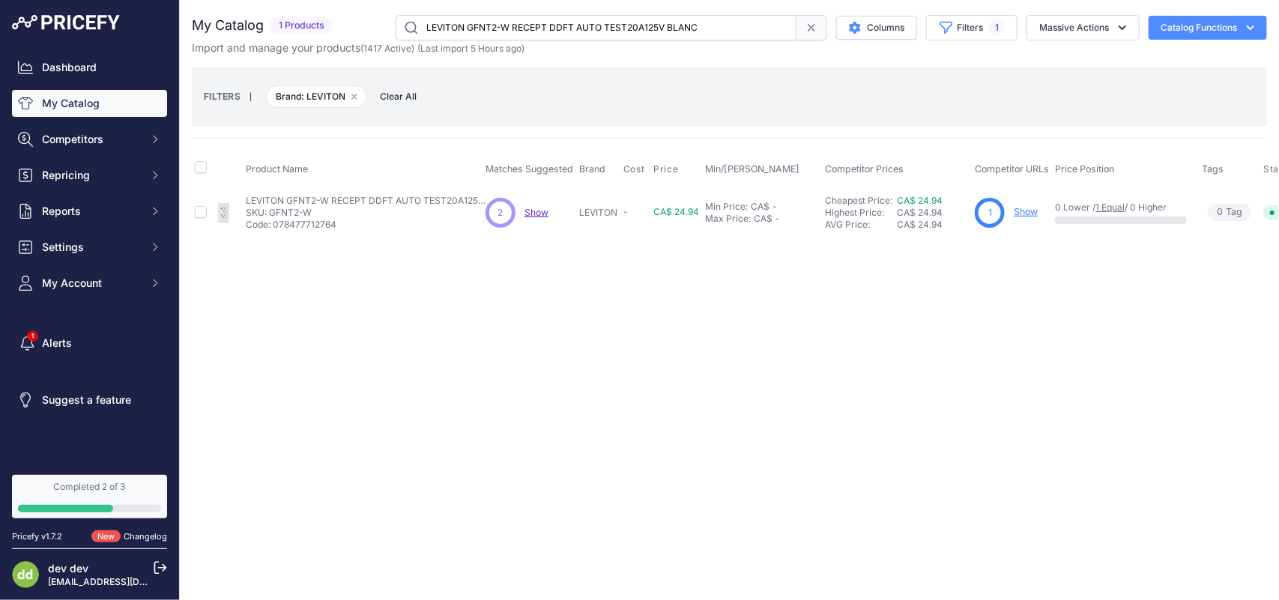
click at [500, 23] on input "LEVITON GFNT2-W RECEPT DDFT AUTO TEST20A125V BLANC" at bounding box center [596, 27] width 401 height 25
click at [543, 34] on input "LEVITON GFRBF-W RECEPT DDFT AUTO TEST 20A125V ILLUM BLANC" at bounding box center [596, 27] width 401 height 25
click at [542, 34] on input "LEVITON GFRBF-W RECEPT DDFT AUTO TEST 20A125V ILLUM BLANC" at bounding box center [596, 27] width 401 height 25
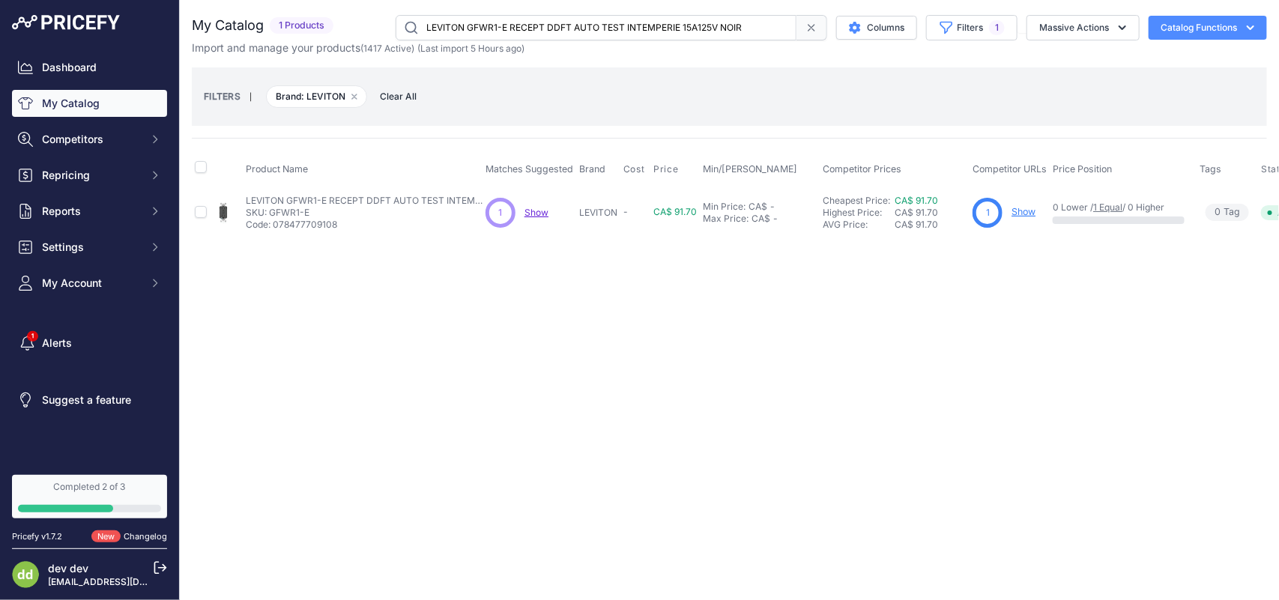
click at [515, 28] on input "LEVITON GFWR1-E RECEPT DDFT AUTO TEST INTEMPERIE 15A125V NOIR" at bounding box center [596, 27] width 401 height 25
click at [530, 31] on input "LEVITON GFWR1-W RECEPT DDFT AUTO TEST INTEMPERIE 15A125V BLANC" at bounding box center [596, 27] width 401 height 25
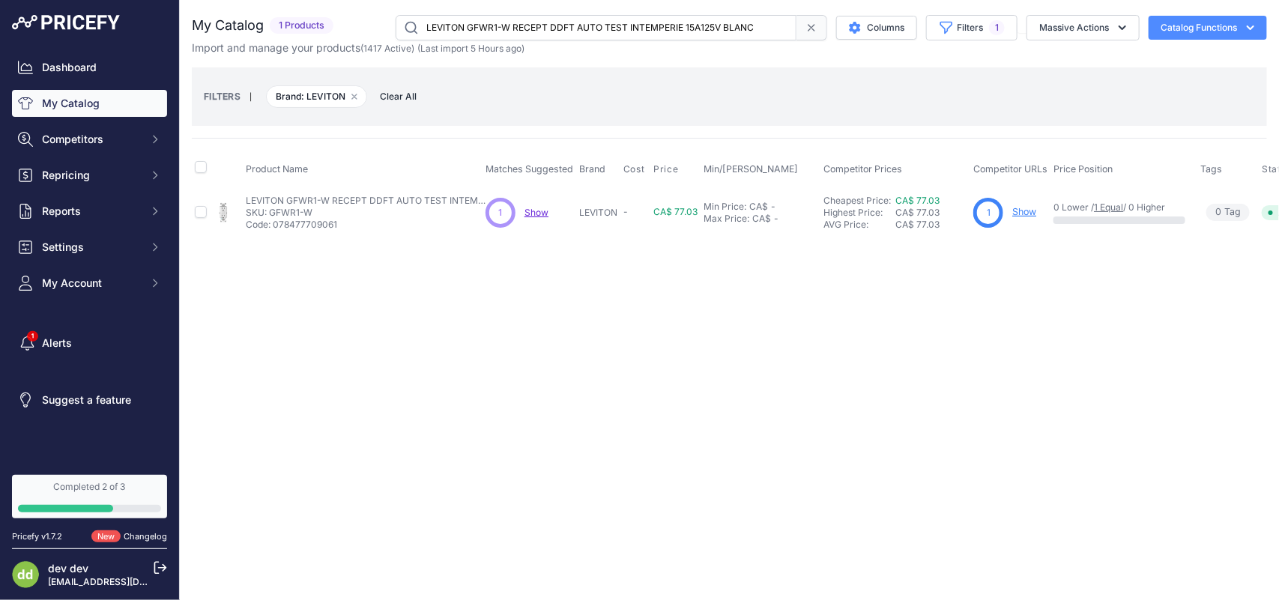
click at [530, 31] on input "LEVITON GFWR1-W RECEPT DDFT AUTO TEST INTEMPERIE 15A125V BLANC" at bounding box center [596, 27] width 401 height 25
click at [461, 12] on div "You are not connected to the internet. My Catalog" at bounding box center [729, 126] width 1075 height 252
click at [459, 28] on input "LEVITON GFWR2-W RECEPT DDFT AUTO TEST INTEMPERIE 20A125V BLANC" at bounding box center [596, 27] width 401 height 25
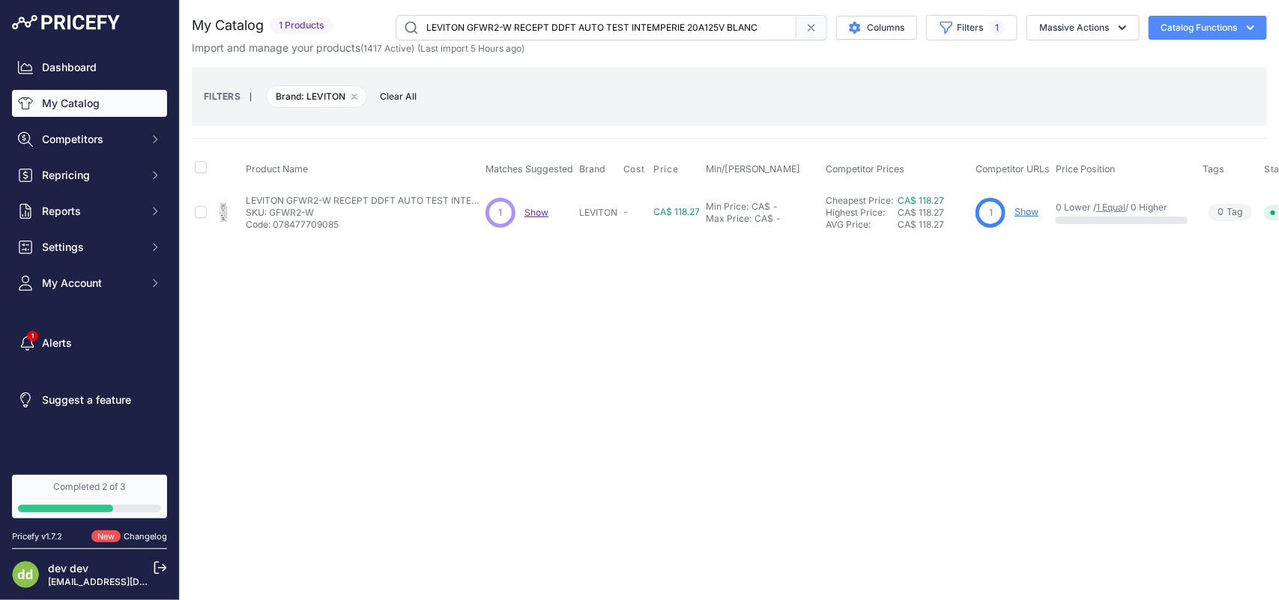
click at [459, 28] on input "LEVITON GFWR2-W RECEPT DDFT AUTO TEST INTEMPERIE 20A125V BLANC" at bounding box center [596, 27] width 401 height 25
paste input "Interrupteur combiné unipolaire"
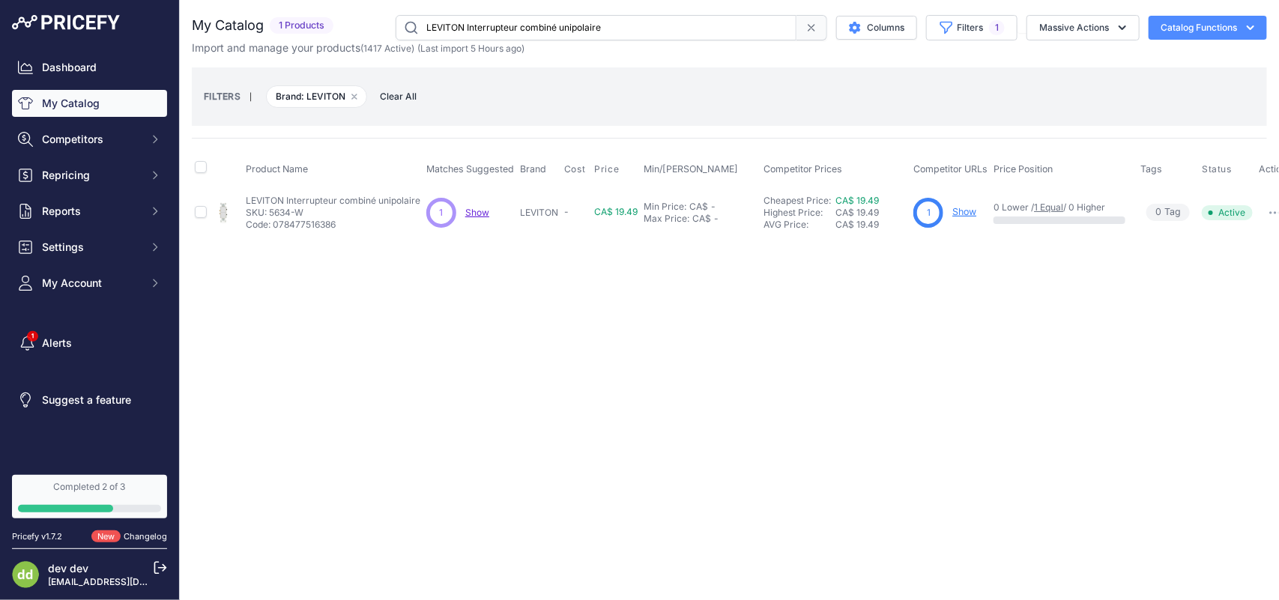
click at [472, 19] on input "LEVITON Interrupteur combiné unipolaire" at bounding box center [596, 27] width 401 height 25
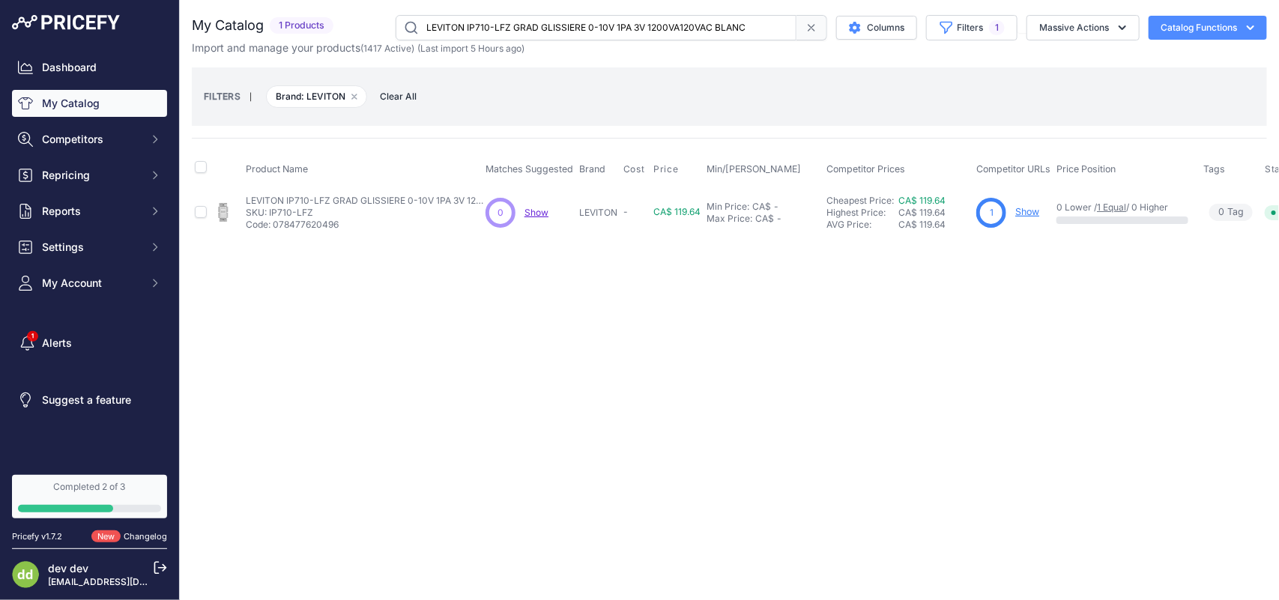
click at [473, 21] on input "LEVITON IP710-LFZ GRAD GLISSIERE 0-10V 1PA 3V 1200VA120VAC BLANC" at bounding box center [596, 27] width 401 height 25
click at [497, 26] on input "LEVITON IPL06-10Z GRAD INC/LFC/DEL 3VPREREG [PERSON_NAME] AM-CL" at bounding box center [596, 27] width 401 height 25
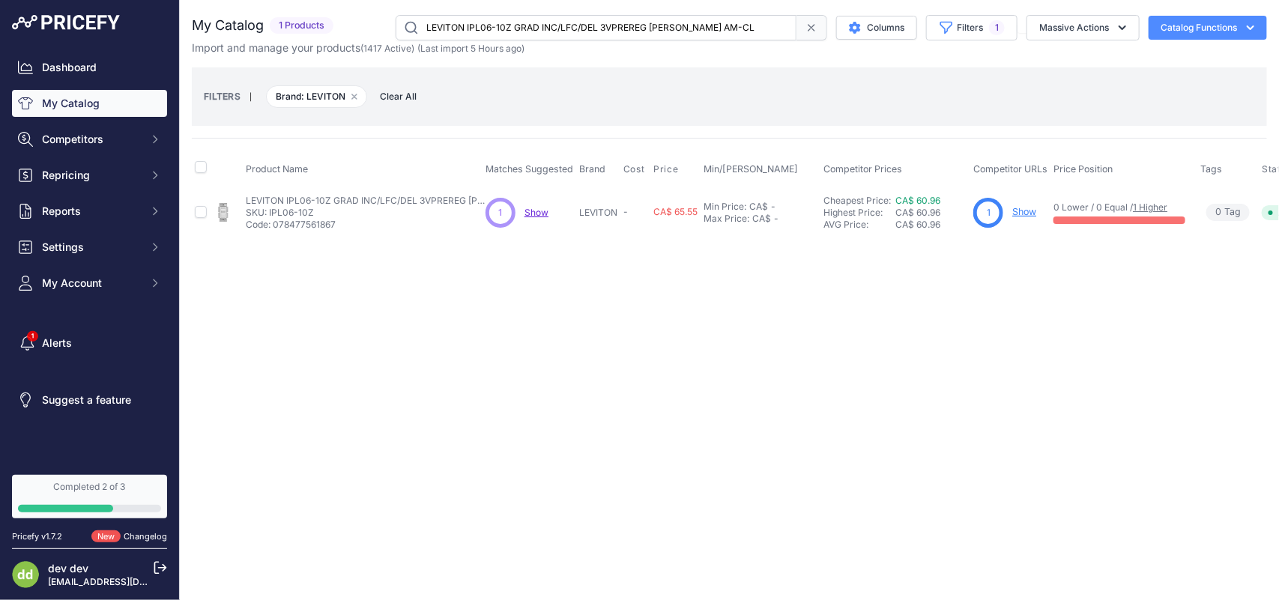
click at [497, 26] on input "LEVITON IPL06-10Z GRAD INC/LFC/DEL 3VPREREG [PERSON_NAME] AM-CL" at bounding box center [596, 27] width 401 height 25
click at [518, 31] on input "LEVITON LKOUT-40 SUPPORT VERROUILLAGE INTERRUPTEUR ACIER INOX" at bounding box center [596, 27] width 401 height 25
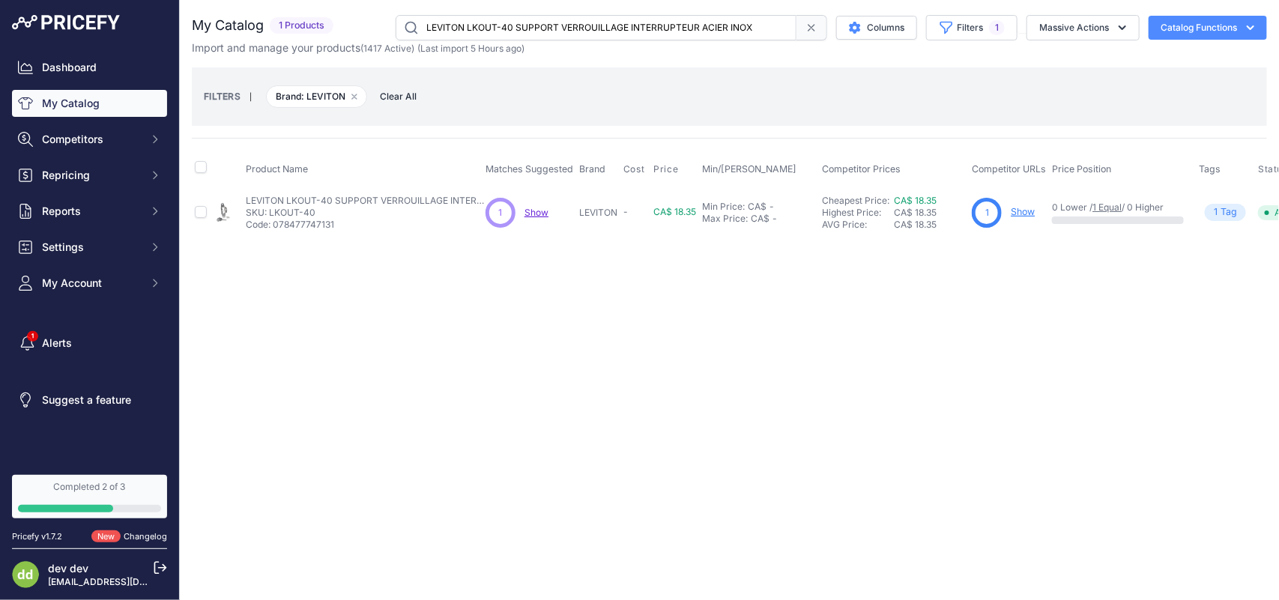
click at [518, 31] on input "LEVITON LKOUT-40 SUPPORT VERROUILLAGE INTERRUPTEUR ACIER INOX" at bounding box center [596, 27] width 401 height 25
click at [518, 26] on input "LEVITON MS302-DSS INTERR DEMARRAGE 30A 2P600V NOIR" at bounding box center [596, 27] width 401 height 25
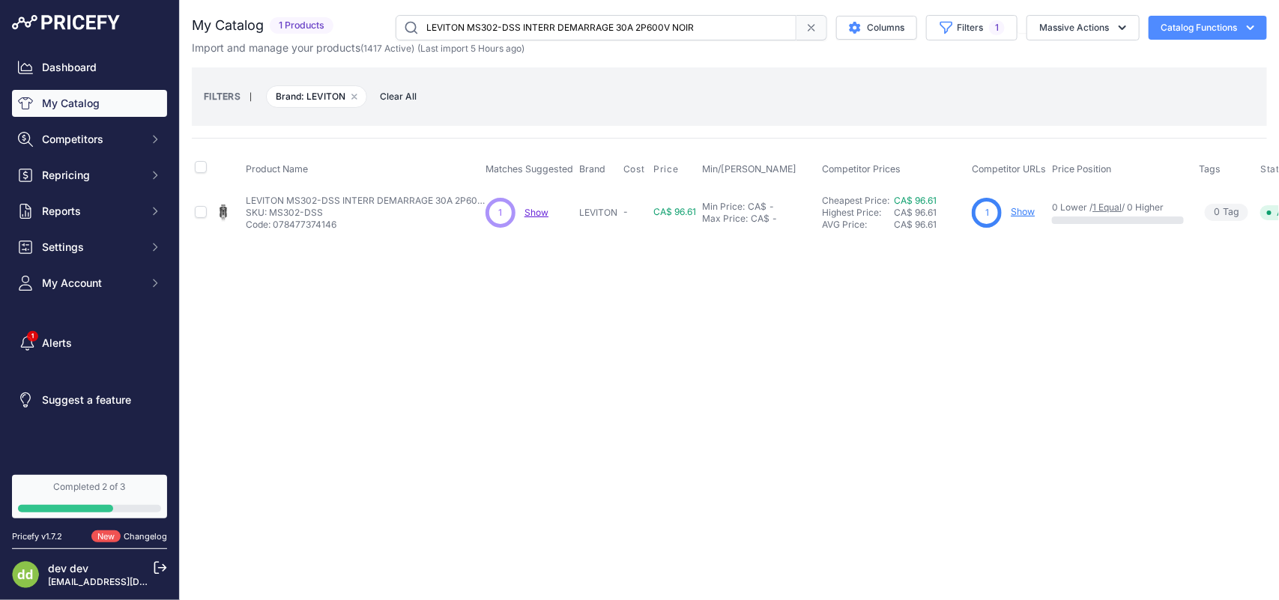
click at [518, 26] on input "LEVITON MS302-DSS INTERR DEMARRAGE 30A 2P600V NOIR" at bounding box center [596, 27] width 401 height 25
click at [518, 19] on input "LEVITON ODD10-IDW DETEC INTEL PIR 0-10V GRADA 120/277 10A BLANC" at bounding box center [596, 27] width 401 height 25
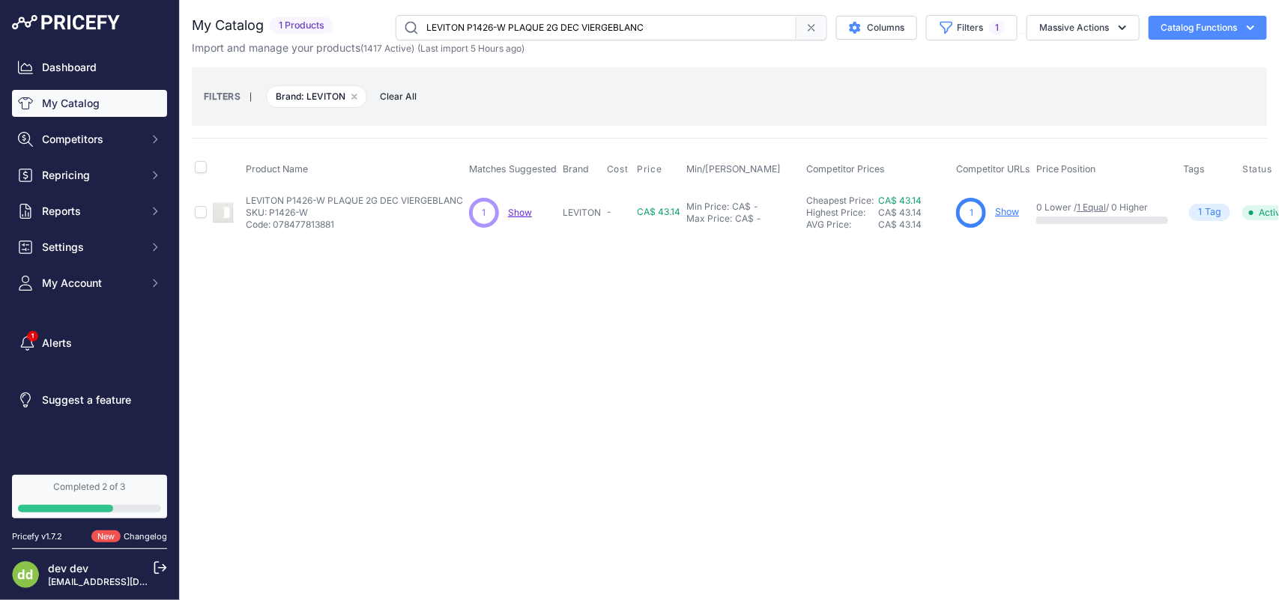
click at [582, 30] on input "LEVITON P1426-W PLAQUE 2G DEC VIERGEBLANC" at bounding box center [596, 27] width 401 height 25
click at [581, 30] on input "LEVITON P1426-W PLAQUE 2G DEC VIERGEBLANC" at bounding box center [596, 27] width 401 height 25
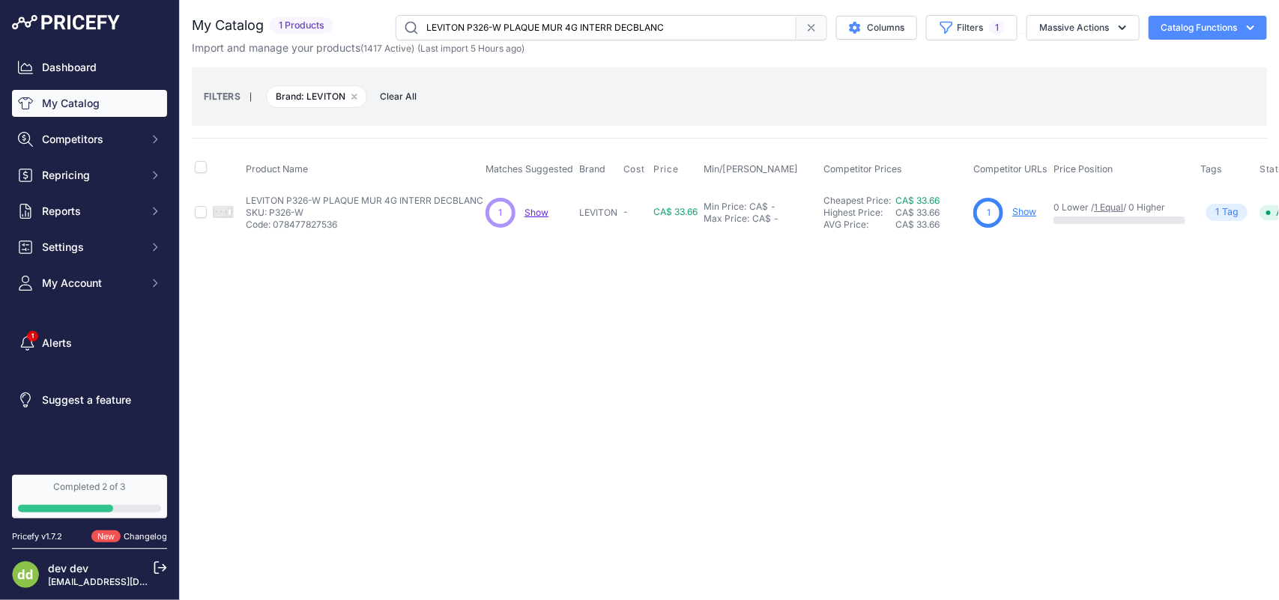
click at [519, 25] on input "LEVITON P326-W PLAQUE MUR 4G INTERR DECBLANC" at bounding box center [596, 27] width 401 height 25
click at [504, 34] on input "LEVITON P38-W PLAQUE 4G INTERR DUPLEXPLAST BLANC" at bounding box center [596, 27] width 401 height 25
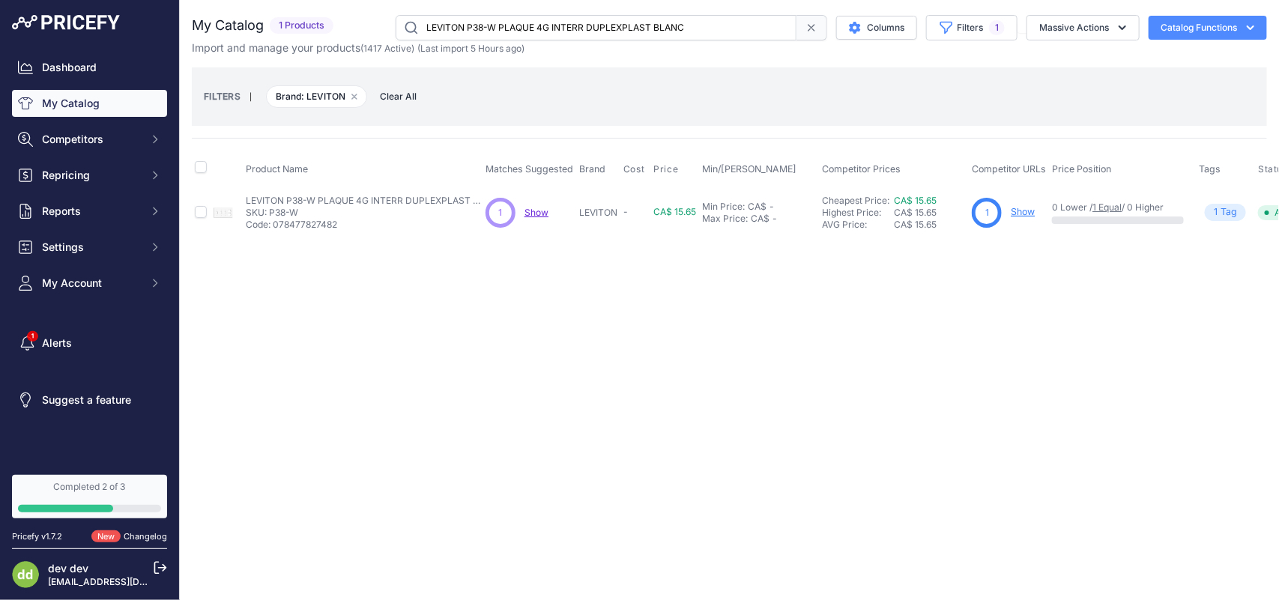
click at [504, 34] on input "LEVITON P38-W PLAQUE 4G INTERR DUPLEXPLAST BLANC" at bounding box center [596, 27] width 401 height 25
click at [509, 17] on input "LEVITON PJ1-W PLAQUE 1G INTERR MEDIUMPLAST BLANC" at bounding box center [596, 27] width 401 height 25
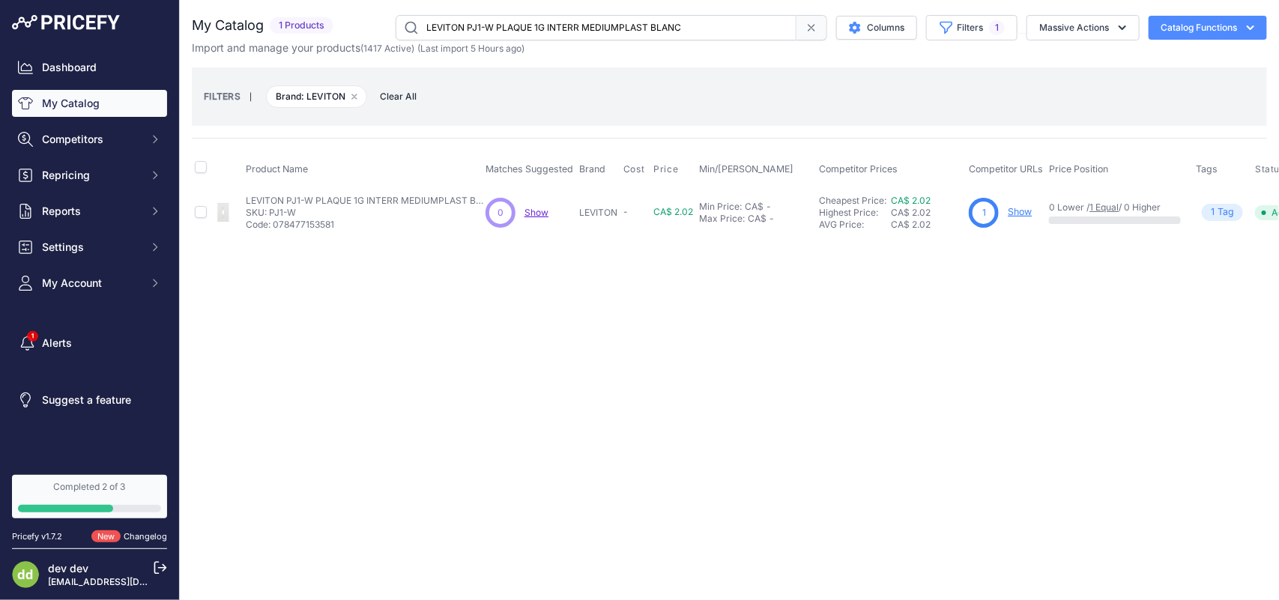
click at [509, 17] on input "LEVITON PJ1-W PLAQUE 1G INTERR MEDIUMPLAST BLANC" at bounding box center [596, 27] width 401 height 25
click at [518, 28] on input "LEVITON PJ13-W PLAQUE 1G VIERGE MEDIUMNYLON" at bounding box center [596, 27] width 401 height 25
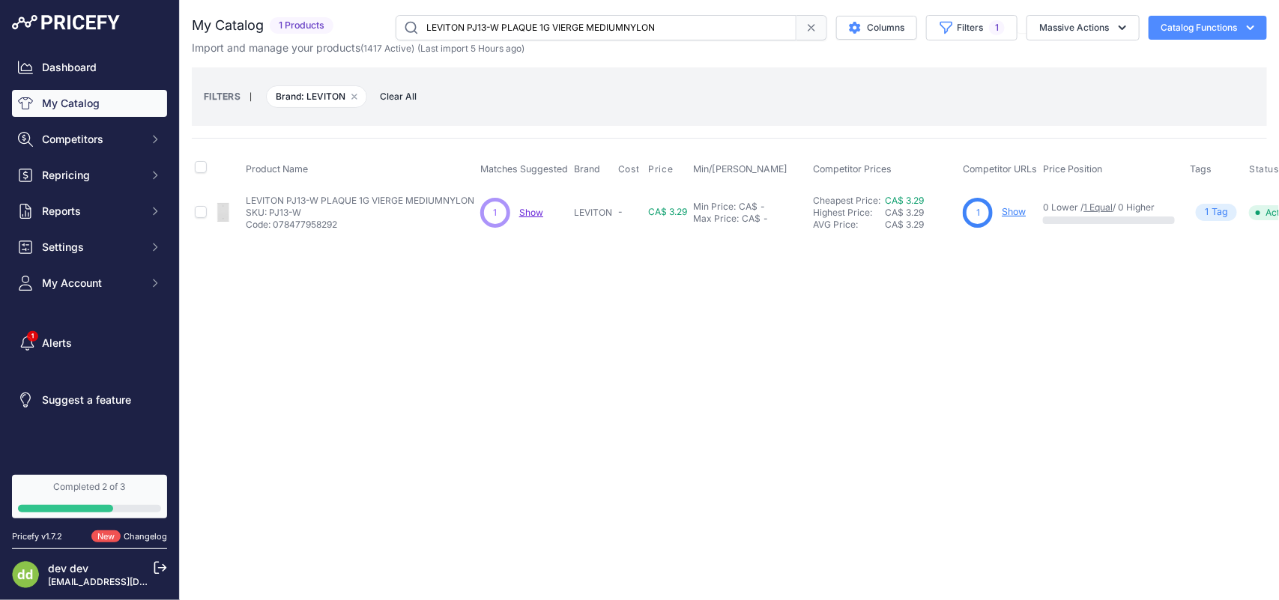
click at [518, 28] on input "LEVITON PJ13-W PLAQUE 1G VIERGE MEDIUMNYLON" at bounding box center [596, 27] width 401 height 25
click at [500, 28] on input "LEVITON PJ2-W PLAQUE 2G INTERR MEDIUMPLAST BLANC" at bounding box center [596, 27] width 401 height 25
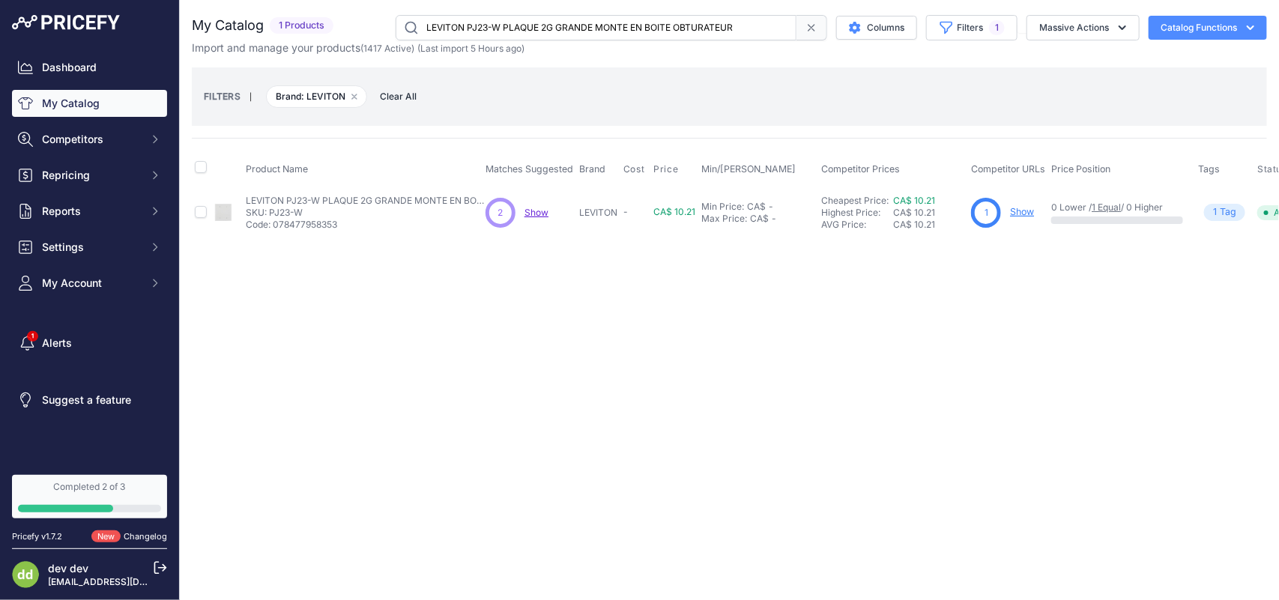
click at [498, 28] on input "LEVITON PJ23-W PLAQUE 2G GRANDE MONTE EN BOITE OBTURATEUR" at bounding box center [596, 27] width 401 height 25
click at [548, 25] on input "LEVITON PJ23-W PLAQUE 2G GRANDE MONTE EN BOITE OBTURATEUR" at bounding box center [596, 27] width 401 height 25
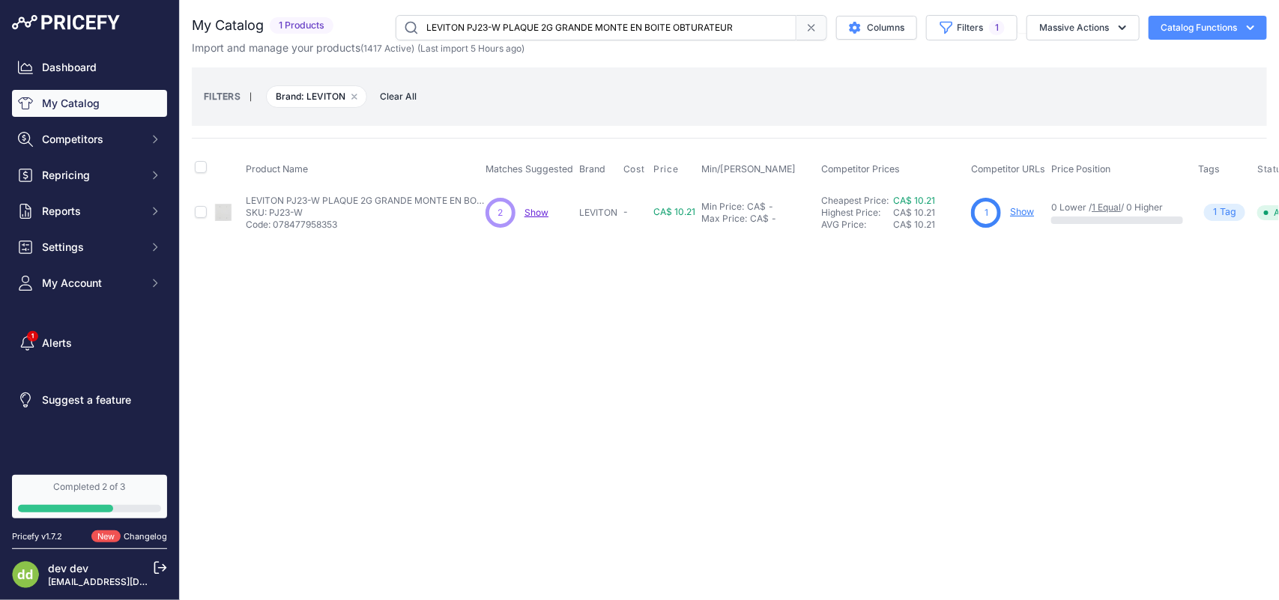
click at [548, 25] on input "LEVITON PJ23-W PLAQUE 2G GRANDE MONTE EN BOITE OBTURATEUR" at bounding box center [596, 27] width 401 height 25
click at [548, 30] on input "LEVITON PJ26 PLAQUE 1G DEC THERMO AVEC VIS DASSEMBLAGE BRUN" at bounding box center [596, 27] width 401 height 25
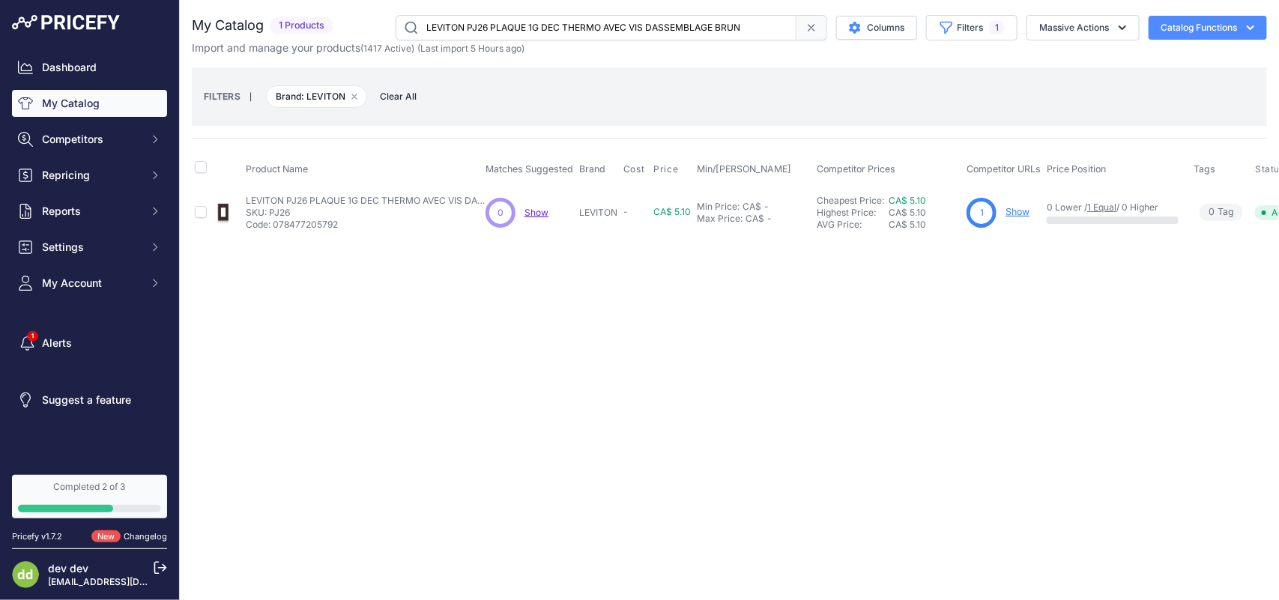
click at [548, 30] on input "LEVITON PJ26 PLAQUE 1G DEC THERMO AVEC VIS DASSEMBLAGE BRUN" at bounding box center [596, 27] width 401 height 25
click at [508, 35] on input "LEVITON PJ26-E PLAQUE 1G DEC THERMO VIS NOIR" at bounding box center [596, 27] width 401 height 25
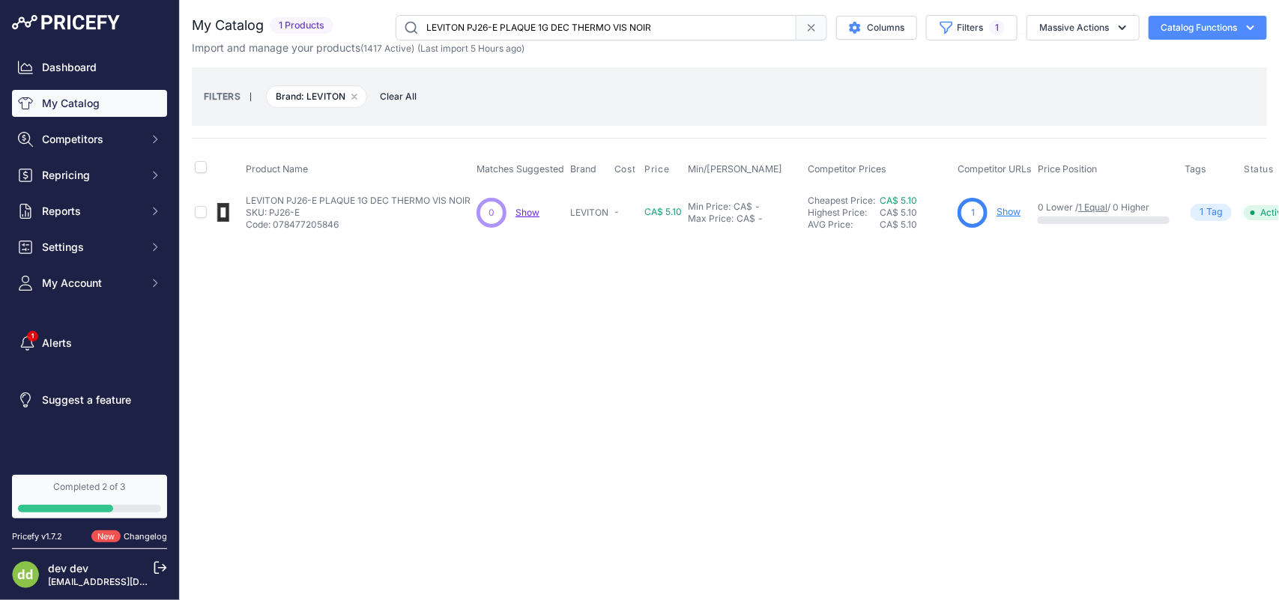
click at [508, 35] on input "LEVITON PJ26-E PLAQUE 1G DEC THERMO VIS NOIR" at bounding box center [596, 27] width 401 height 25
click at [515, 28] on input "LEVITON PJ26-W PLAQUE 1G DECORA MEDIUMNYLON" at bounding box center [596, 27] width 401 height 25
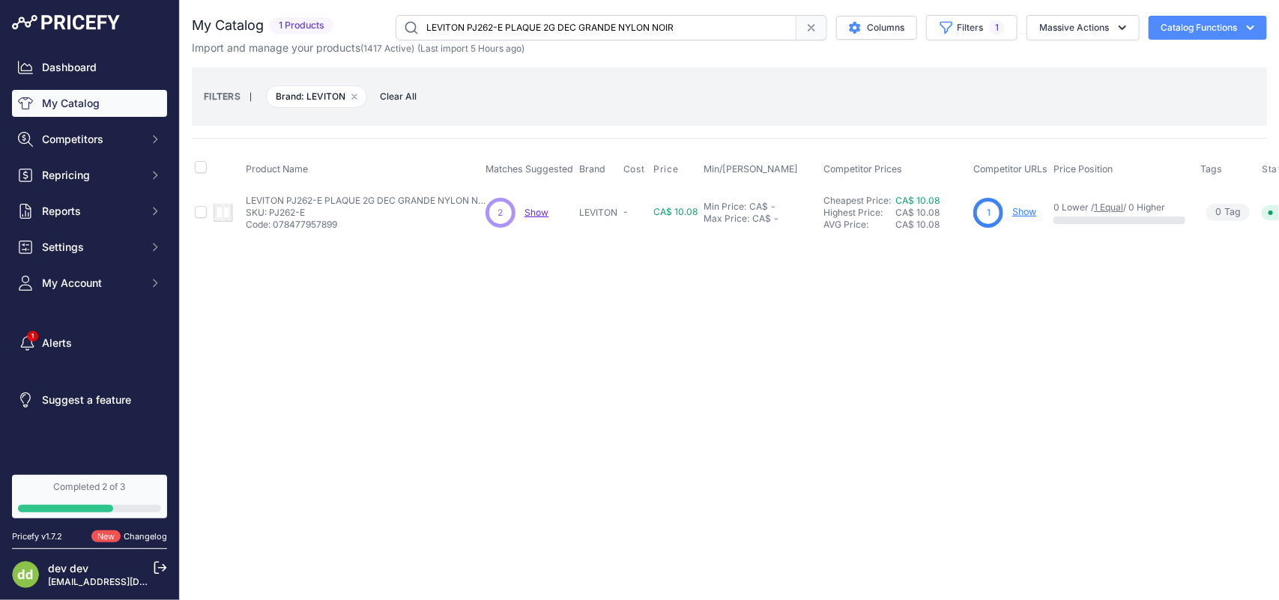
click at [496, 25] on input "LEVITON PJ262-E PLAQUE 2G DEC GRANDE NYLON NOIR" at bounding box center [596, 27] width 401 height 25
click
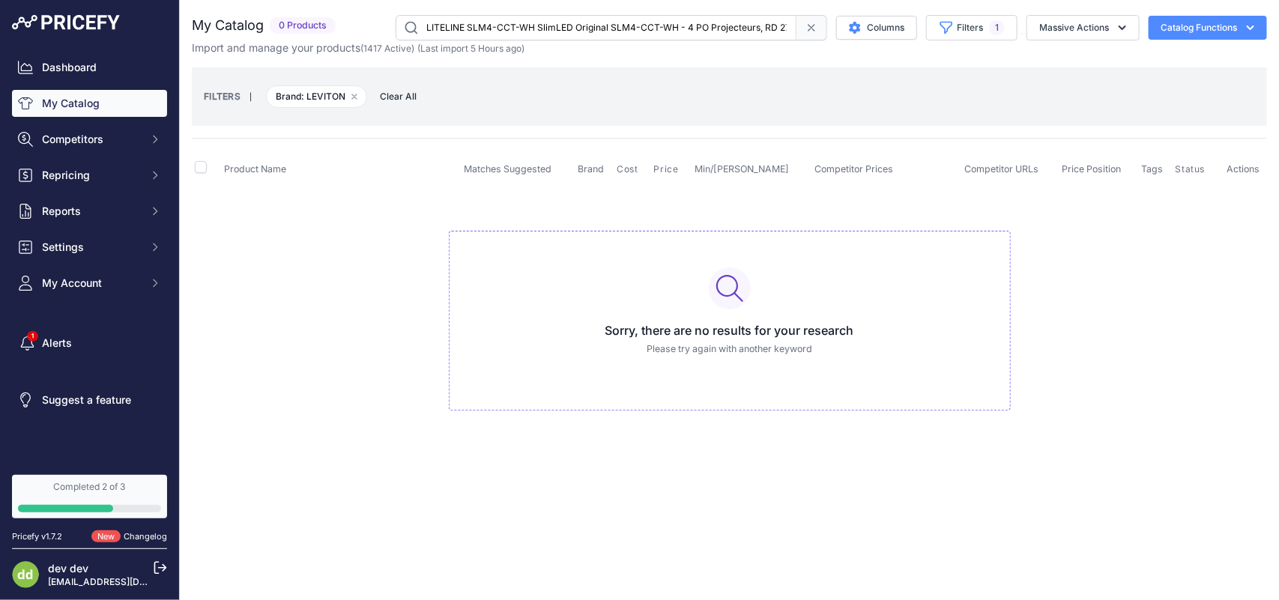
scroll to position [0, 40]
click at [558, 31] on input "LUTRON CW-2-SS PLAQUE MUR DOUBLE ACIERINOX CLARO" at bounding box center [596, 27] width 401 height 25
click at [545, 21] on input "LUTRON CW-3-BL PLAQUE MURALE 3 GANG NOIR" at bounding box center [596, 27] width 401 height 25
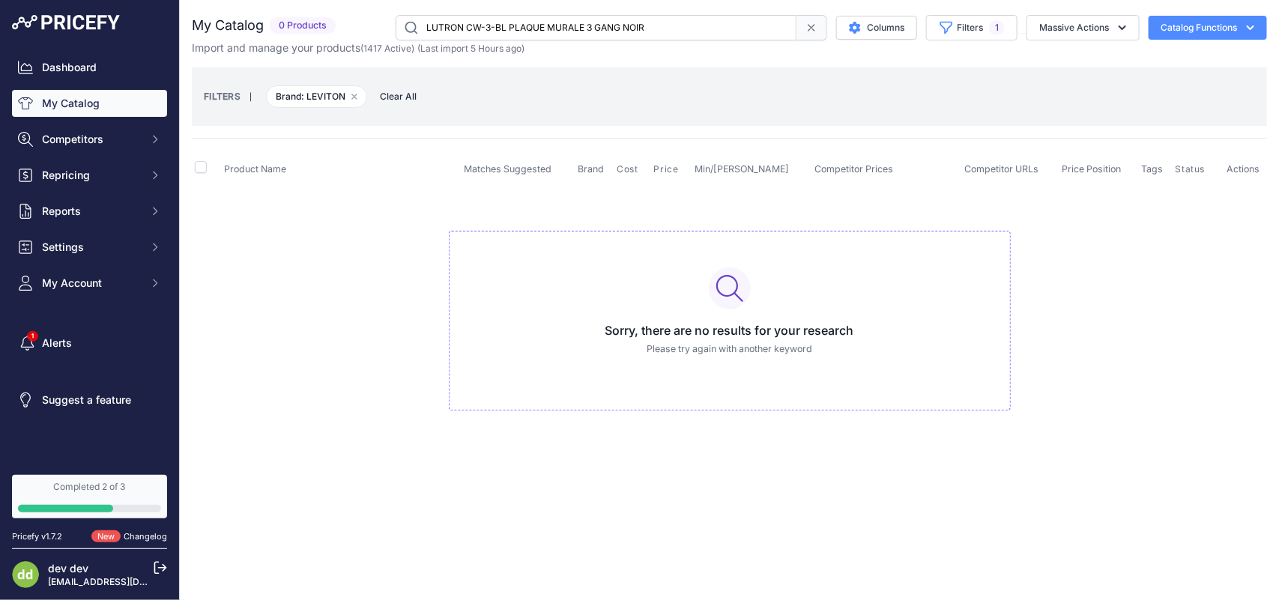
click at [545, 21] on input "LUTRON CW-3-BL PLAQUE MURALE 3 GANG NOIR" at bounding box center [596, 27] width 401 height 25
click at [536, 21] on input "LUTRON CW-3-SS PLAQUE MUR TRIPLE ACIERINOX" at bounding box center [596, 27] width 401 height 25
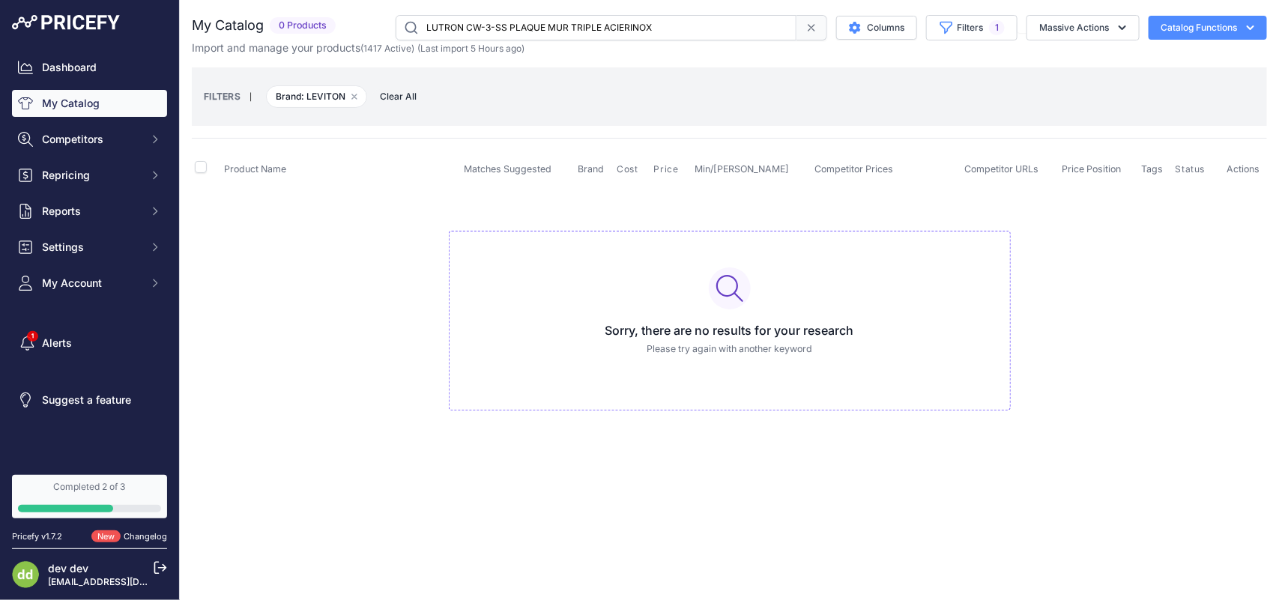
click at [536, 21] on input "LUTRON CW-3-SS PLAQUE MUR TRIPLE ACIERINOX" at bounding box center [596, 27] width 401 height 25
type input "LUTRON CW-3-WH PLAQUE MUR TRIPLE BLANCCLARO"
